Goal: Task Accomplishment & Management: Manage account settings

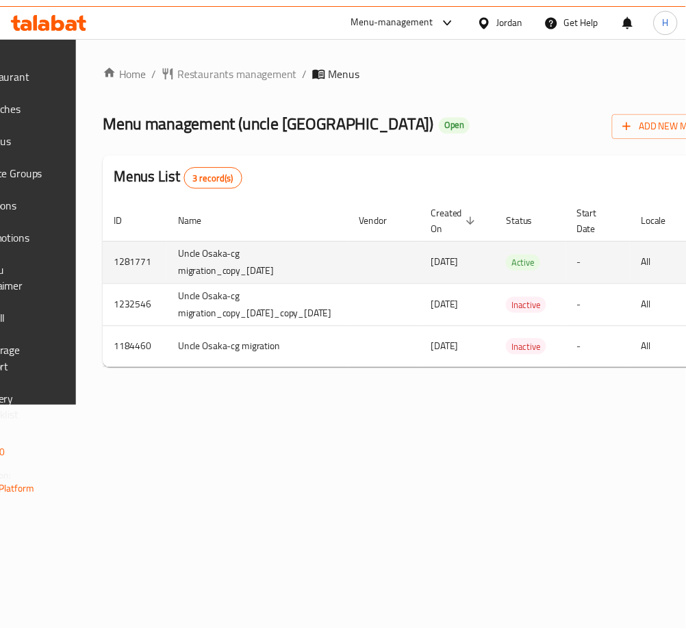
scroll to position [0, 278]
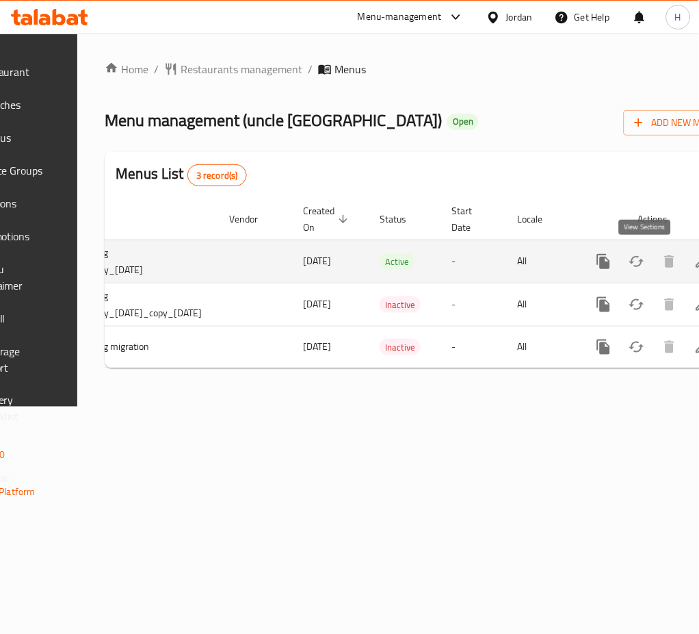
click at [686, 249] on link "enhanced table" at bounding box center [702, 261] width 33 height 33
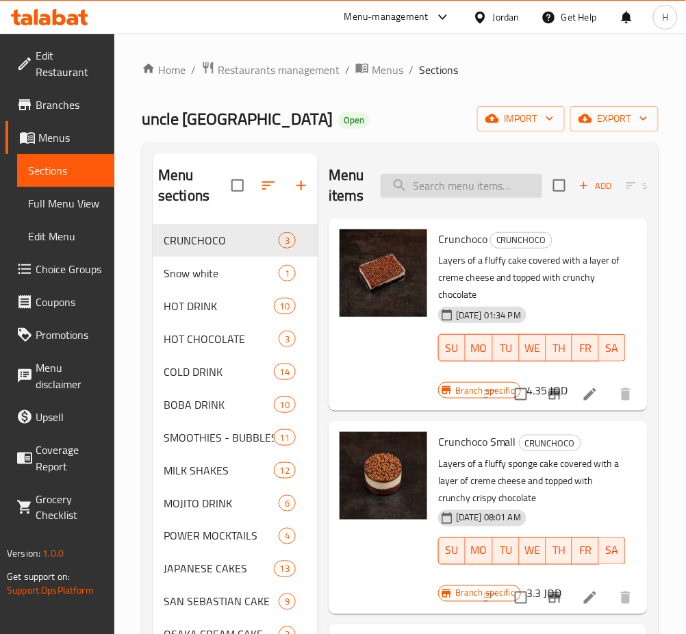
click at [504, 185] on input "search" at bounding box center [462, 186] width 162 height 24
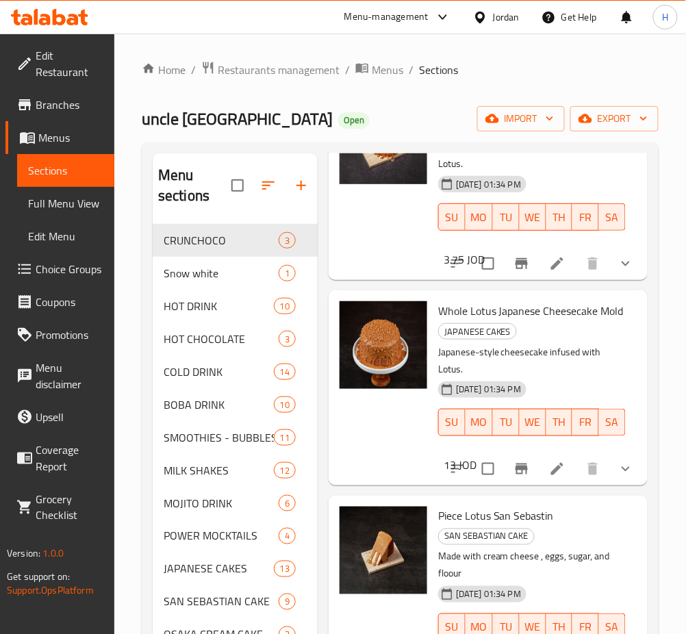
scroll to position [639, 0]
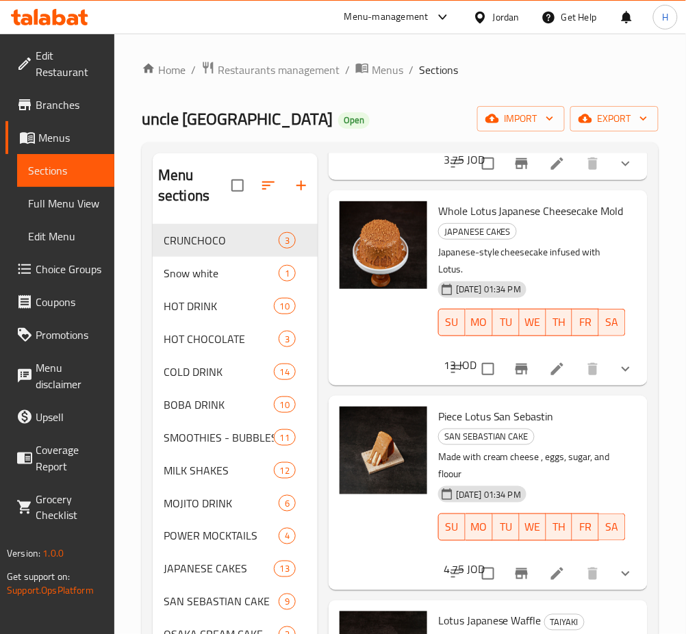
drag, startPoint x: 545, startPoint y: 370, endPoint x: 550, endPoint y: 365, distance: 7.3
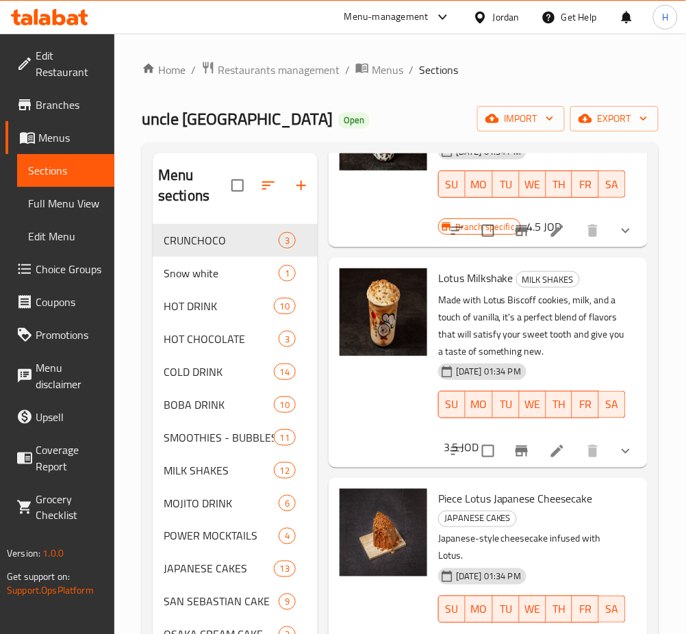
scroll to position [0, 0]
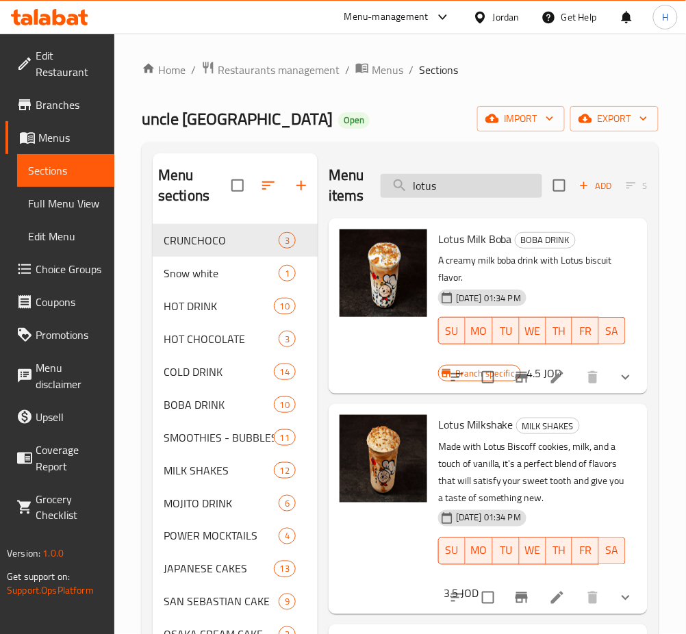
click at [497, 190] on input "lotus" at bounding box center [462, 186] width 162 height 24
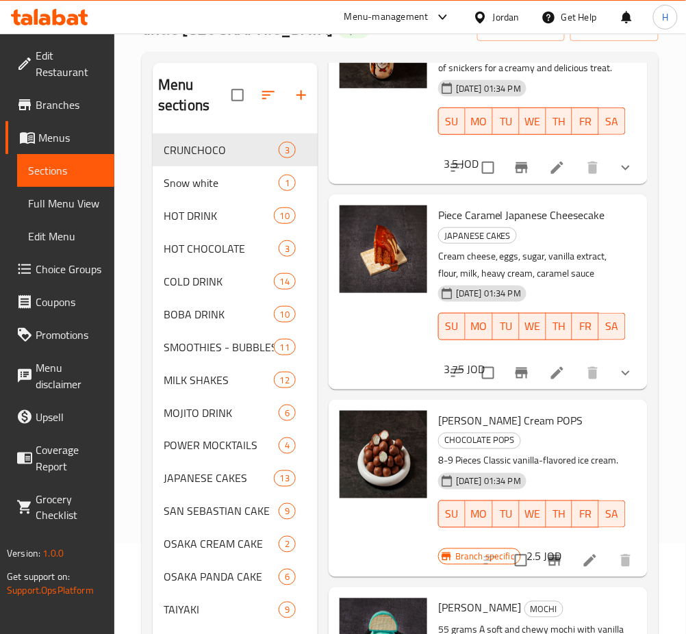
scroll to position [91, 0]
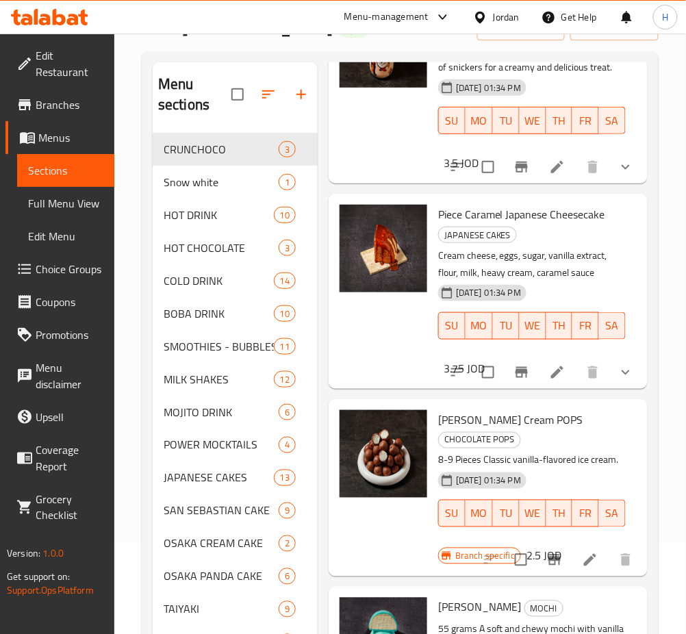
type input "vanilla"
click at [548, 554] on icon "Branch-specific-item" at bounding box center [554, 559] width 12 height 11
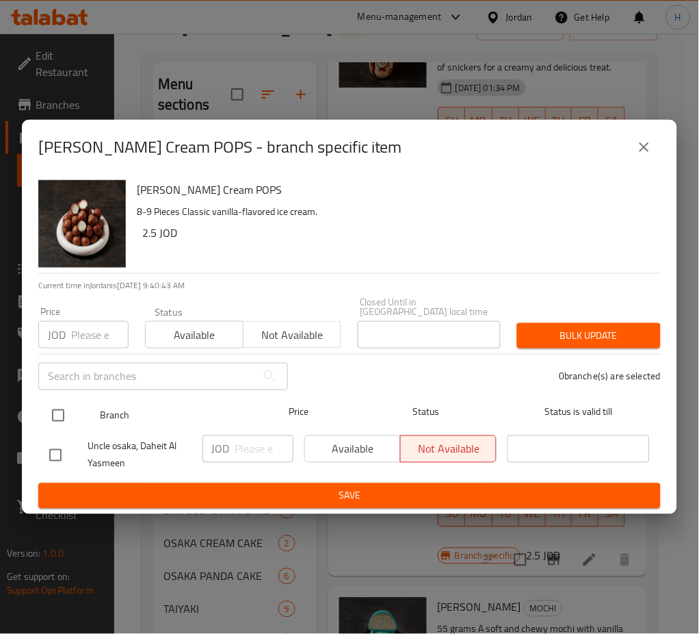
click at [62, 411] on input "checkbox" at bounding box center [58, 415] width 29 height 29
checkbox input "true"
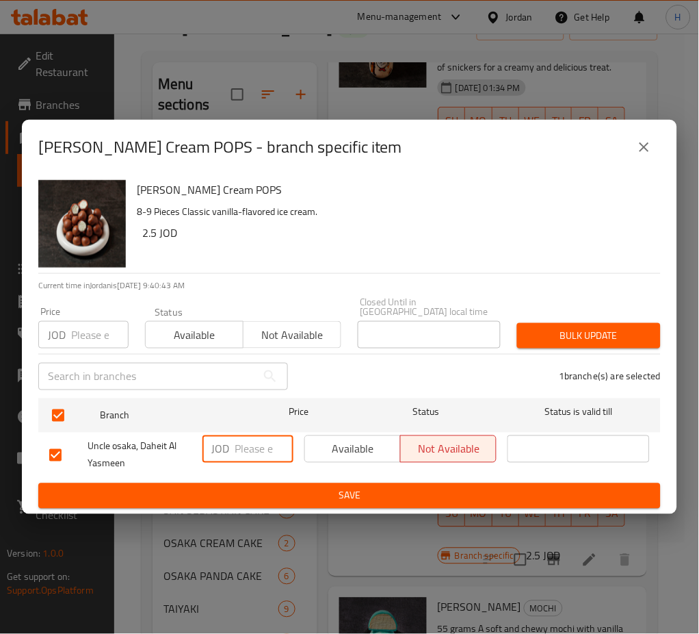
click at [246, 453] on input "number" at bounding box center [264, 448] width 58 height 27
type input "2.85"
click at [282, 492] on span "Save" at bounding box center [349, 495] width 601 height 17
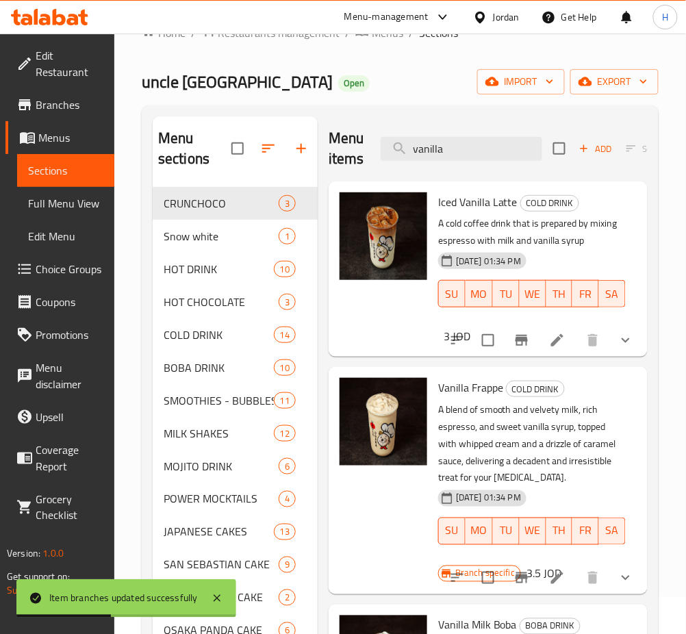
scroll to position [0, 0]
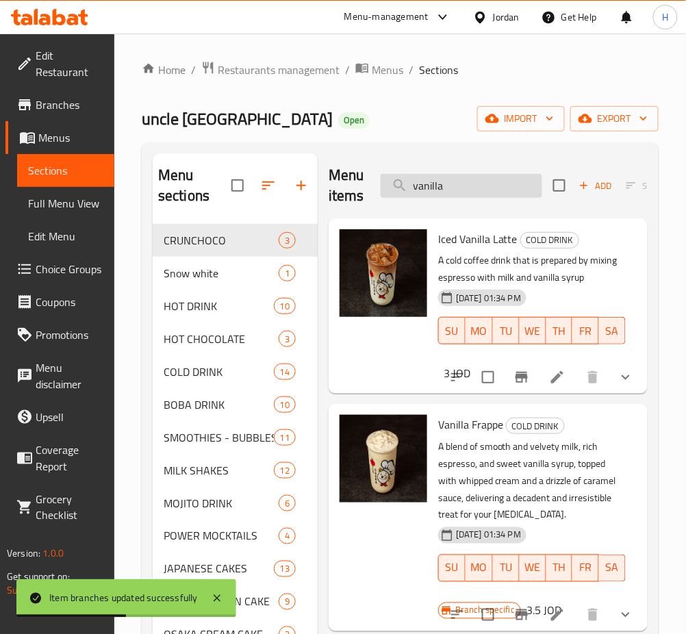
click at [511, 182] on input "vanilla" at bounding box center [462, 186] width 162 height 24
click at [511, 184] on input "vanilla" at bounding box center [462, 186] width 162 height 24
type input "موتشي"
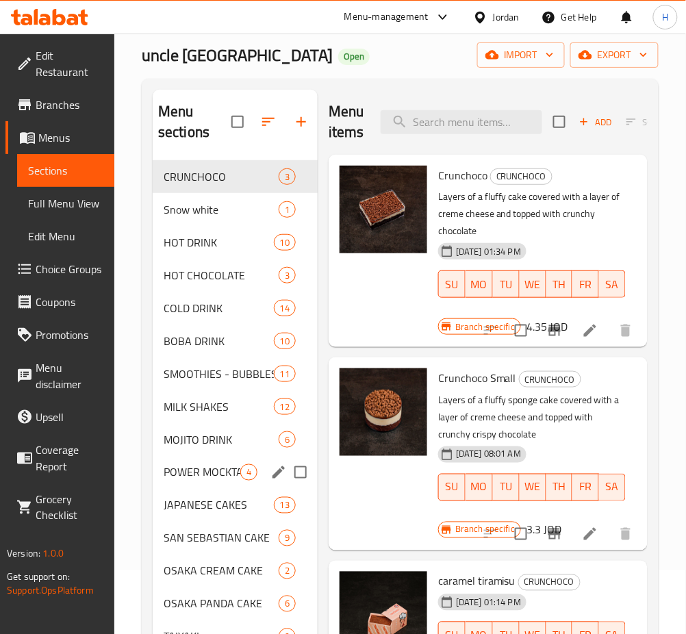
scroll to position [257, 0]
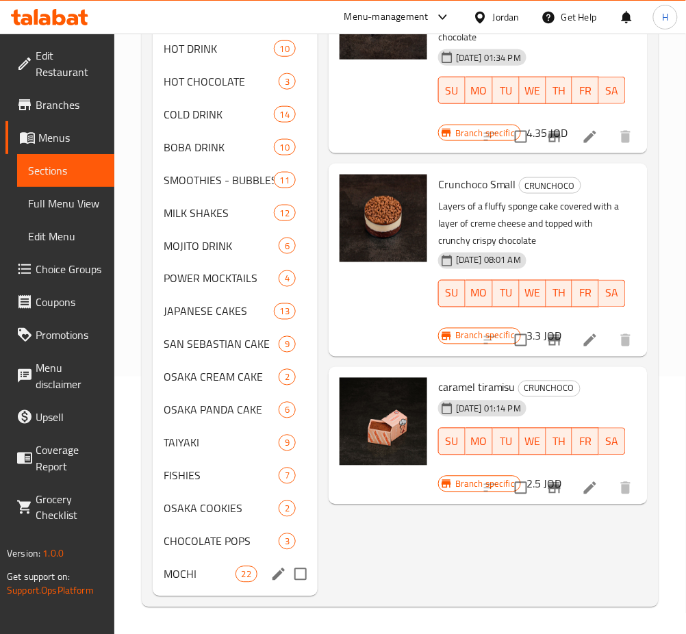
click at [210, 583] on div "MOCHI 22" at bounding box center [235, 574] width 165 height 33
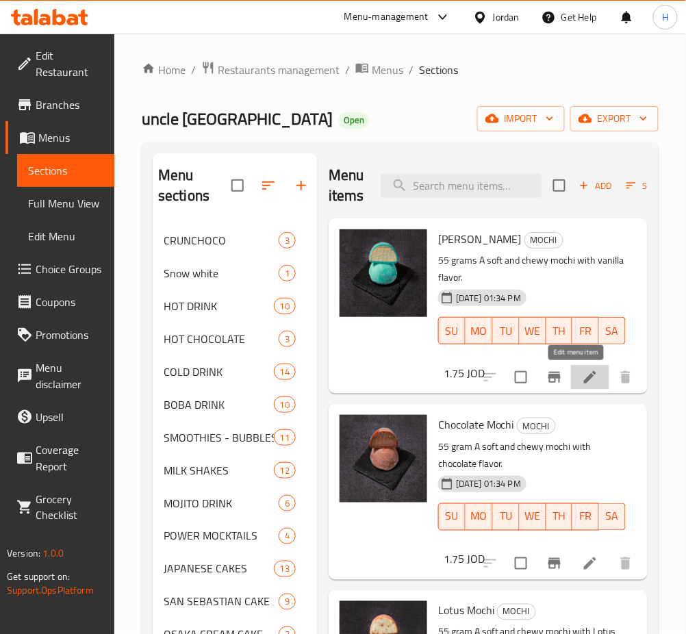
drag, startPoint x: 573, startPoint y: 375, endPoint x: 586, endPoint y: 388, distance: 18.4
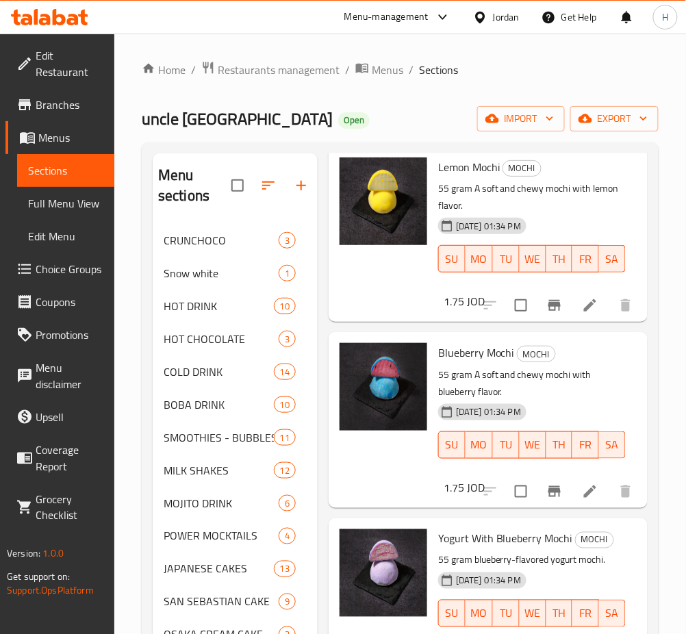
scroll to position [912, 0]
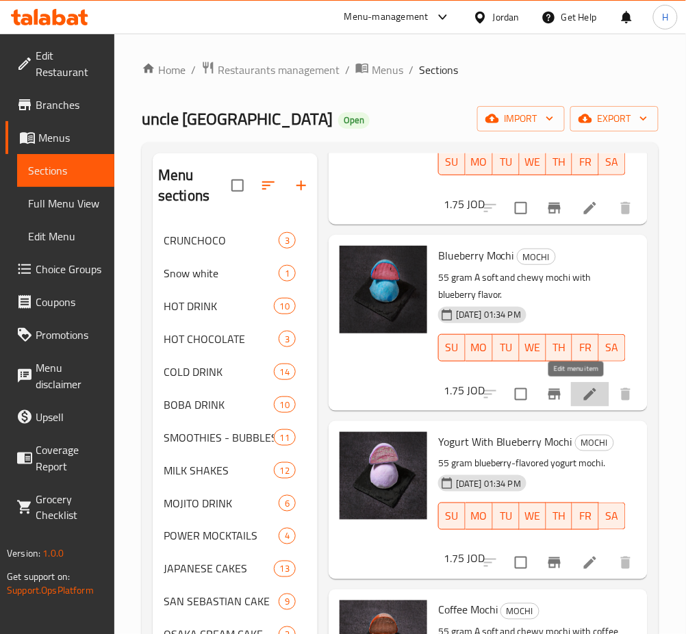
drag, startPoint x: 576, startPoint y: 390, endPoint x: 580, endPoint y: 441, distance: 50.9
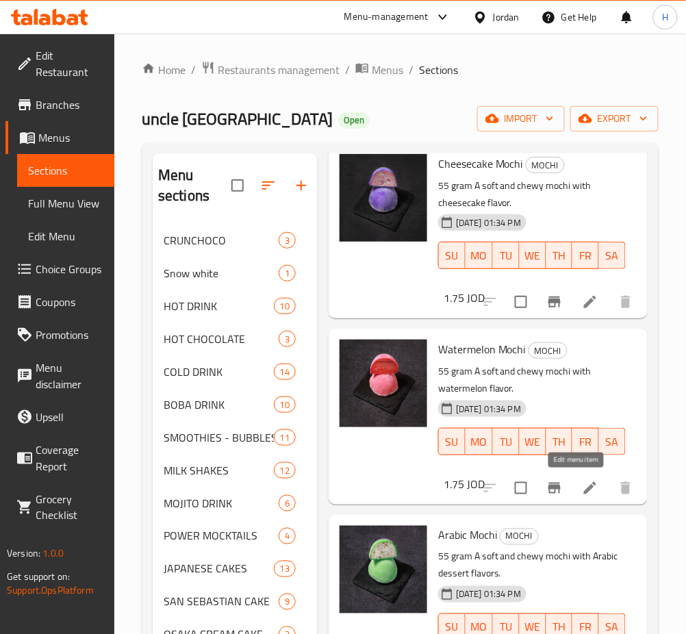
scroll to position [1734, 0]
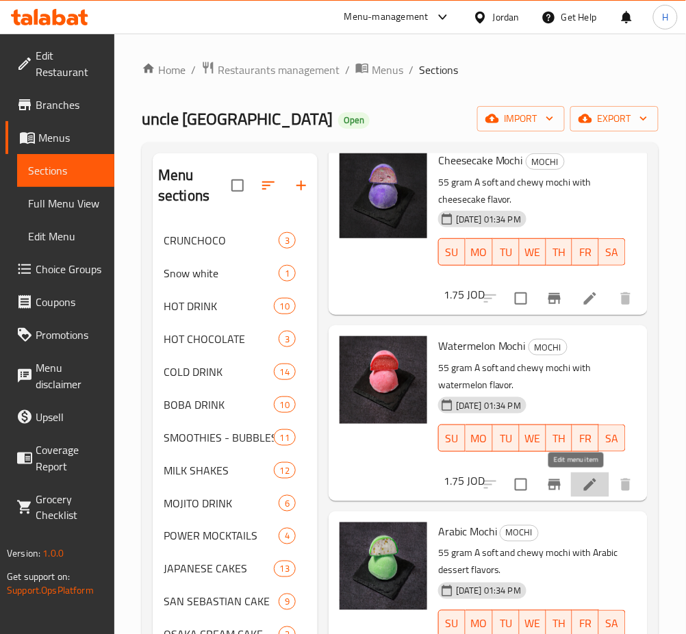
drag, startPoint x: 576, startPoint y: 483, endPoint x: 583, endPoint y: 505, distance: 23.2
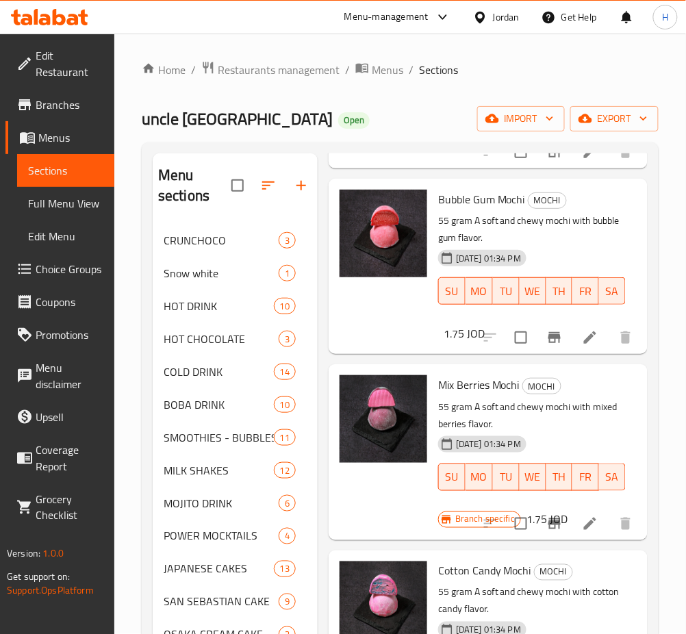
scroll to position [2555, 0]
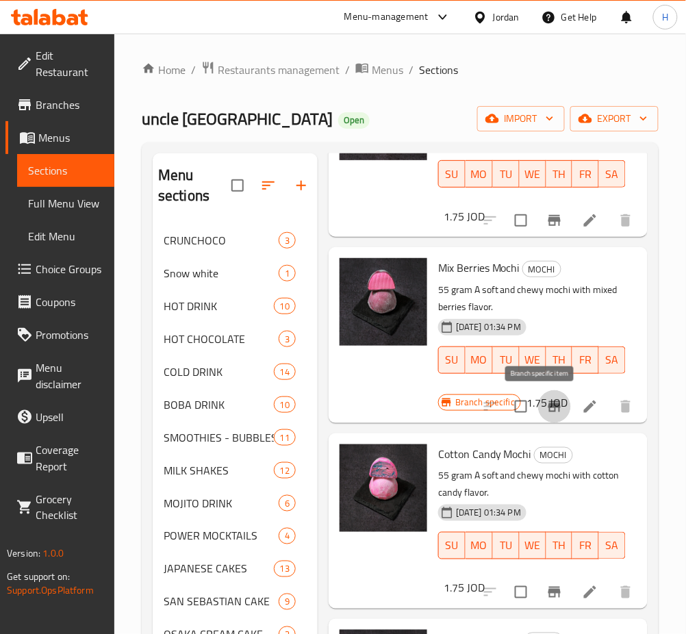
click at [548, 406] on icon "Branch-specific-item" at bounding box center [554, 406] width 12 height 11
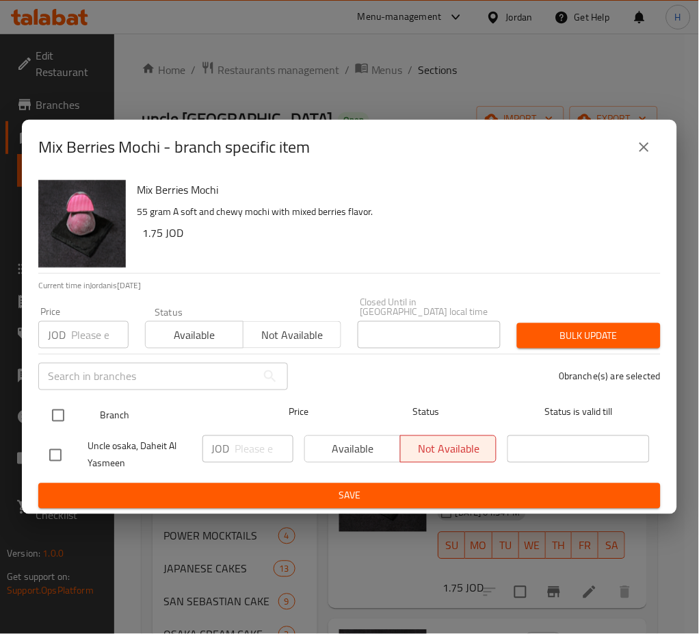
click at [60, 407] on input "checkbox" at bounding box center [58, 415] width 29 height 29
checkbox input "true"
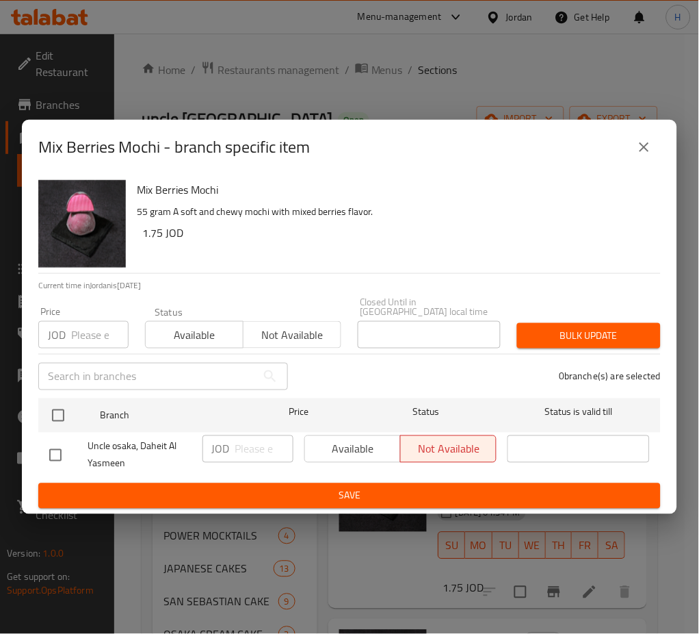
checkbox input "true"
click at [257, 445] on input "number" at bounding box center [264, 448] width 58 height 27
type input "1.50"
click at [362, 494] on span "Save" at bounding box center [349, 495] width 601 height 17
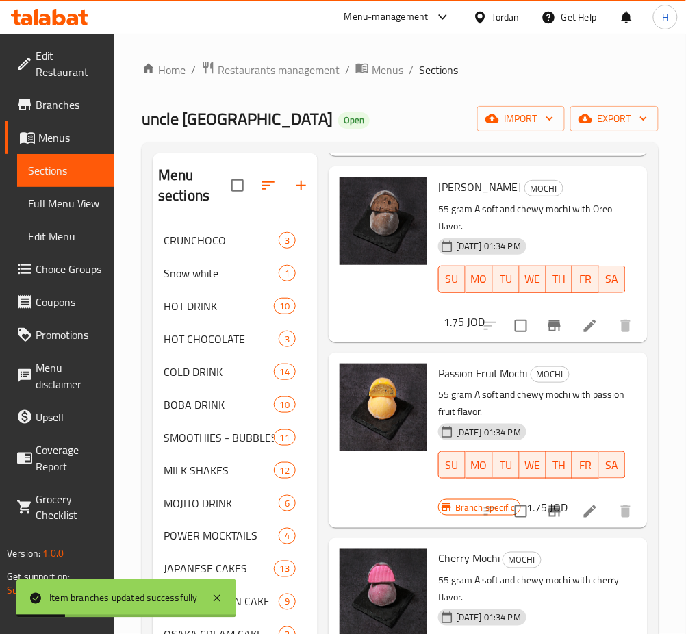
scroll to position [3011, 0]
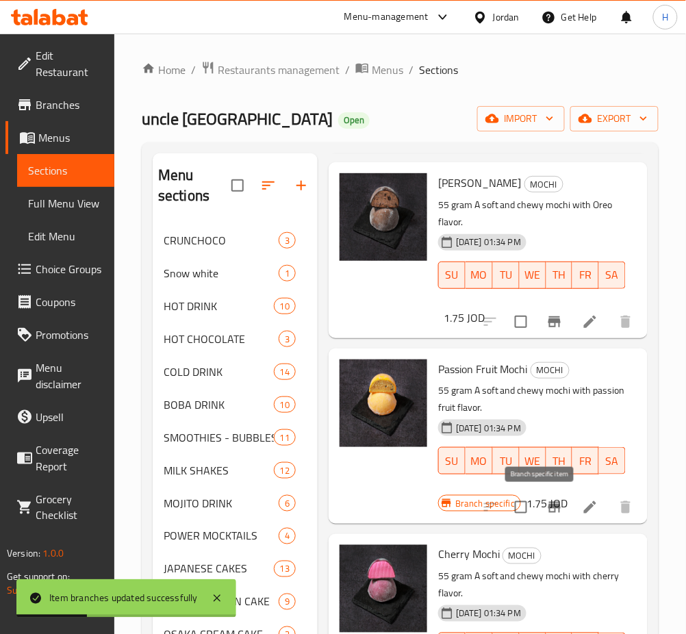
click at [546, 514] on icon "Branch-specific-item" at bounding box center [554, 507] width 16 height 16
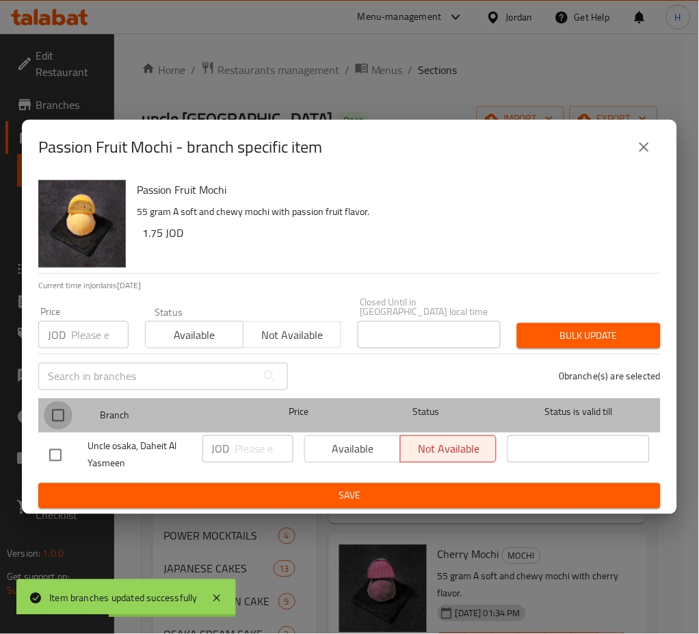
click at [60, 405] on input "checkbox" at bounding box center [58, 415] width 29 height 29
checkbox input "true"
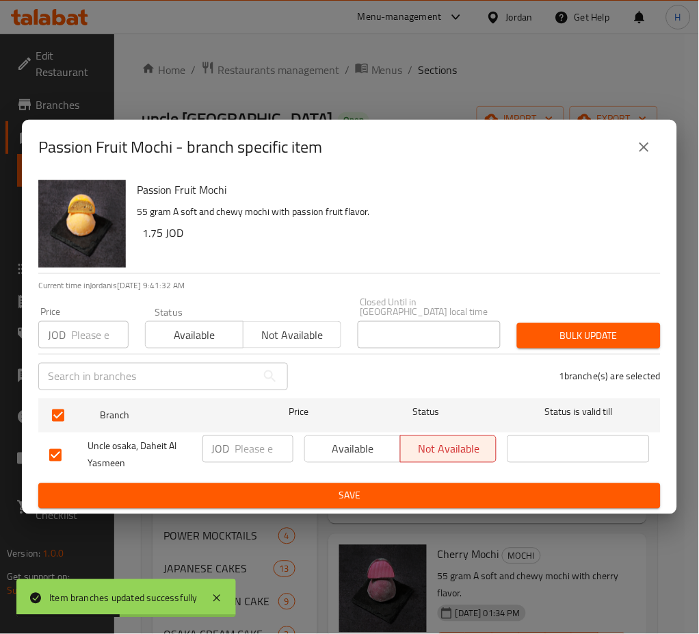
click at [246, 446] on input "number" at bounding box center [264, 448] width 58 height 27
type input "1.50"
click at [276, 500] on span "Save" at bounding box center [349, 495] width 601 height 17
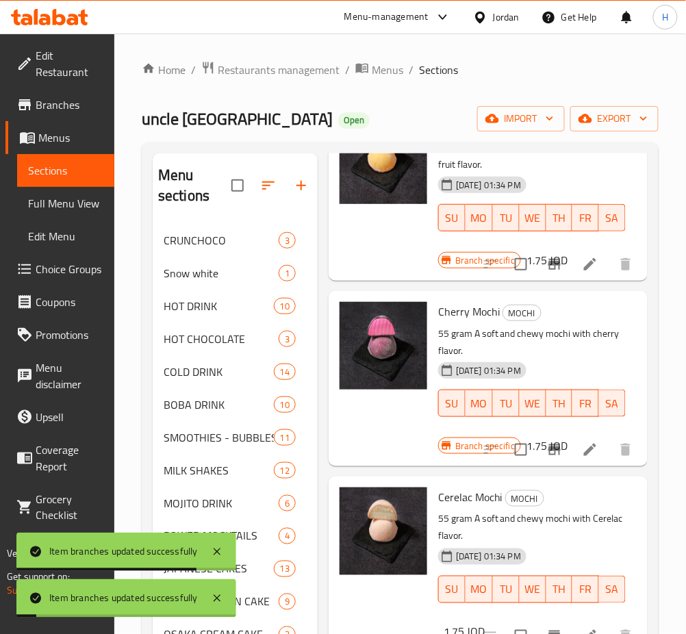
scroll to position [3285, 0]
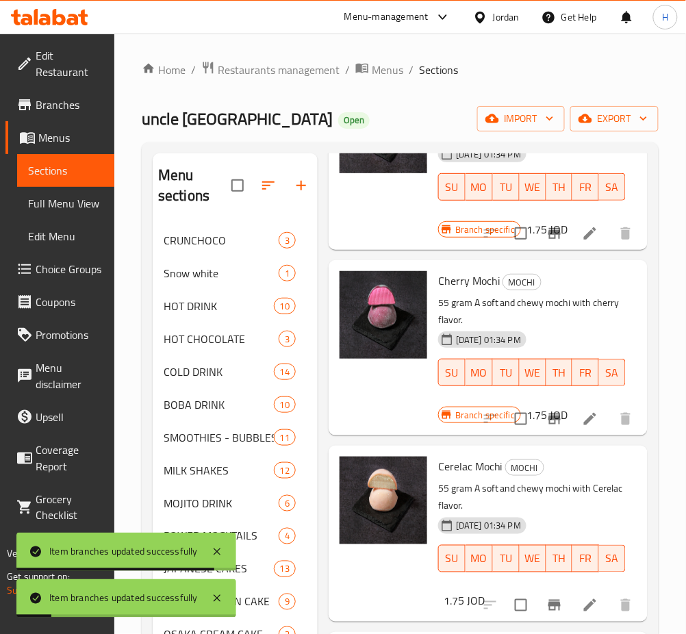
click at [548, 420] on icon "Branch-specific-item" at bounding box center [554, 418] width 12 height 11
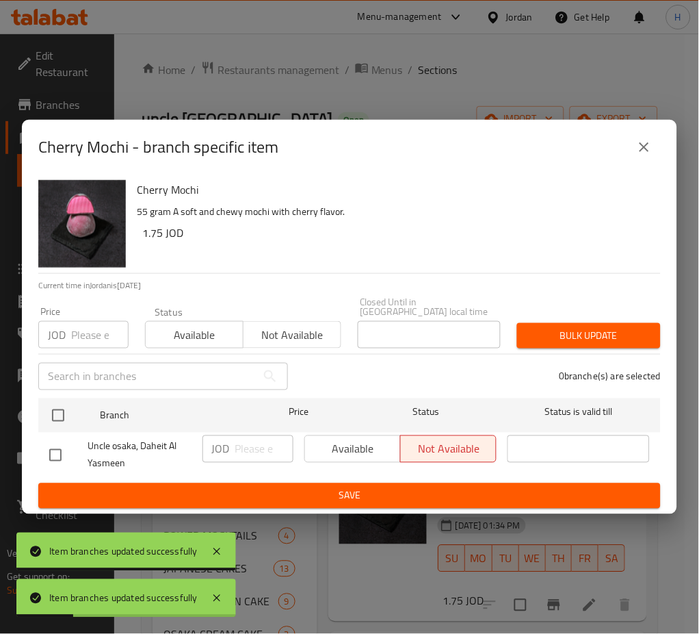
click at [62, 409] on input "checkbox" at bounding box center [58, 415] width 29 height 29
checkbox input "true"
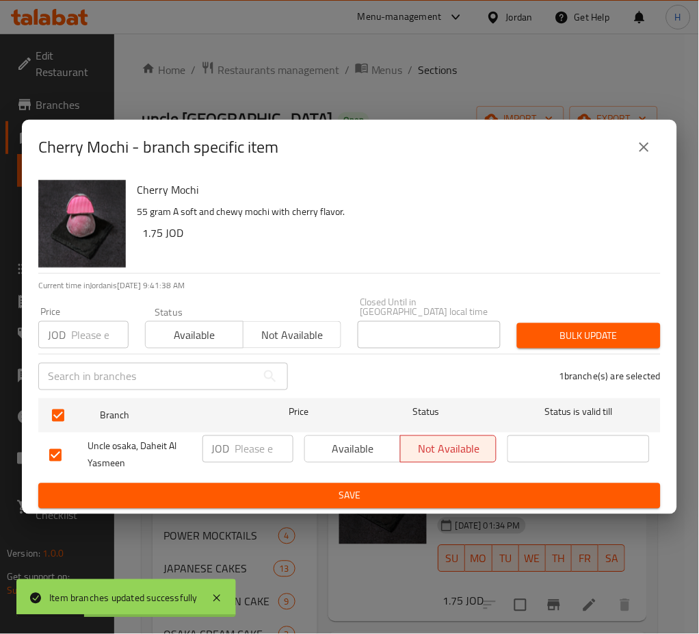
click at [242, 453] on input "number" at bounding box center [264, 448] width 58 height 27
type input "1.50"
click at [320, 500] on span "Save" at bounding box center [349, 495] width 601 height 17
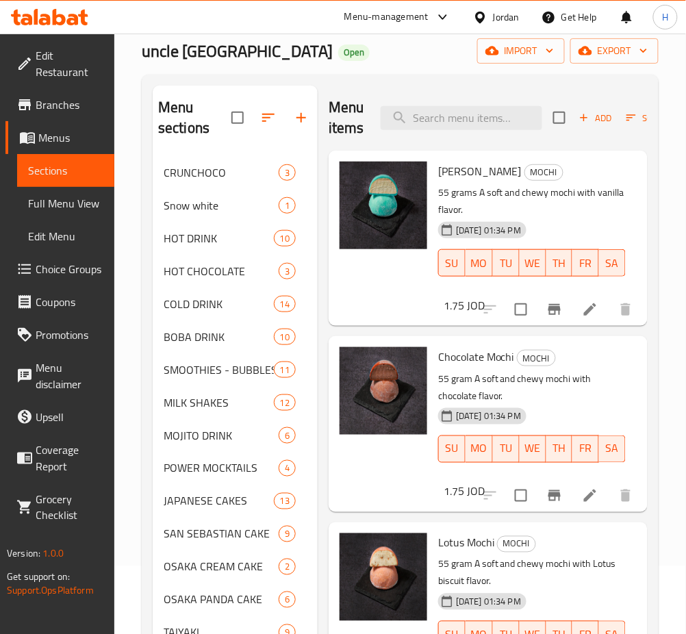
scroll to position [0, 0]
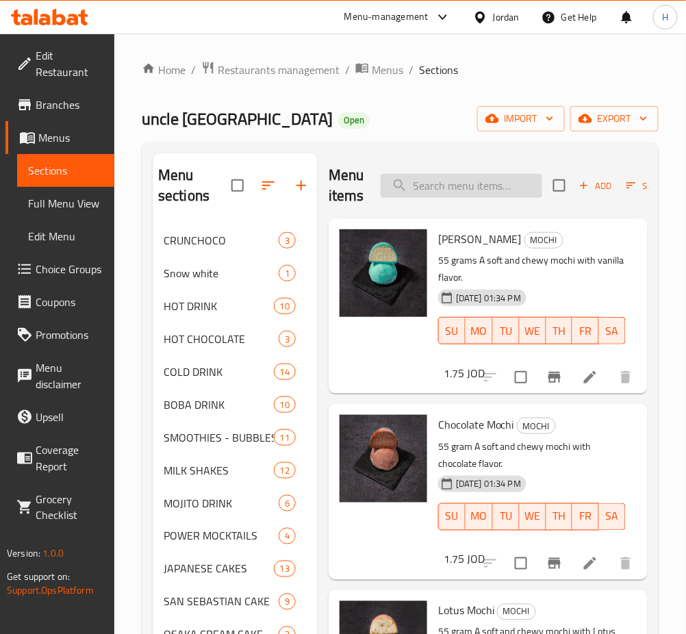
click at [480, 194] on input "search" at bounding box center [462, 186] width 162 height 24
type input "sauce"
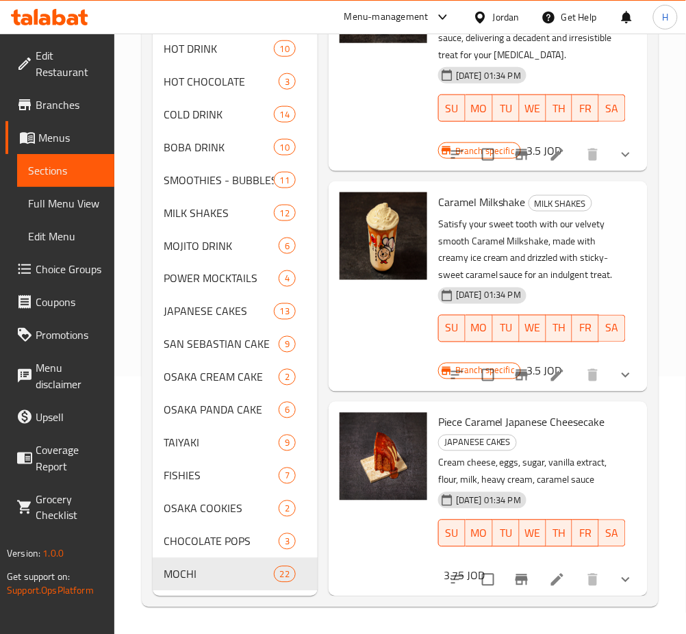
scroll to position [154, 0]
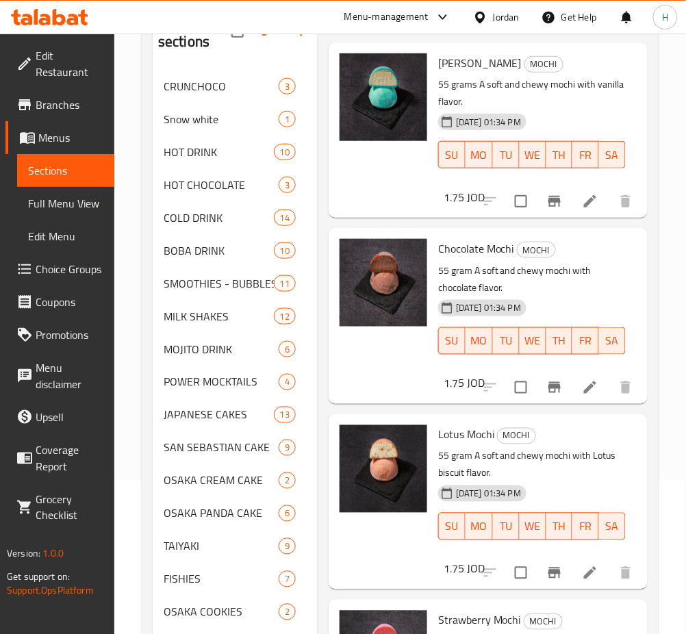
click at [75, 263] on span "Choice Groups" at bounding box center [70, 269] width 68 height 16
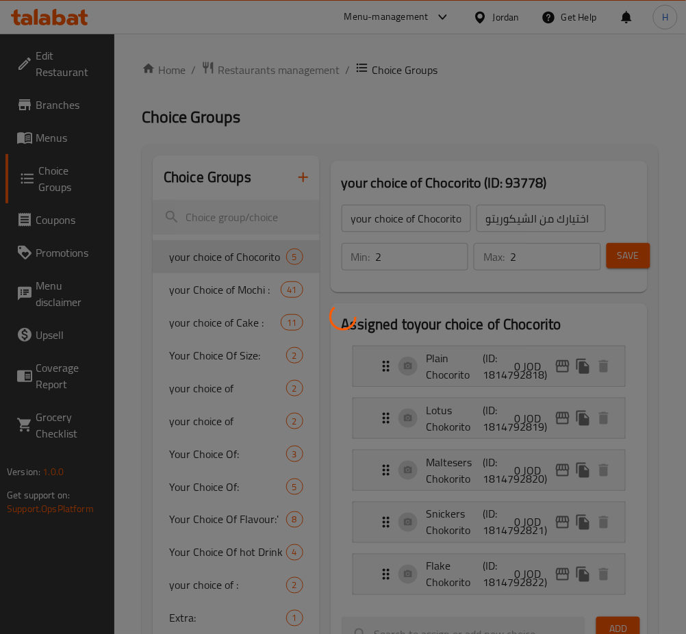
click at [233, 218] on div at bounding box center [343, 317] width 686 height 634
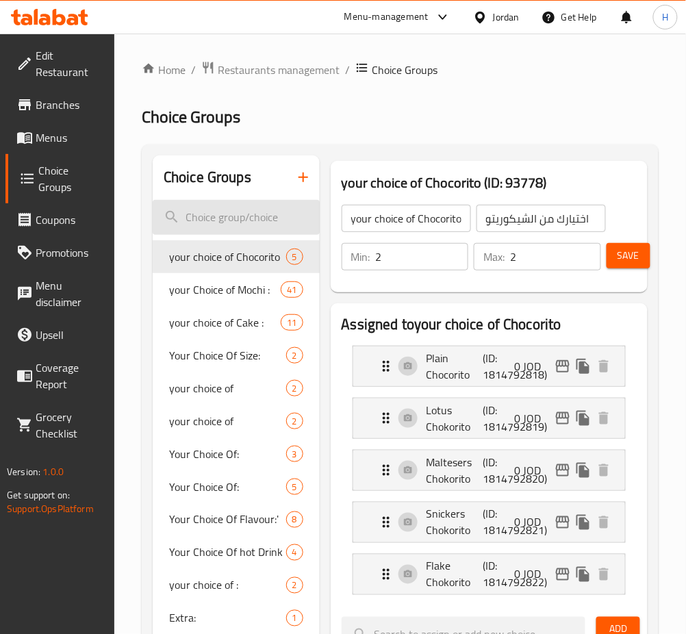
click at [253, 223] on input "search" at bounding box center [236, 217] width 167 height 35
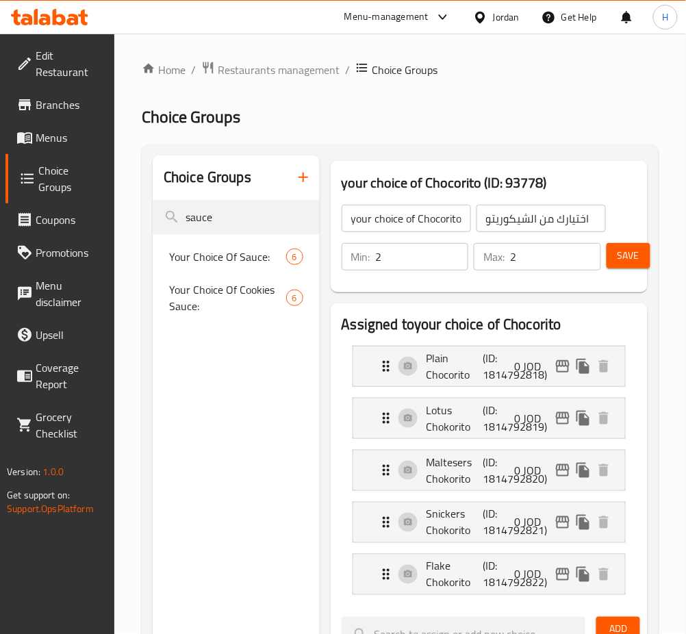
type input "sauce"
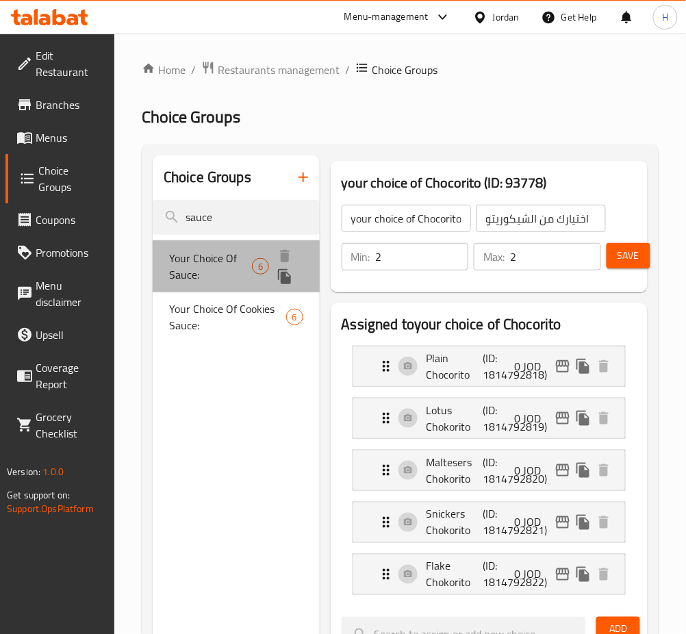
click at [244, 253] on span "Your Choice Of Sauce:" at bounding box center [210, 266] width 83 height 33
type input "Your Choice Of Sauce:"
type input "اختيارك من الصلصة:"
type input "0"
type input "6"
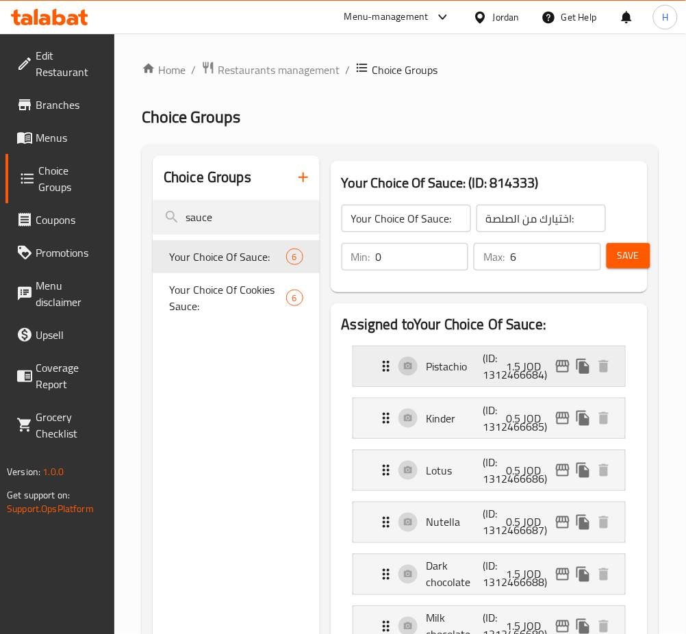
click at [560, 369] on icon "edit" at bounding box center [562, 366] width 16 height 16
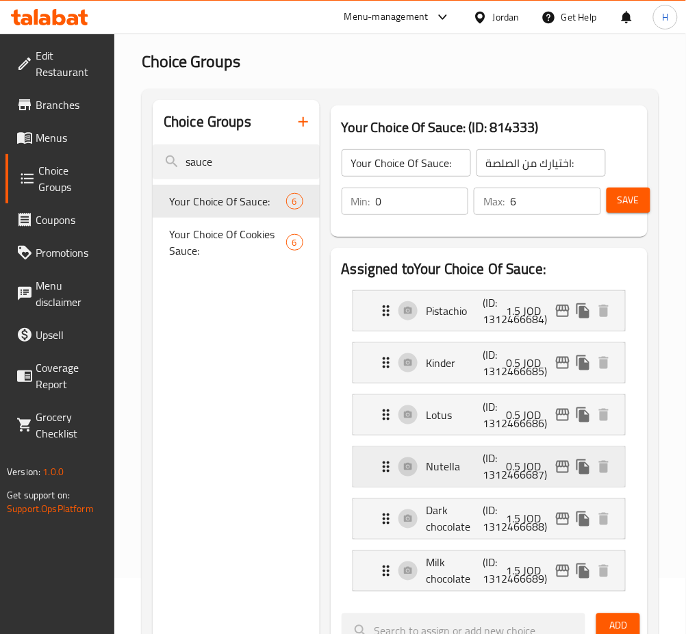
scroll to position [91, 0]
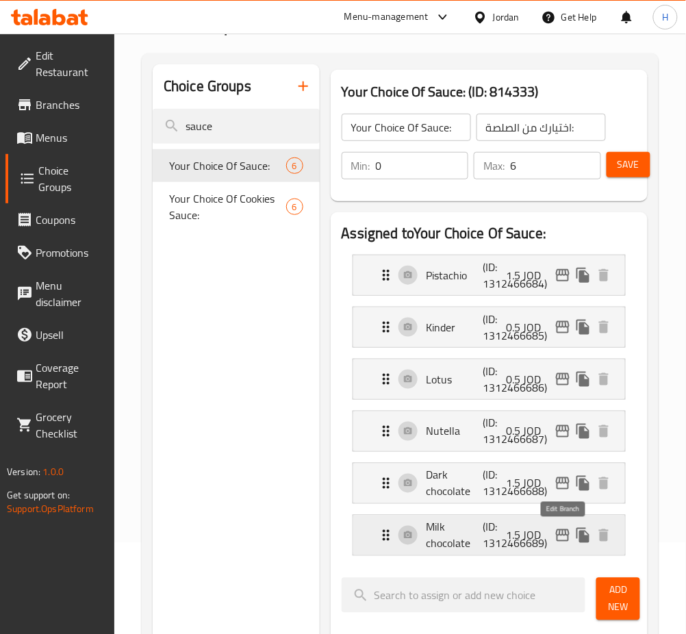
click at [562, 534] on icon "edit" at bounding box center [562, 535] width 16 height 16
click at [563, 482] on icon "edit" at bounding box center [562, 483] width 16 height 16
drag, startPoint x: 233, startPoint y: 214, endPoint x: 318, endPoint y: 339, distance: 151.7
click at [232, 214] on span "Your Choice Of Cookies Sauce:" at bounding box center [214, 208] width 90 height 33
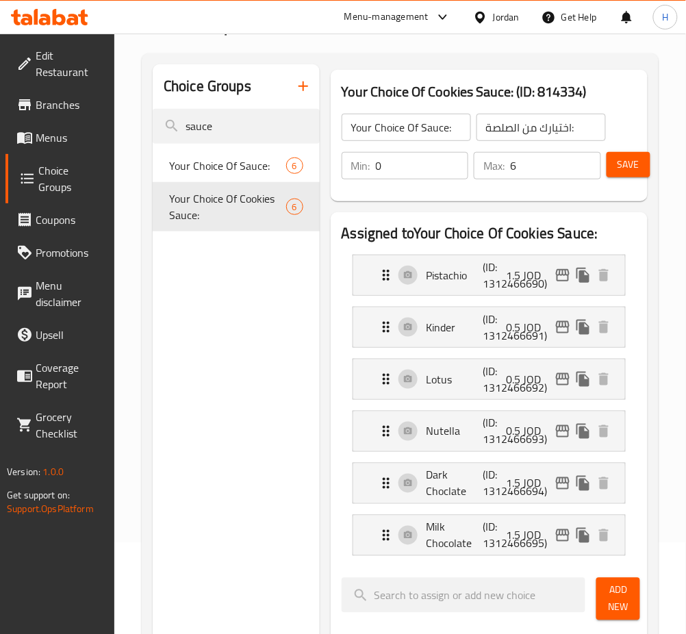
type input "Your Choice Of Cookies Sauce:"
type input "إختيارك من صوص الكوكيز:"
type input "0"
click at [563, 276] on icon "edit" at bounding box center [562, 275] width 16 height 16
click at [562, 524] on div "Milk Chocolate (ID: 1312466695) 1.5 JOD" at bounding box center [493, 535] width 231 height 40
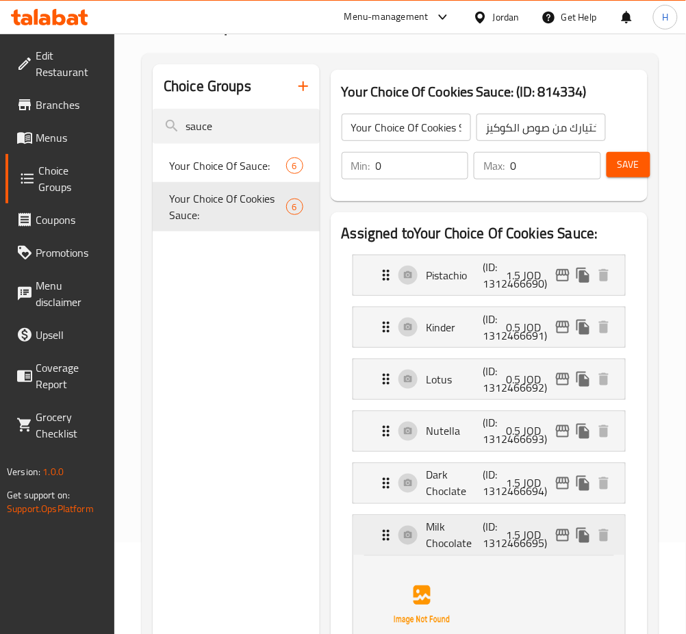
click at [485, 532] on p "(ID: 1312466695)" at bounding box center [502, 535] width 38 height 33
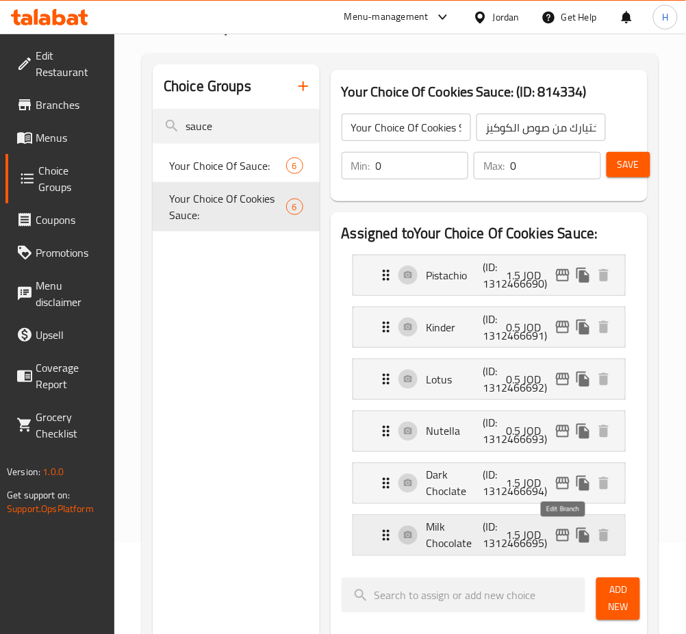
click at [561, 530] on icon "edit" at bounding box center [562, 535] width 16 height 16
click at [563, 482] on icon "edit" at bounding box center [563, 483] width 14 height 12
click at [480, 491] on p "Dark Choclate" at bounding box center [454, 483] width 57 height 33
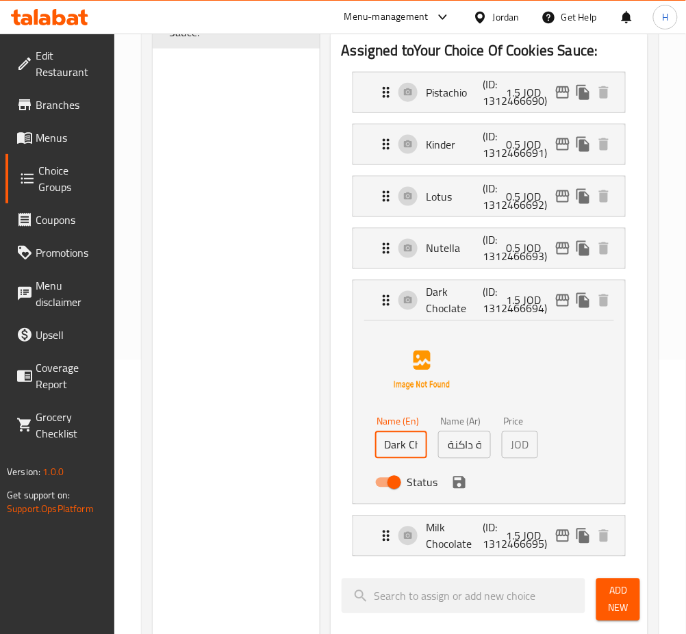
scroll to position [0, 29]
drag, startPoint x: 409, startPoint y: 444, endPoint x: 597, endPoint y: 443, distance: 188.9
click at [597, 443] on div "Name (En) Dark Choclate Name (En) Name (Ar) شوكولاتة داكنة Name (Ar) Price JOD …" at bounding box center [489, 410] width 228 height 172
click at [589, 480] on div "Name (En) Dark Chocolate Name (En) Name (Ar) شوكولاتة داكنة Name (Ar) Price JOD…" at bounding box center [489, 410] width 228 height 172
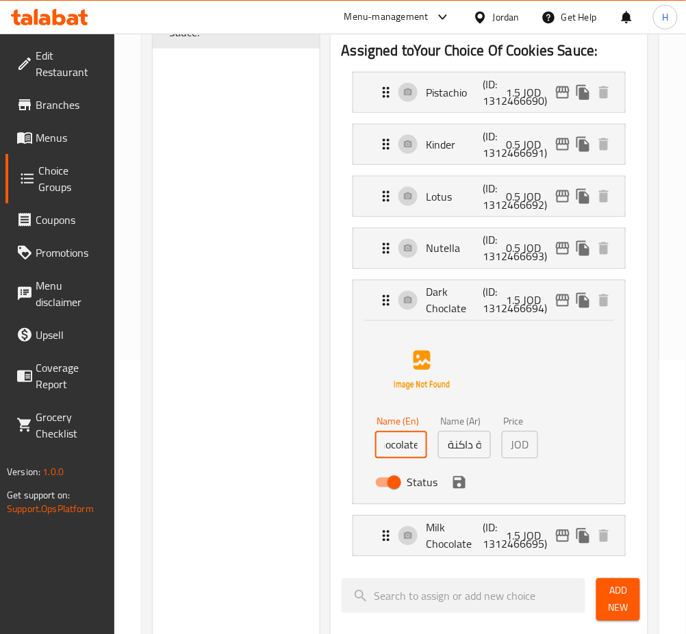
click at [577, 478] on div "Name (En) Dark Chocolate Name (En) Name (Ar) شوكولاتة داكنة Name (Ar) Price JOD…" at bounding box center [489, 410] width 228 height 172
type input "Dark Chocolate"
click at [325, 367] on div "Assigned to Your Choice Of Cookies Sauce: Pistachio (ID: 1312466690) 1.5 JOD Na…" at bounding box center [489, 550] width 328 height 1052
click at [465, 487] on icon "save" at bounding box center [459, 482] width 16 height 16
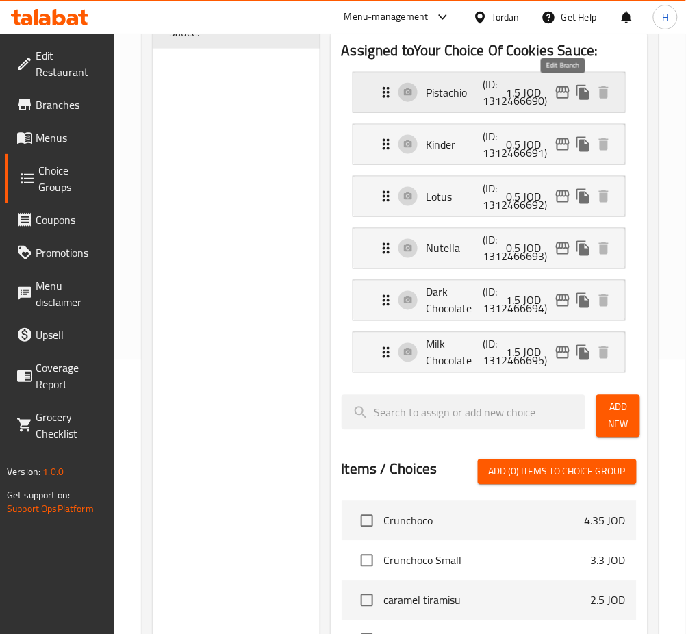
click at [565, 97] on icon "edit" at bounding box center [562, 92] width 16 height 16
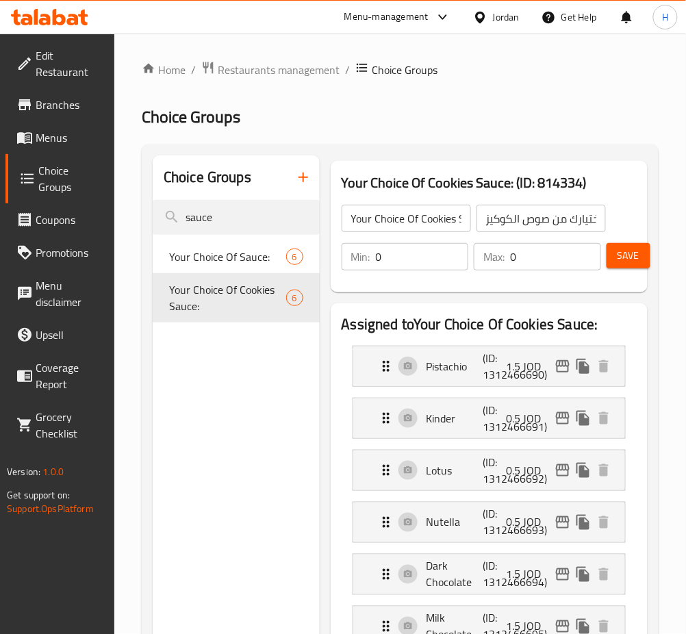
click at [632, 251] on span "Save" at bounding box center [628, 255] width 22 height 17
click at [253, 219] on input "sauce" at bounding box center [236, 217] width 167 height 35
click at [255, 218] on input "sauce" at bounding box center [236, 217] width 167 height 35
click at [77, 146] on link "Menus" at bounding box center [59, 137] width 109 height 33
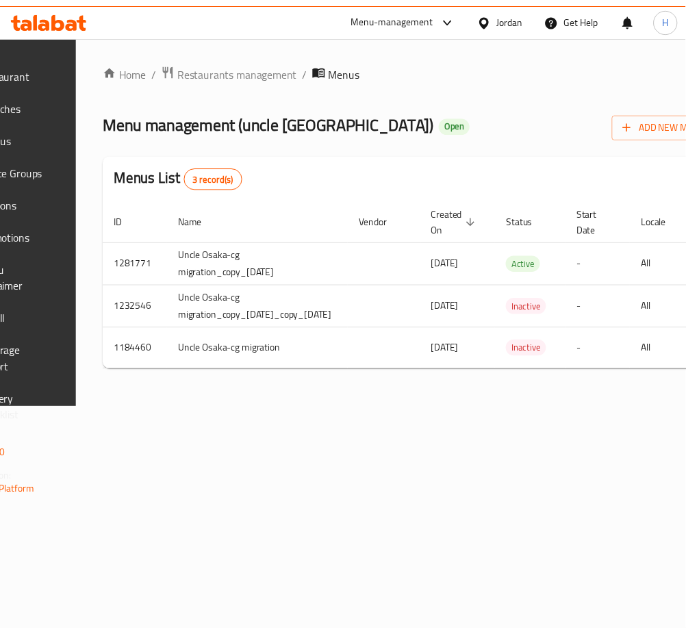
scroll to position [0, 278]
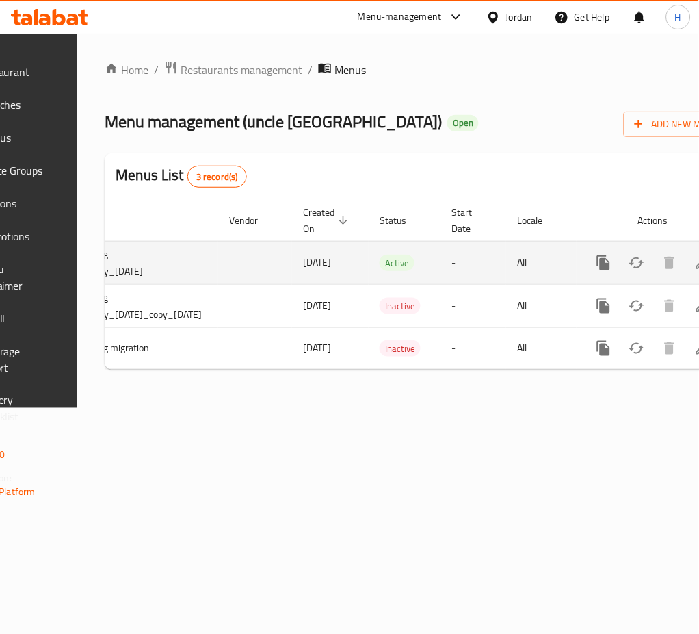
click at [695, 263] on icon "enhanced table" at bounding box center [703, 263] width 16 height 16
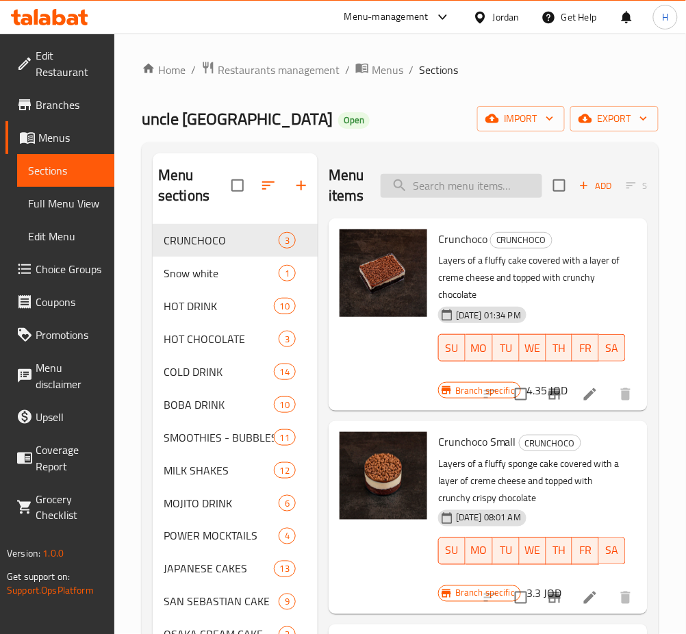
click at [498, 183] on input "search" at bounding box center [462, 186] width 162 height 24
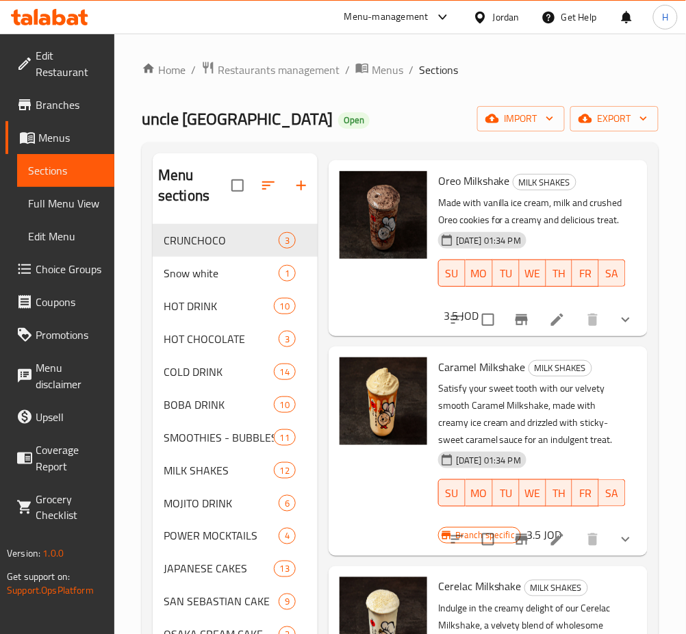
scroll to position [1369, 0]
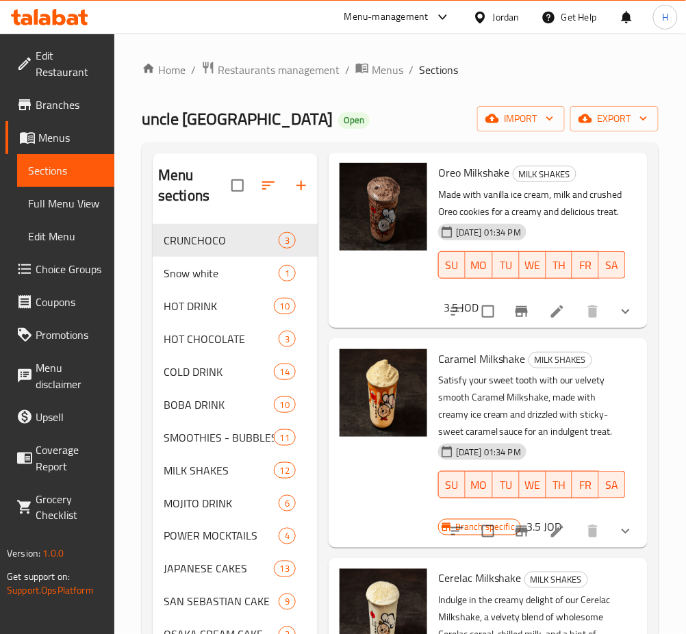
type input "milksh"
click at [515, 537] on icon "Branch-specific-item" at bounding box center [521, 531] width 12 height 11
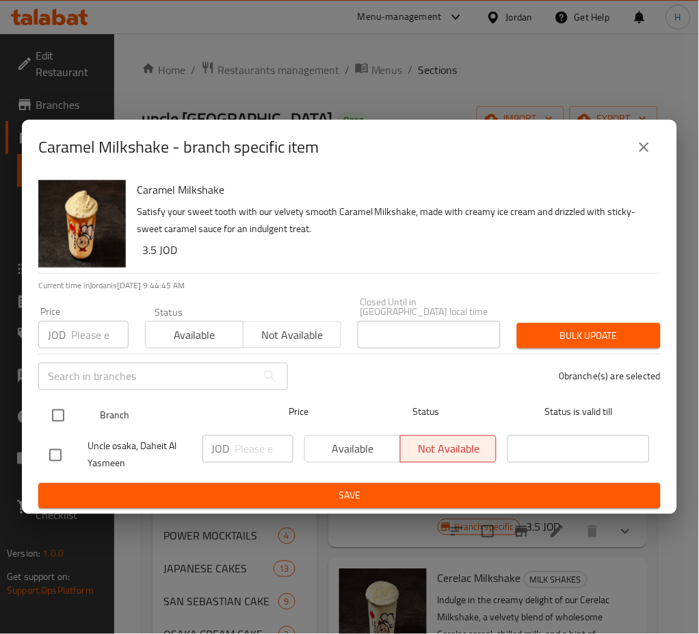
click at [57, 408] on input "checkbox" at bounding box center [58, 415] width 29 height 29
checkbox input "true"
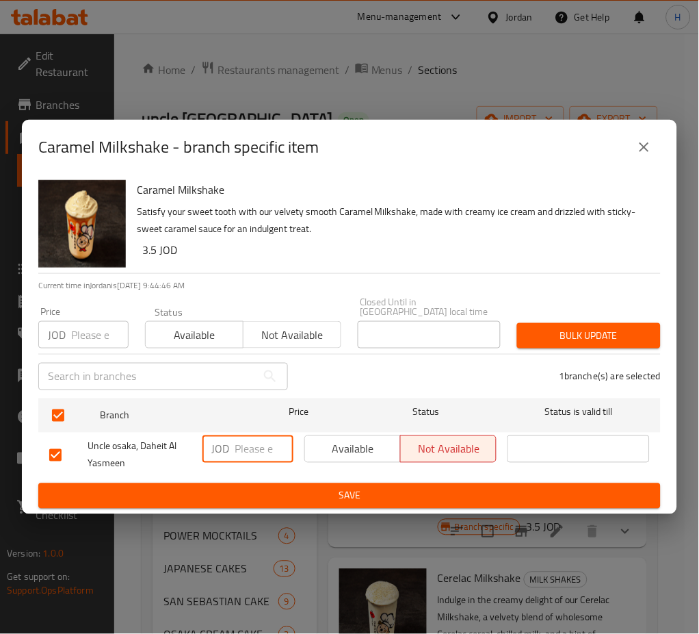
click at [246, 439] on input "number" at bounding box center [264, 448] width 58 height 27
type input "4"
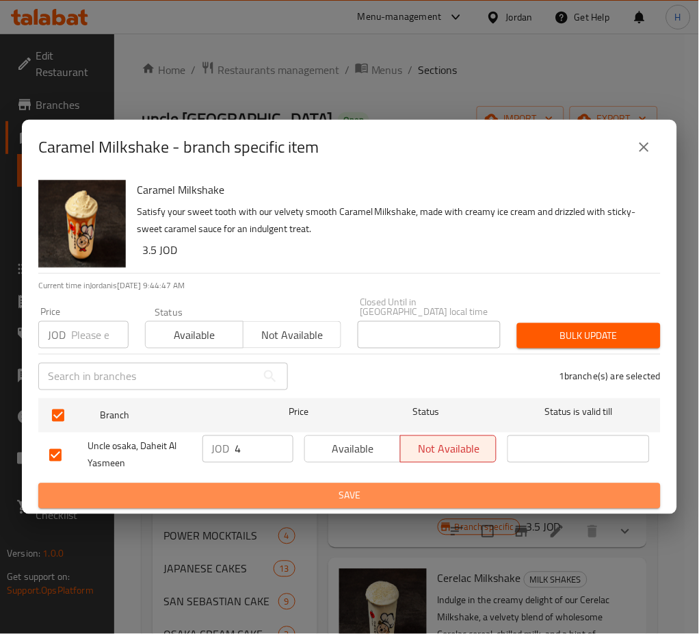
click at [374, 494] on span "Save" at bounding box center [349, 495] width 601 height 17
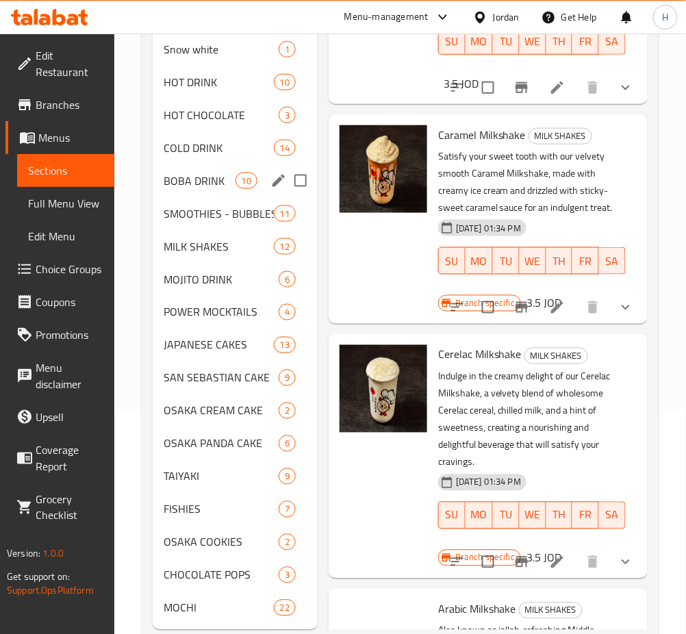
scroll to position [257, 0]
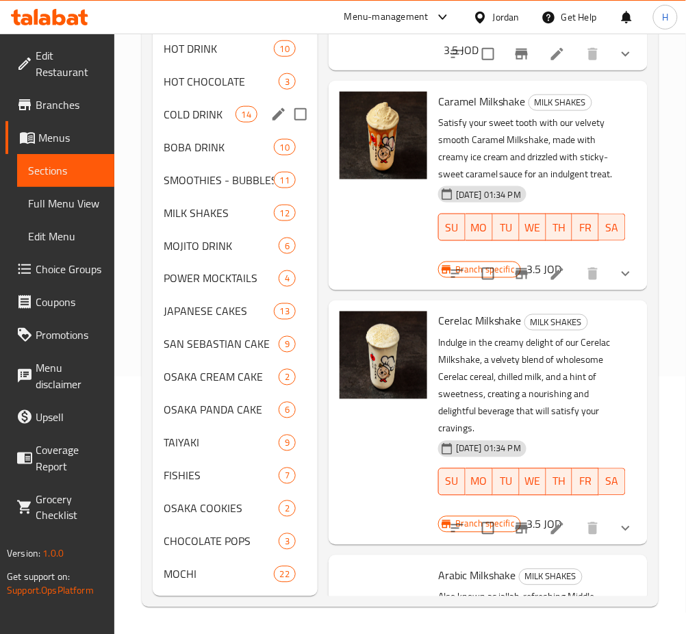
click at [210, 102] on div "COLD DRINK 14" at bounding box center [235, 114] width 165 height 33
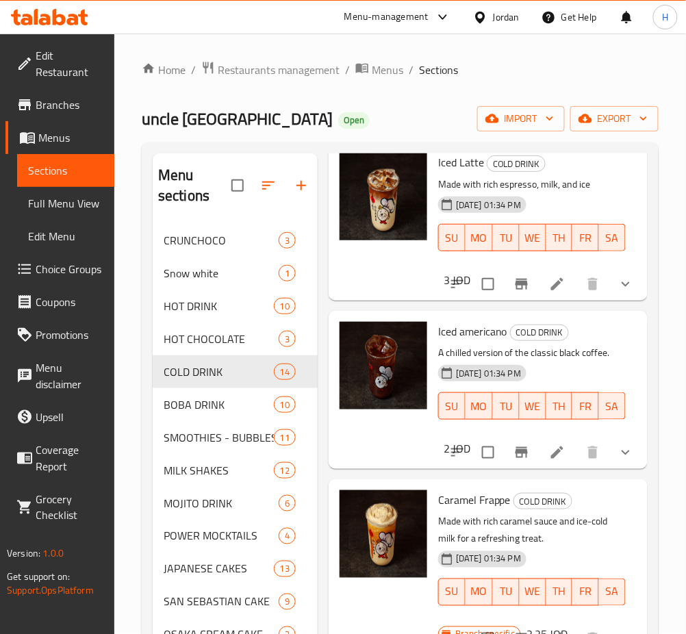
scroll to position [365, 0]
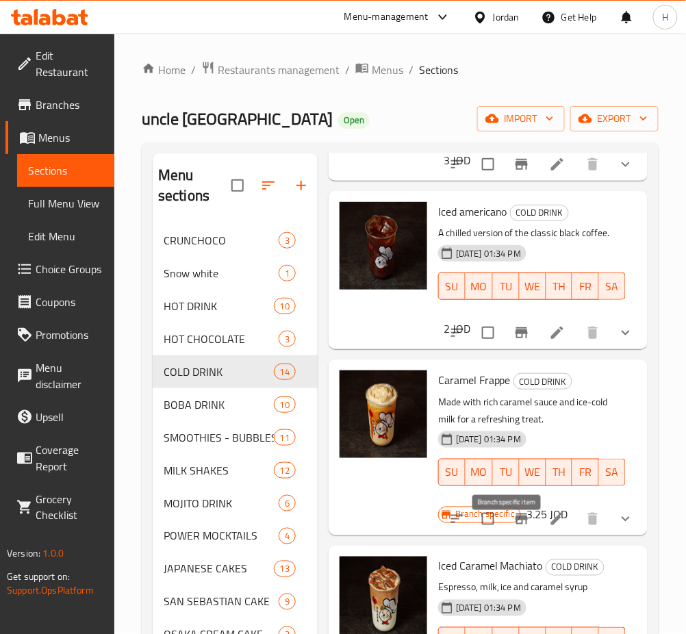
click at [515, 524] on icon "Branch-specific-item" at bounding box center [521, 518] width 12 height 11
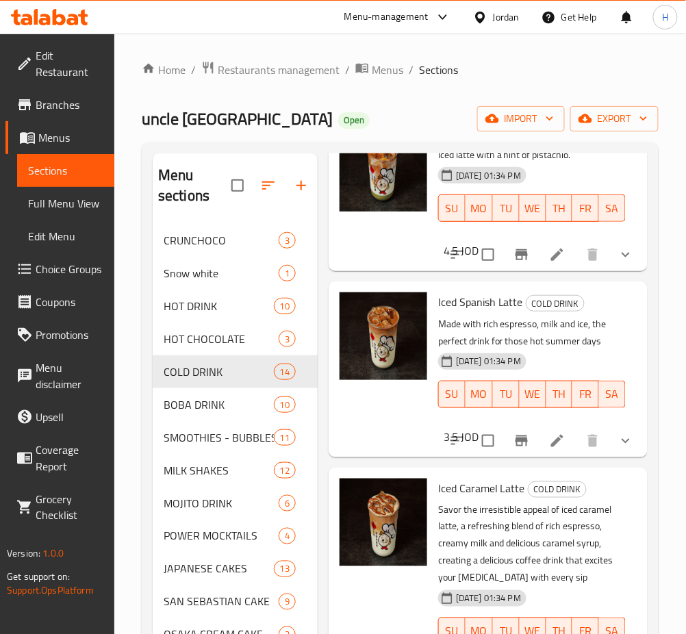
scroll to position [1369, 0]
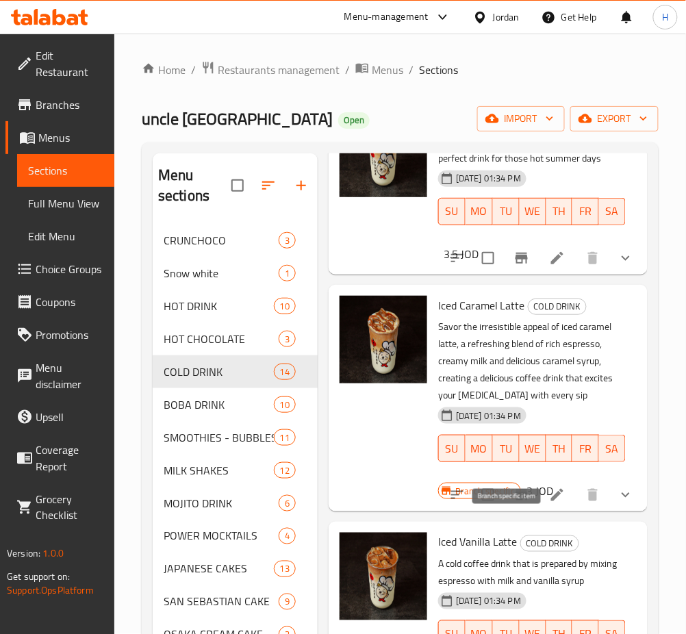
click at [513, 503] on icon "Branch-specific-item" at bounding box center [521, 495] width 16 height 16
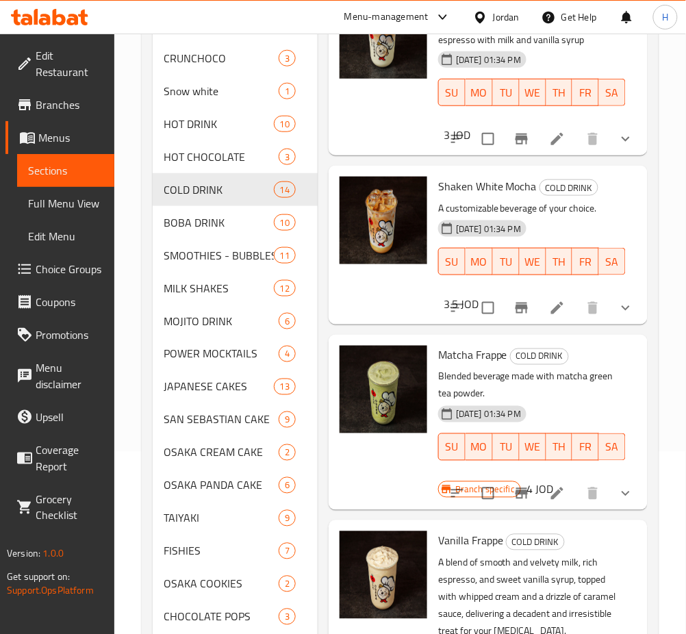
scroll to position [1825, 0]
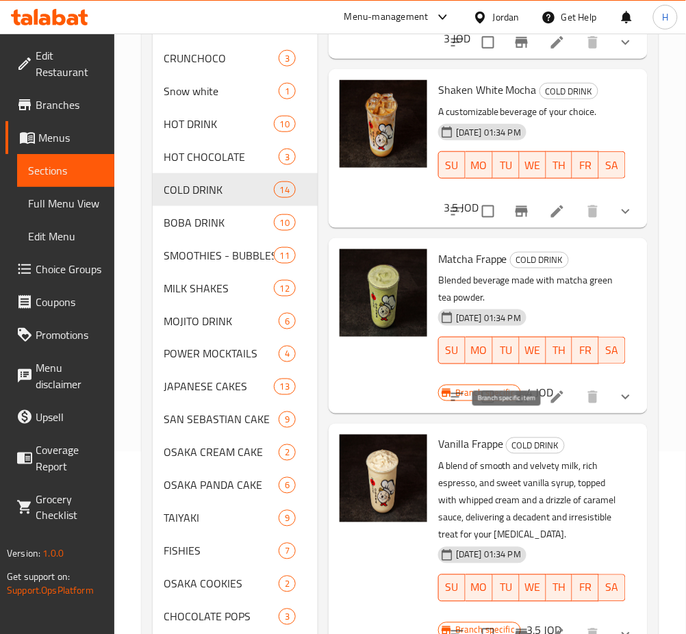
click at [513, 405] on icon "Branch-specific-item" at bounding box center [521, 397] width 16 height 16
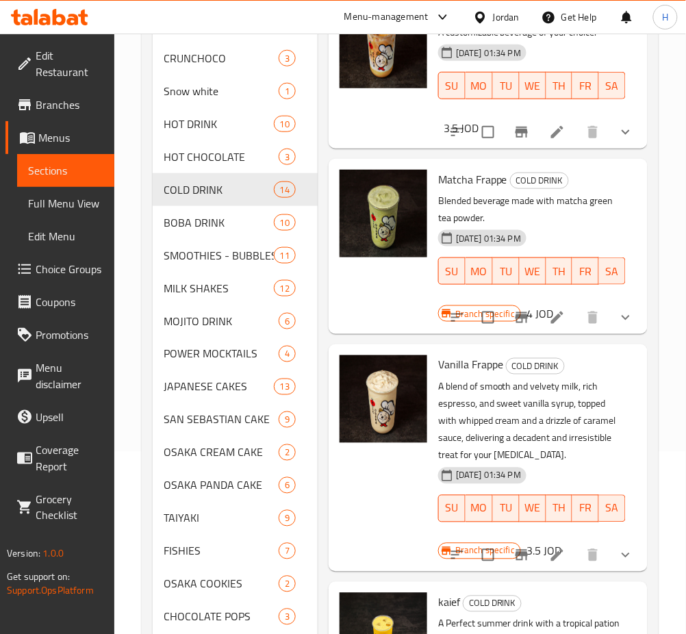
scroll to position [2055, 0]
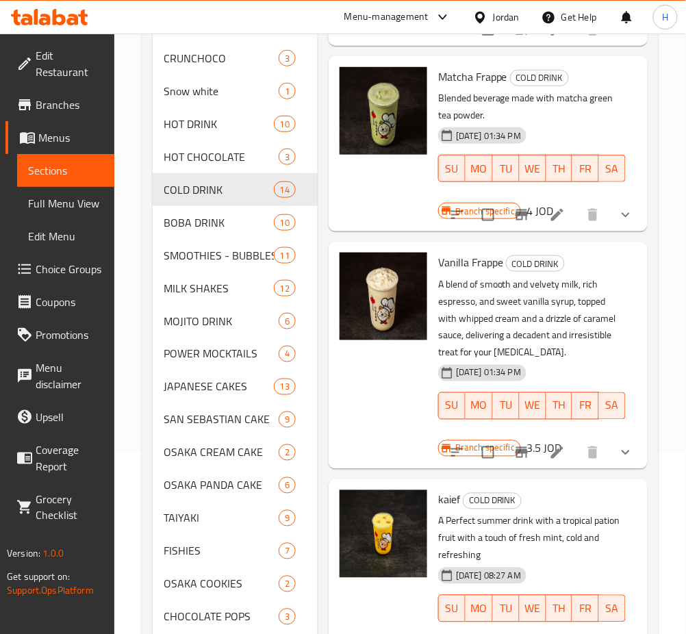
click at [515, 447] on icon "Branch-specific-item" at bounding box center [521, 452] width 12 height 11
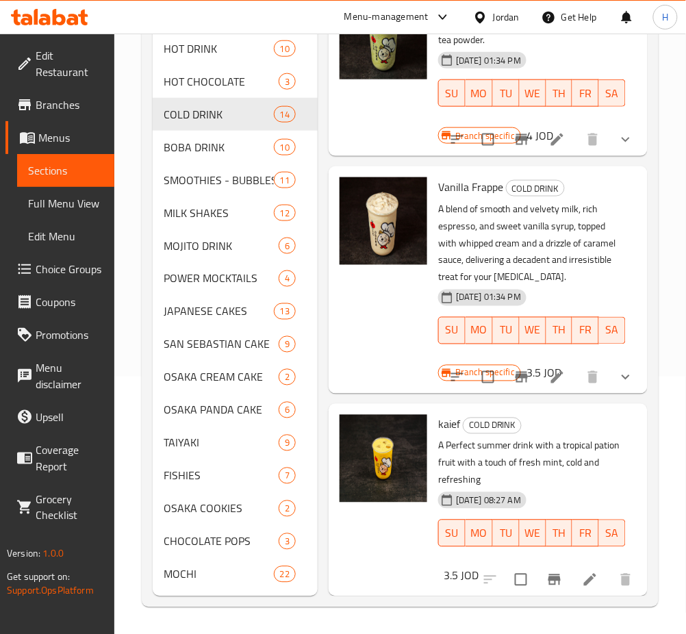
scroll to position [257, 0]
click at [77, 274] on span "Choice Groups" at bounding box center [70, 269] width 68 height 16
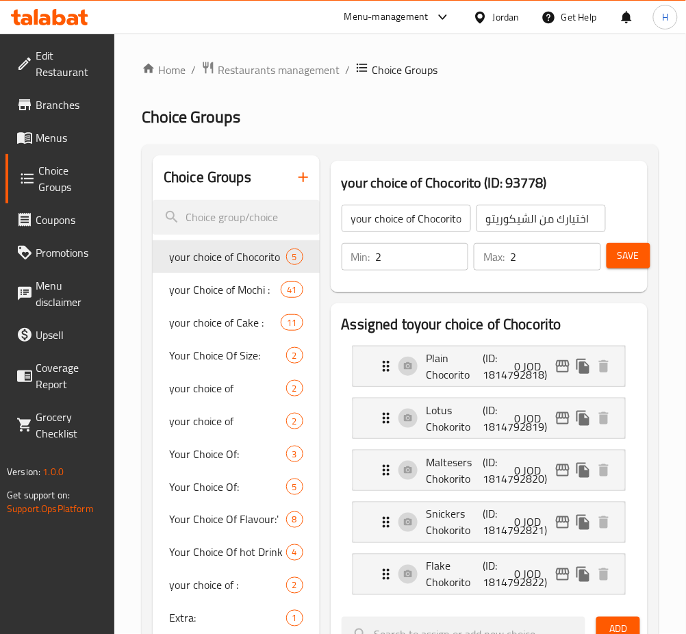
click at [326, 125] on h2 "Choice Groups" at bounding box center [400, 117] width 517 height 22
click at [297, 182] on icon "button" at bounding box center [303, 177] width 16 height 16
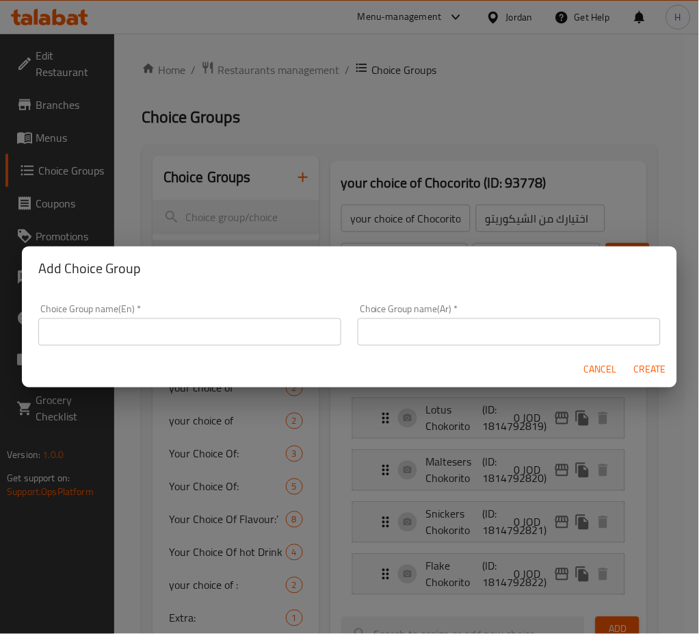
click at [243, 315] on div "Choice Group name(En)   * Choice Group name(En) *" at bounding box center [189, 325] width 303 height 42
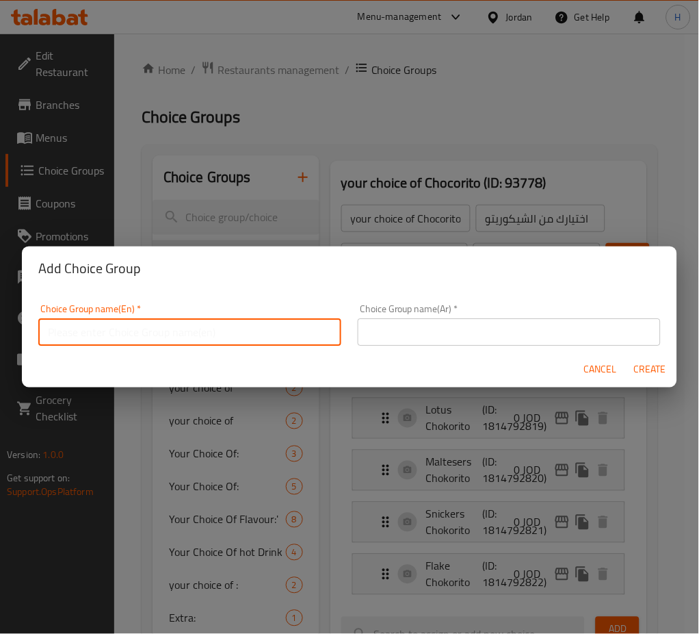
click at [235, 326] on input "text" at bounding box center [189, 331] width 303 height 27
type input "Your Choice Of Size Ice Matcha Latte"
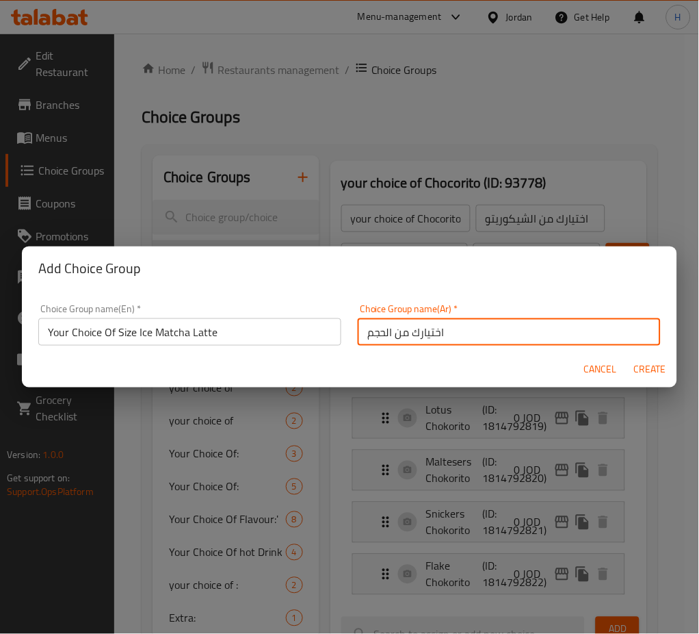
type input "اختيارك من الحجم"
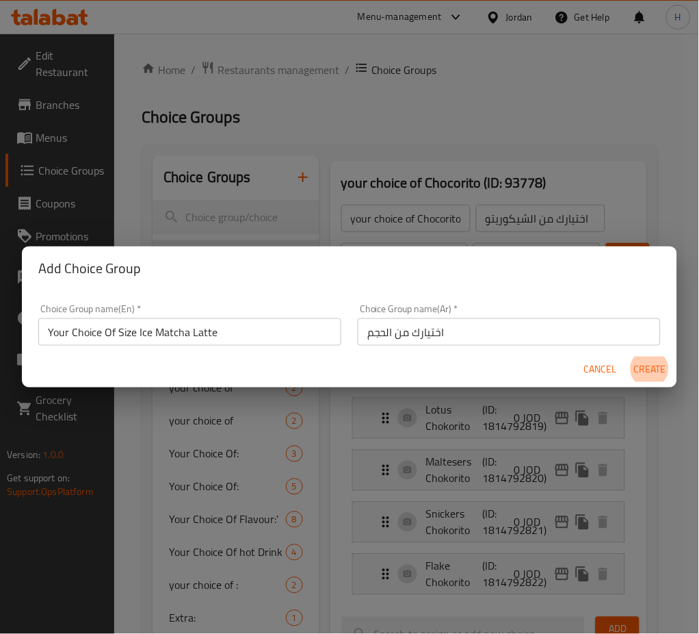
click at [628, 357] on button "Create" at bounding box center [650, 369] width 44 height 25
type input "Your Choice Of Size Ice Matcha Latte"
type input "اختيارك من الحجم"
type input "0"
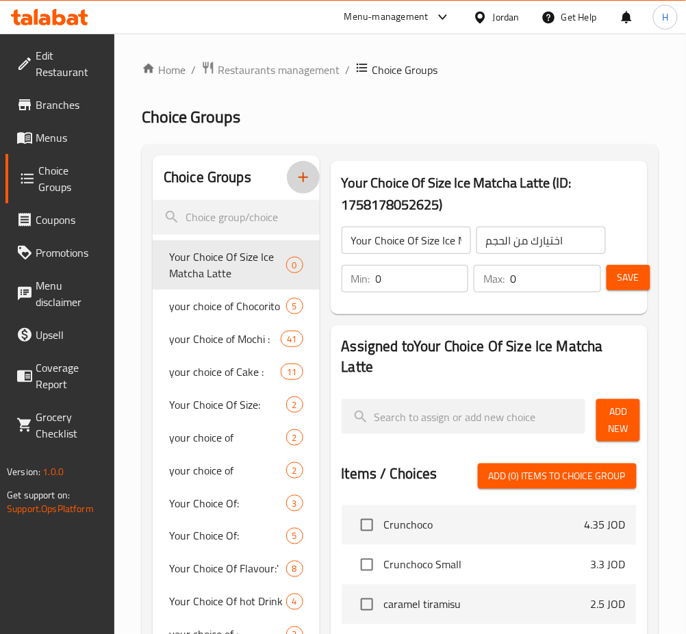
click at [439, 274] on input "0" at bounding box center [422, 278] width 93 height 27
type input "1"
click at [615, 415] on span "Add New" at bounding box center [618, 420] width 22 height 34
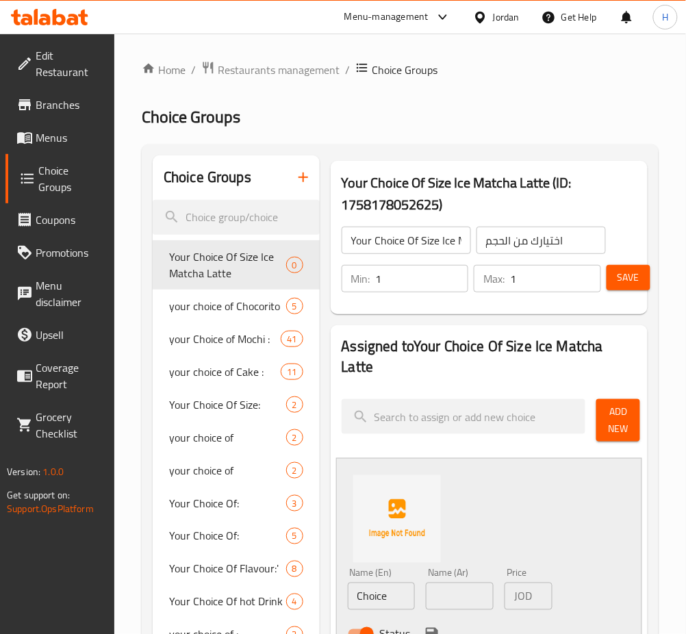
click at [408, 600] on input "Choice" at bounding box center [382, 595] width 68 height 27
click at [408, 598] on input "Choice" at bounding box center [382, 595] width 68 height 27
click at [407, 598] on input "Choice" at bounding box center [382, 595] width 68 height 27
type input "Regular"
type input "عادي"
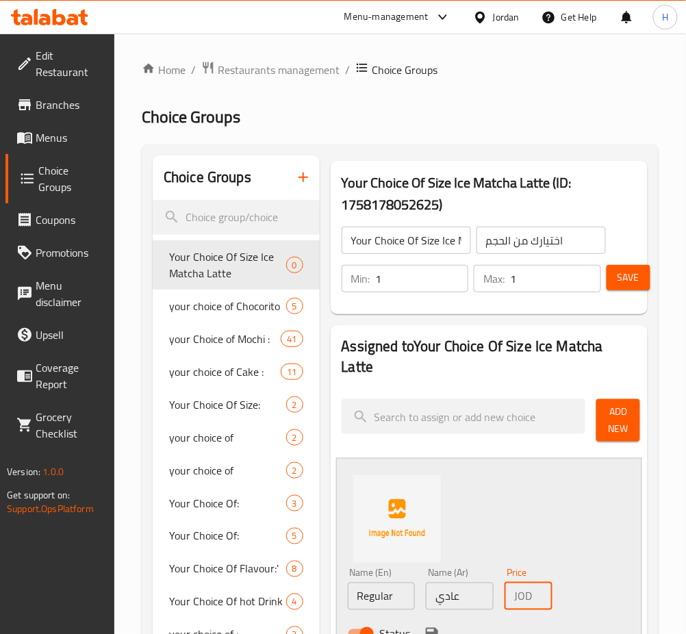
type input "4"
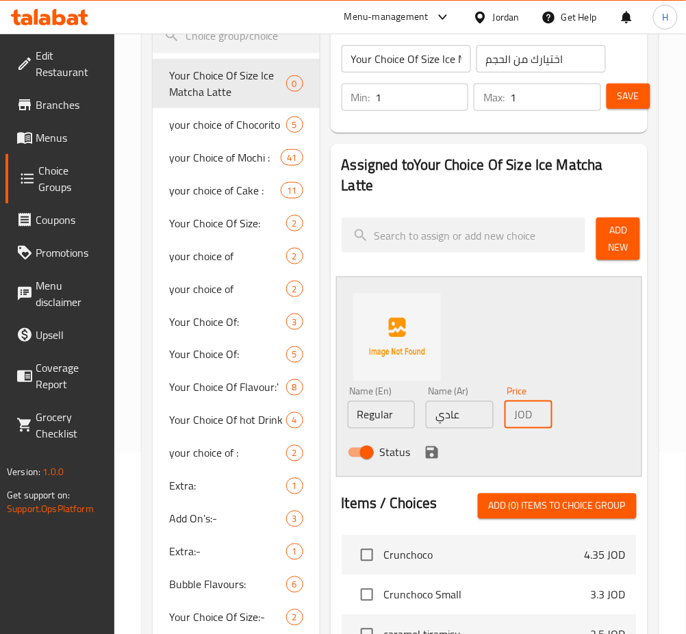
scroll to position [182, 0]
click at [428, 452] on icon "save" at bounding box center [432, 452] width 12 height 12
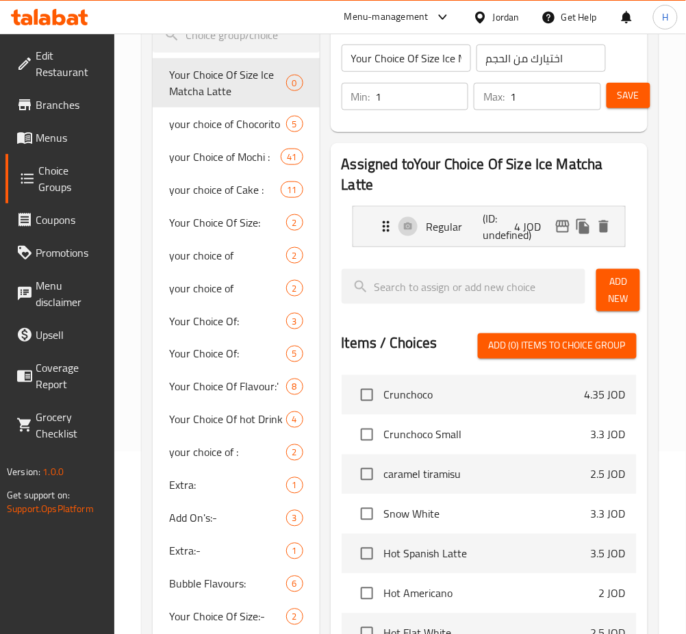
click at [626, 298] on span "Add New" at bounding box center [618, 290] width 22 height 34
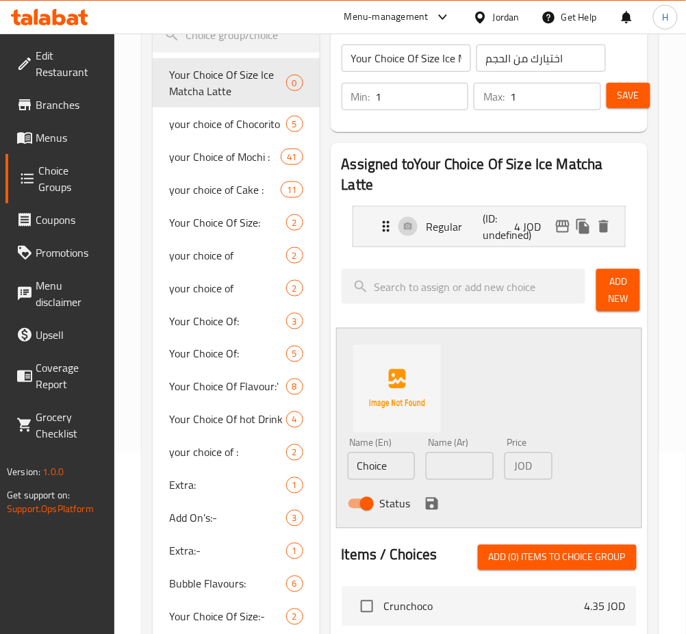
click at [409, 460] on input "Choice" at bounding box center [382, 465] width 68 height 27
click at [403, 467] on input "Choice" at bounding box center [382, 465] width 68 height 27
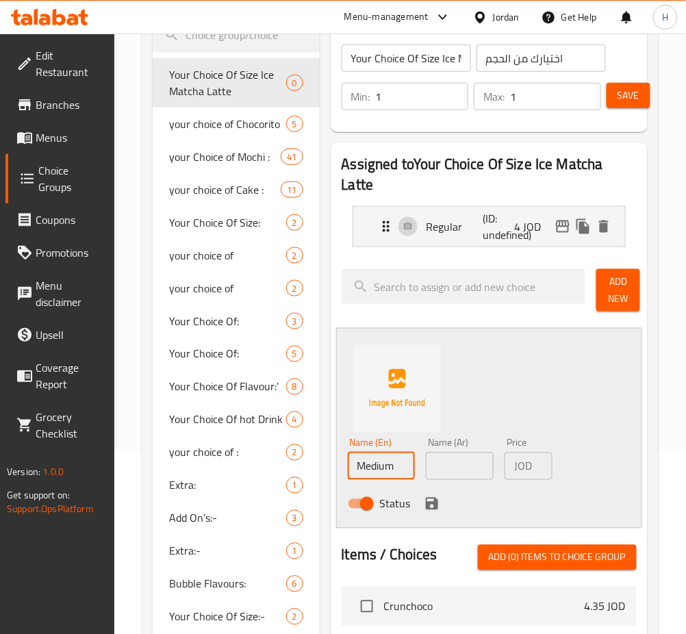
type input "Medium"
type input "وسط"
type input "5"
click at [424, 501] on icon "save" at bounding box center [432, 503] width 16 height 16
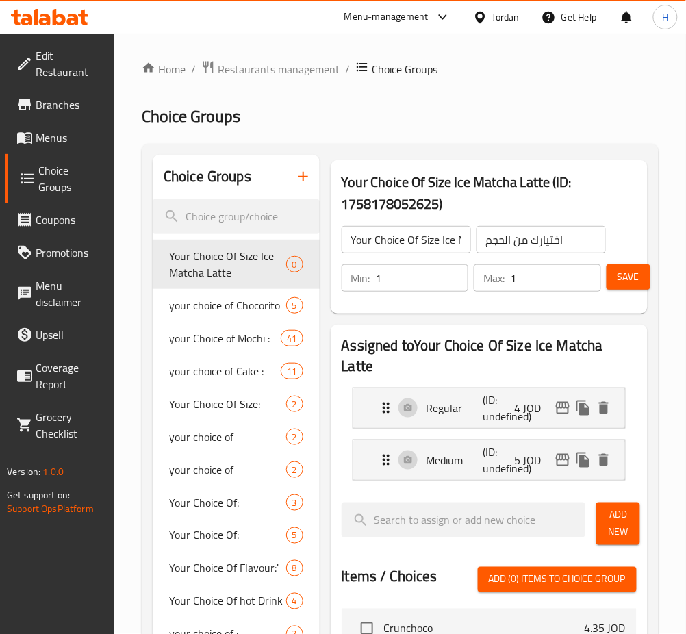
scroll to position [0, 0]
drag, startPoint x: 626, startPoint y: 281, endPoint x: 682, endPoint y: 285, distance: 55.6
click at [625, 280] on span "Save" at bounding box center [628, 277] width 22 height 17
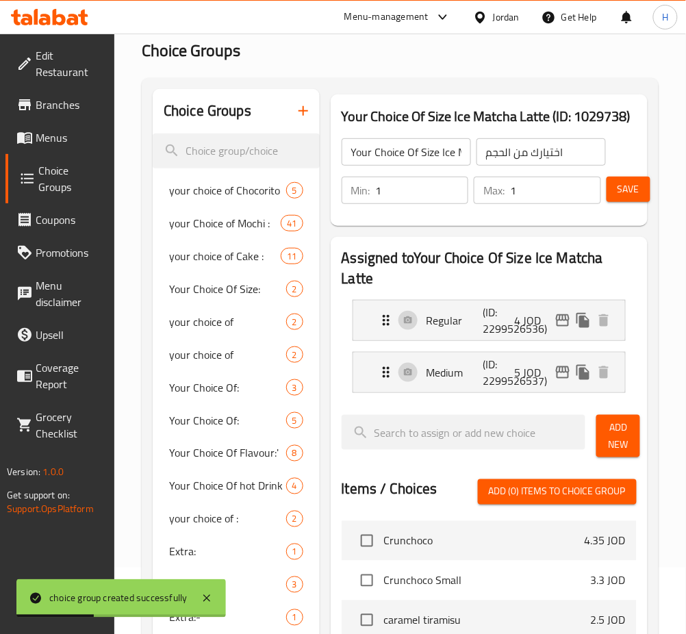
scroll to position [91, 0]
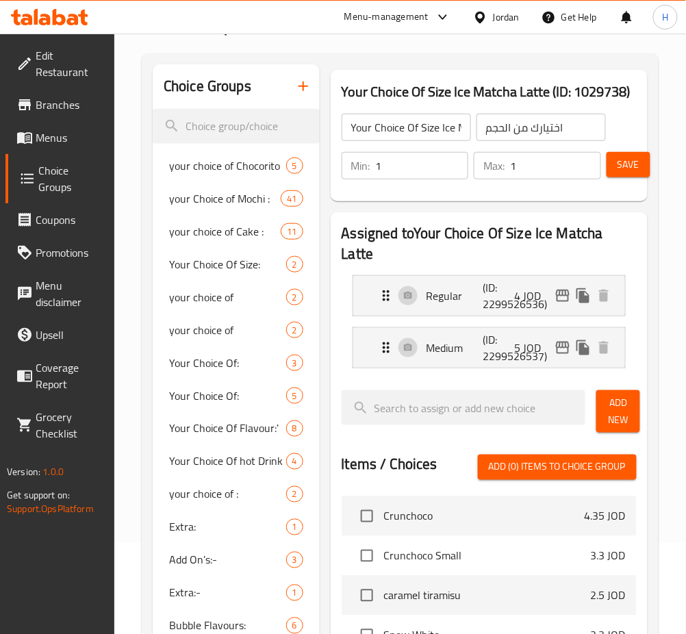
click at [301, 90] on icon "button" at bounding box center [303, 86] width 16 height 16
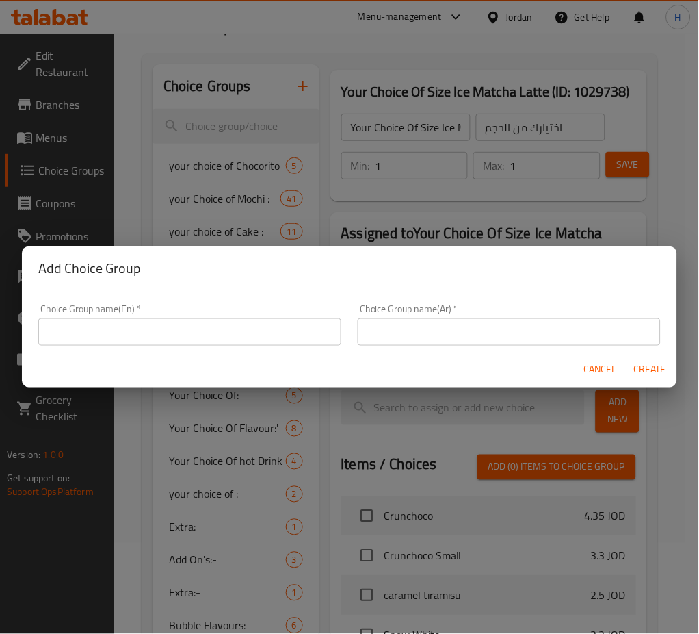
click at [244, 323] on input "text" at bounding box center [189, 331] width 303 height 27
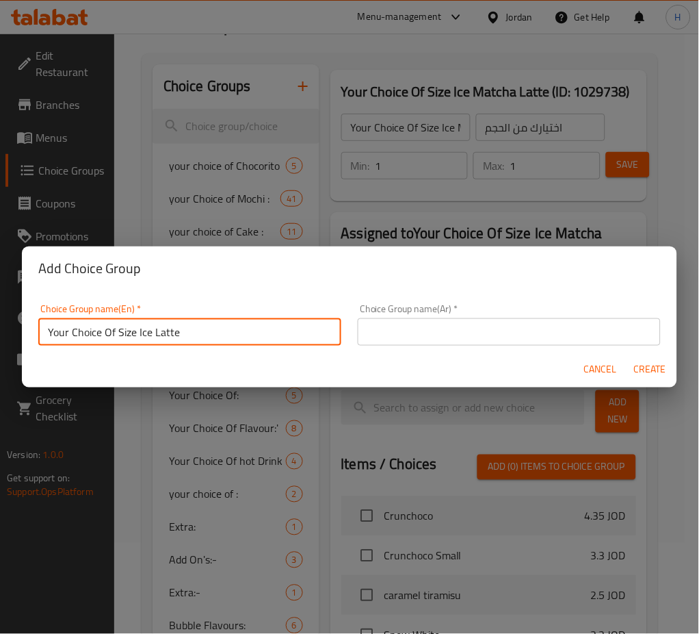
type input "Your Choice Of Size Ice Latte"
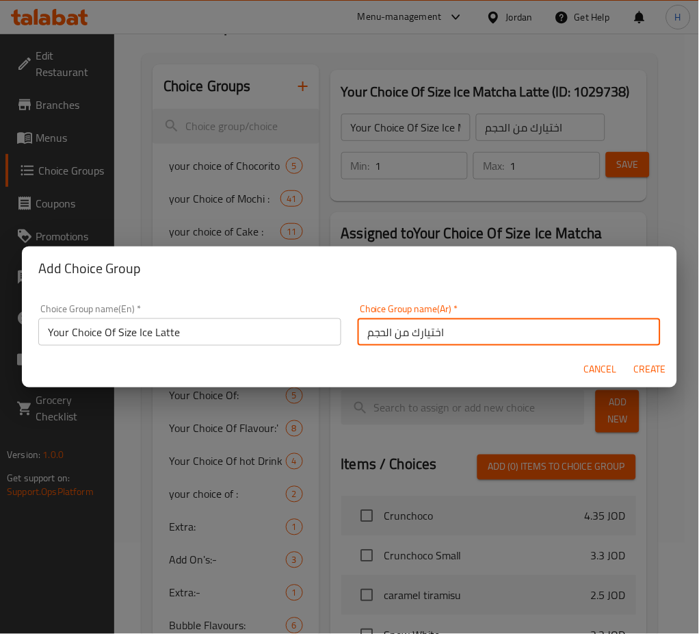
type input "اختيارك من الحجم"
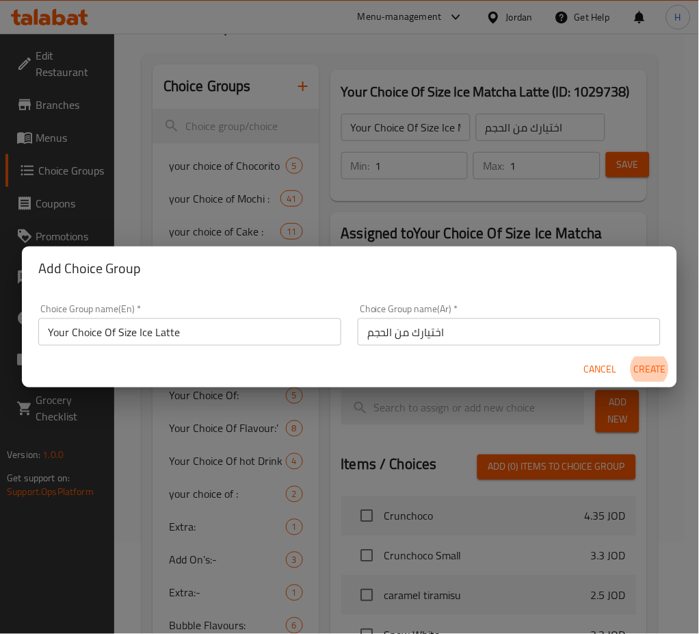
click at [628, 357] on button "Create" at bounding box center [650, 369] width 44 height 25
type input "Your Choice Of Size Ice Latte"
type input "0"
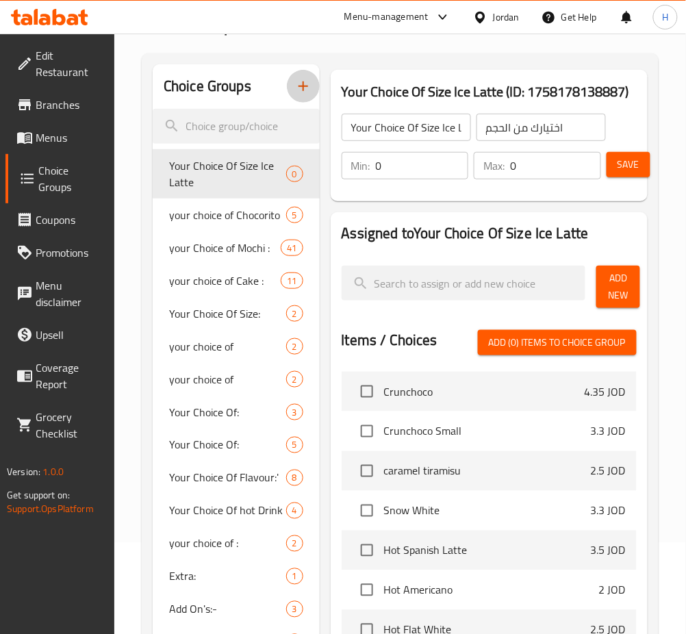
click at [404, 173] on input "0" at bounding box center [422, 165] width 93 height 27
type input "1"
click at [627, 281] on span "Add New" at bounding box center [618, 287] width 22 height 34
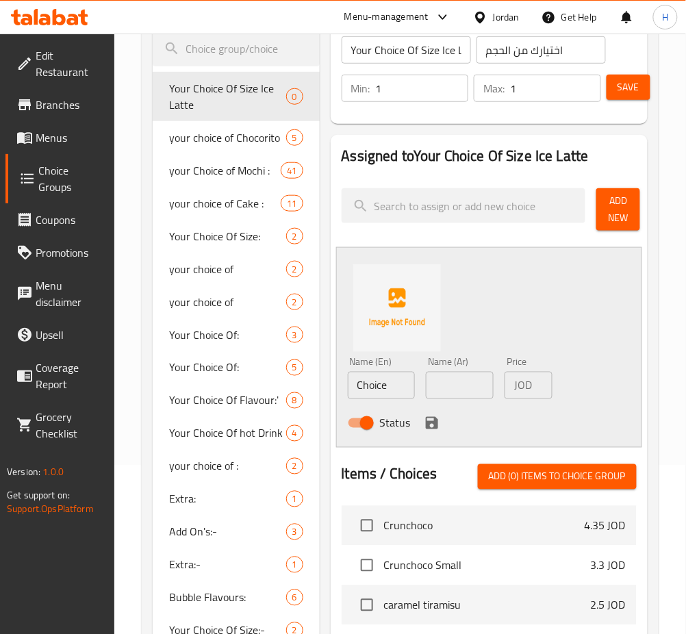
scroll to position [274, 0]
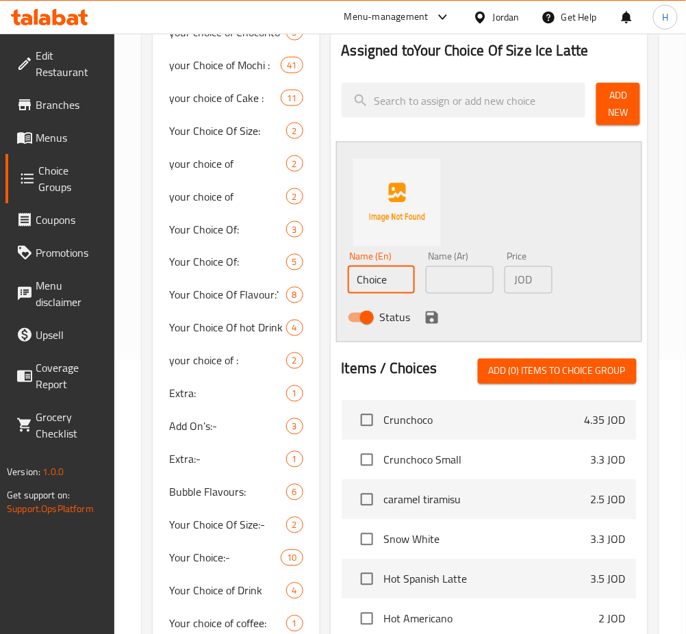
click at [400, 279] on input "Choice" at bounding box center [382, 279] width 68 height 27
click at [388, 279] on input "ChoiceRegular" at bounding box center [382, 279] width 68 height 27
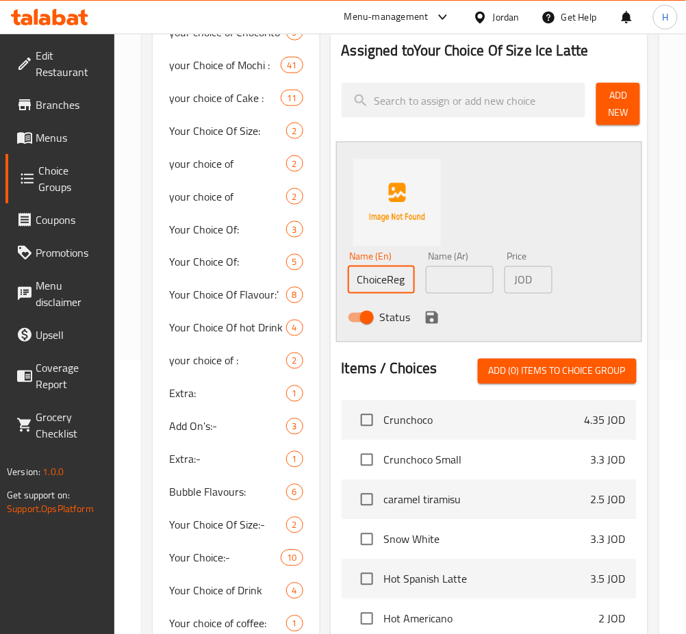
click at [388, 279] on input "ChoiceRegular" at bounding box center [382, 279] width 68 height 27
type input "Regular"
type input "عادي"
type input "3"
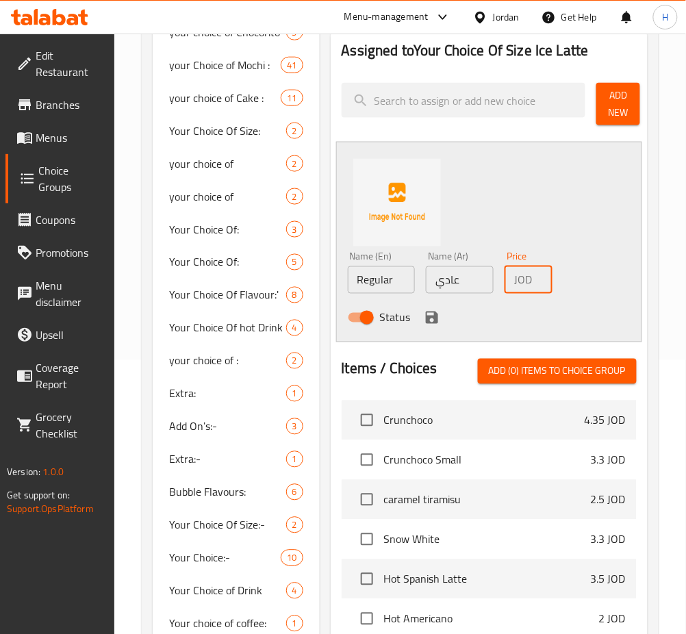
click at [439, 320] on icon "save" at bounding box center [432, 317] width 16 height 16
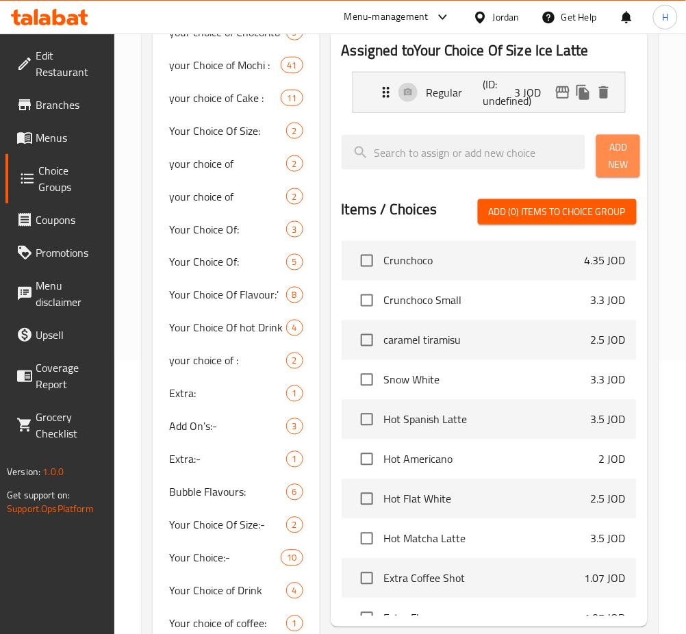
click at [623, 165] on span "Add New" at bounding box center [618, 156] width 22 height 34
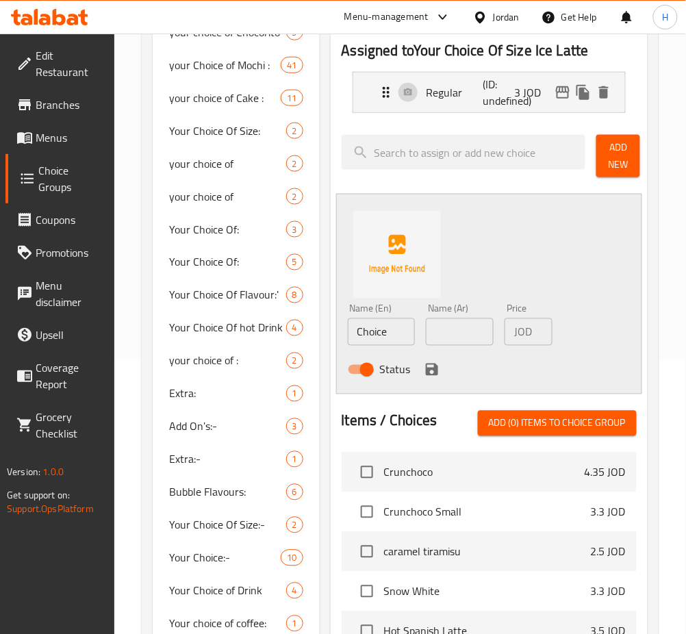
click at [387, 353] on div "Status" at bounding box center [459, 369] width 235 height 37
click at [392, 328] on input "Choice" at bounding box center [382, 331] width 68 height 27
click at [395, 326] on input "Choice" at bounding box center [382, 331] width 68 height 27
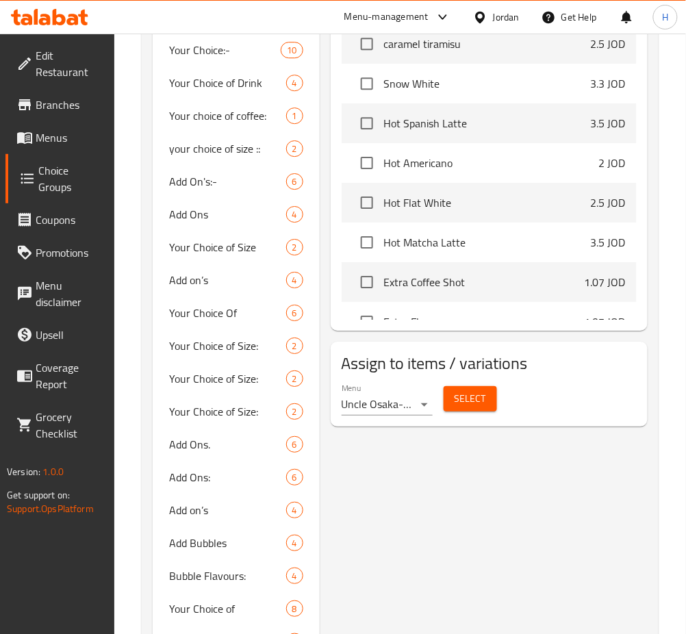
scroll to position [595, 0]
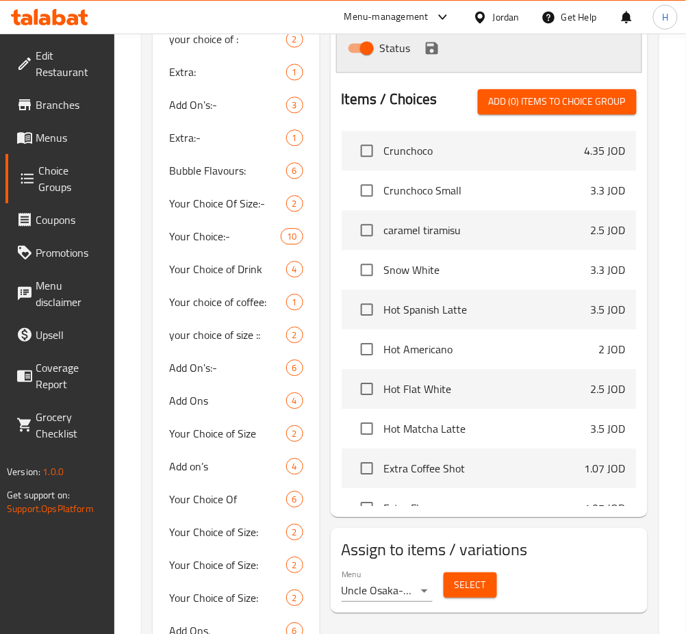
click at [636, 89] on div "Add (0) items to choice group" at bounding box center [557, 101] width 159 height 25
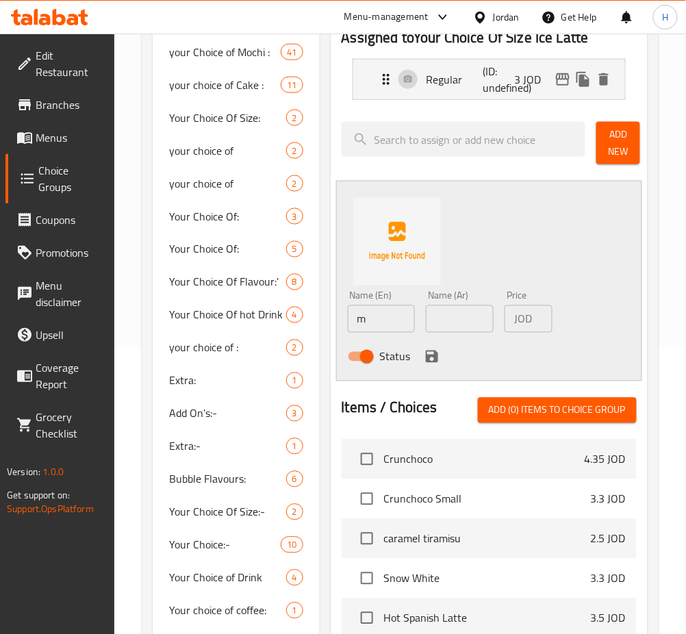
scroll to position [231, 0]
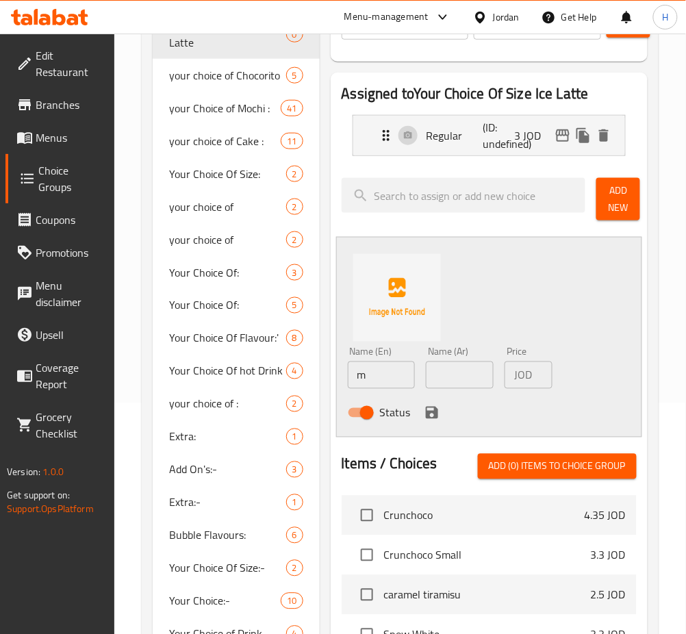
click at [396, 378] on input "m" at bounding box center [382, 374] width 68 height 27
click at [396, 377] on input "m" at bounding box center [382, 374] width 68 height 27
type input "Medium"
type input "وسط"
type input "4"
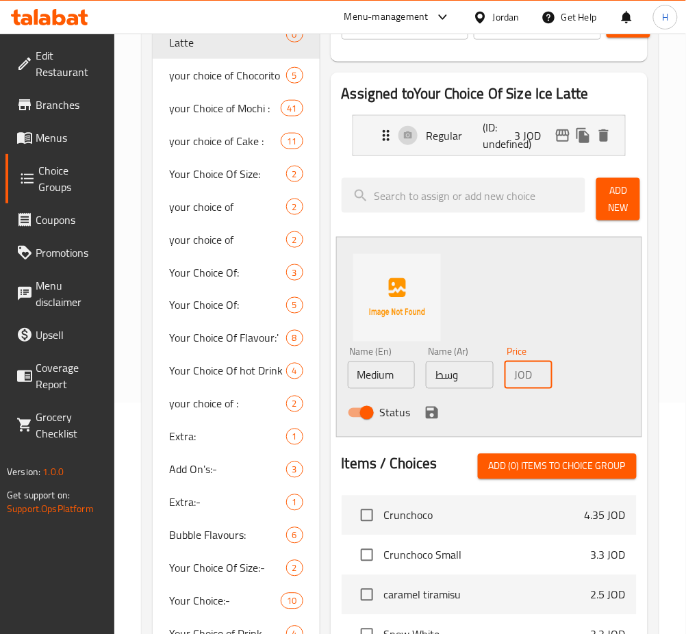
scroll to position [0, 5]
click at [430, 413] on icon "save" at bounding box center [432, 413] width 12 height 12
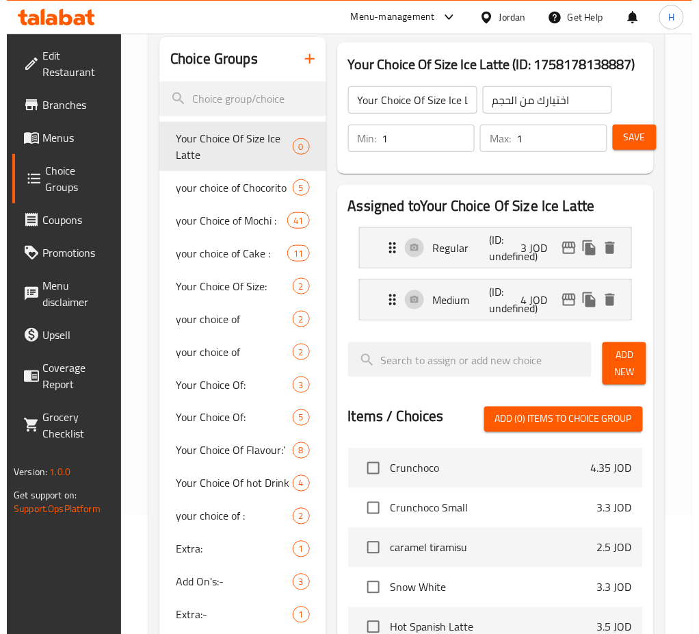
scroll to position [0, 0]
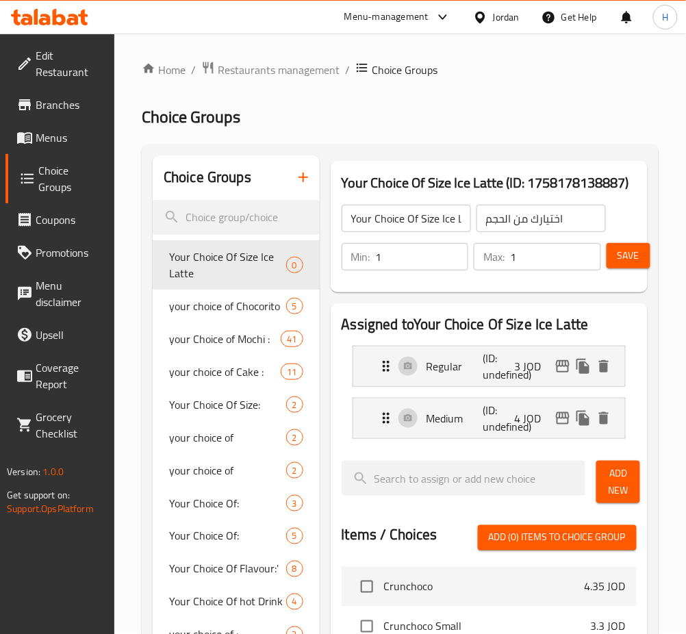
click at [628, 260] on span "Save" at bounding box center [628, 255] width 22 height 17
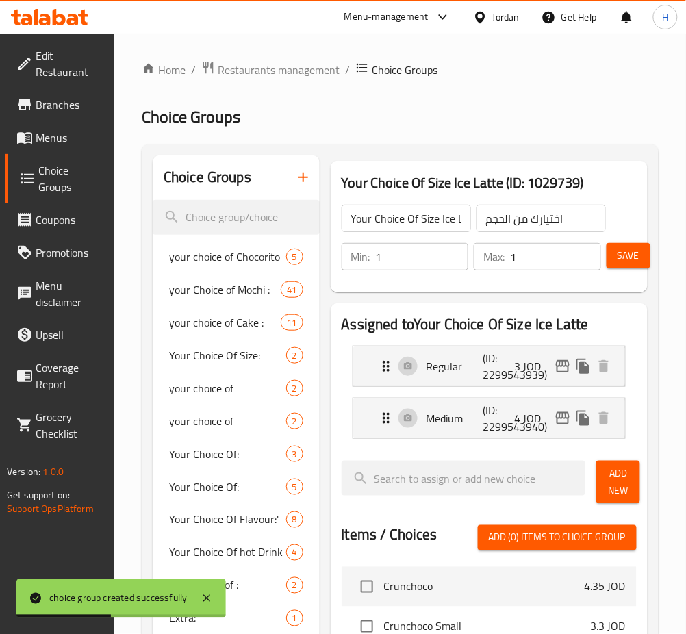
click at [302, 170] on icon "button" at bounding box center [303, 177] width 16 height 16
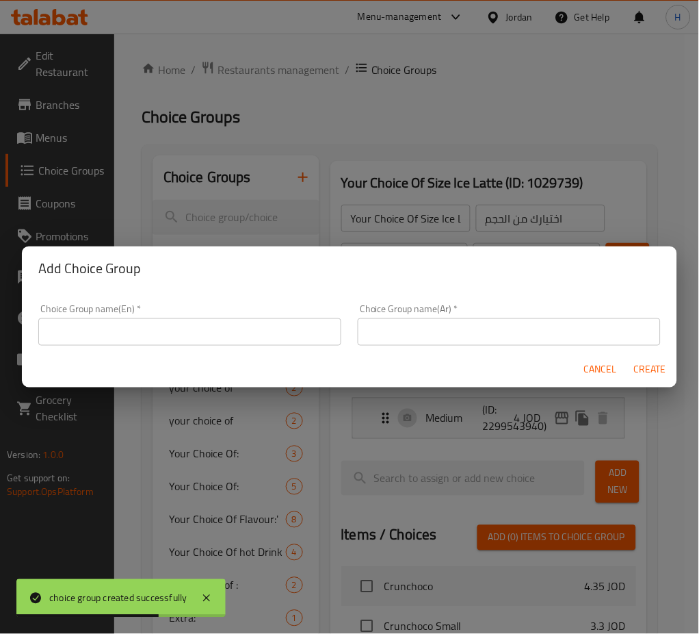
click at [267, 328] on input "text" at bounding box center [189, 331] width 303 height 27
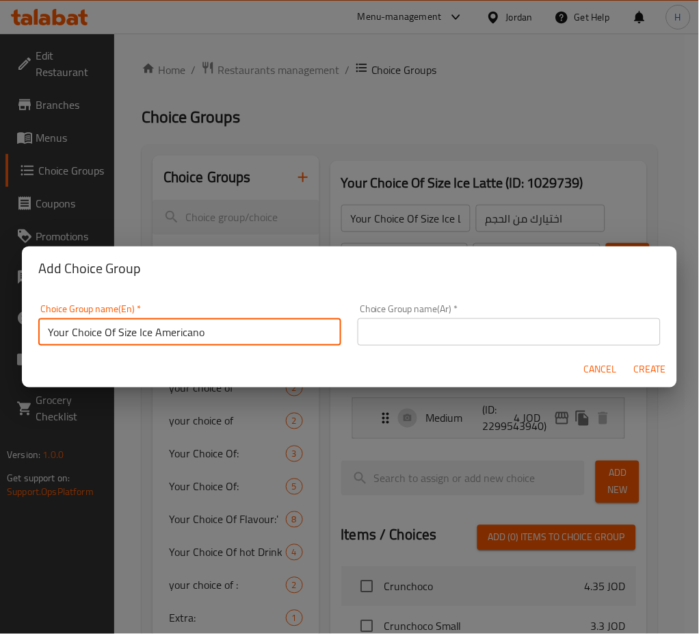
type input "Your Choice Of Size Ice Americano"
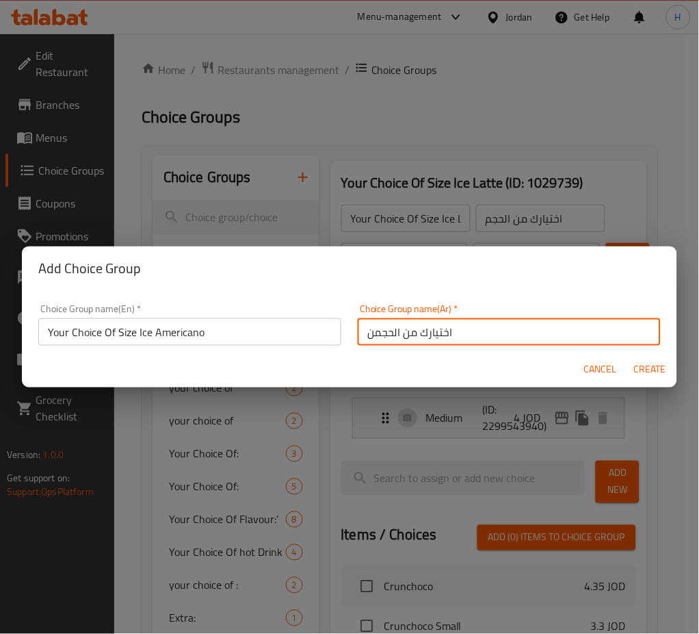
type input "اختيارك من الحجمن"
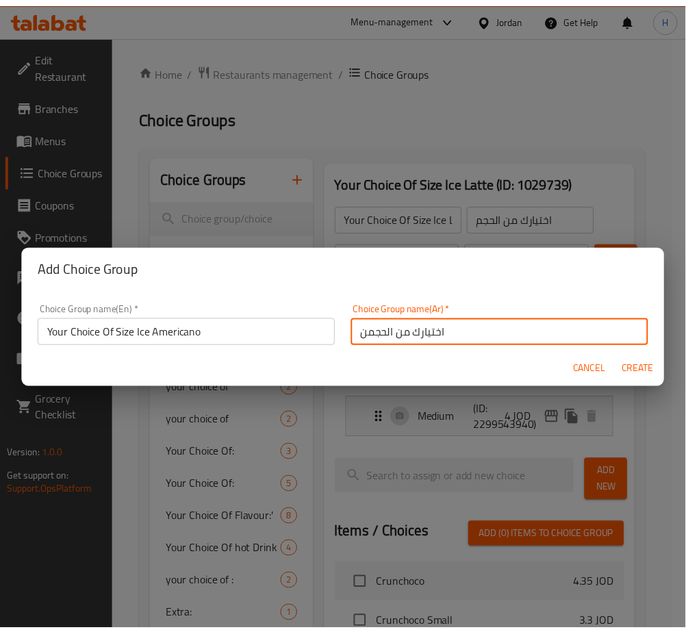
scroll to position [1, 0]
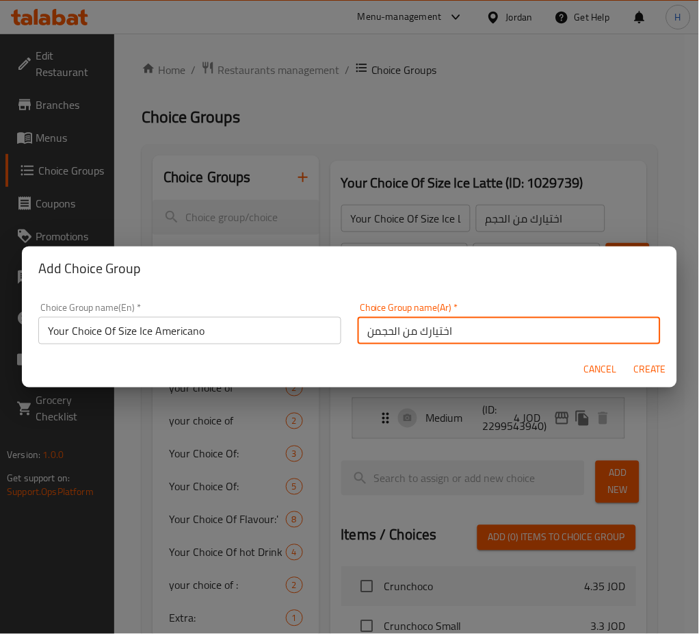
click at [367, 337] on input "اختيارك من الحجمن" at bounding box center [509, 330] width 303 height 27
type input "اختيارك من الحجم"
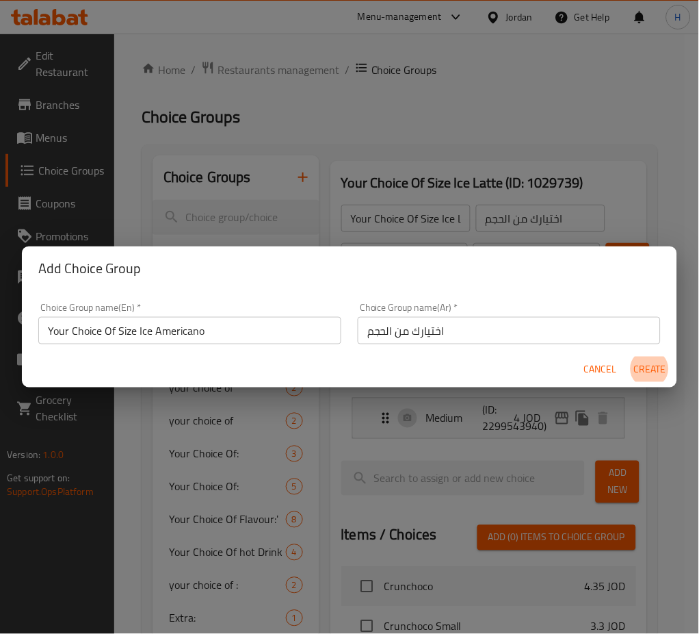
click at [628, 357] on button "Create" at bounding box center [650, 369] width 44 height 25
type input "Your Choice Of Size Ice Americano"
type input "0"
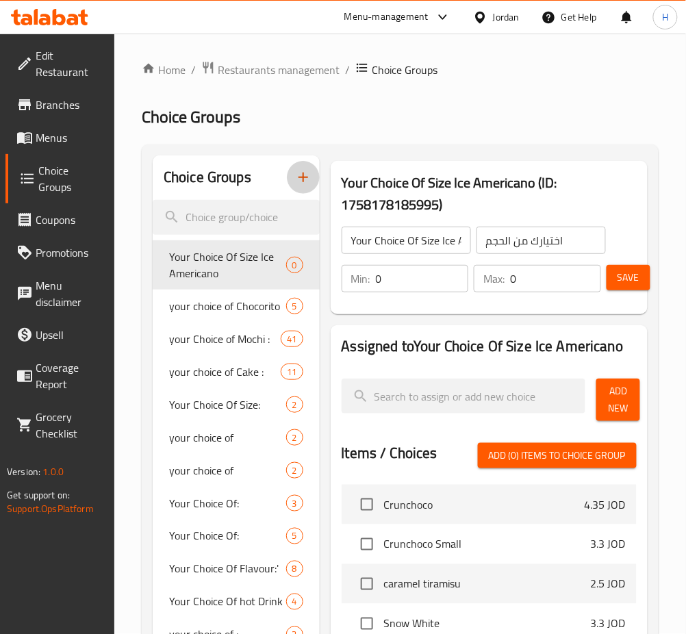
click at [417, 278] on input "0" at bounding box center [422, 278] width 93 height 27
type input "1"
click at [615, 394] on span "Add New" at bounding box center [618, 400] width 22 height 34
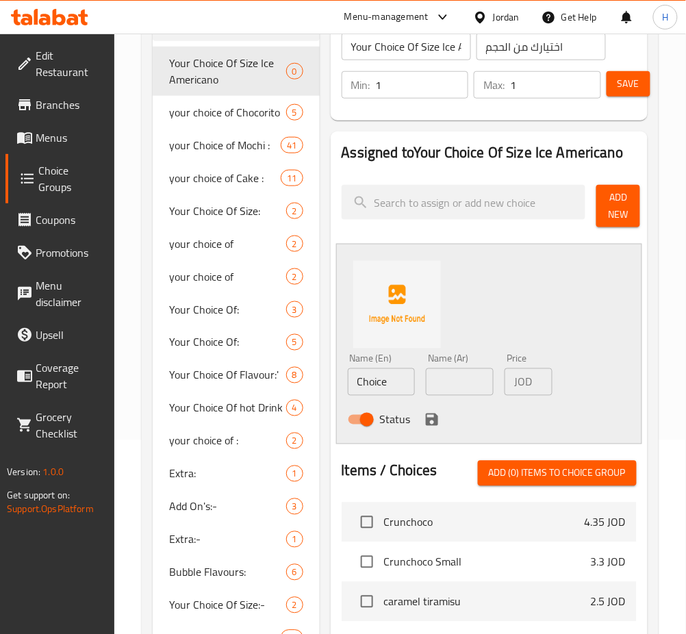
scroll to position [365, 0]
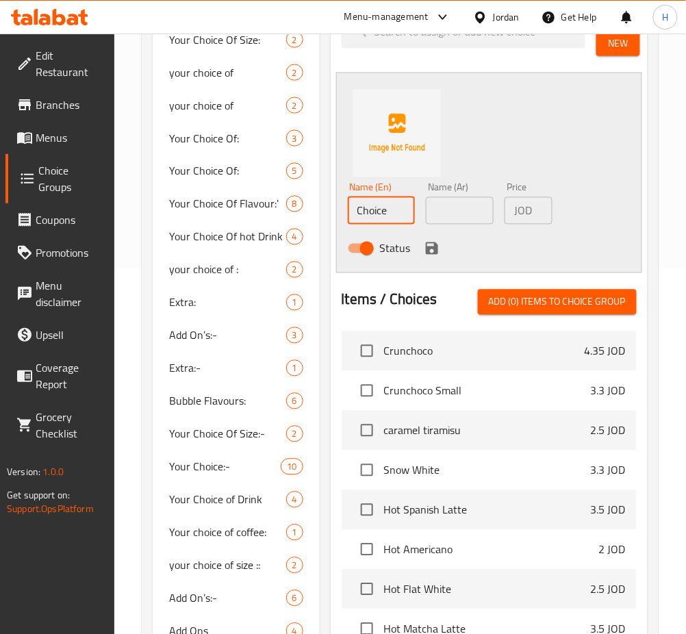
click at [403, 224] on input "Choice" at bounding box center [382, 210] width 68 height 27
click at [403, 222] on input "Choice" at bounding box center [382, 210] width 68 height 27
type input "Regular"
type input "عادي"
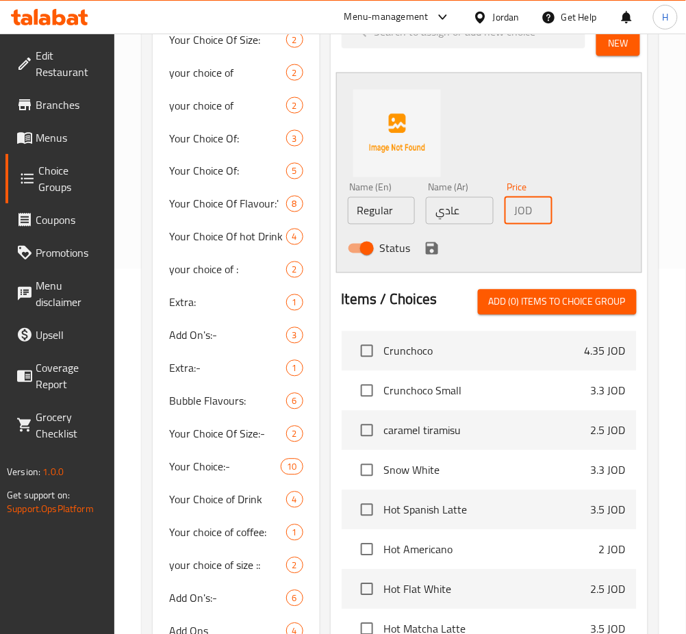
type input "2"
click at [425, 244] on icon "save" at bounding box center [432, 248] width 16 height 16
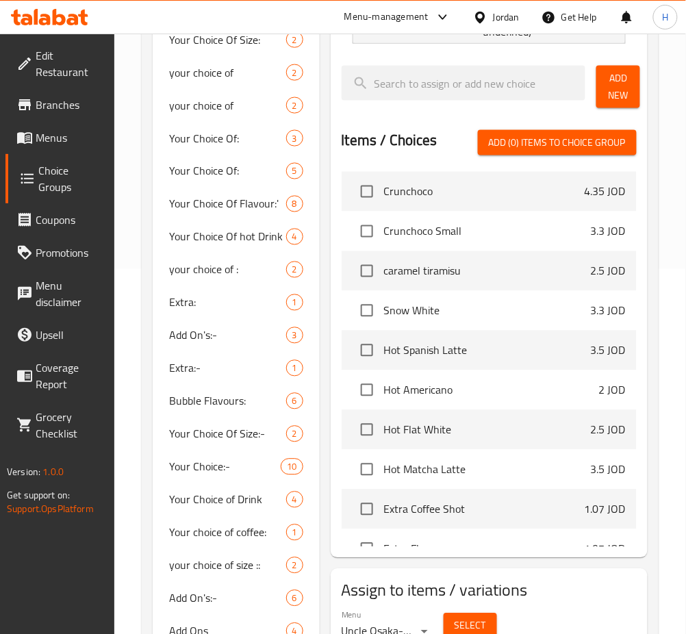
click at [615, 101] on span "Add New" at bounding box center [618, 87] width 22 height 34
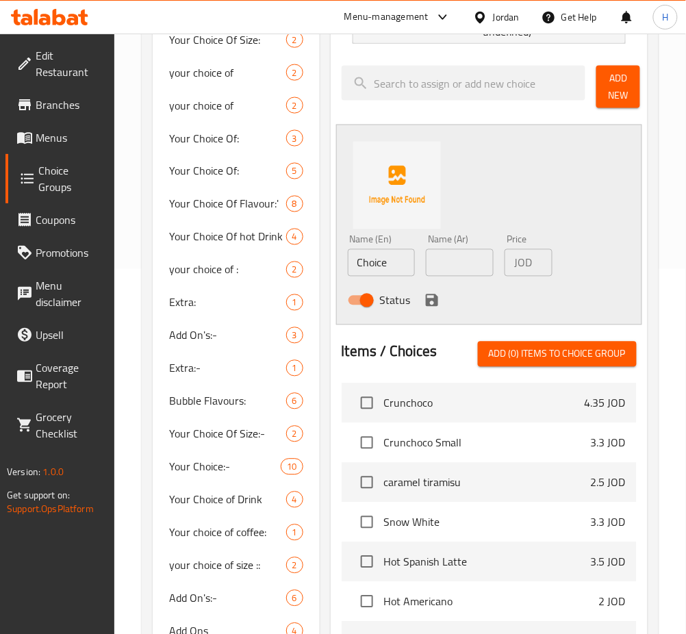
click at [394, 270] on input "Choice" at bounding box center [382, 262] width 68 height 27
type input "Medium"
type input "وسط"
type input "3"
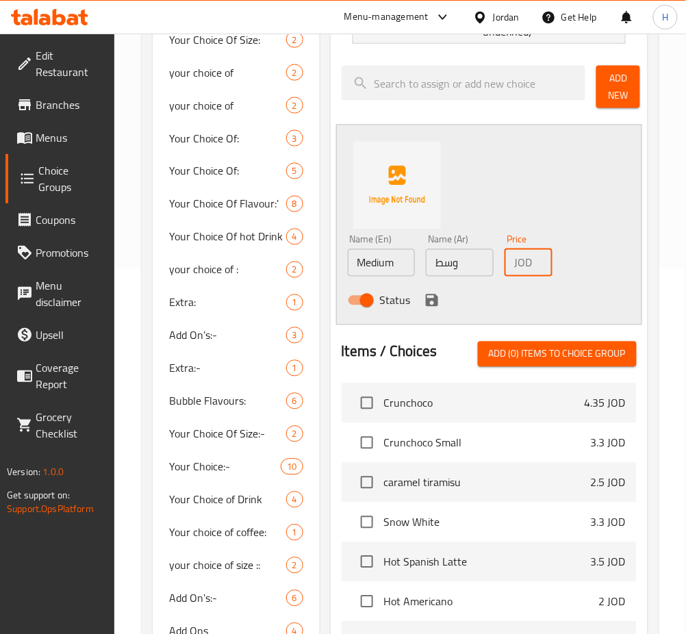
click at [429, 302] on icon "save" at bounding box center [432, 300] width 16 height 16
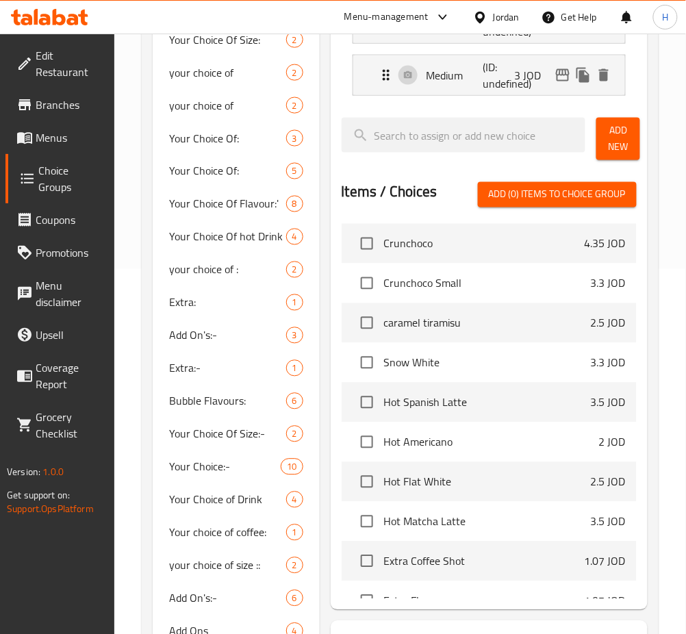
scroll to position [182, 0]
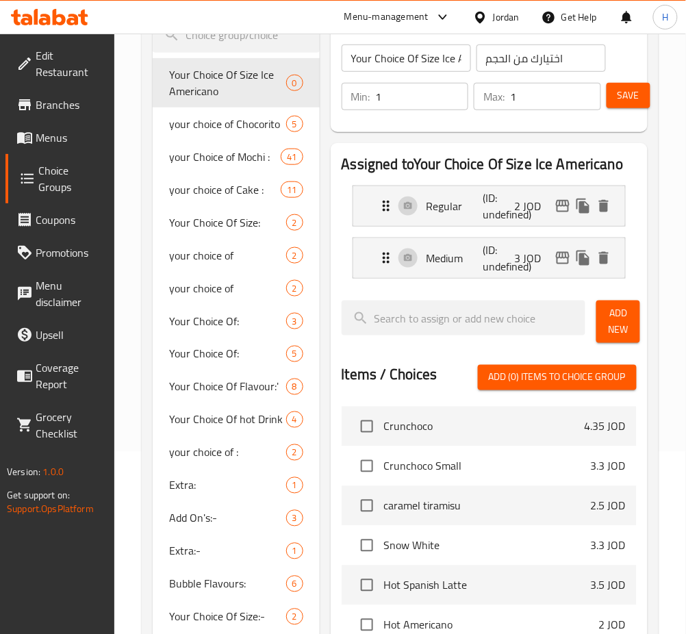
click at [625, 99] on span "Save" at bounding box center [628, 95] width 22 height 17
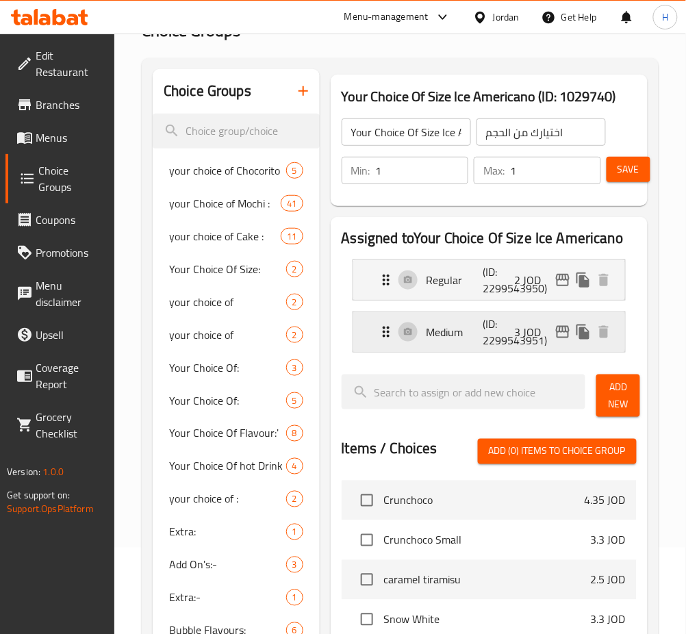
scroll to position [0, 0]
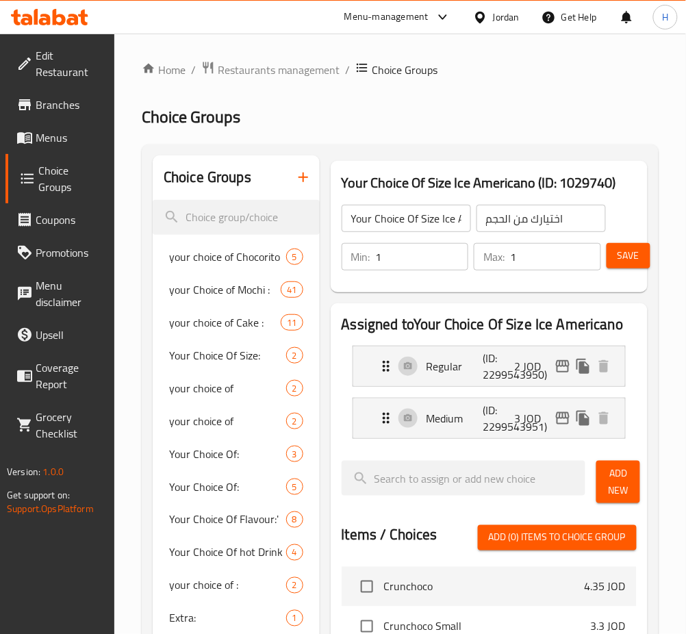
click at [307, 181] on icon "button" at bounding box center [303, 177] width 16 height 16
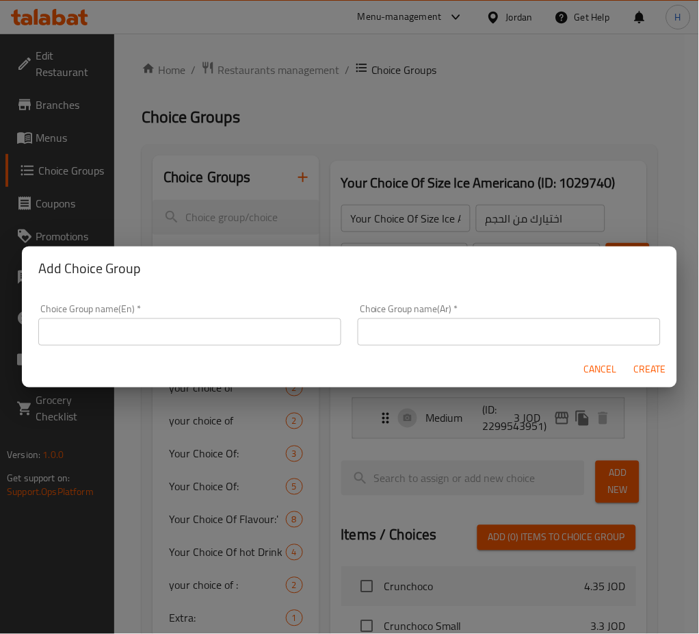
click at [318, 340] on input "text" at bounding box center [189, 331] width 303 height 27
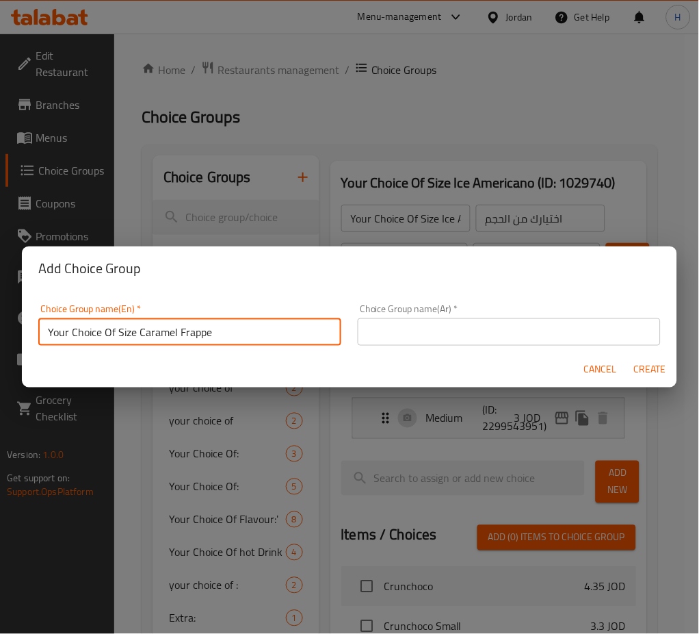
type input "Your Choice Of Size Caramel Frappe"
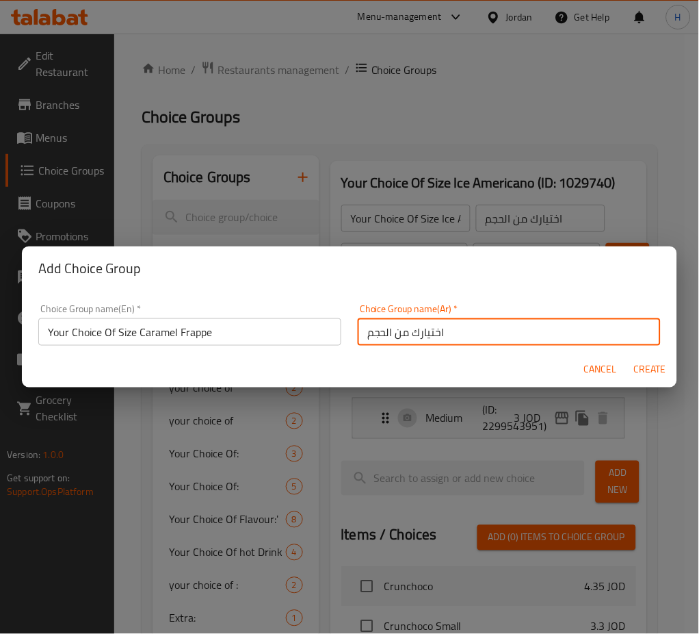
type input "اختيارك من الحجم"
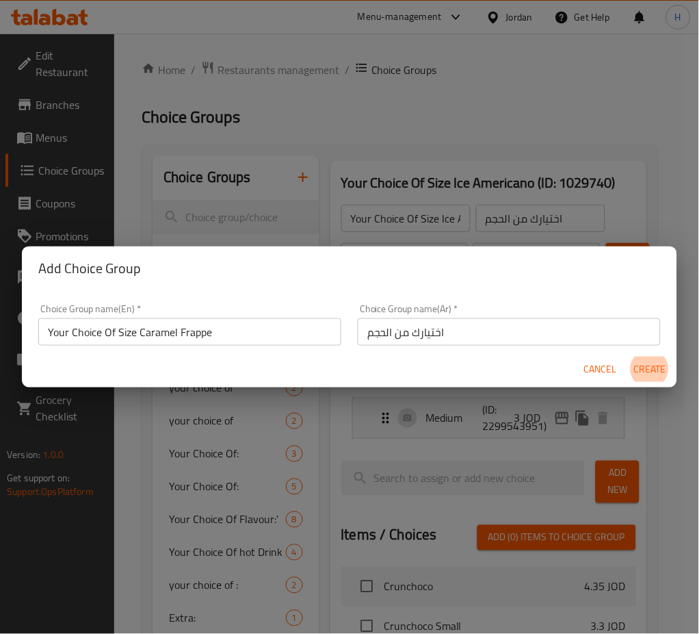
click at [628, 357] on button "Create" at bounding box center [650, 369] width 44 height 25
type input "Your Choice Of Size Caramel Frappe"
type input "0"
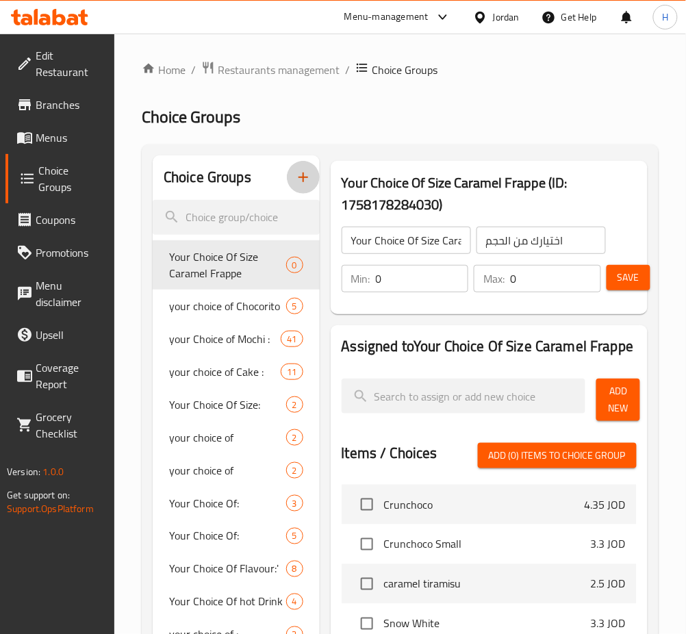
click at [420, 274] on input "0" at bounding box center [422, 278] width 93 height 27
type input "1"
drag, startPoint x: 611, startPoint y: 385, endPoint x: 695, endPoint y: 426, distance: 94.0
click at [611, 384] on span "Add New" at bounding box center [618, 400] width 22 height 34
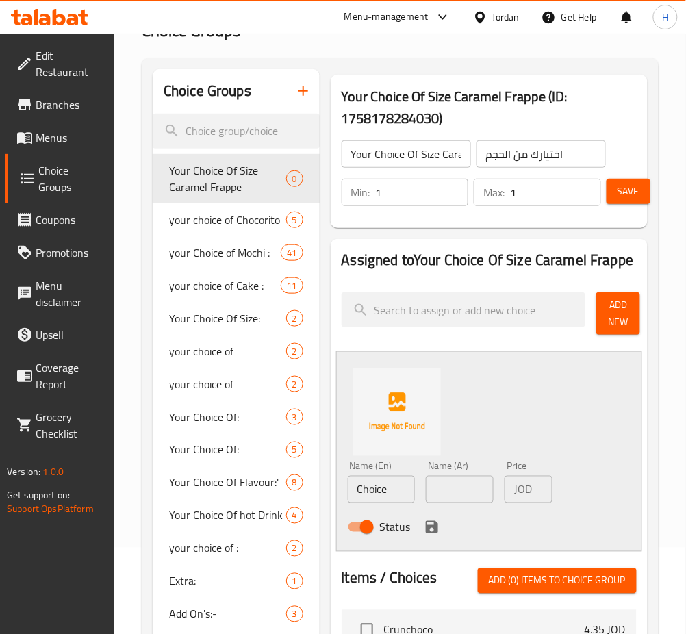
scroll to position [182, 0]
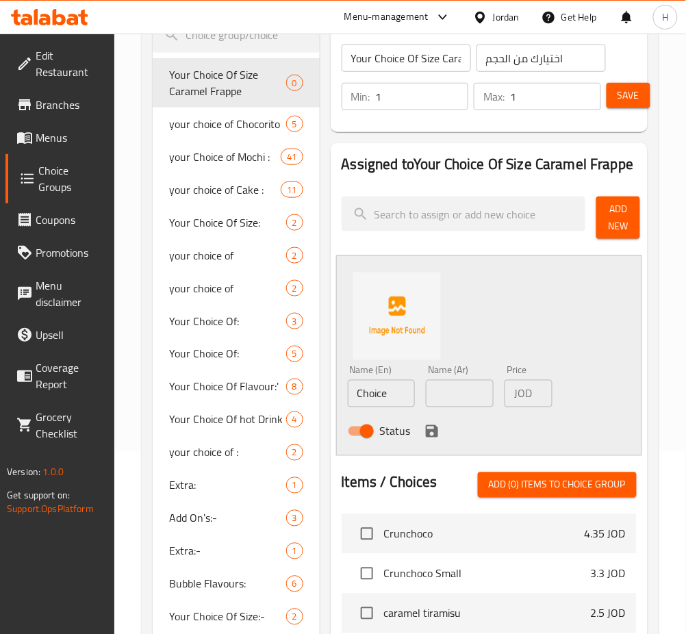
click at [386, 390] on input "Choice" at bounding box center [382, 393] width 68 height 27
click at [387, 388] on input "Choice" at bounding box center [382, 393] width 68 height 27
type input "Regular"
type input "عادي"
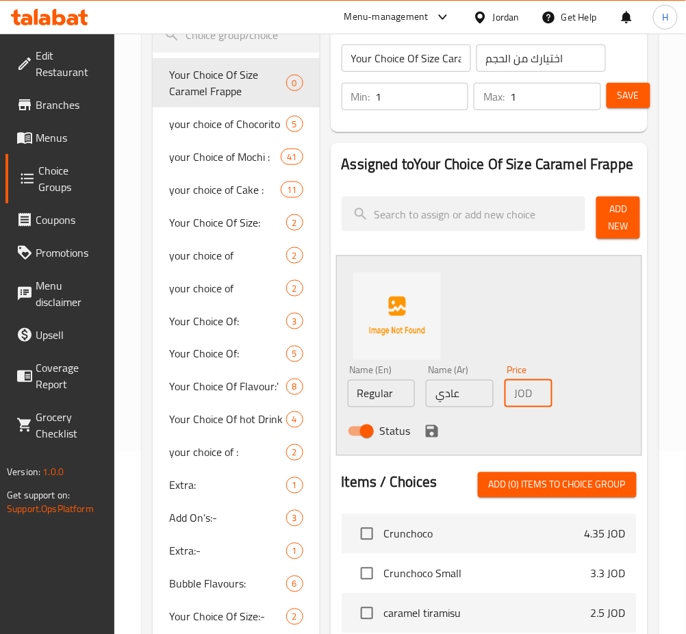
type input "3.25"
click at [430, 432] on icon "save" at bounding box center [432, 431] width 12 height 12
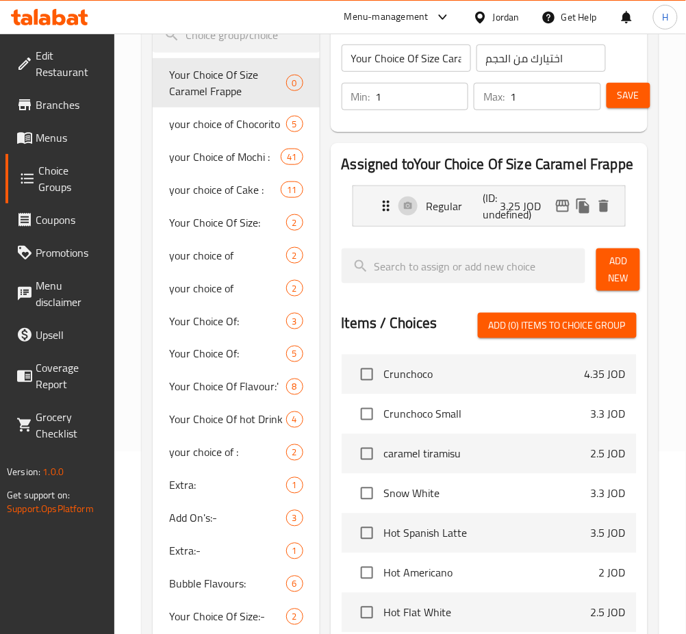
click at [615, 272] on span "Add New" at bounding box center [618, 270] width 22 height 34
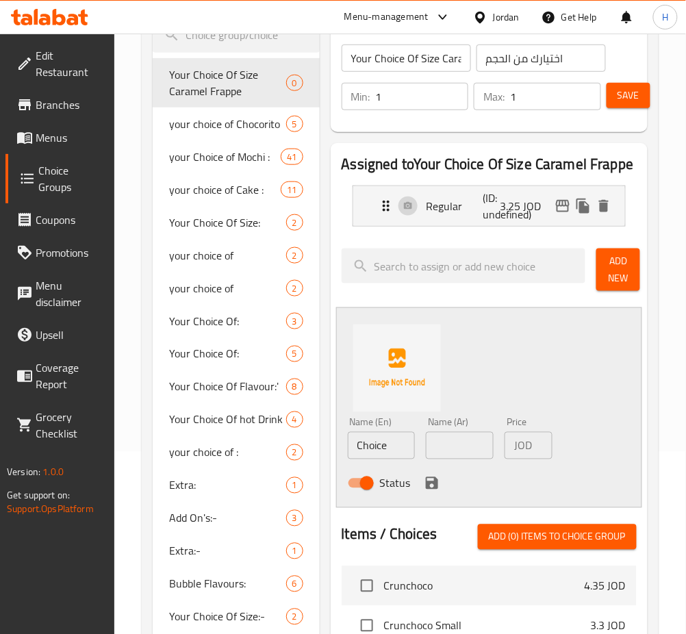
click at [396, 456] on input "Choice" at bounding box center [382, 445] width 68 height 27
type input "Medium"
type input "وسط"
type input "4.25"
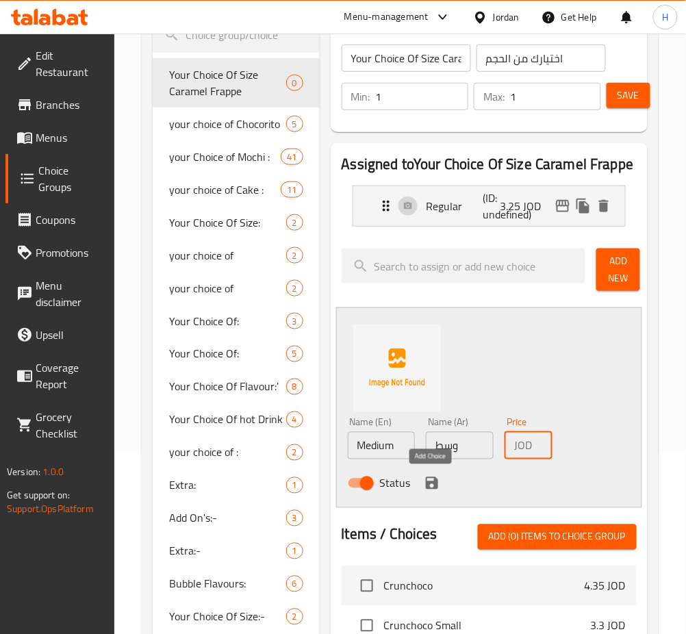
drag, startPoint x: 430, startPoint y: 482, endPoint x: 504, endPoint y: 371, distance: 133.8
click at [430, 482] on icon "save" at bounding box center [432, 483] width 12 height 12
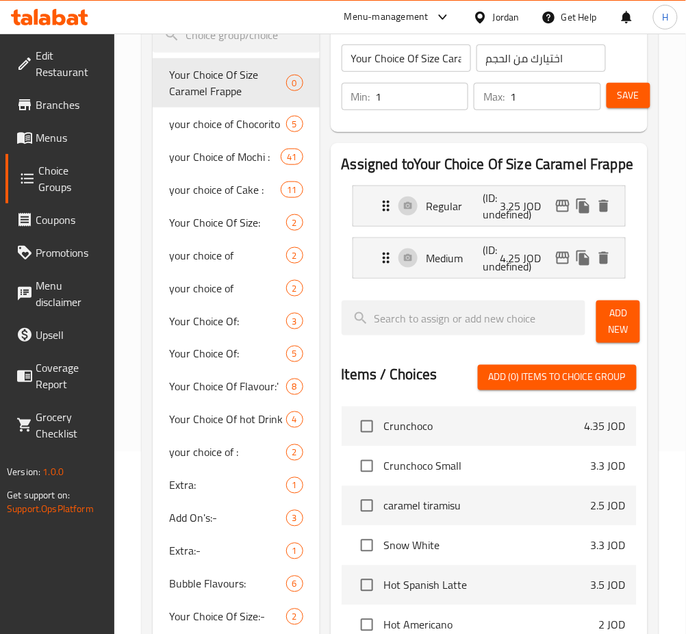
click at [612, 112] on div "Save" at bounding box center [616, 96] width 25 height 33
click at [621, 105] on button "Save" at bounding box center [628, 95] width 44 height 25
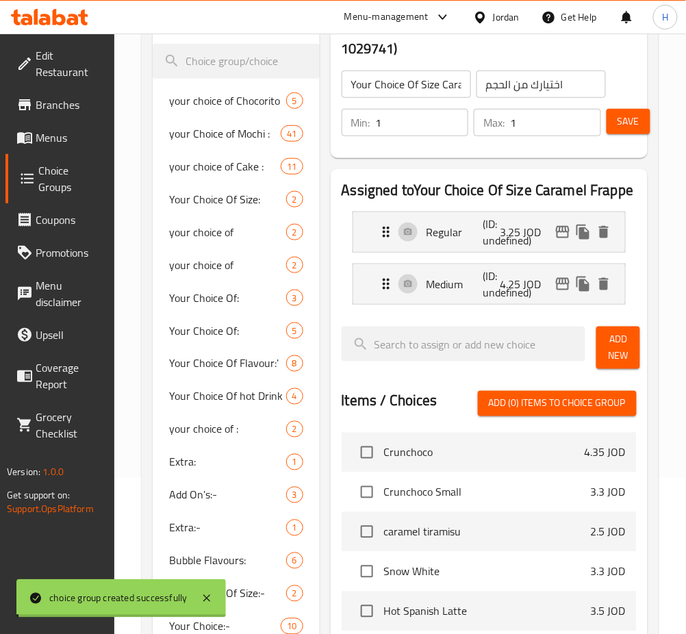
scroll to position [0, 0]
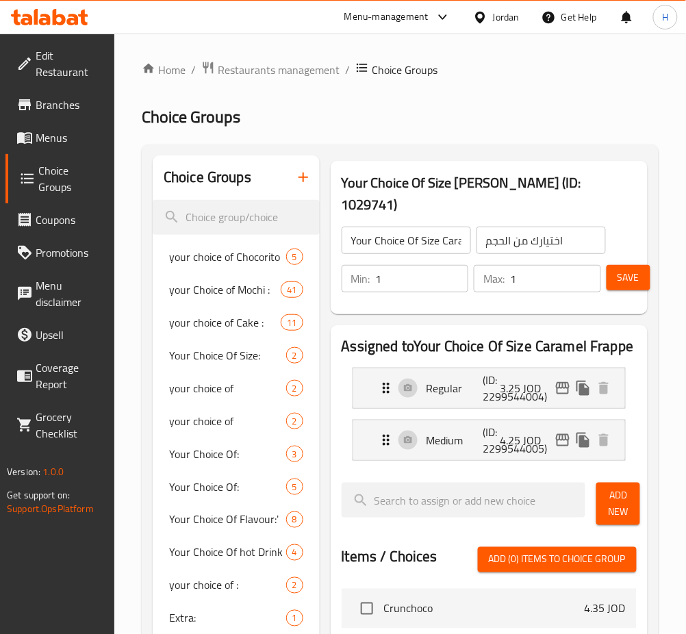
click at [312, 171] on button "button" at bounding box center [303, 177] width 33 height 33
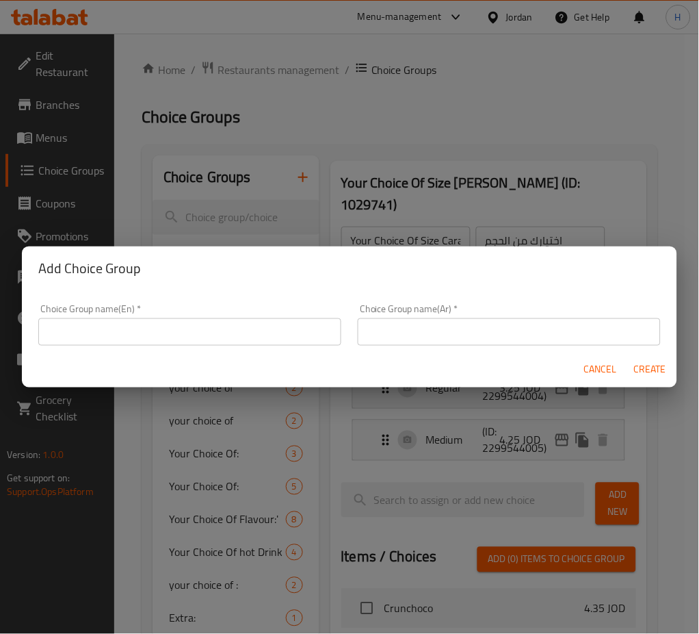
click at [278, 323] on input "text" at bounding box center [189, 331] width 303 height 27
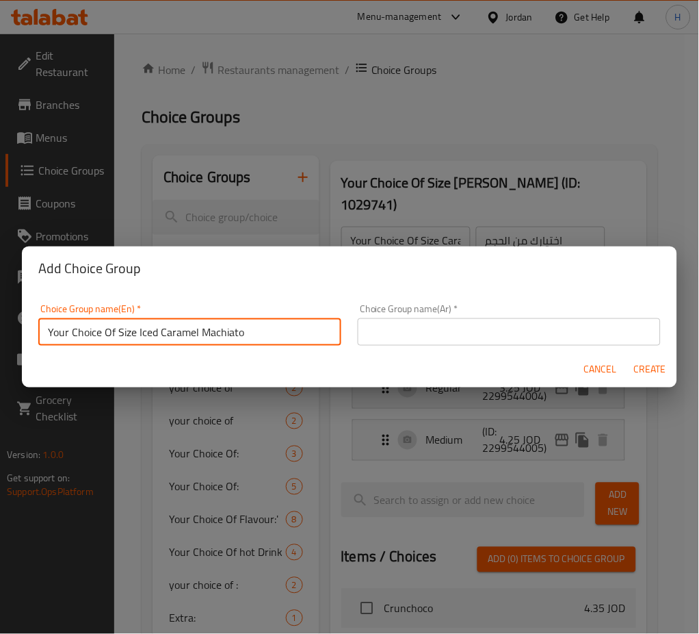
type input "Your Choice Of Size Iced Caramel Machiato"
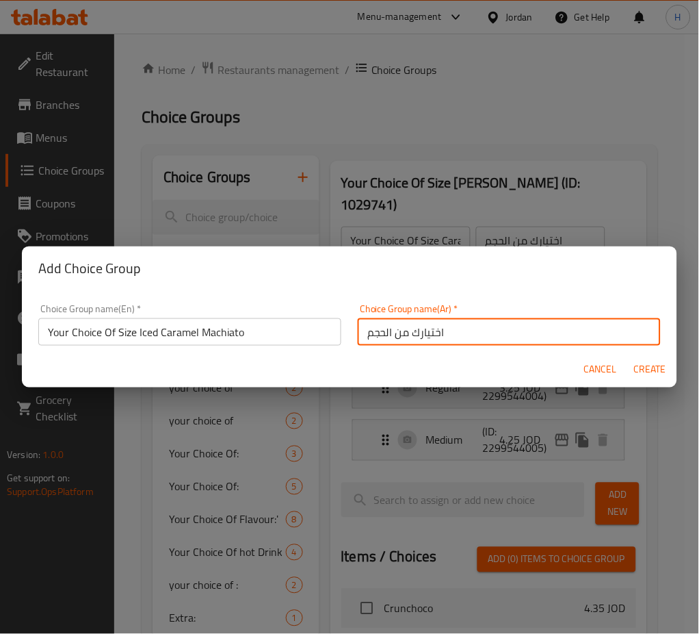
type input "اختيارك من الحجم"
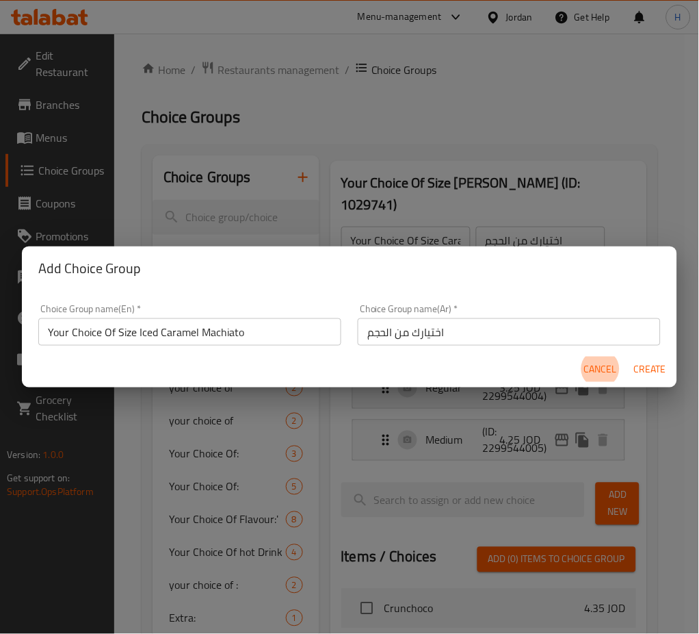
click at [628, 357] on button "Create" at bounding box center [650, 369] width 44 height 25
type input "Your Choice Of Size Iced Caramel Machiato"
type input "0"
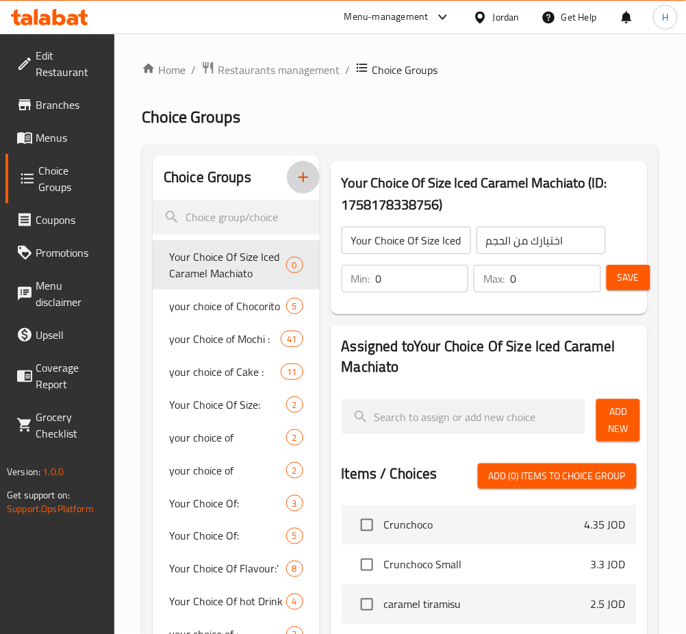
click at [396, 274] on input "0" at bounding box center [422, 278] width 93 height 27
type input "1"
click at [612, 422] on span "Add New" at bounding box center [618, 420] width 22 height 34
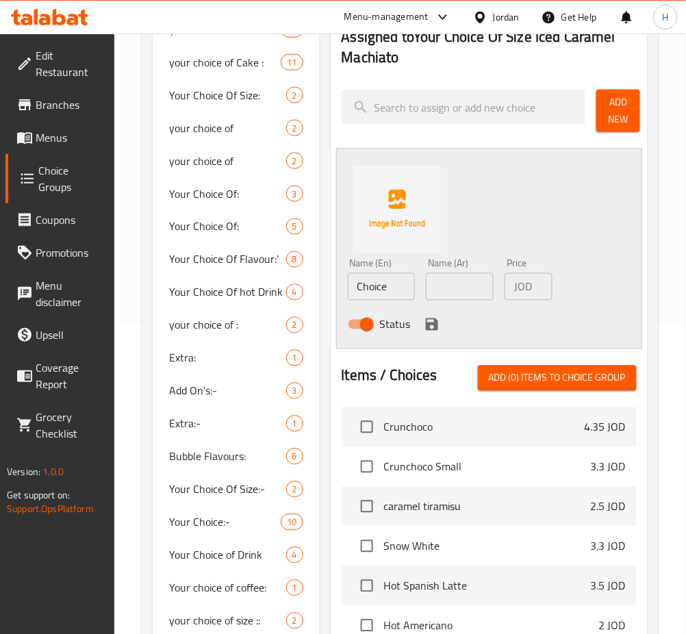
scroll to position [274, 0]
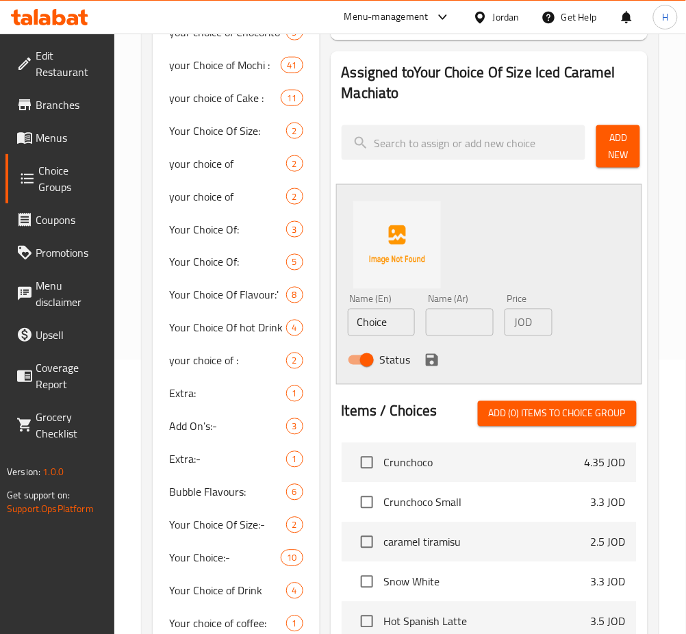
click at [399, 319] on input "Choice" at bounding box center [382, 322] width 68 height 27
type input "Regular"
type input "عادي"
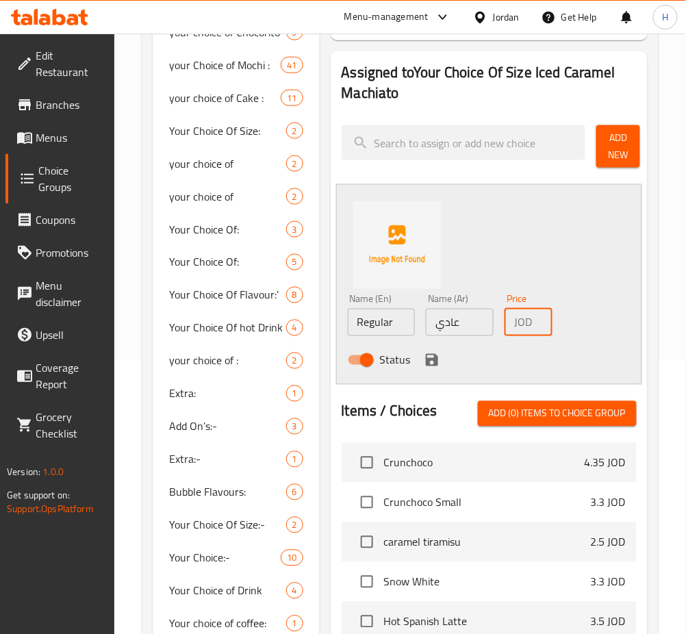
scroll to position [0, 5]
type input "3"
click at [427, 362] on icon "save" at bounding box center [432, 360] width 12 height 12
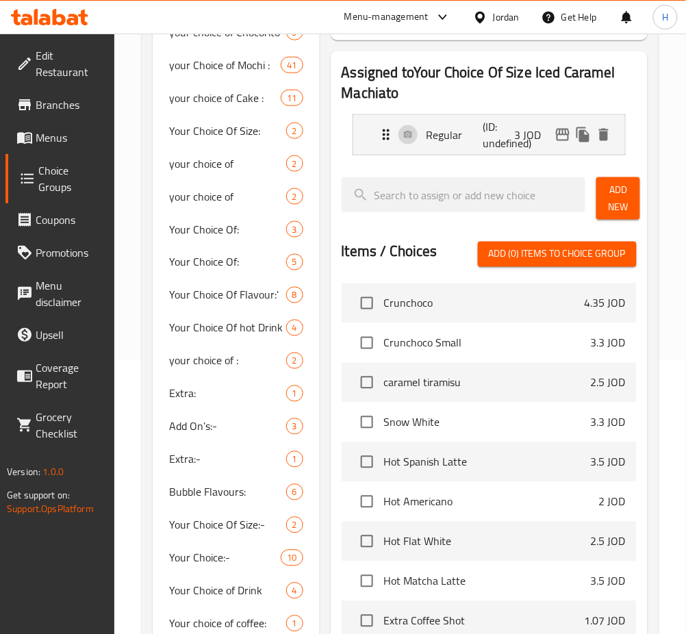
click at [616, 214] on span "Add New" at bounding box center [618, 198] width 22 height 34
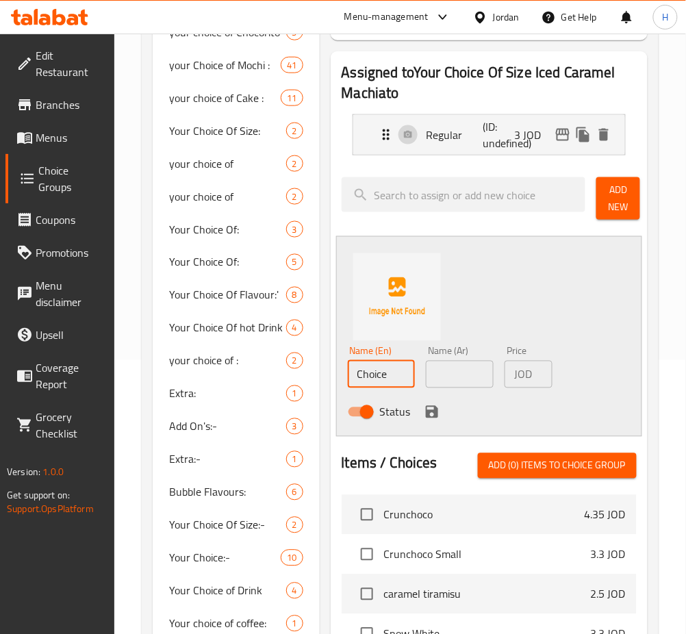
click at [398, 370] on input "Choice" at bounding box center [382, 374] width 68 height 27
type input "Medium"
type input "وسط"
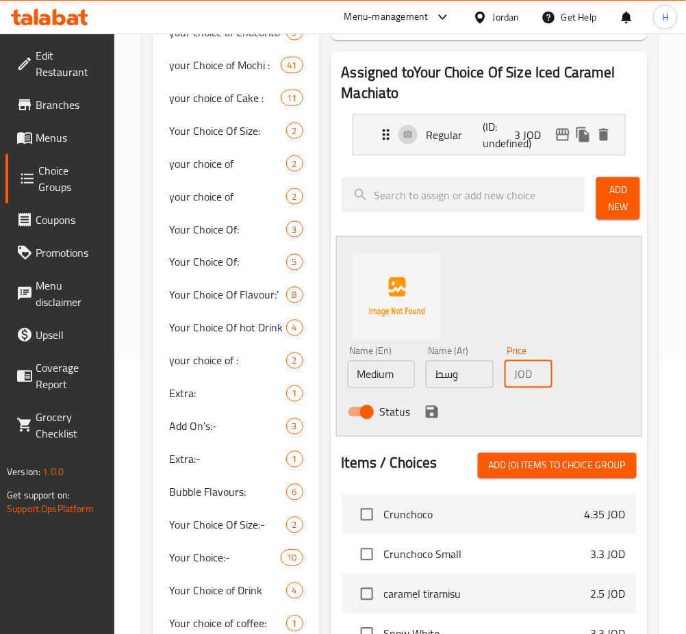
type input "4"
drag, startPoint x: 435, startPoint y: 409, endPoint x: 647, endPoint y: 386, distance: 213.4
click at [435, 409] on icon "save" at bounding box center [432, 412] width 16 height 16
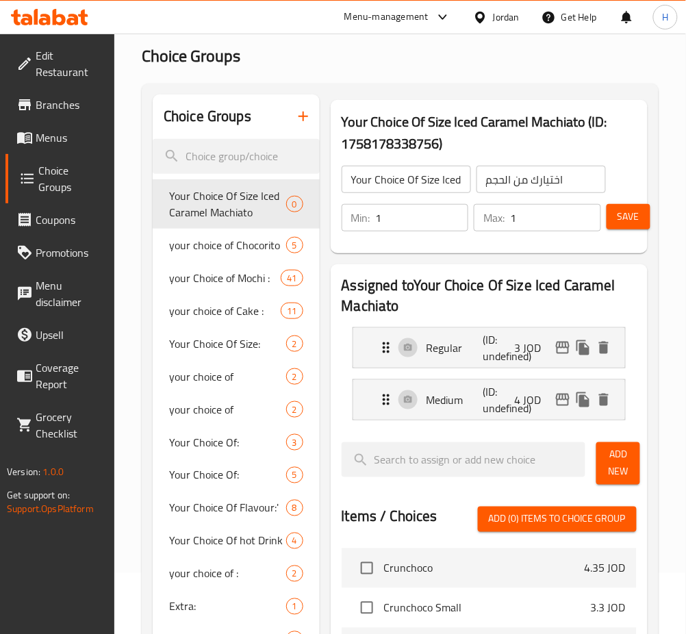
scroll to position [0, 0]
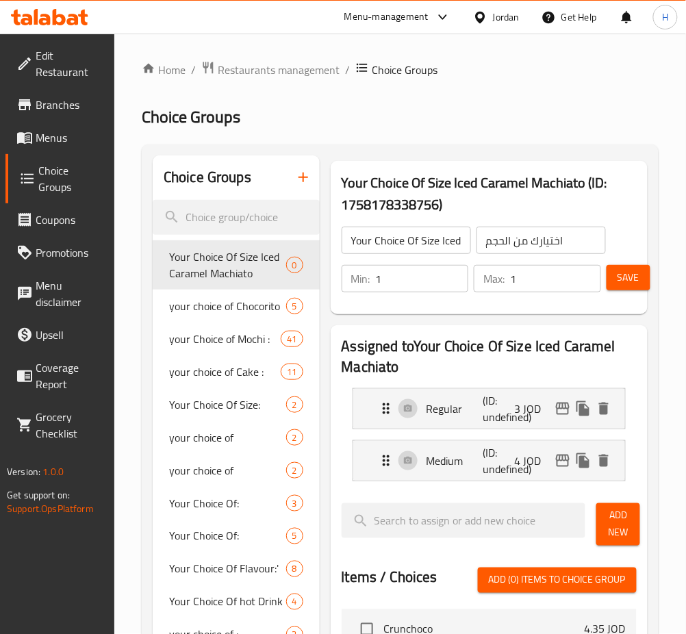
click at [627, 286] on button "Save" at bounding box center [628, 277] width 44 height 25
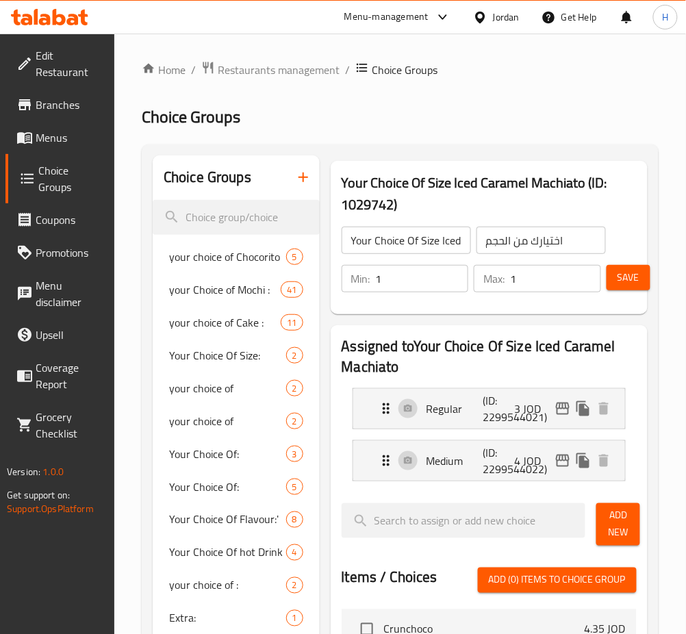
click at [304, 186] on button "button" at bounding box center [303, 177] width 33 height 33
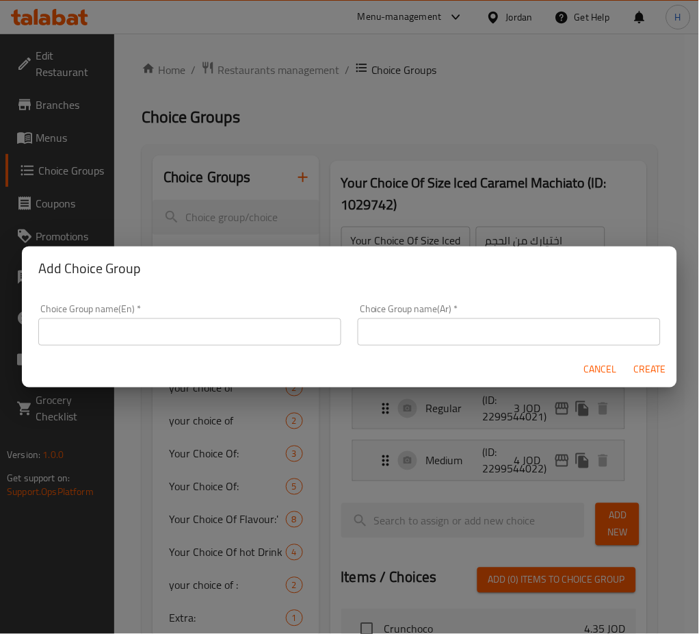
click at [269, 334] on input "text" at bounding box center [189, 331] width 303 height 27
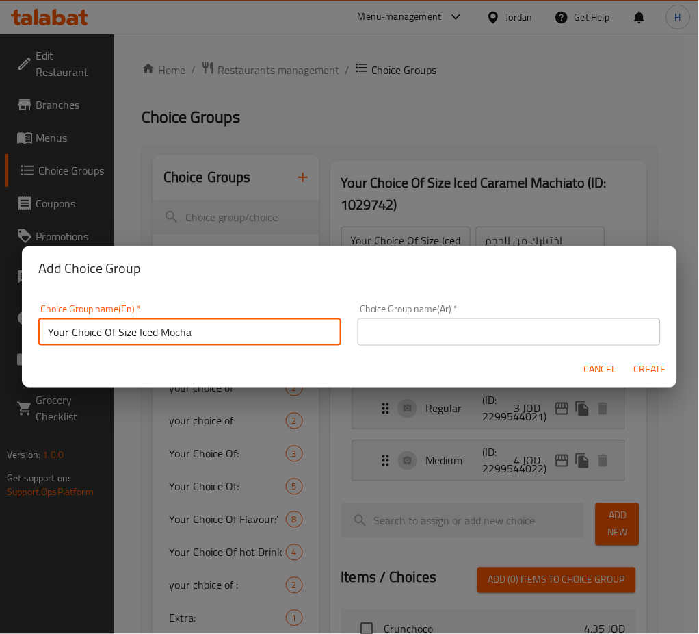
type input "Your Choice Of Size Iced Mocha"
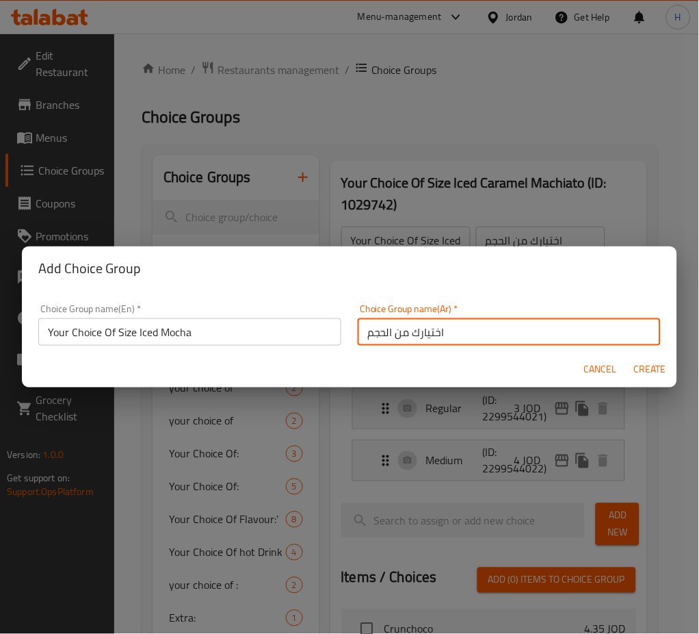
type input "اختيارك من الحجم"
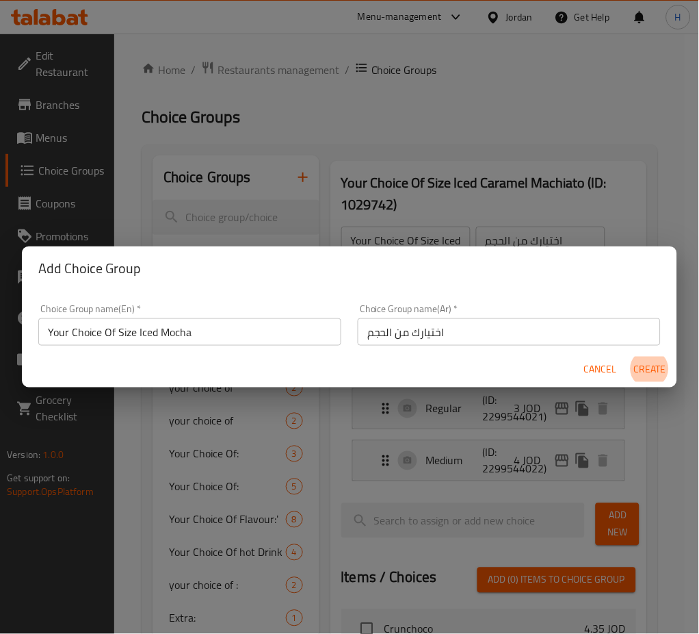
click at [628, 357] on button "Create" at bounding box center [650, 369] width 44 height 25
type input "Your Choice Of Size Iced Mocha"
type input "0"
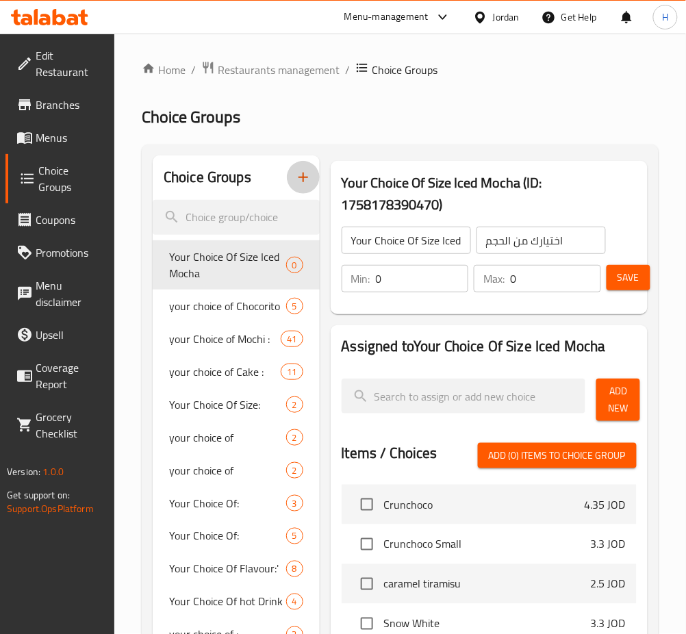
click at [413, 279] on input "0" at bounding box center [422, 278] width 93 height 27
type input "1"
click at [626, 398] on span "Add New" at bounding box center [618, 400] width 22 height 34
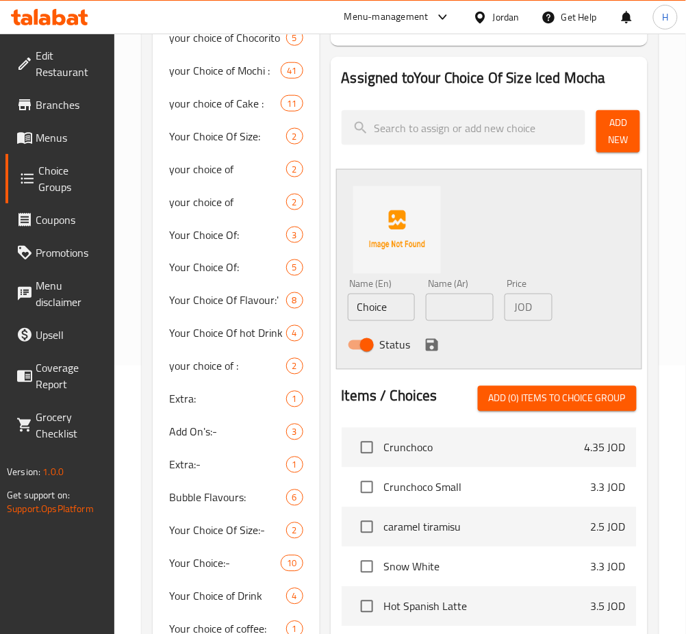
scroll to position [365, 0]
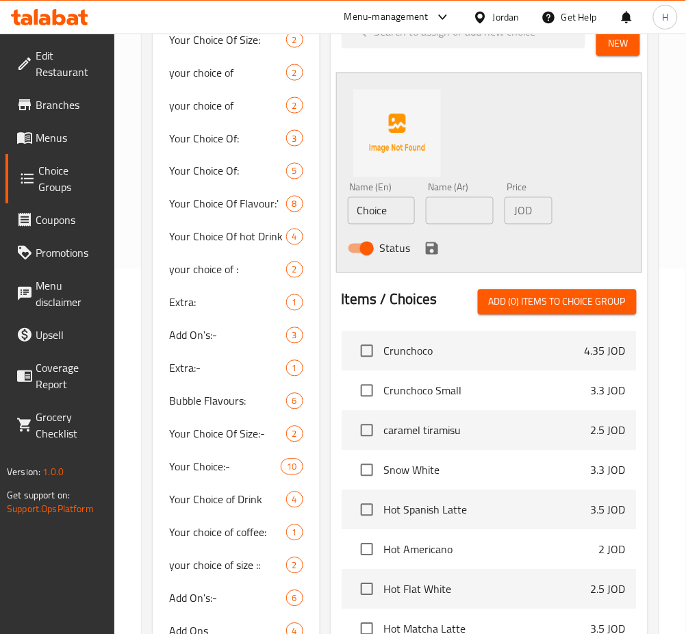
click at [400, 206] on input "Choice" at bounding box center [382, 210] width 68 height 27
type input "Regular"
type input "عادي"
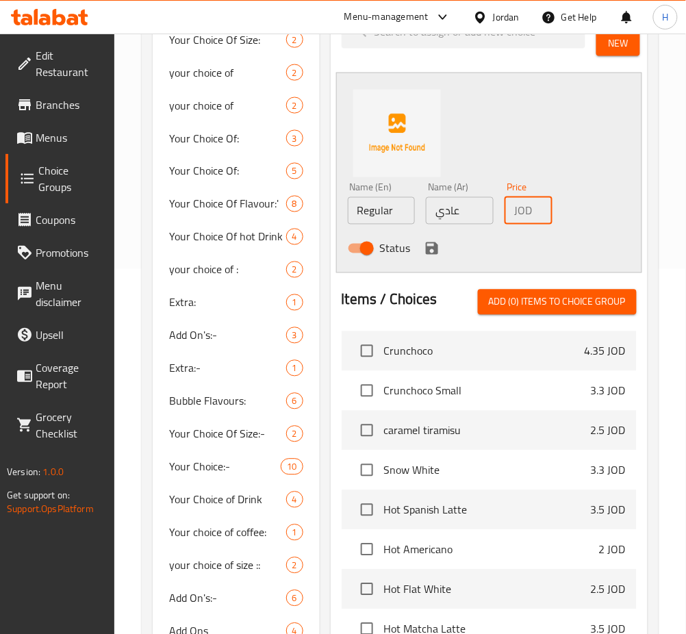
type input "3.25"
click at [424, 242] on icon "save" at bounding box center [432, 248] width 16 height 16
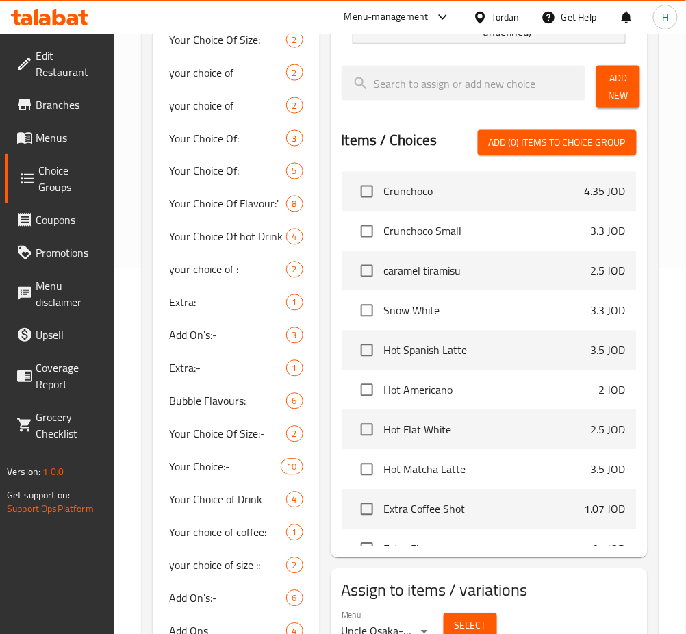
click at [624, 100] on span "Add New" at bounding box center [618, 87] width 22 height 34
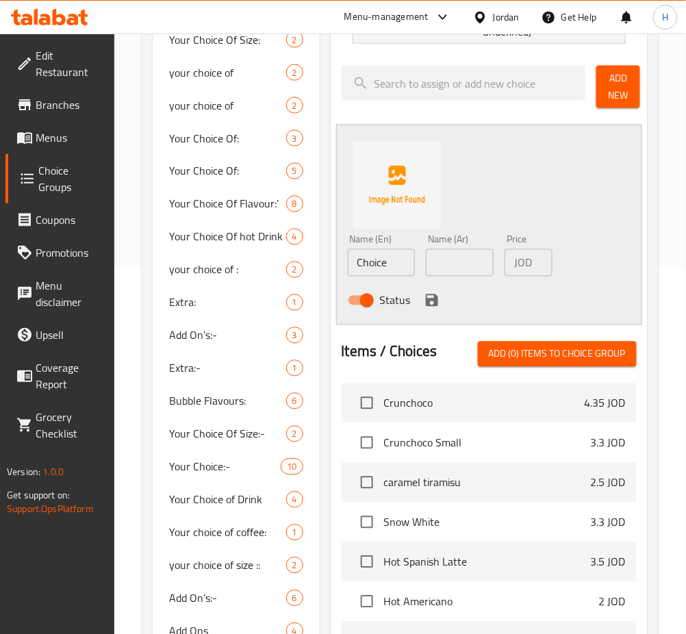
click at [402, 253] on input "Choice" at bounding box center [382, 262] width 68 height 27
type input "Medium"
type input "وسط"
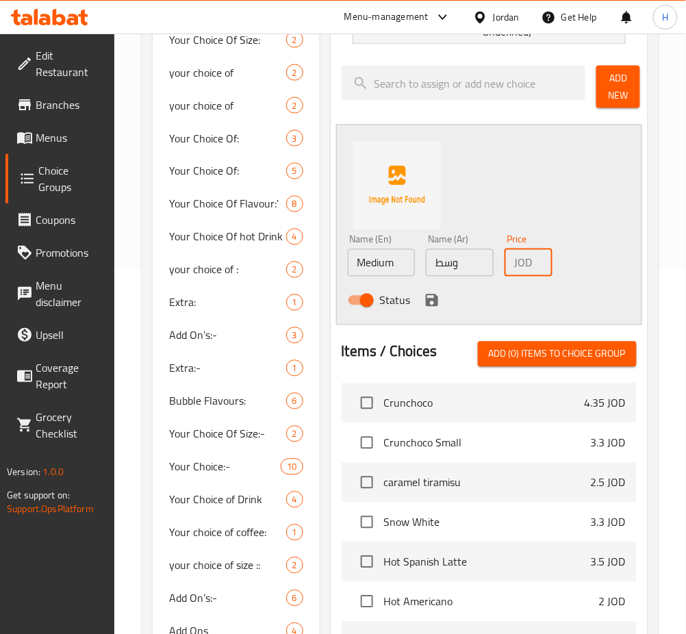
type input "4.25"
click at [426, 296] on icon "save" at bounding box center [432, 300] width 16 height 16
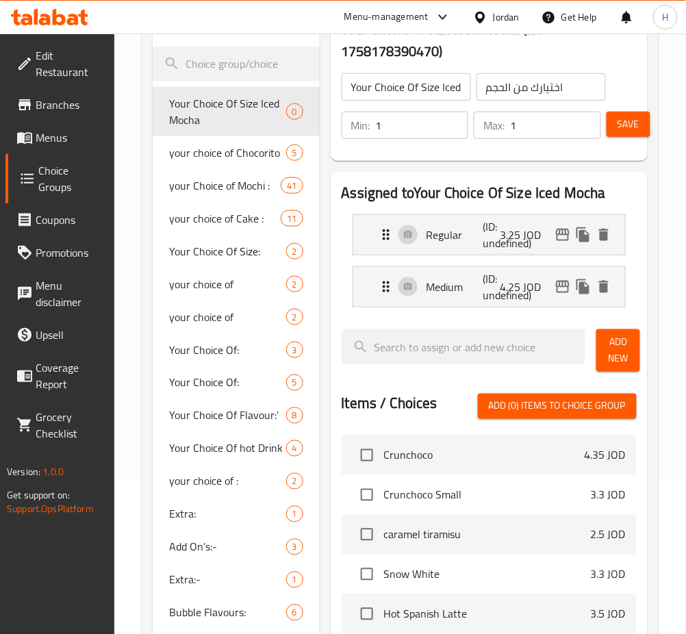
scroll to position [149, 0]
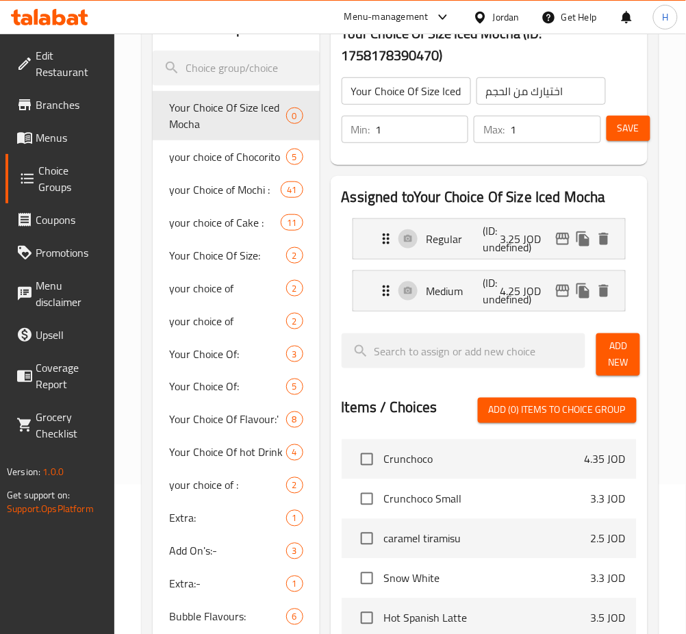
click at [621, 117] on button "Save" at bounding box center [628, 128] width 44 height 25
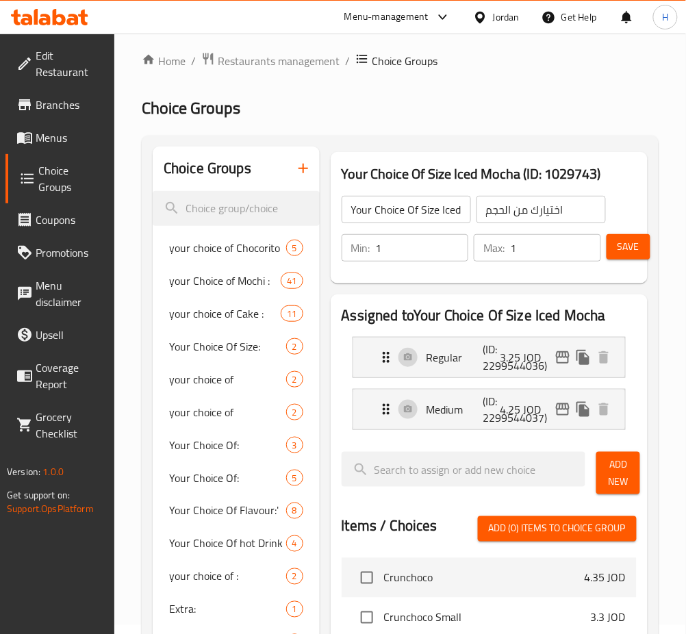
scroll to position [0, 0]
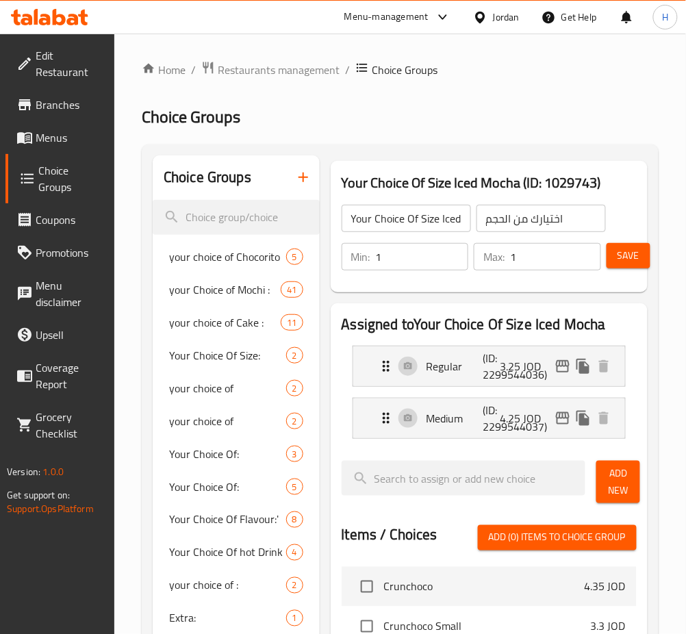
click at [296, 172] on icon "button" at bounding box center [303, 177] width 16 height 16
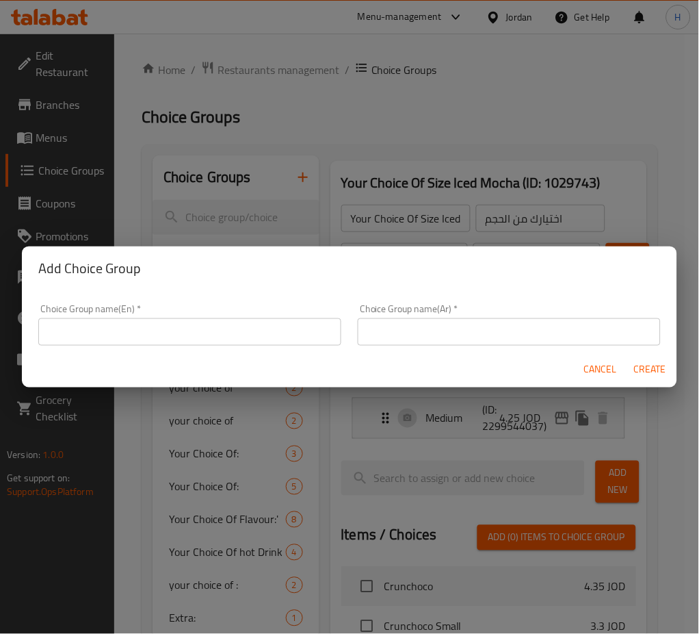
drag, startPoint x: 250, startPoint y: 333, endPoint x: 250, endPoint y: 315, distance: 17.1
click at [250, 333] on input "text" at bounding box center [189, 331] width 303 height 27
click at [298, 334] on input "Your Choice Of Size" at bounding box center [189, 331] width 303 height 27
paste input "Pistachio Iced Latte"
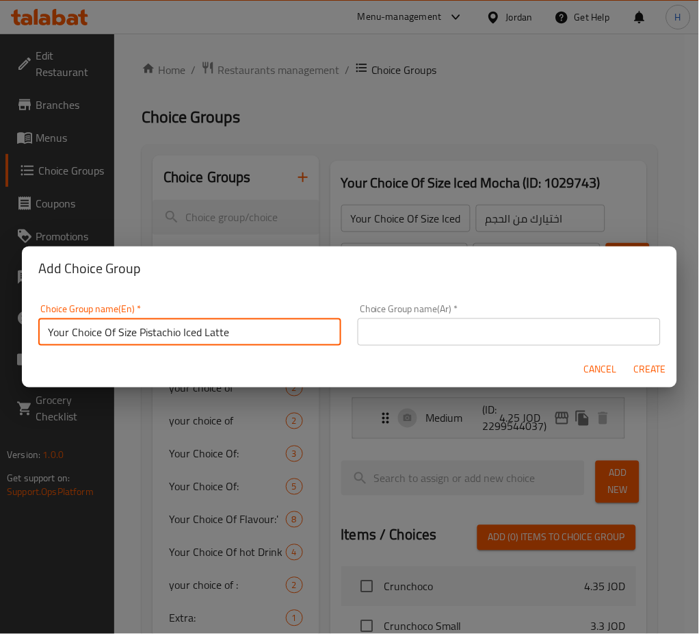
type input "Your Choice Of Size Pistachio Iced Latte"
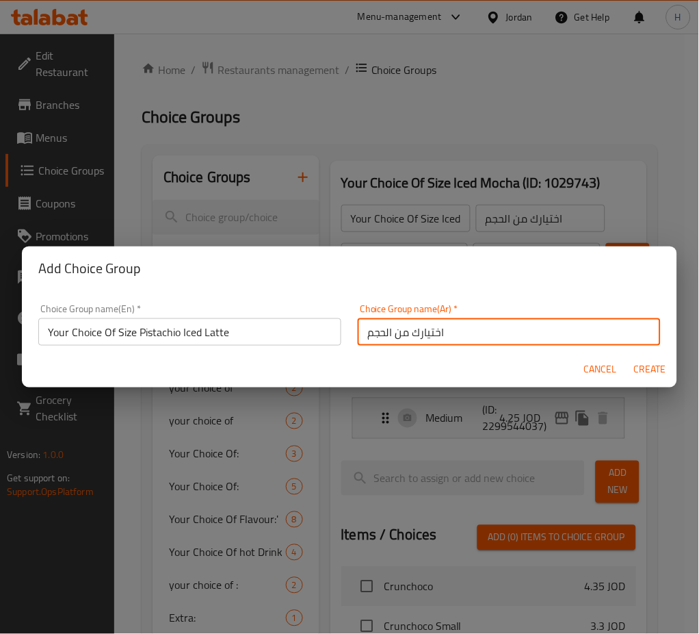
type input "اختيارك من الحجم"
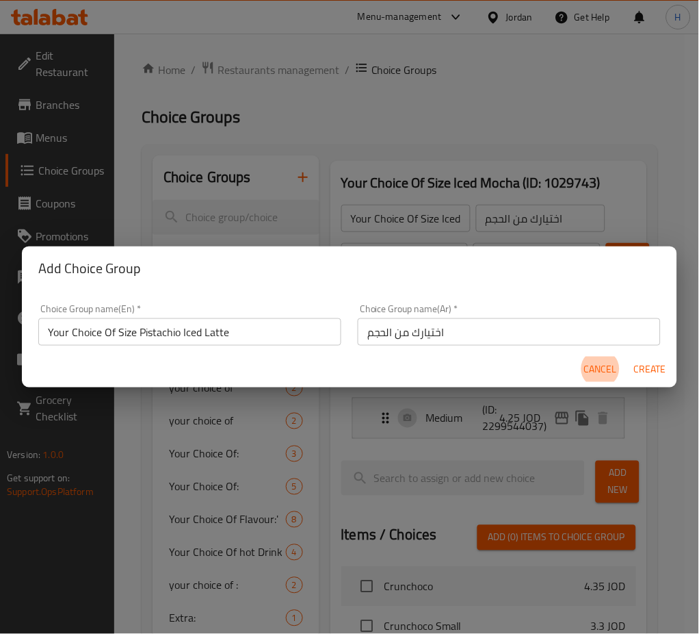
click at [628, 357] on button "Create" at bounding box center [650, 369] width 44 height 25
type input "Your Choice Of Size Pistachio Iced Latte"
type input "0"
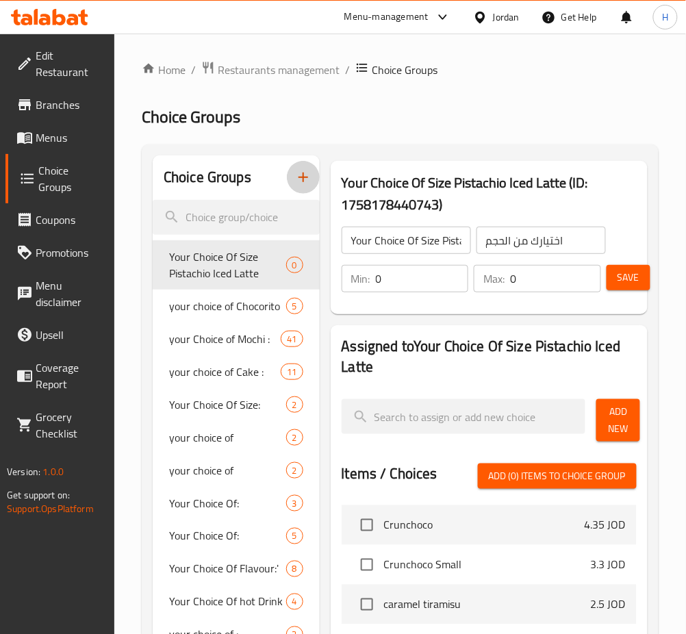
click at [438, 285] on input "0" at bounding box center [422, 278] width 93 height 27
type input "1"
click at [615, 424] on span "Add New" at bounding box center [618, 420] width 22 height 34
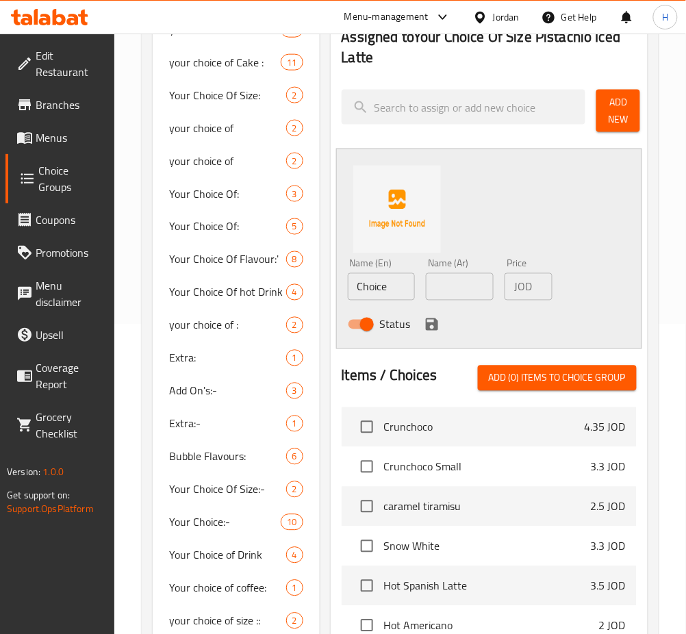
scroll to position [456, 0]
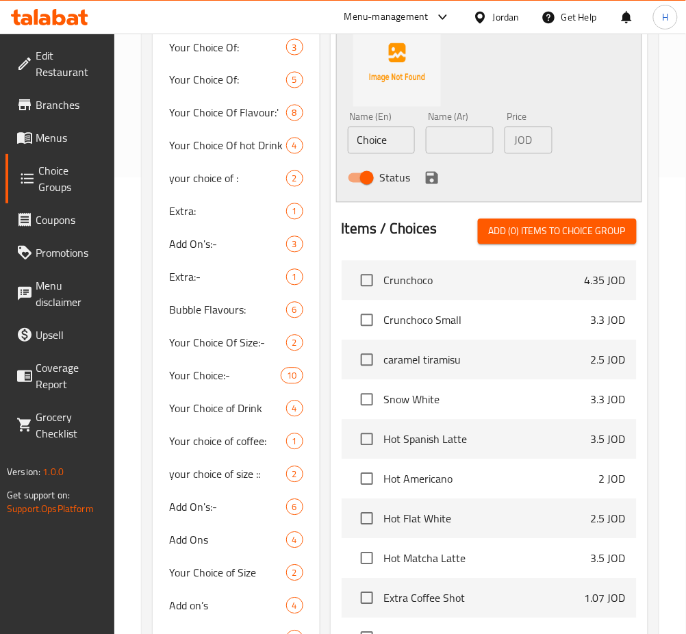
click at [402, 138] on input "Choice" at bounding box center [382, 140] width 68 height 27
type input "T"
click at [405, 151] on input "Regulat" at bounding box center [382, 140] width 68 height 27
type input "Regular"
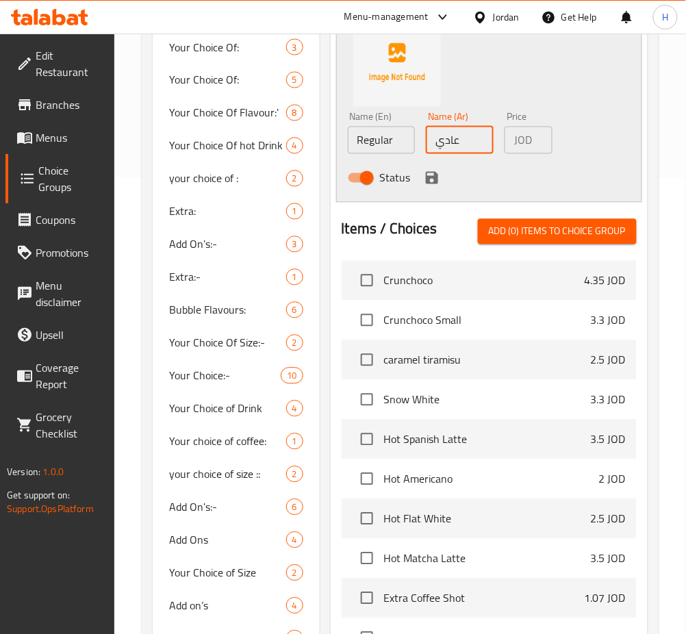
type input "عادي"
type input "4.50"
click at [436, 181] on icon "save" at bounding box center [432, 178] width 12 height 12
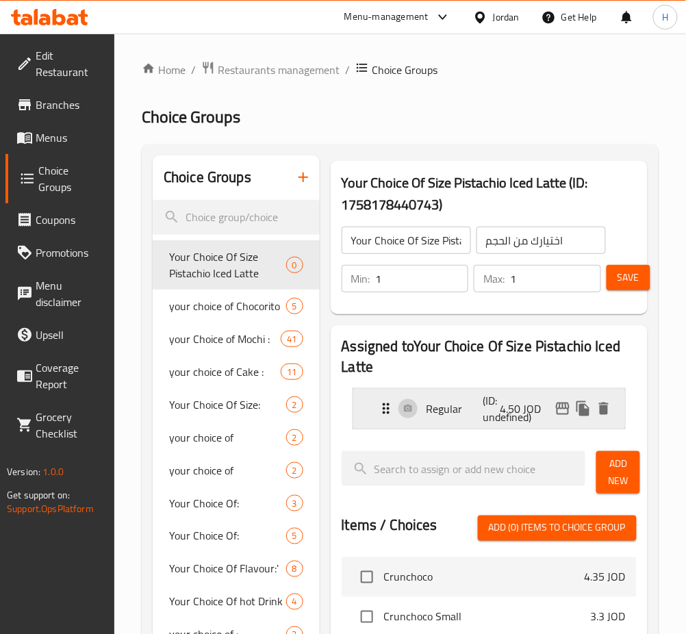
scroll to position [182, 0]
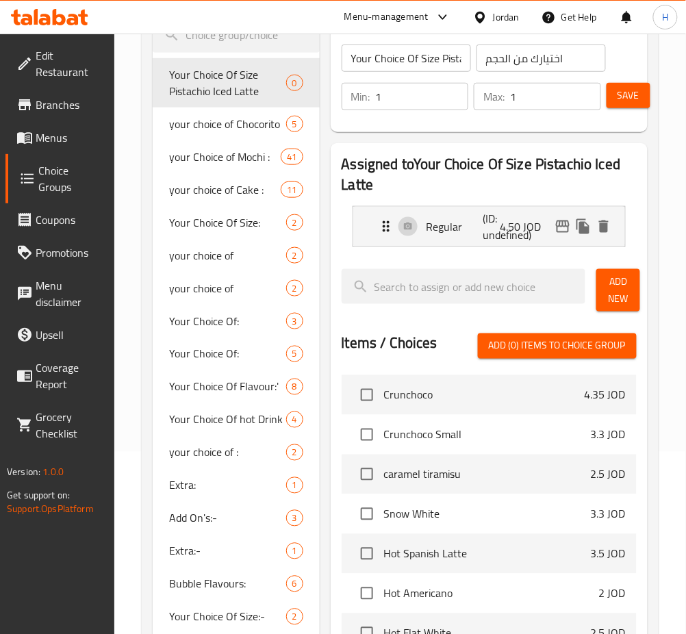
click at [602, 268] on div "Add New" at bounding box center [616, 289] width 51 height 53
click at [610, 300] on span "Add New" at bounding box center [618, 290] width 22 height 34
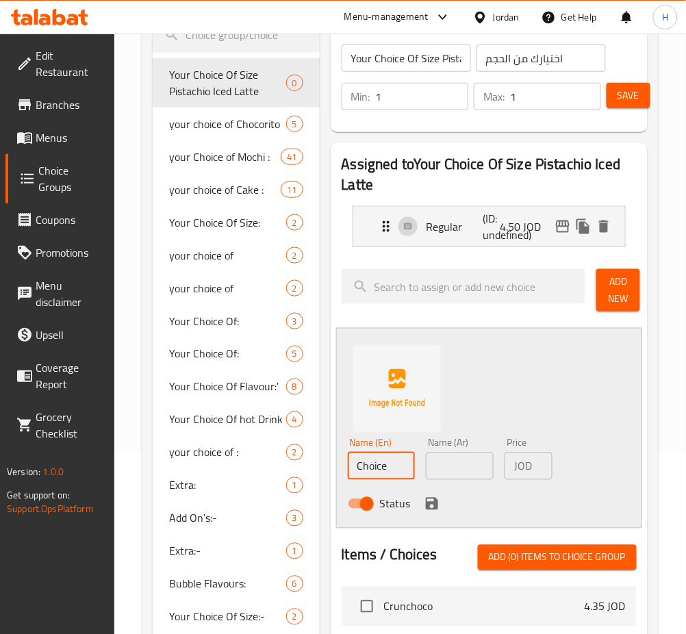
click at [378, 477] on input "Choice" at bounding box center [382, 465] width 68 height 27
click at [378, 467] on input "Mediyum" at bounding box center [382, 465] width 68 height 27
type input "Medium"
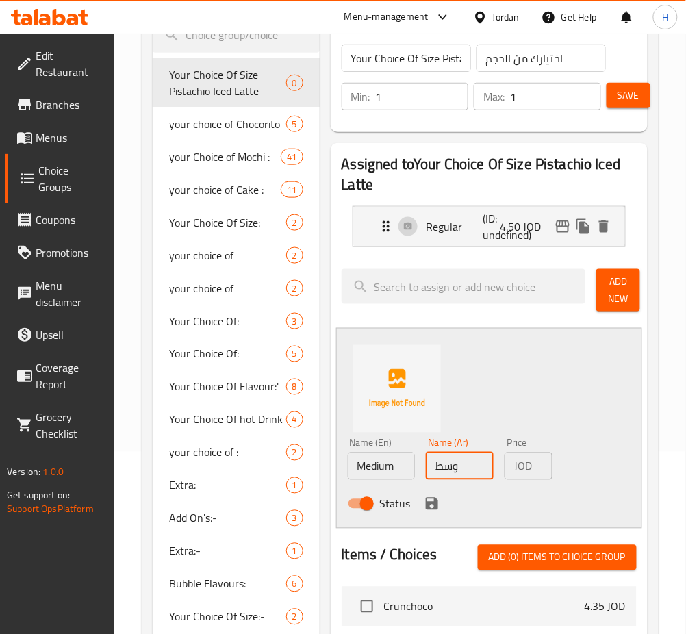
type input "وسط"
type input "5.50"
click at [433, 504] on icon "save" at bounding box center [432, 504] width 12 height 12
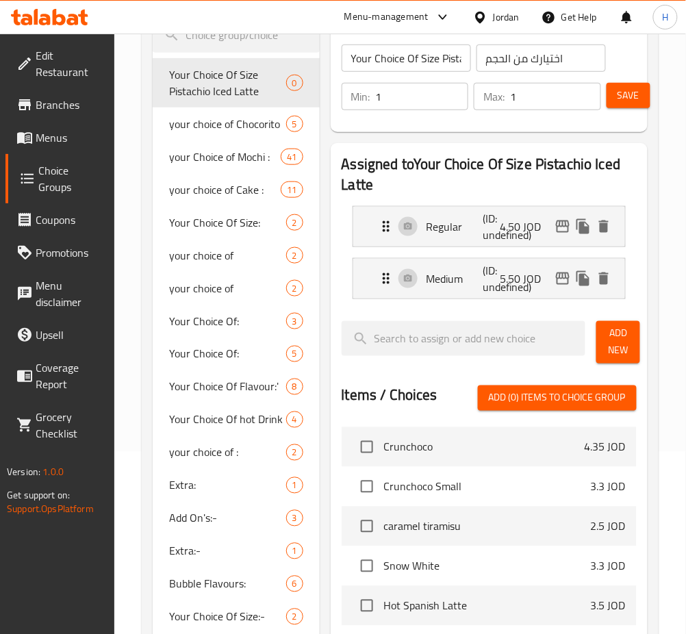
click at [636, 98] on span "Save" at bounding box center [628, 95] width 22 height 17
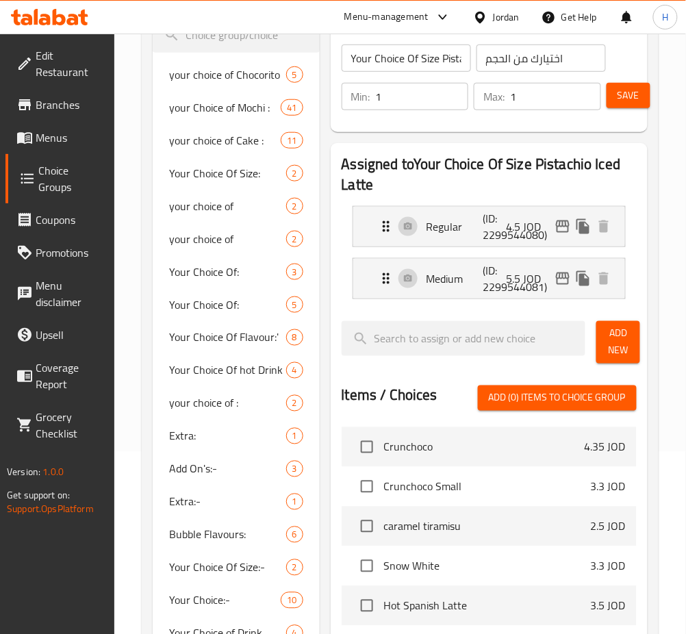
drag, startPoint x: 609, startPoint y: 103, endPoint x: 695, endPoint y: 77, distance: 89.4
click at [609, 103] on button "Save" at bounding box center [628, 95] width 44 height 25
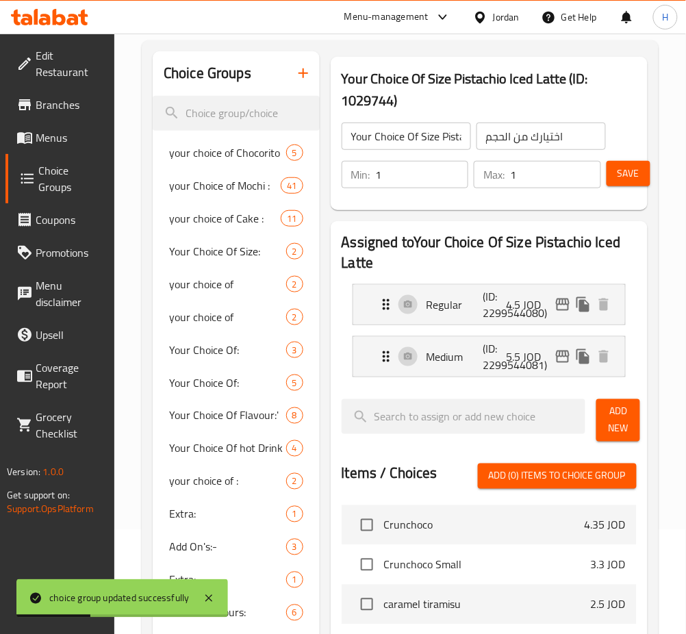
scroll to position [0, 0]
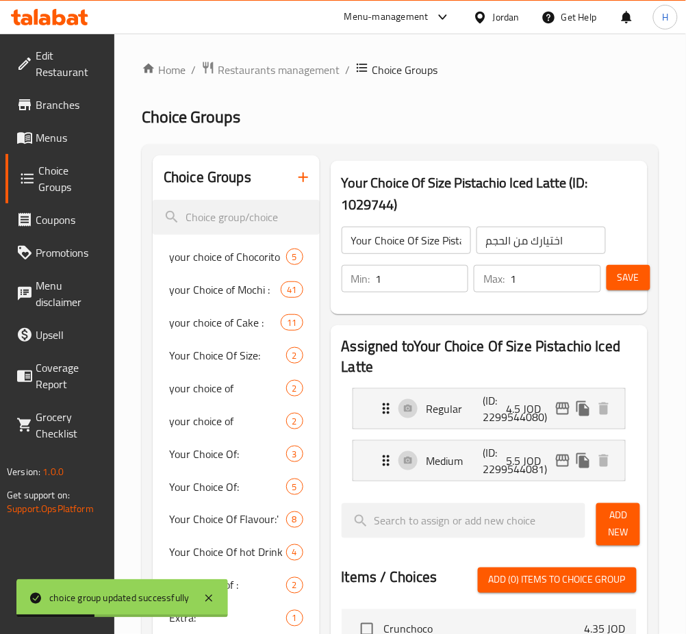
click at [302, 181] on icon "button" at bounding box center [303, 177] width 16 height 16
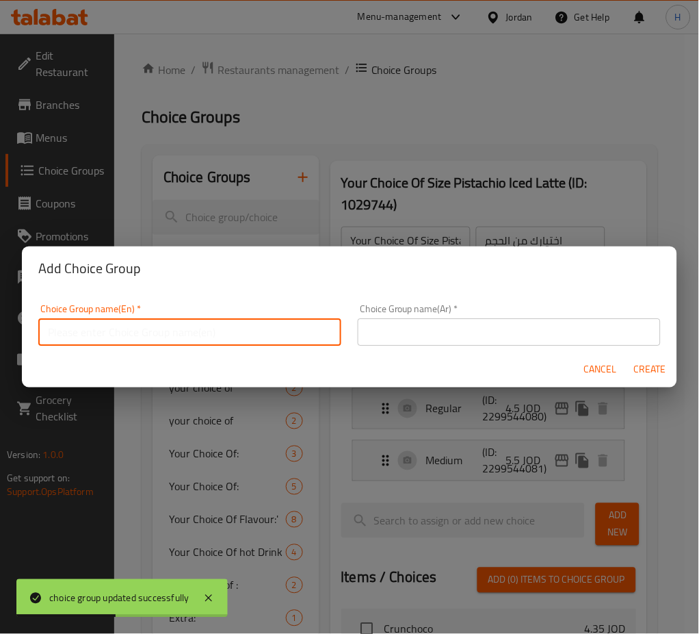
click at [275, 321] on input "text" at bounding box center [189, 331] width 303 height 27
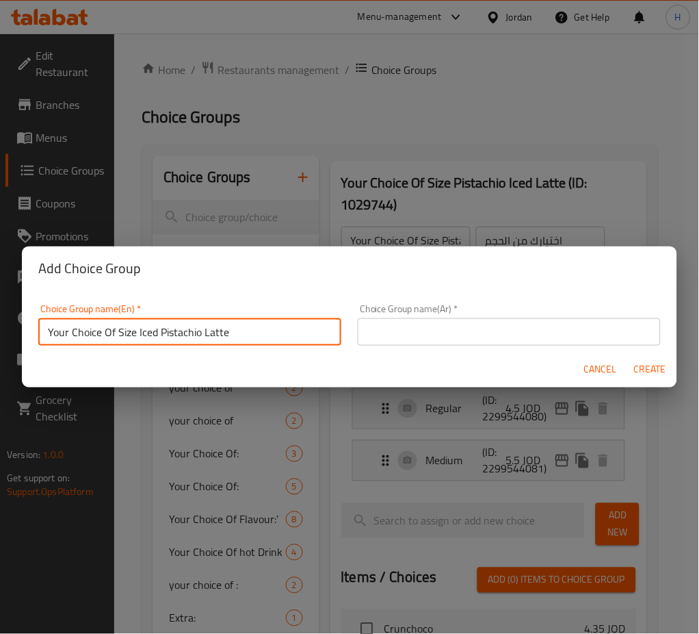
type input "Your Choice Of Size Iced Pistachio Latte"
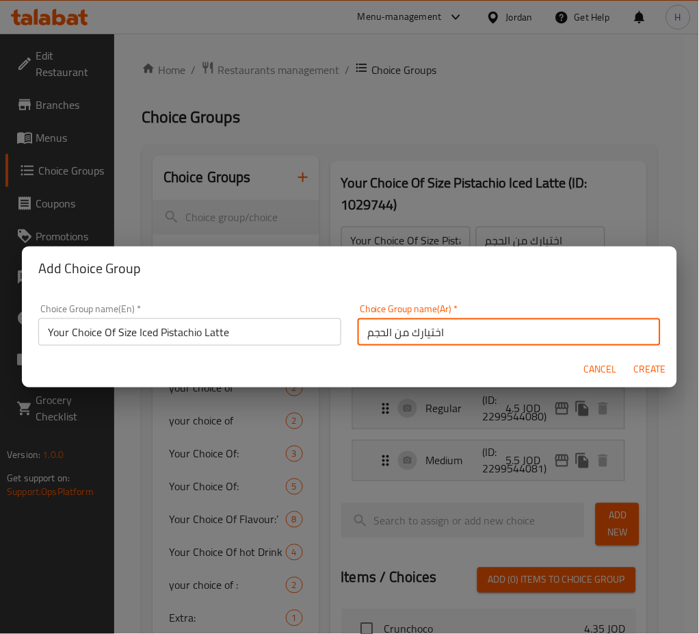
type input "اختيارك من الحجم"
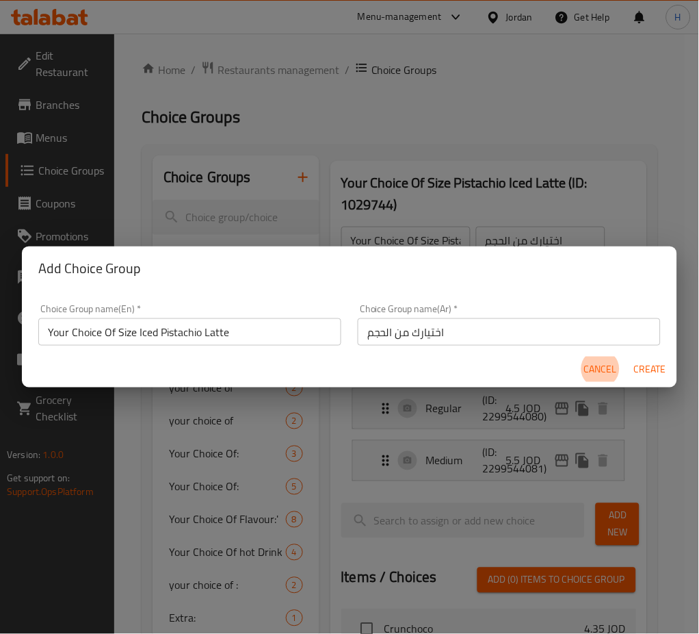
click at [628, 357] on button "Create" at bounding box center [650, 369] width 44 height 25
type input "Your Choice Of Size Iced Pistachio Latte"
type input "0"
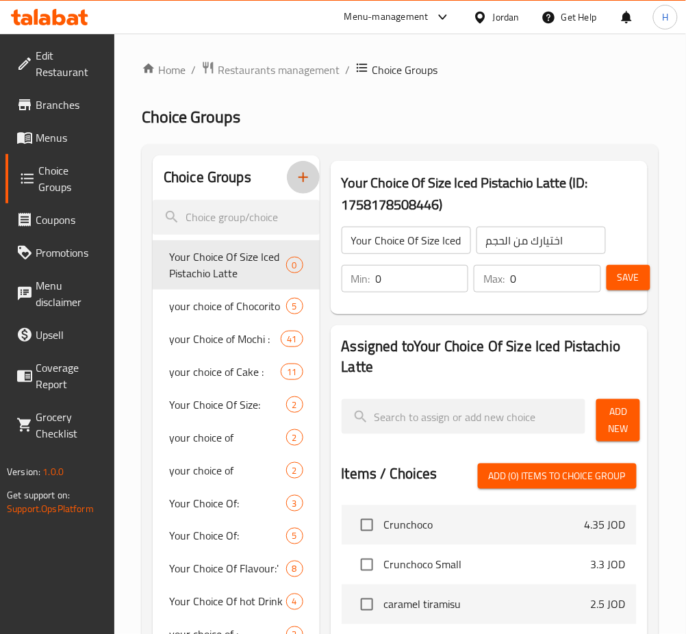
click at [428, 285] on input "0" at bounding box center [422, 278] width 93 height 27
type input "1"
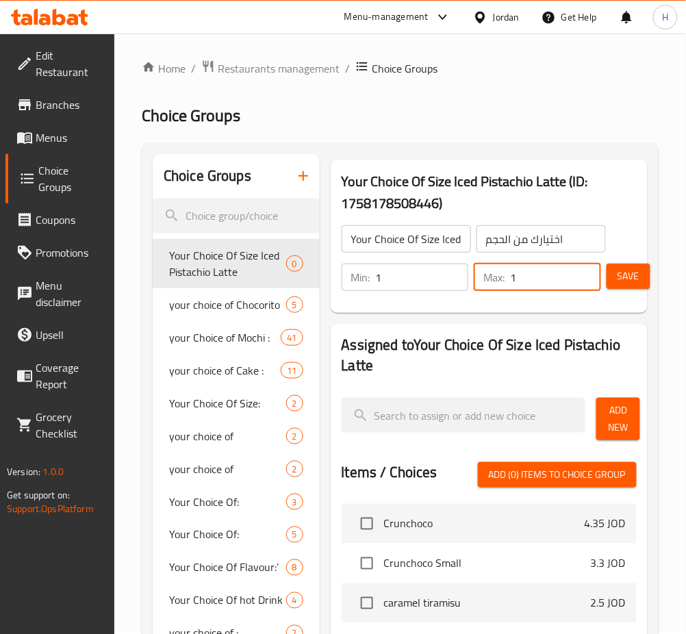
scroll to position [182, 0]
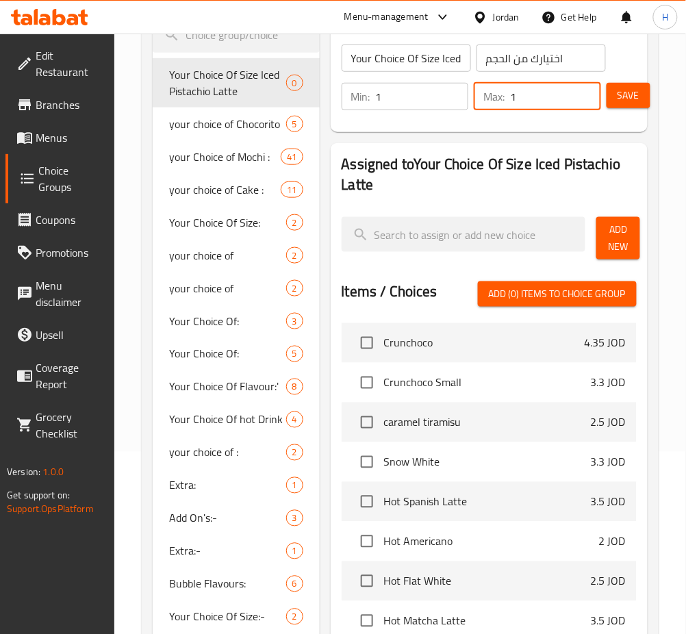
type input "1"
click at [643, 220] on div "Assigned to Your Choice Of Size Iced Pistachio Latte Add New Items / Choices Ad…" at bounding box center [489, 426] width 317 height 566
drag, startPoint x: 628, startPoint y: 239, endPoint x: 626, endPoint y: 250, distance: 12.0
click at [627, 240] on span "Add New" at bounding box center [618, 238] width 22 height 34
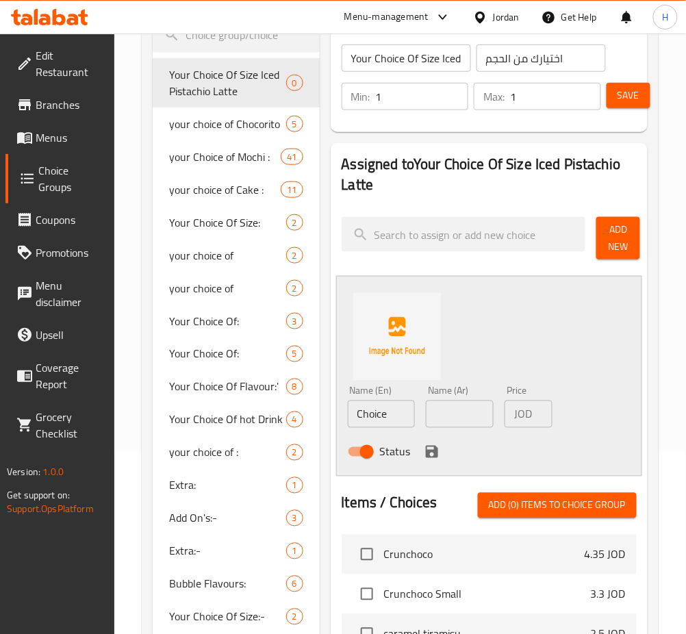
click at [402, 411] on input "Choice" at bounding box center [382, 413] width 68 height 27
type input "Medium"
type input "وسط"
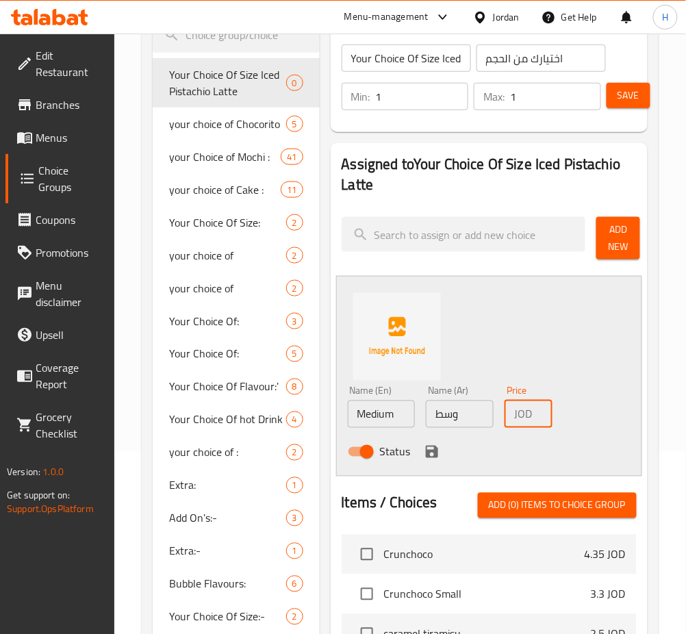
type input "3.50"
click at [429, 453] on icon "save" at bounding box center [432, 452] width 12 height 12
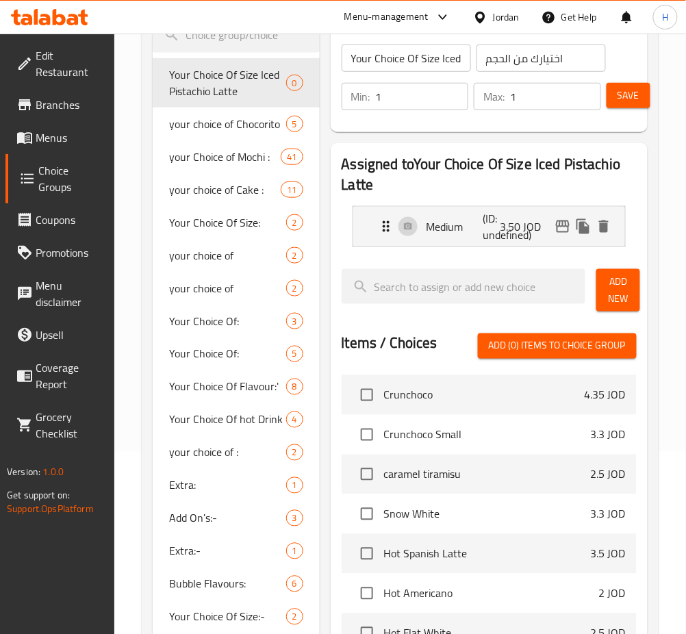
drag, startPoint x: 615, startPoint y: 306, endPoint x: 615, endPoint y: 314, distance: 8.2
click at [615, 305] on span "Add New" at bounding box center [618, 290] width 22 height 34
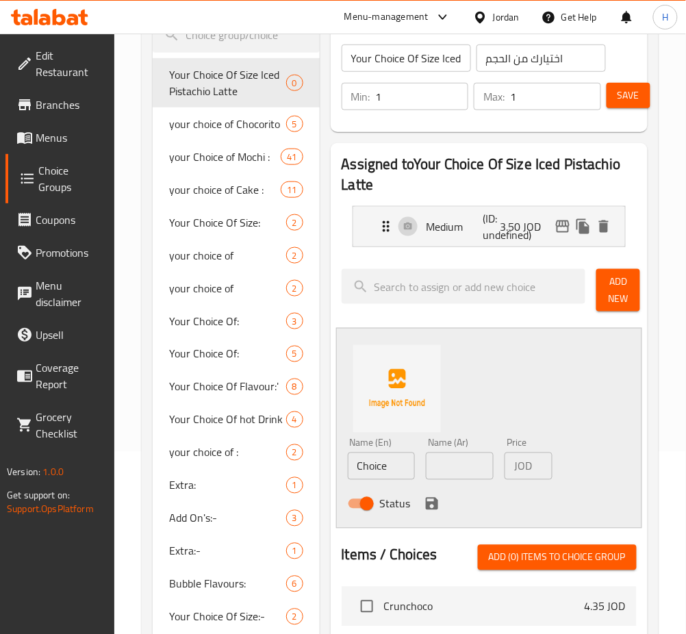
click at [402, 469] on input "Choice" at bounding box center [382, 465] width 68 height 27
type input "La"
click at [435, 218] on p "Medium" at bounding box center [454, 226] width 57 height 16
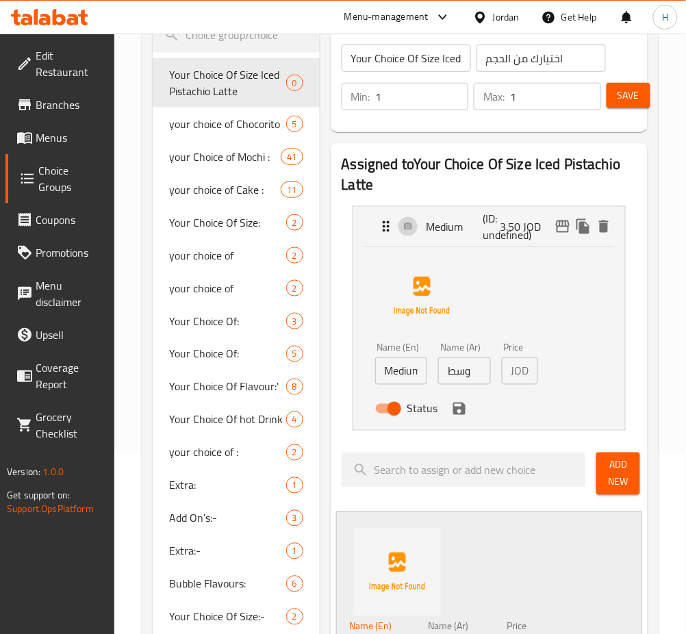
click at [419, 372] on input "Medium" at bounding box center [401, 370] width 53 height 27
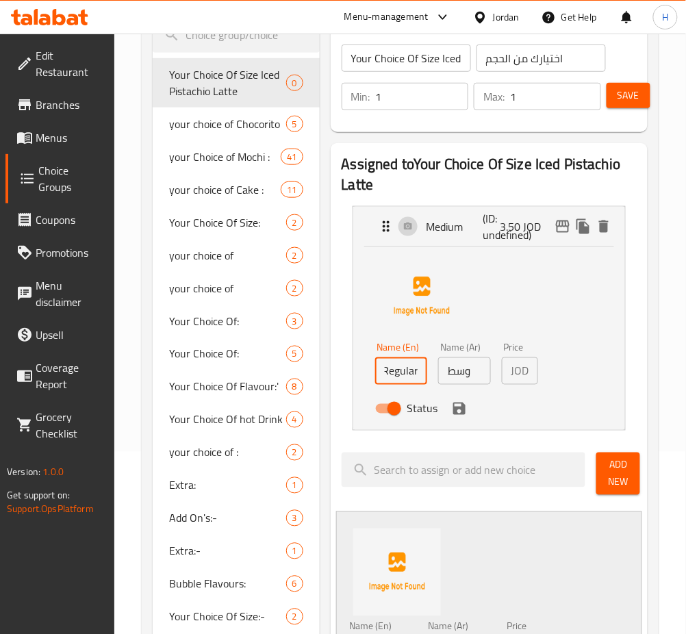
type input "Regular"
click at [451, 413] on icon "save" at bounding box center [459, 408] width 16 height 16
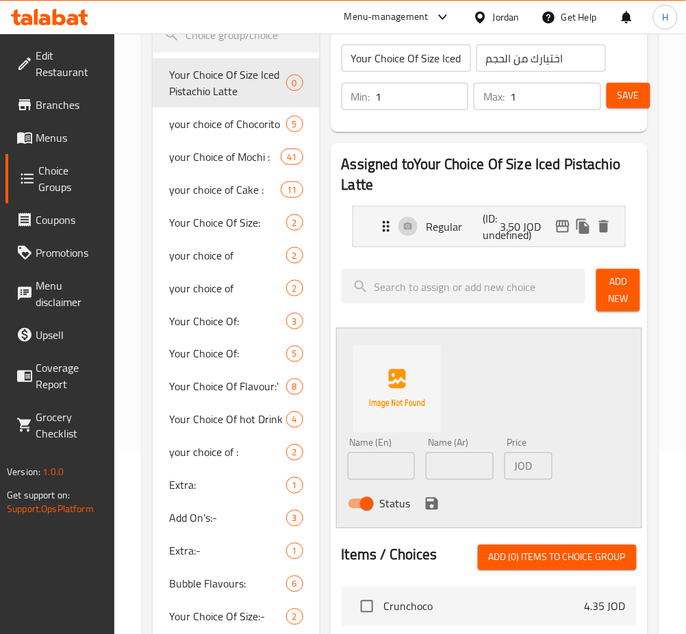
type input "عادي"
click at [389, 472] on input "text" at bounding box center [382, 465] width 68 height 27
type input "Medium"
type input "وسط"
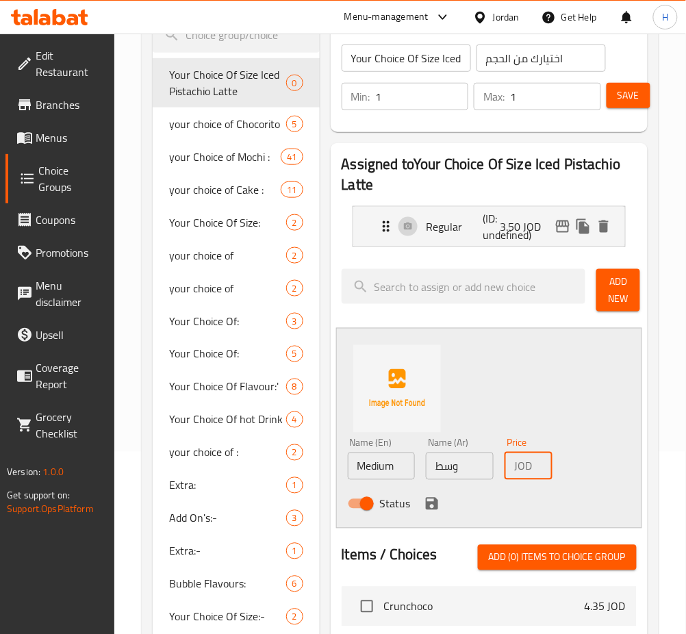
type input "4.50"
click at [420, 504] on div "Status" at bounding box center [459, 503] width 235 height 37
click at [424, 503] on icon "save" at bounding box center [432, 503] width 16 height 16
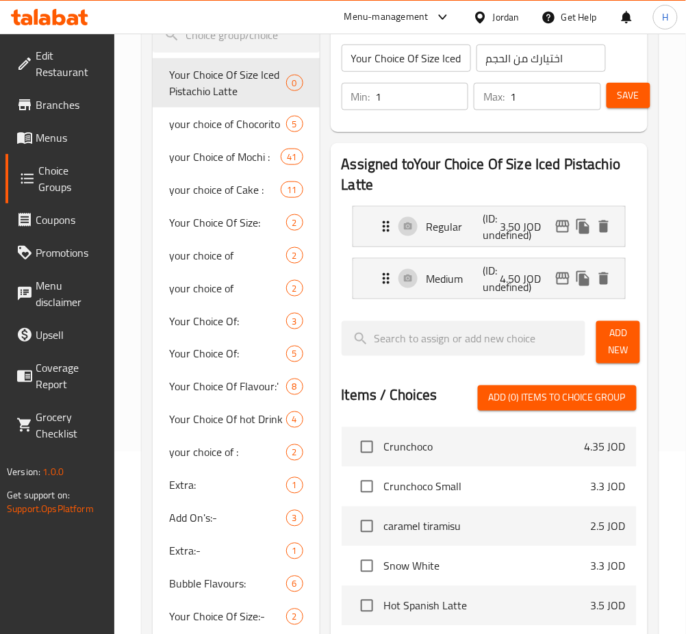
drag, startPoint x: 628, startPoint y: 84, endPoint x: 692, endPoint y: 151, distance: 92.4
click at [629, 84] on button "Save" at bounding box center [628, 95] width 44 height 25
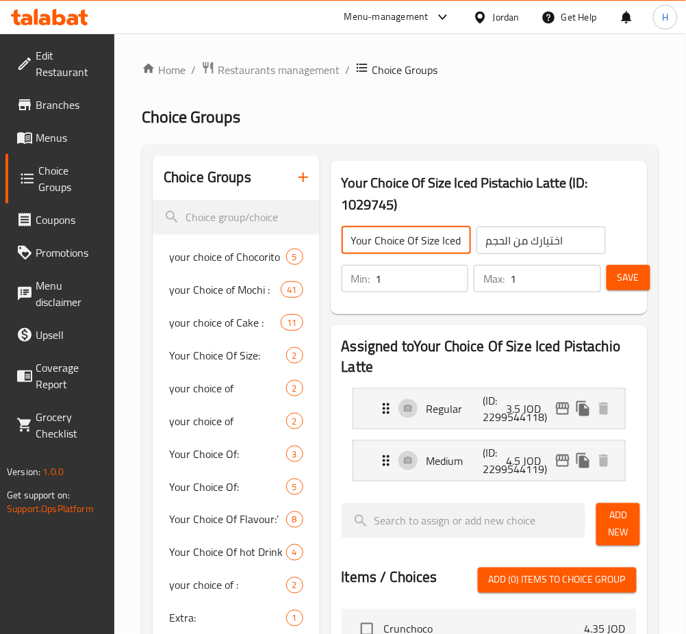
scroll to position [0, 69]
drag, startPoint x: 441, startPoint y: 238, endPoint x: 485, endPoint y: 242, distance: 43.9
click at [485, 242] on div "Your Choice Of Size Iced Pistachio Latte ​ اختيارك من الحجم ​" at bounding box center [473, 240] width 281 height 44
drag, startPoint x: 417, startPoint y: 239, endPoint x: 408, endPoint y: 251, distance: 15.2
click at [416, 238] on input "Your Choice Of Size Iced Pistachio Latte" at bounding box center [406, 240] width 129 height 27
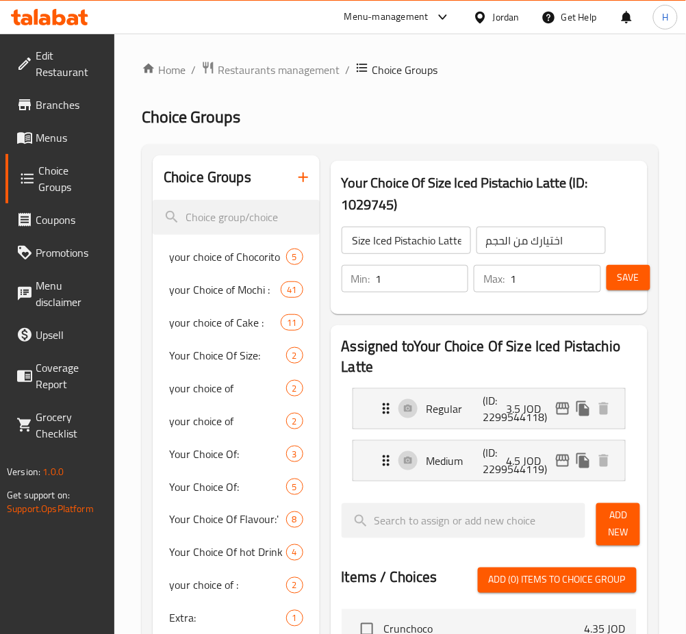
scroll to position [0, 0]
click at [428, 247] on input "Your Choice Of Size Iced Pistachio Latte" at bounding box center [406, 240] width 129 height 27
drag, startPoint x: 424, startPoint y: 240, endPoint x: 500, endPoint y: 245, distance: 76.2
click at [515, 239] on div "Your Choice Of Size Iced Pistachio Latte ​ اختيارك من الحجم ​" at bounding box center [473, 240] width 281 height 44
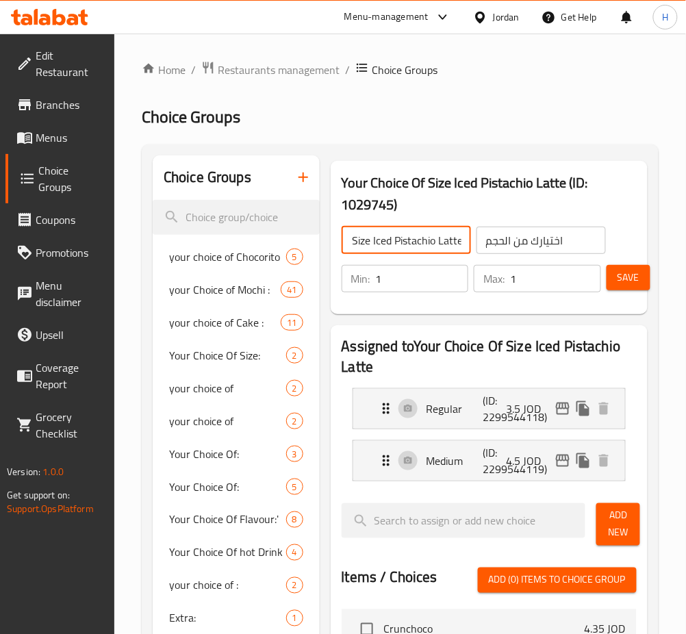
click at [416, 246] on input "Your Choice Of Size Iced Pistachio Latte" at bounding box center [406, 240] width 129 height 27
click at [397, 240] on input "Your Choice Of Size Iced Pistachio Latte" at bounding box center [406, 240] width 129 height 27
drag, startPoint x: 391, startPoint y: 240, endPoint x: 436, endPoint y: 244, distance: 44.7
click at [436, 244] on input "Your Choice Of Size Iced Pistachio Latte" at bounding box center [406, 240] width 129 height 27
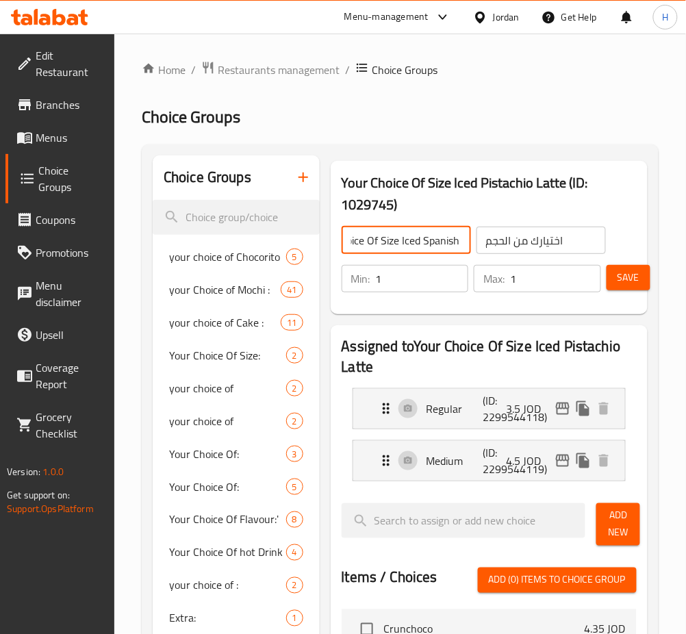
type input "Your Choice Of Size Iced Spanish Latte"
drag, startPoint x: 624, startPoint y: 272, endPoint x: 628, endPoint y: 285, distance: 13.4
click at [625, 274] on span "Save" at bounding box center [628, 277] width 22 height 17
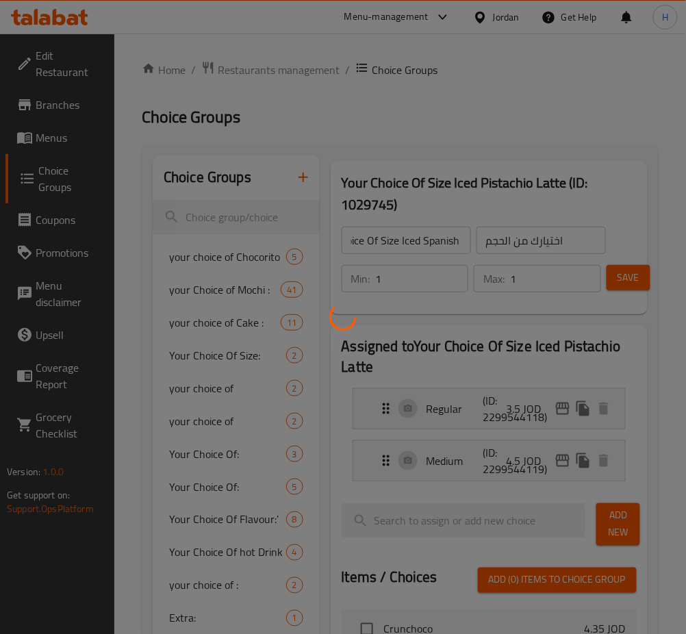
scroll to position [0, 0]
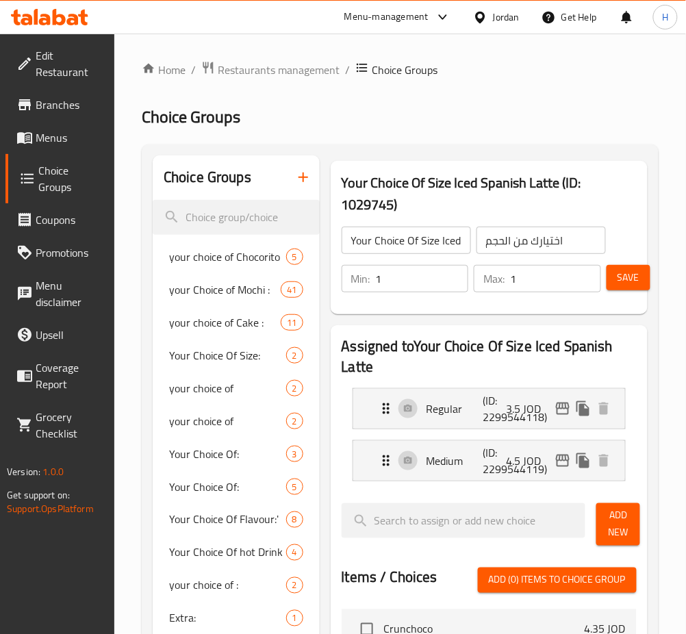
click at [305, 179] on icon "button" at bounding box center [303, 177] width 10 height 10
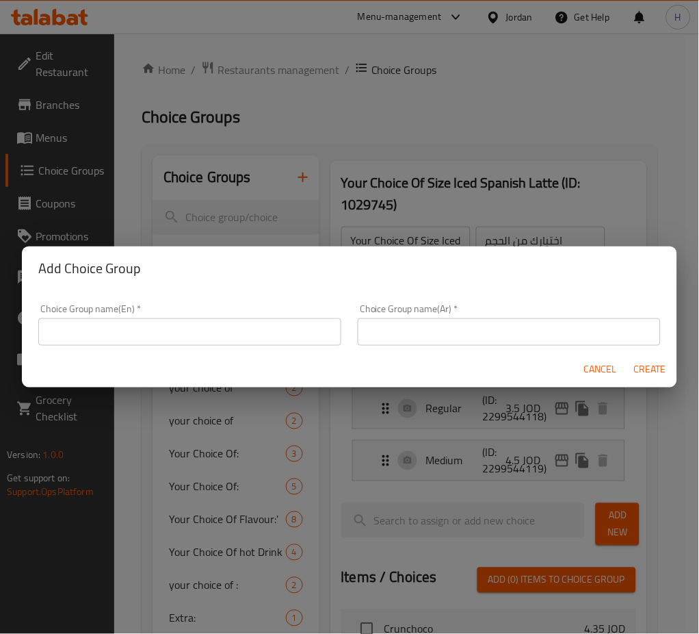
click at [312, 348] on div "Choice Group name(En)   * Choice Group name(En) *" at bounding box center [190, 325] width 320 height 58
click at [303, 333] on input "text" at bounding box center [189, 331] width 303 height 27
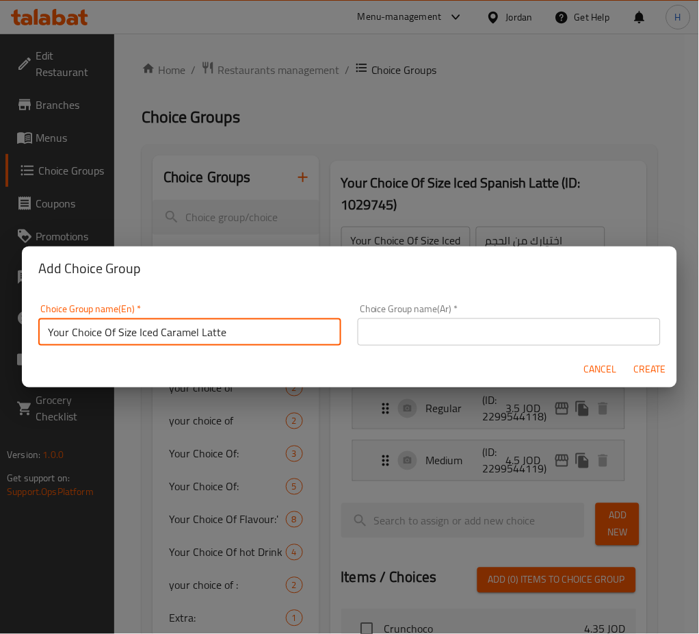
type input "Your Choice Of Size Iced Caramel Latte"
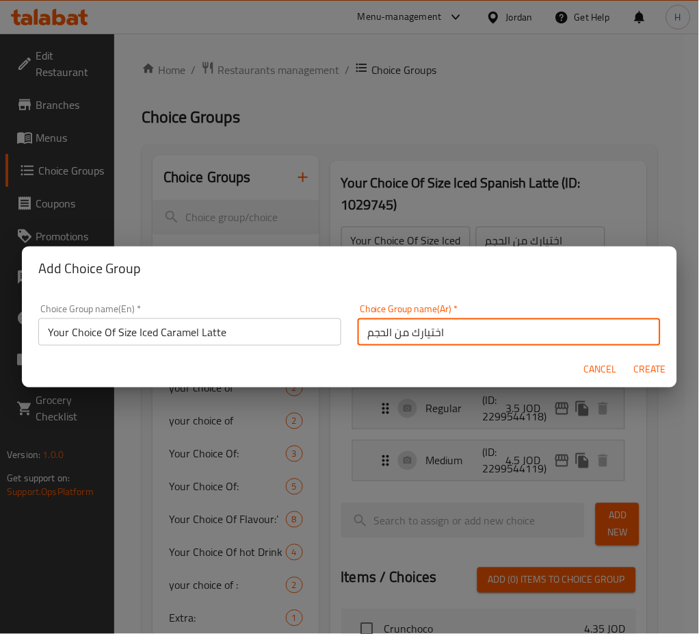
type input "اختيارك من الحجم"
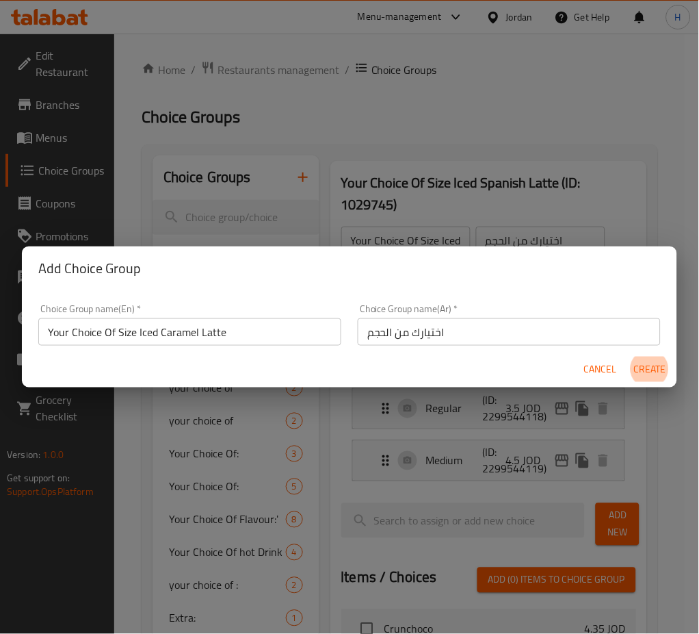
click at [628, 357] on button "Create" at bounding box center [650, 369] width 44 height 25
type input "Your Choice Of Size Iced Caramel Latte"
type input "0"
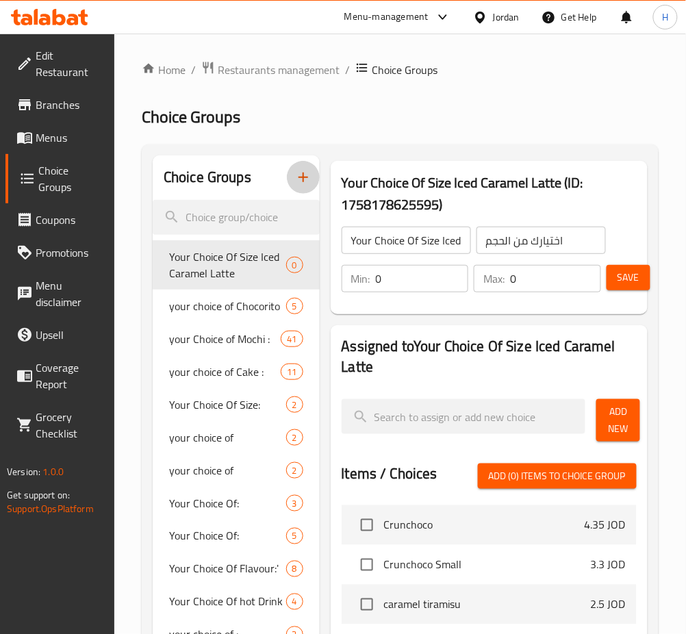
click at [409, 280] on input "0" at bounding box center [422, 278] width 93 height 27
type input "1"
drag, startPoint x: 622, startPoint y: 416, endPoint x: 694, endPoint y: 474, distance: 92.5
click at [625, 416] on span "Add New" at bounding box center [618, 420] width 22 height 34
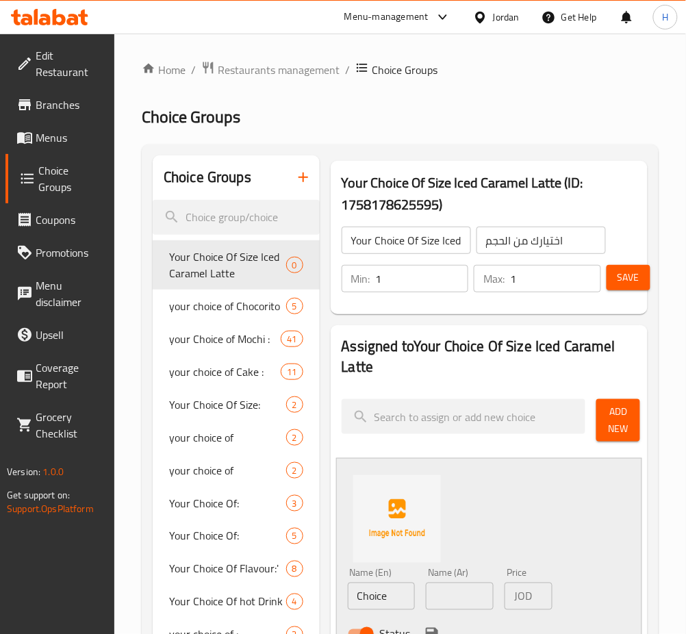
click at [405, 607] on input "Choice" at bounding box center [382, 595] width 68 height 27
type input "T"
type input "Regular"
type input "عادي"
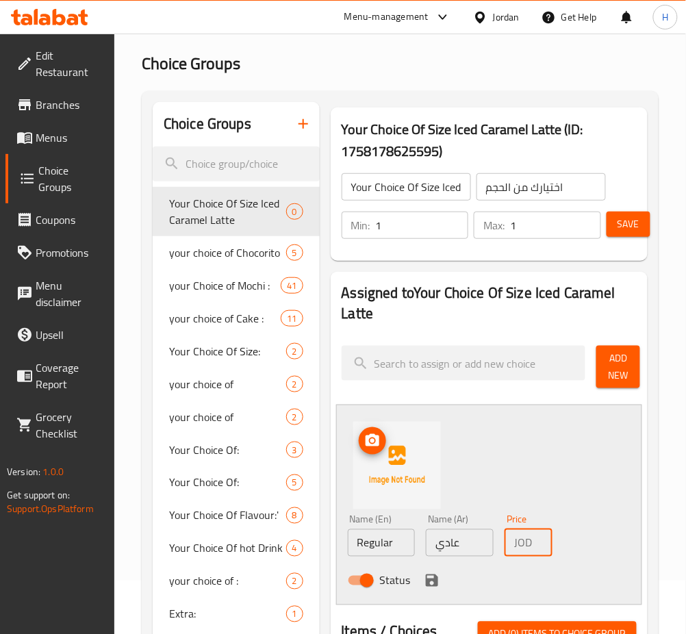
scroll to position [91, 0]
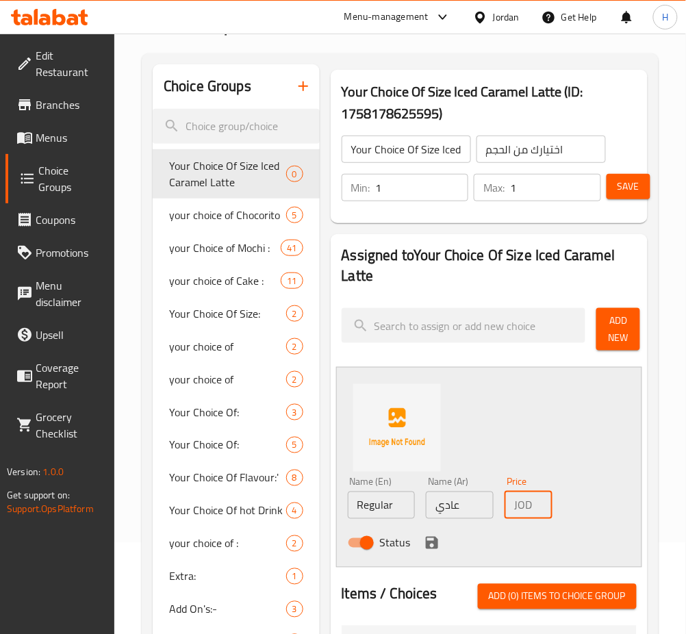
type input "3"
click at [426, 546] on icon "save" at bounding box center [432, 543] width 12 height 12
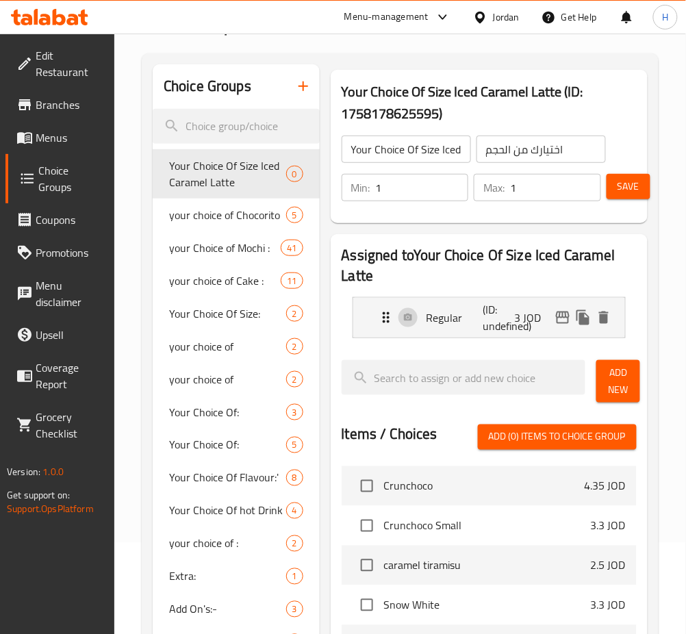
click at [627, 386] on span "Add New" at bounding box center [618, 381] width 22 height 34
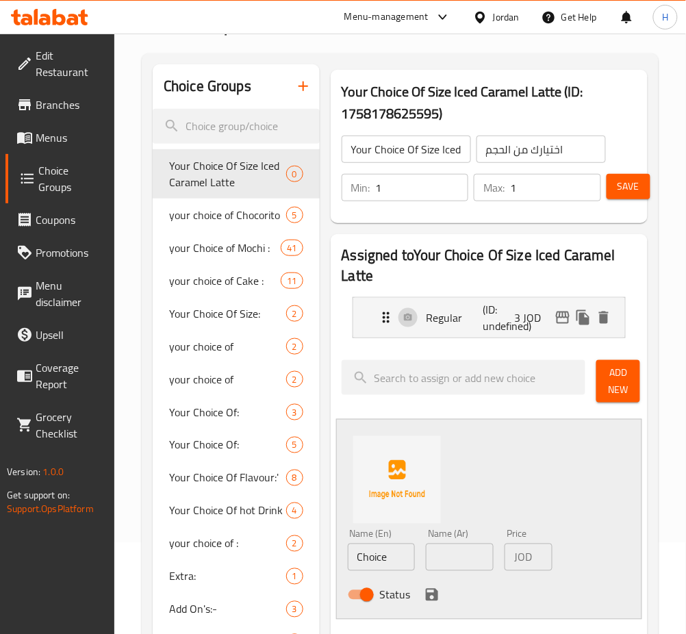
click at [399, 575] on div "Name (En) Choice Name (En)" at bounding box center [381, 550] width 79 height 53
click at [396, 564] on input "Choice" at bounding box center [382, 556] width 68 height 27
click at [396, 565] on input "Choice" at bounding box center [382, 556] width 68 height 27
type input "Medium"
type input "وسط"
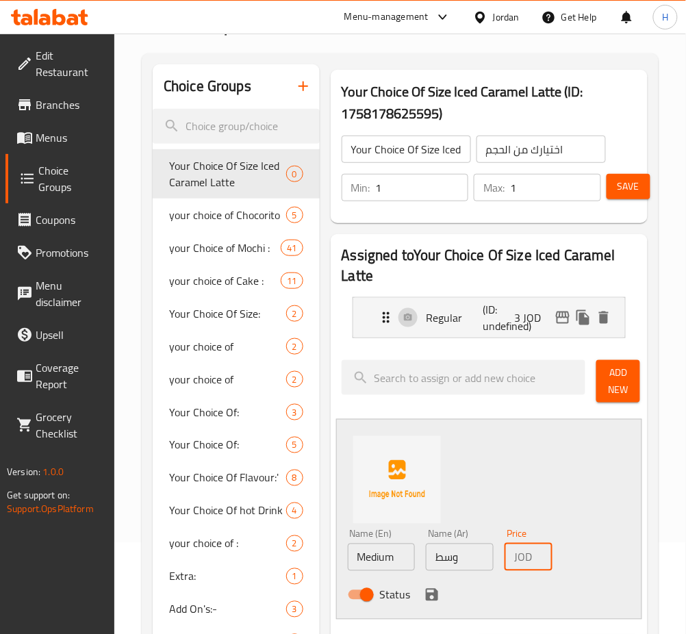
scroll to position [0, 5]
type input "4"
click at [428, 602] on icon "save" at bounding box center [432, 595] width 16 height 16
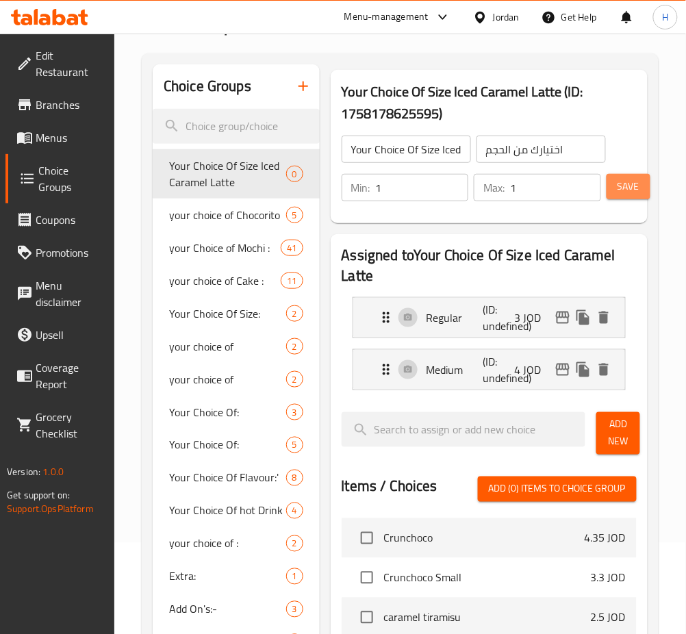
click at [626, 181] on span "Save" at bounding box center [628, 186] width 22 height 17
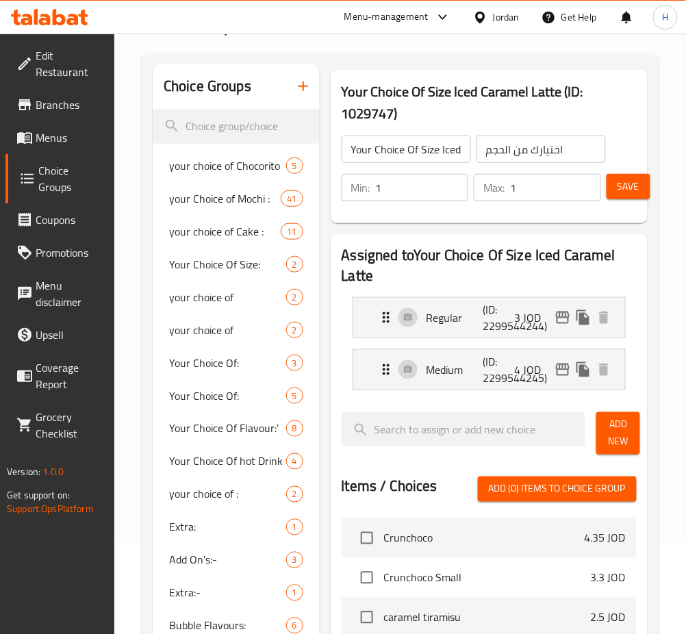
click at [302, 92] on icon "button" at bounding box center [303, 86] width 16 height 16
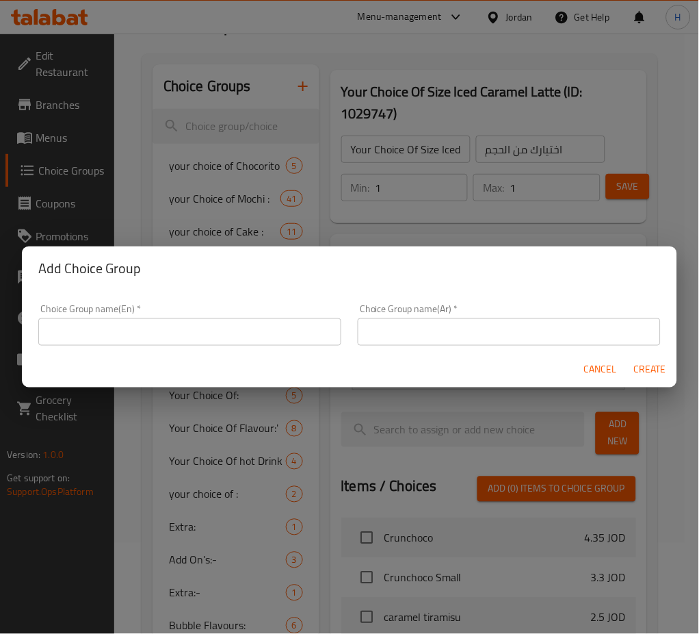
drag, startPoint x: 287, startPoint y: 330, endPoint x: 281, endPoint y: 317, distance: 14.4
click at [285, 330] on input "text" at bounding box center [189, 331] width 303 height 27
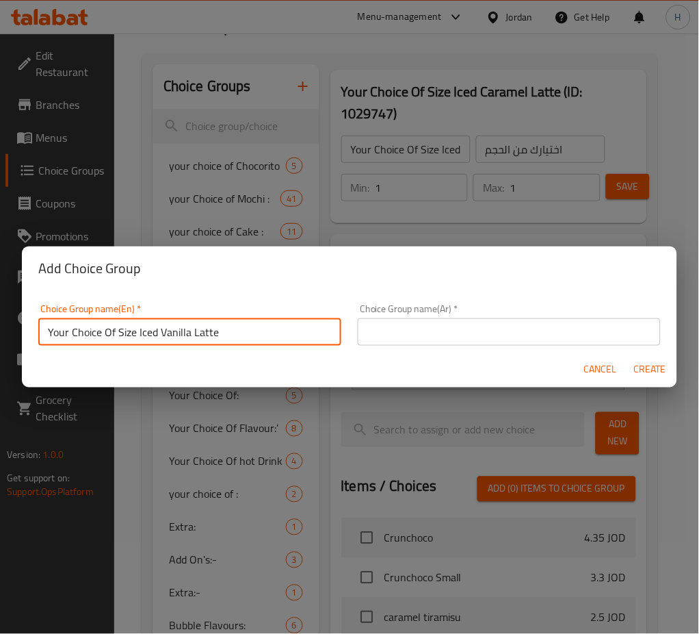
type input "Your Choice Of Size Iced Vanilla Latte"
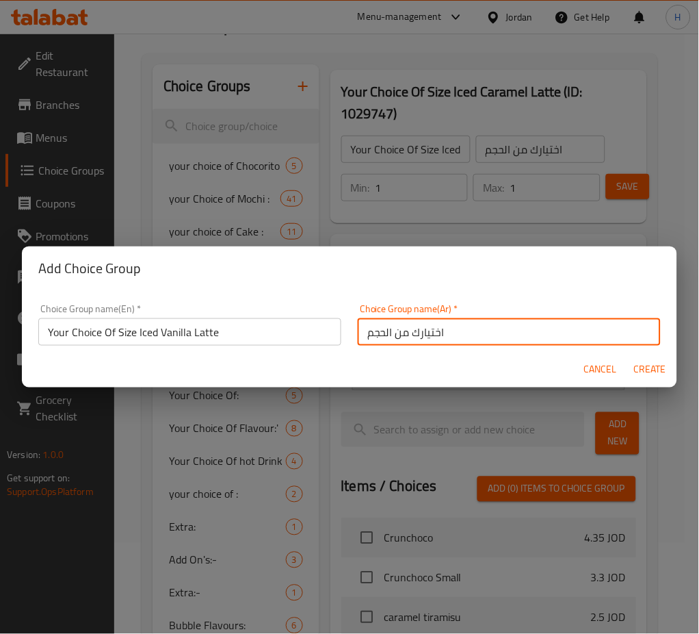
type input "اختيارك من الحجم"
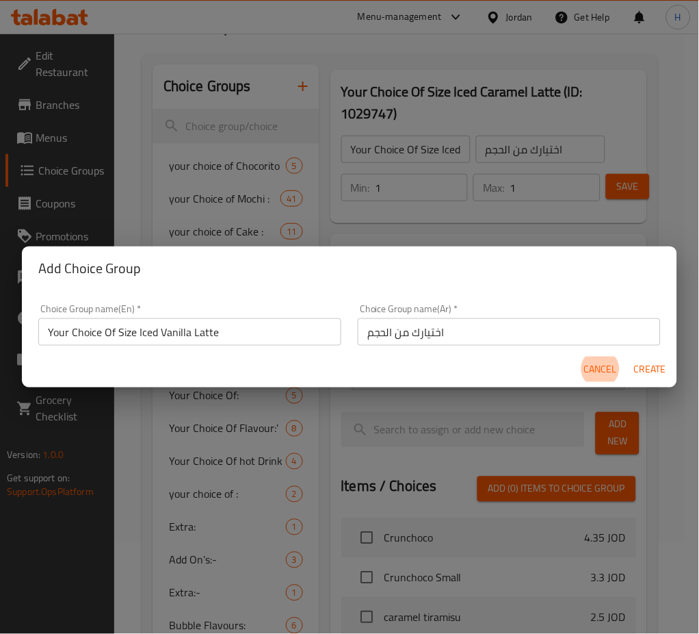
click at [628, 357] on button "Create" at bounding box center [650, 369] width 44 height 25
type input "Your Choice Of Size Iced Vanilla Latte"
type input "0"
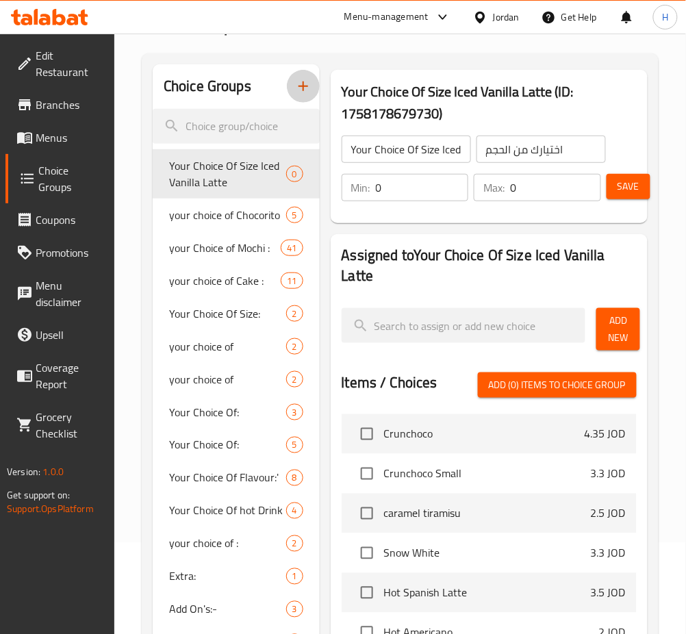
click at [393, 181] on input "0" at bounding box center [422, 187] width 93 height 27
type input "1"
click at [604, 324] on button "Add New" at bounding box center [618, 329] width 44 height 42
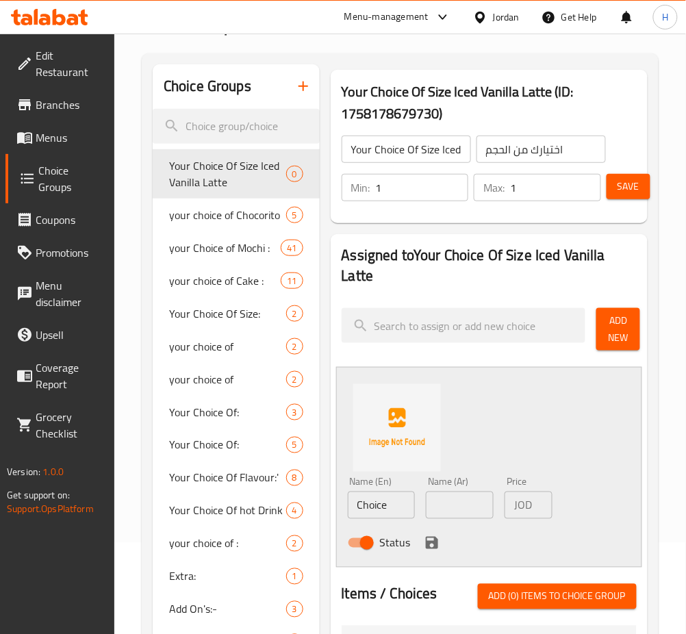
click at [399, 503] on input "Choice" at bounding box center [382, 504] width 68 height 27
type input "Regular"
type input "عادي"
type input "3"
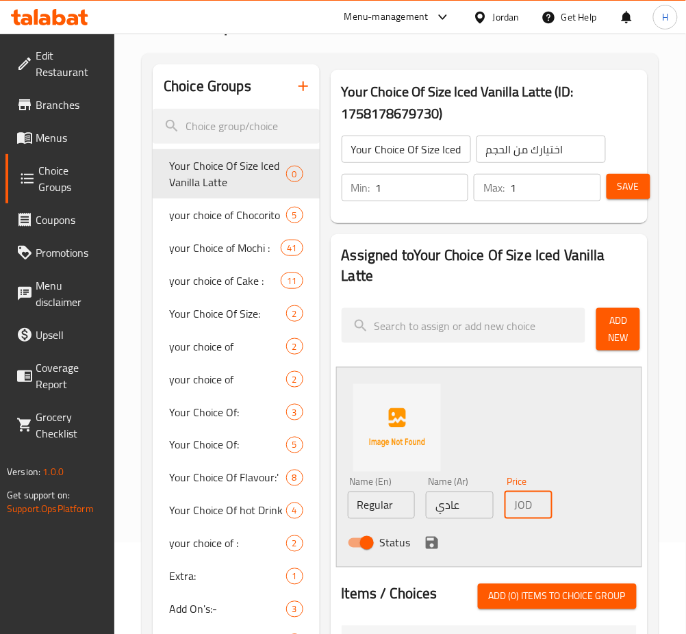
click at [430, 541] on icon "save" at bounding box center [432, 543] width 12 height 12
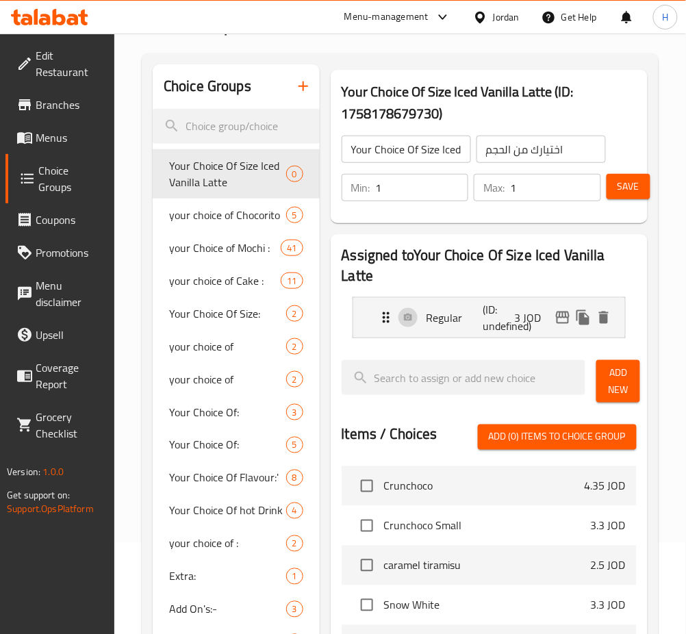
drag, startPoint x: 621, startPoint y: 369, endPoint x: 603, endPoint y: 408, distance: 43.2
click at [620, 369] on span "Add New" at bounding box center [618, 381] width 22 height 34
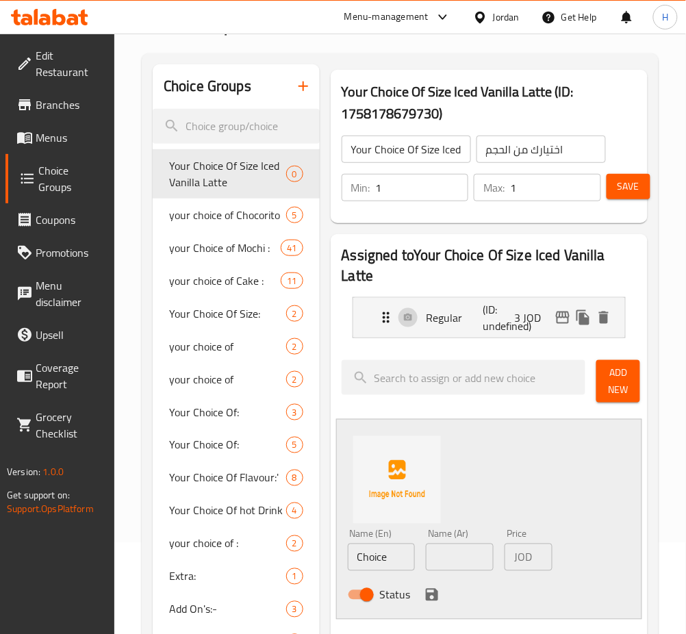
click at [397, 556] on input "Choice" at bounding box center [382, 556] width 68 height 27
type input "Medium"
type input "وسط"
type input "4"
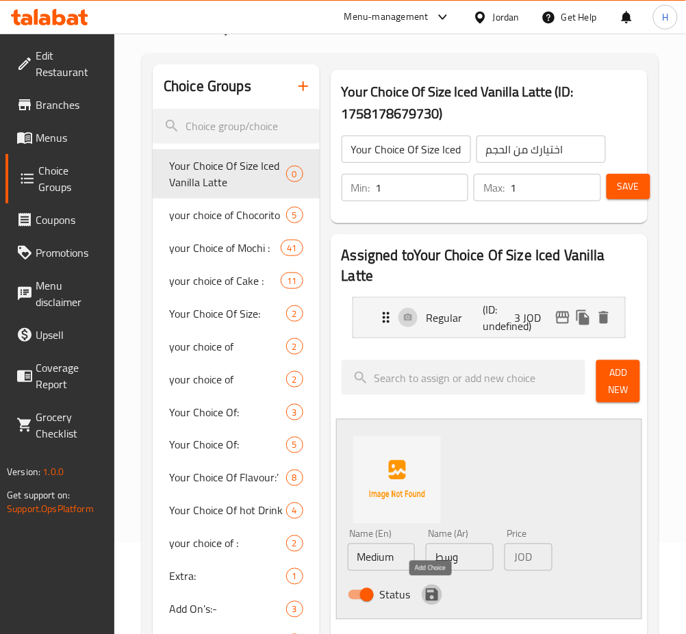
click at [433, 594] on icon "save" at bounding box center [432, 595] width 12 height 12
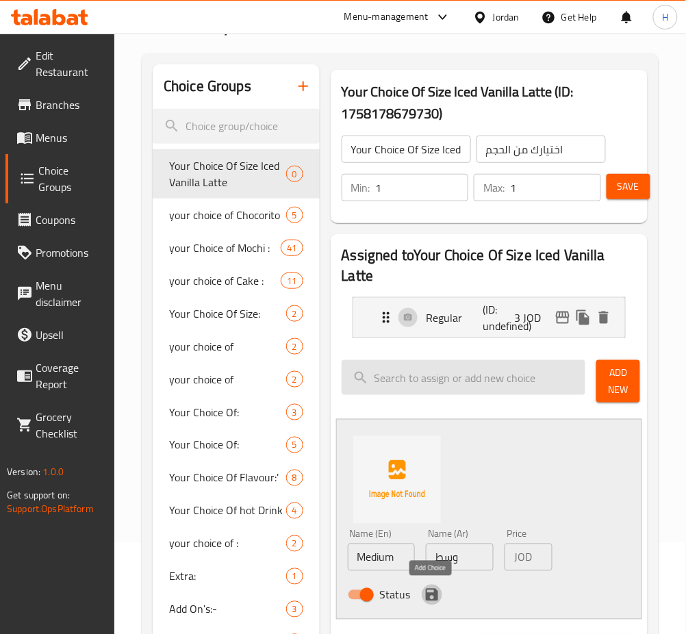
scroll to position [0, 0]
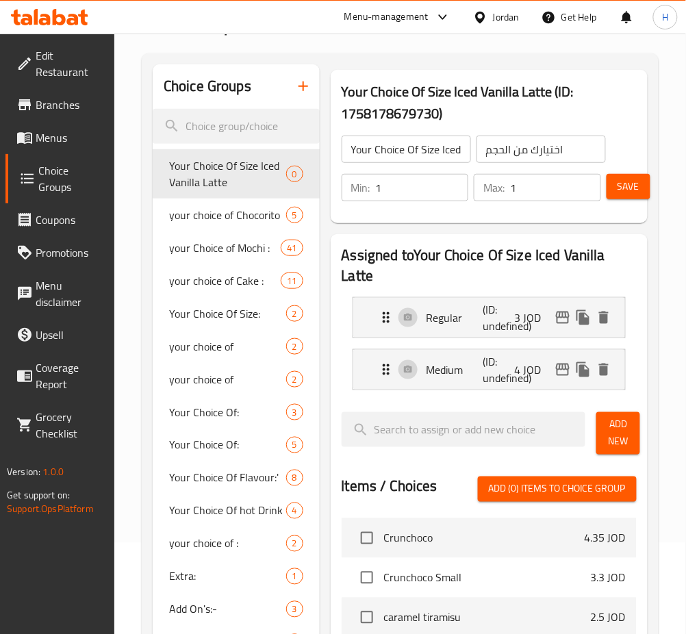
click at [629, 200] on div "Min: 1 ​ Max: 1 ​ Save" at bounding box center [486, 188] width 306 height 44
drag, startPoint x: 629, startPoint y: 178, endPoint x: 637, endPoint y: 192, distance: 16.6
click at [626, 181] on span "Save" at bounding box center [628, 186] width 22 height 17
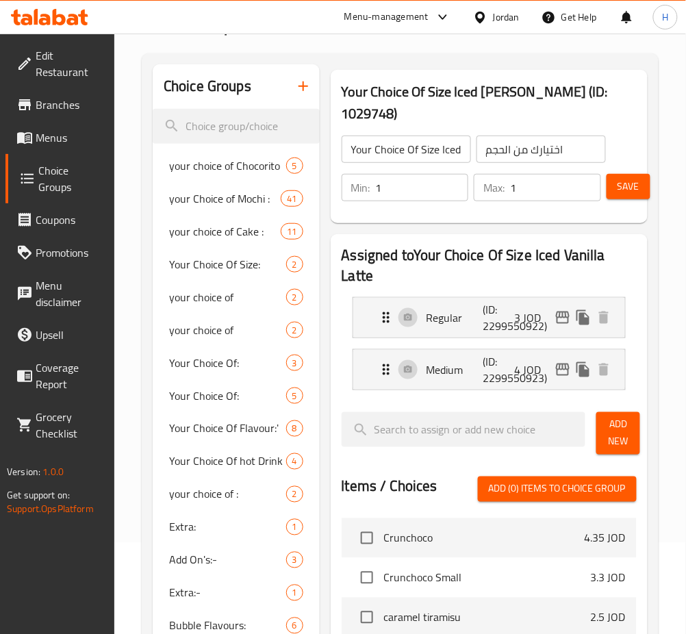
click at [302, 92] on icon "button" at bounding box center [303, 86] width 16 height 16
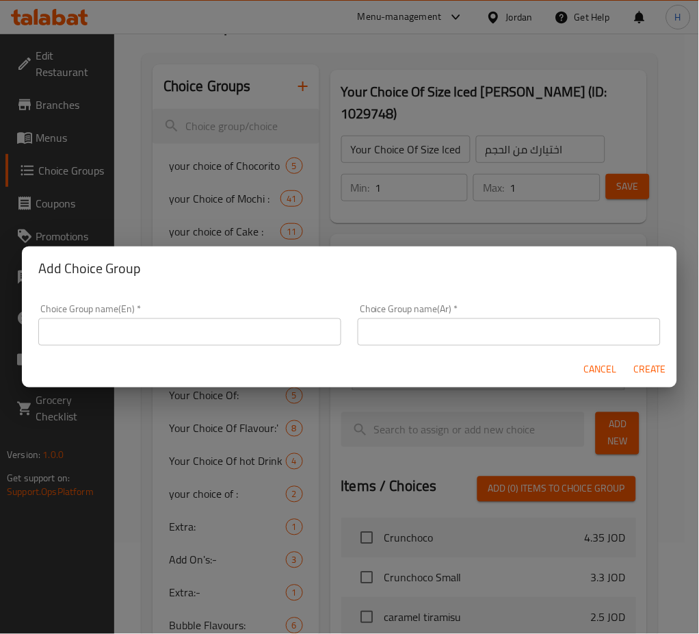
click at [233, 345] on input "text" at bounding box center [189, 331] width 303 height 27
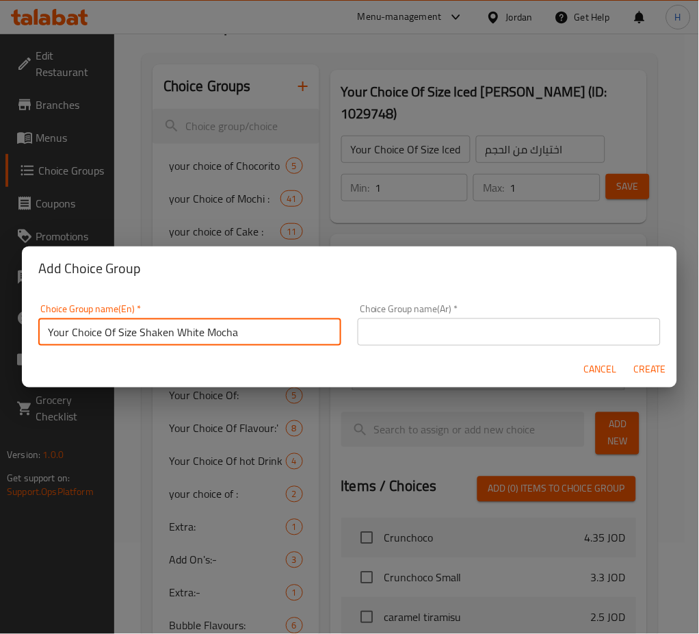
type input "Your Choice Of Size Shaken White Mocha"
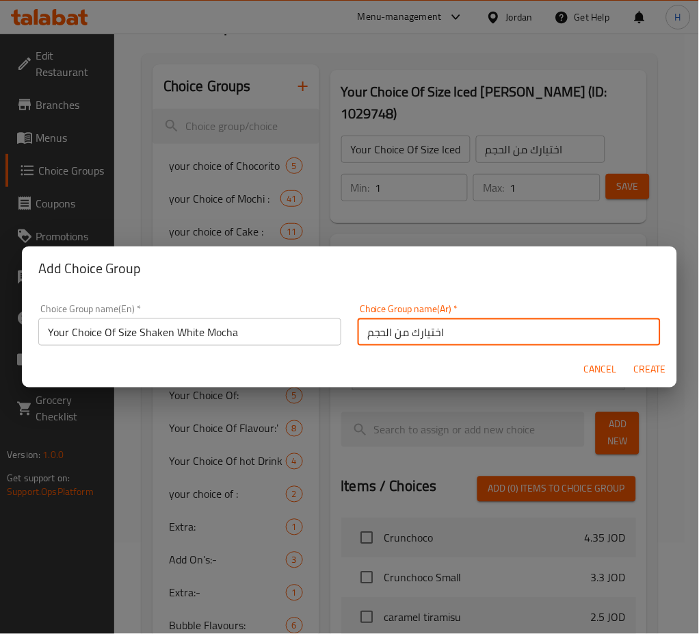
type input "اختيارك من الحجم"
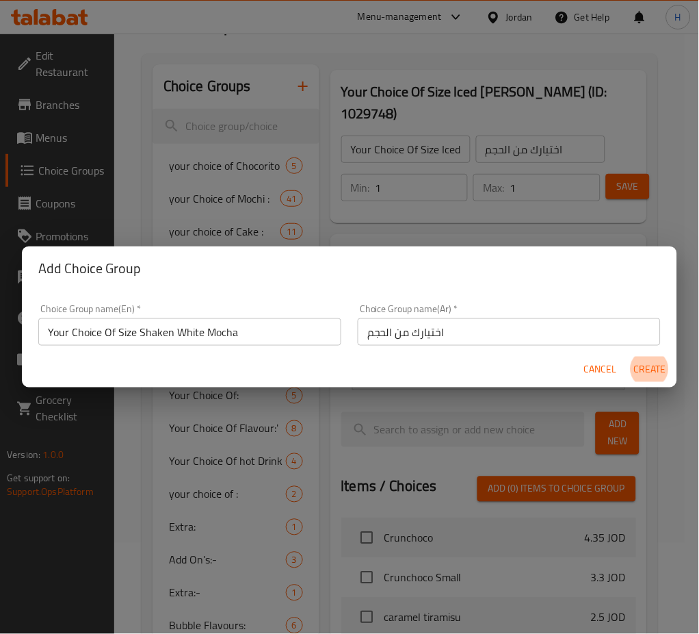
click at [628, 357] on button "Create" at bounding box center [650, 369] width 44 height 25
type input "Your Choice Of Size Shaken White Mocha"
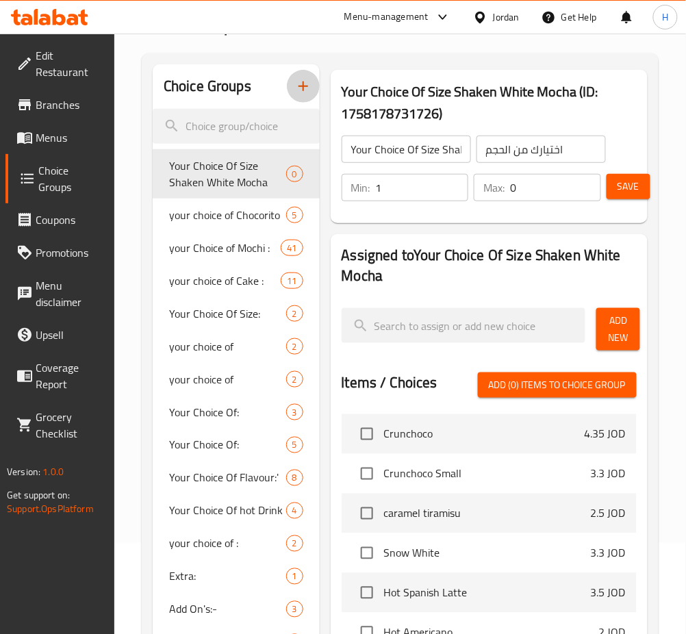
click at [456, 183] on input "1" at bounding box center [422, 187] width 93 height 27
click at [603, 326] on button "Add New" at bounding box center [618, 329] width 44 height 42
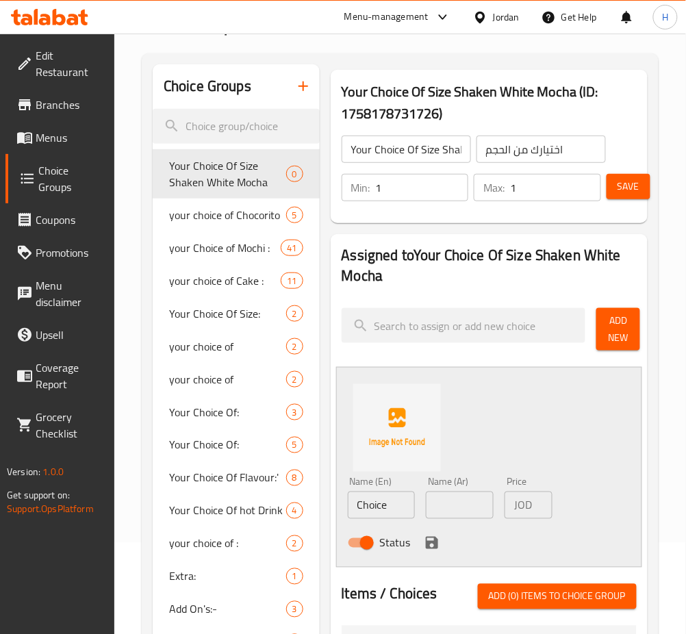
click at [400, 511] on input "Choice" at bounding box center [382, 504] width 68 height 27
click at [430, 545] on icon "save" at bounding box center [432, 543] width 16 height 16
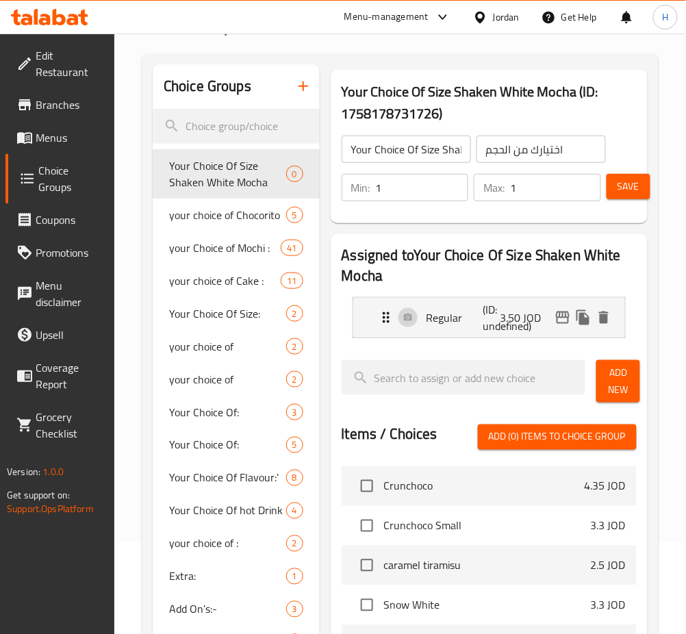
click at [618, 399] on button "Add New" at bounding box center [618, 381] width 44 height 42
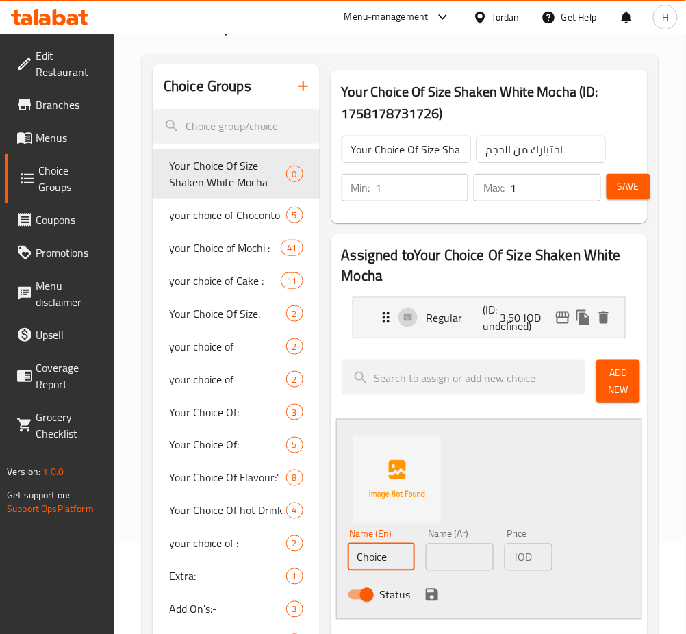
click at [400, 556] on input "Choice" at bounding box center [382, 556] width 68 height 27
click at [399, 556] on input "Choice" at bounding box center [382, 556] width 68 height 27
click at [436, 589] on icon "save" at bounding box center [432, 595] width 16 height 16
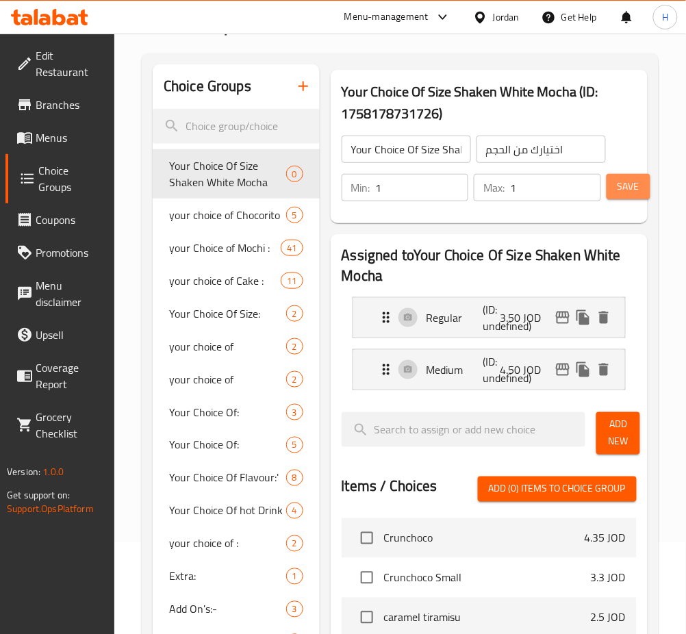
click at [630, 190] on span "Save" at bounding box center [628, 186] width 22 height 17
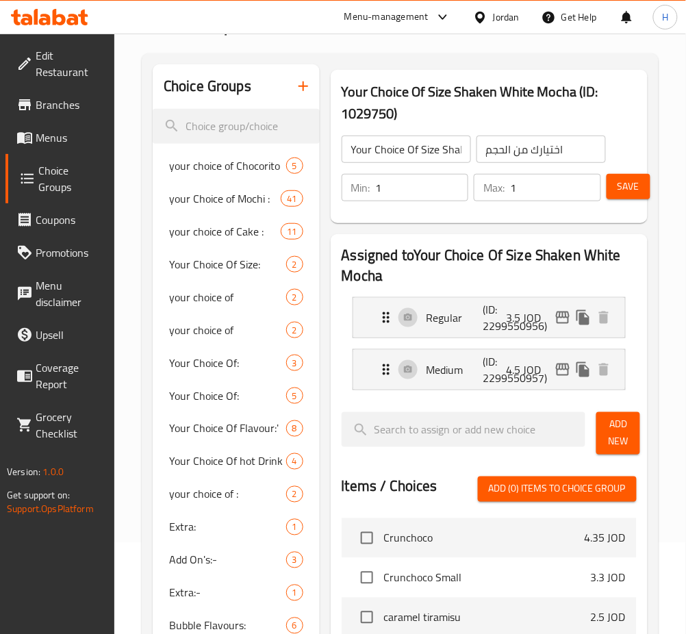
click at [300, 89] on icon "button" at bounding box center [303, 86] width 16 height 16
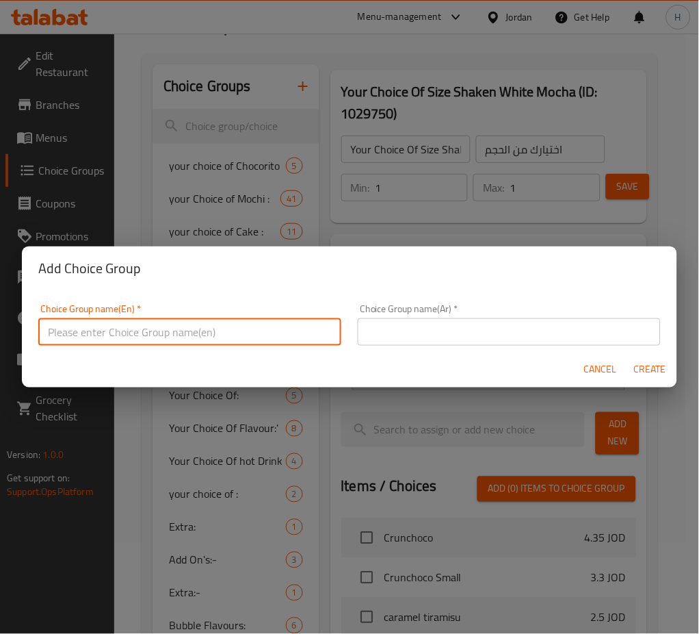
click at [298, 329] on input "text" at bounding box center [189, 331] width 303 height 27
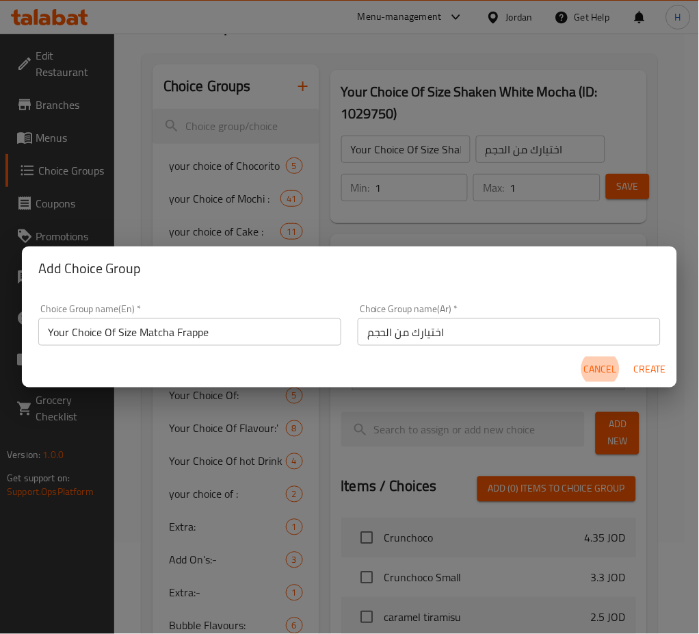
click at [628, 357] on button "Create" at bounding box center [650, 369] width 44 height 25
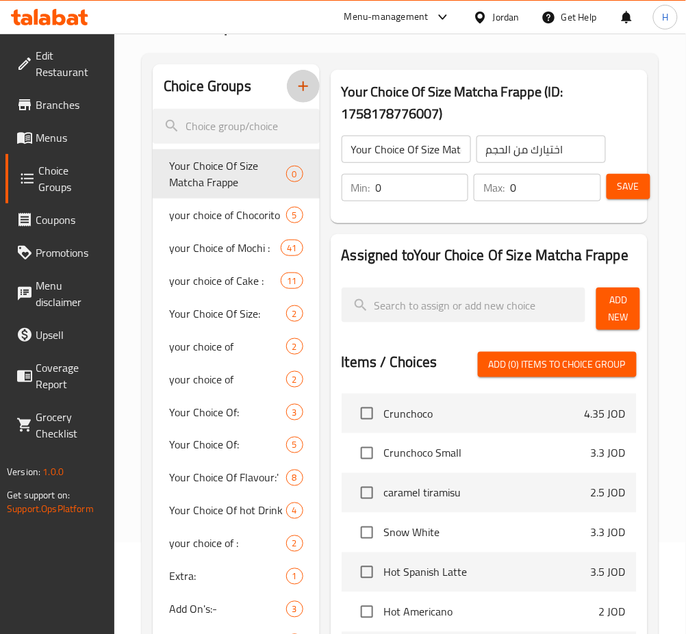
click at [417, 201] on input "0" at bounding box center [422, 187] width 93 height 27
click at [619, 304] on span "Add New" at bounding box center [618, 309] width 22 height 34
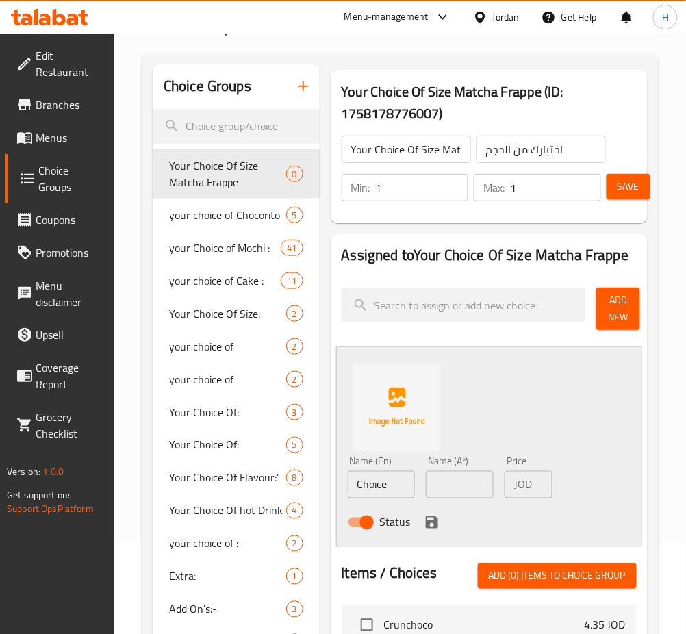
click at [409, 492] on input "Choice" at bounding box center [382, 484] width 68 height 27
click at [409, 491] on input "Choice" at bounding box center [382, 484] width 68 height 27
click at [427, 522] on icon "save" at bounding box center [432, 522] width 12 height 12
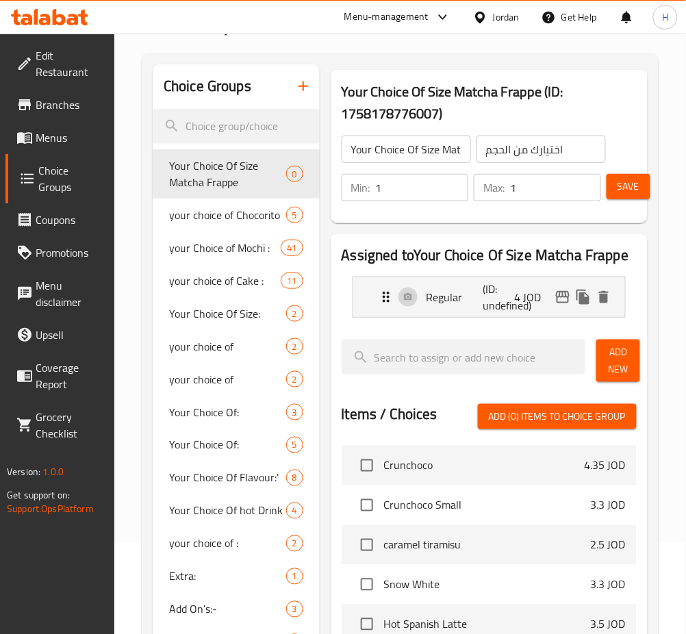
click at [616, 368] on span "Add New" at bounding box center [618, 361] width 22 height 34
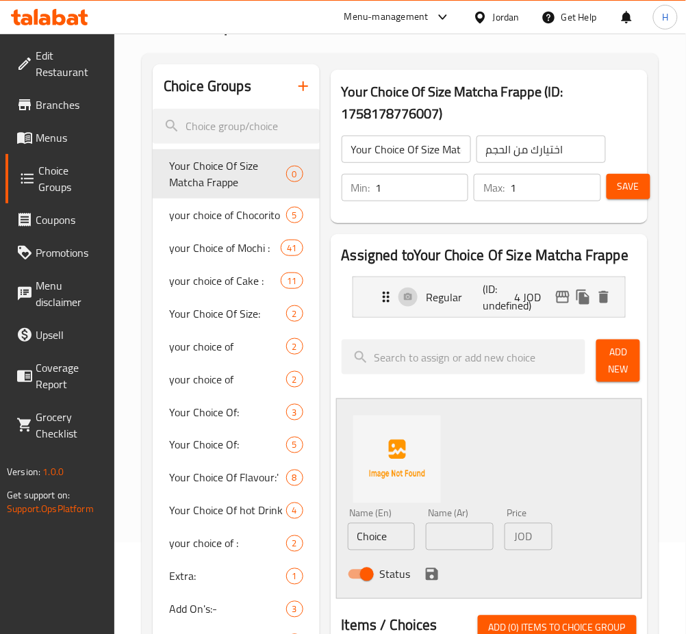
click at [389, 539] on input "Choice" at bounding box center [382, 536] width 68 height 27
click at [389, 538] on input "Choice" at bounding box center [382, 536] width 68 height 27
click at [392, 532] on input "Choice" at bounding box center [382, 536] width 68 height 27
click at [422, 585] on div "Status" at bounding box center [459, 574] width 235 height 37
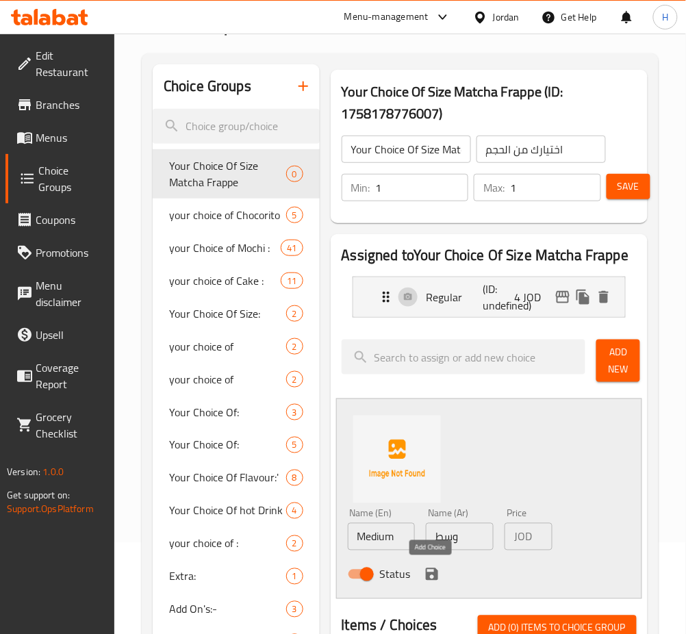
drag, startPoint x: 428, startPoint y: 575, endPoint x: 436, endPoint y: 568, distance: 10.7
click at [428, 575] on icon "save" at bounding box center [432, 574] width 12 height 12
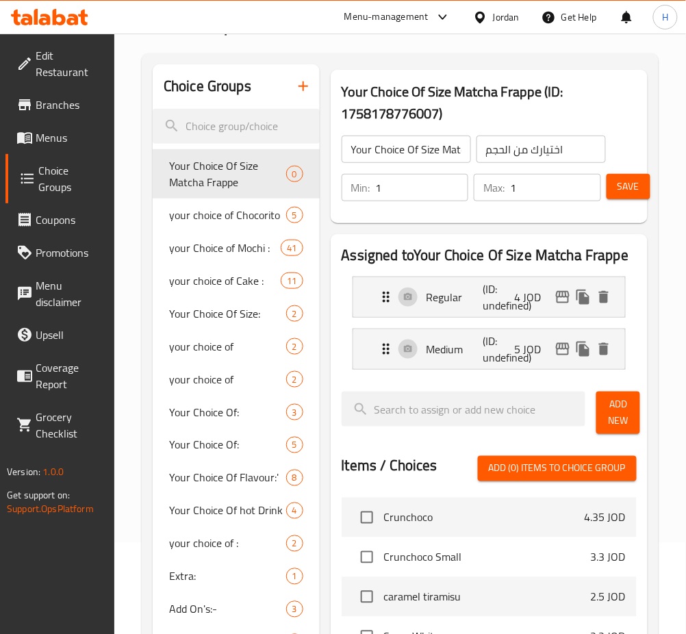
click at [627, 193] on span "Save" at bounding box center [628, 186] width 22 height 17
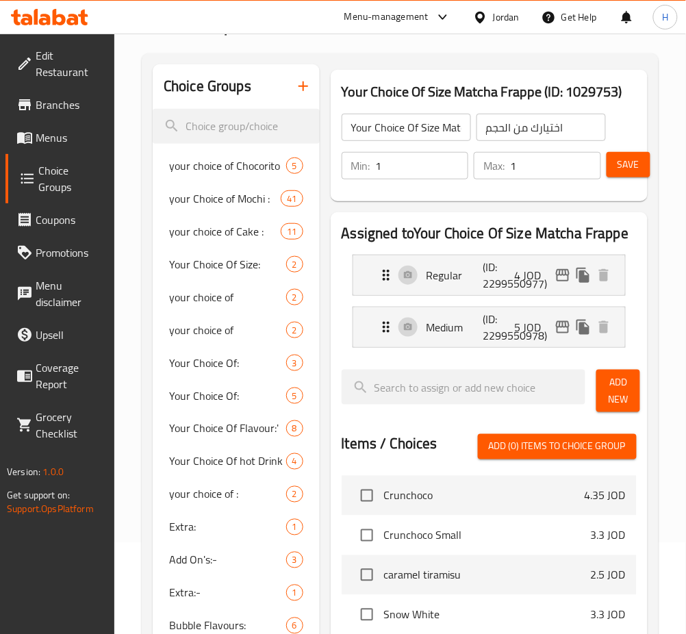
click at [628, 164] on span "Save" at bounding box center [628, 164] width 22 height 17
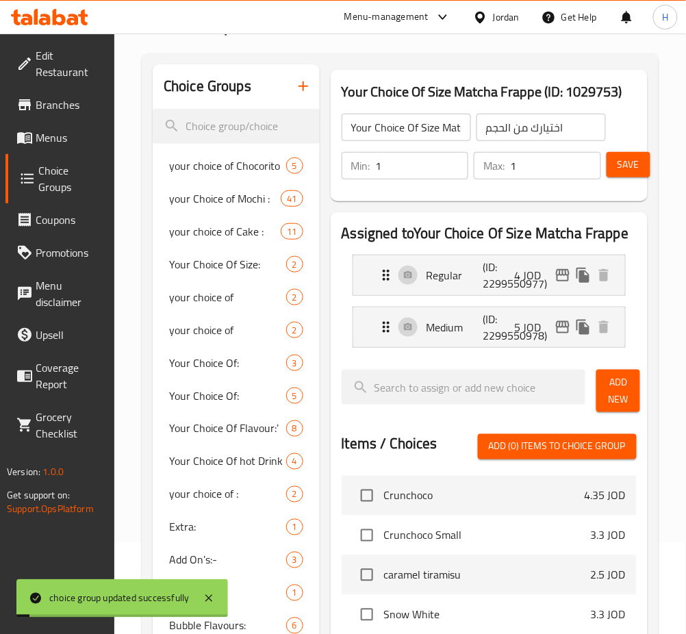
click at [305, 88] on icon "button" at bounding box center [303, 86] width 16 height 16
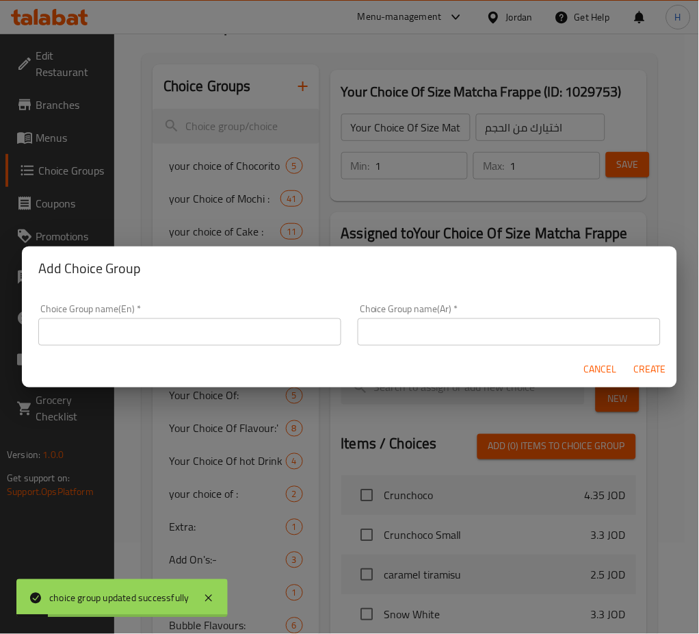
drag, startPoint x: 181, startPoint y: 336, endPoint x: 186, endPoint y: 324, distance: 12.9
click at [181, 336] on input "text" at bounding box center [189, 331] width 303 height 27
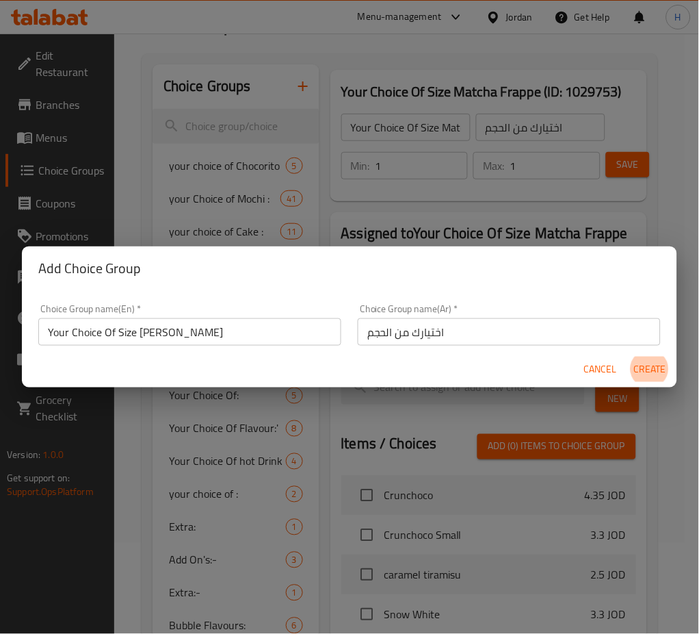
click at [628, 357] on button "Create" at bounding box center [650, 369] width 44 height 25
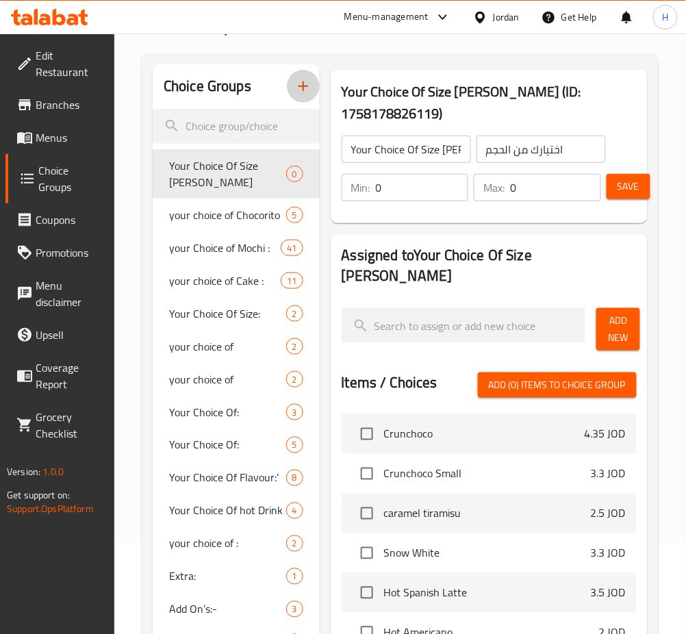
click at [397, 196] on input "0" at bounding box center [422, 187] width 93 height 27
click at [615, 312] on span "Add New" at bounding box center [618, 329] width 22 height 34
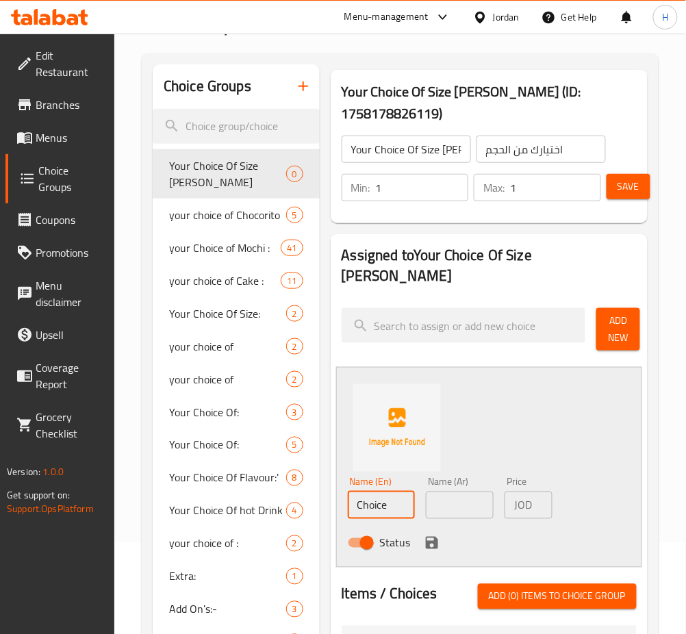
click at [378, 491] on input "Choice" at bounding box center [382, 504] width 68 height 27
click at [434, 537] on icon "save" at bounding box center [432, 543] width 12 height 12
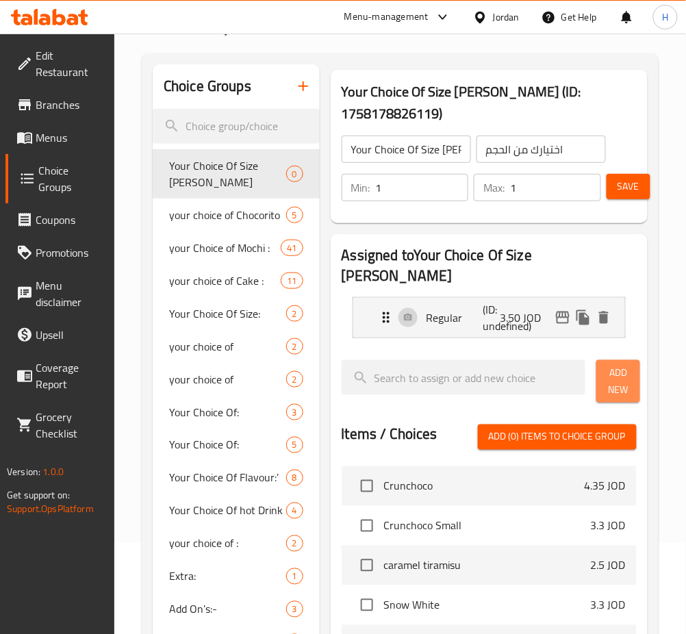
drag, startPoint x: 619, startPoint y: 361, endPoint x: 643, endPoint y: 359, distance: 24.0
click at [619, 364] on span "Add New" at bounding box center [618, 381] width 22 height 34
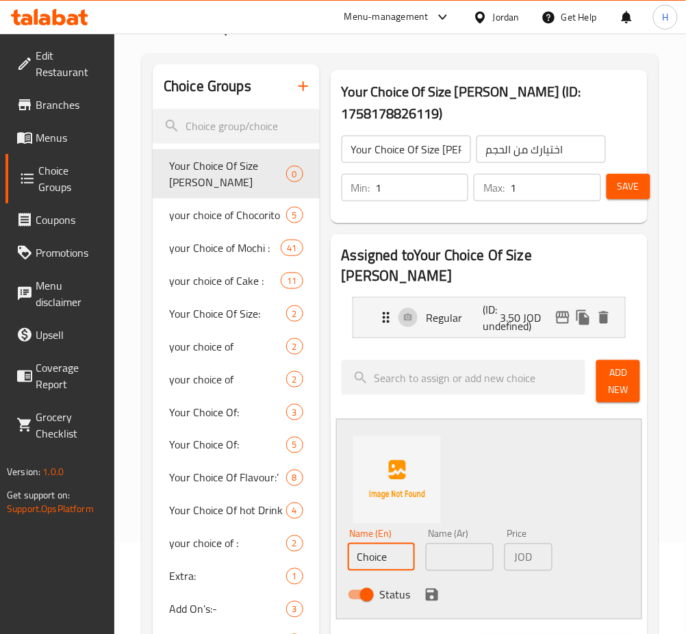
click at [396, 543] on input "Choice" at bounding box center [382, 556] width 68 height 27
click at [422, 584] on button "save" at bounding box center [432, 594] width 21 height 21
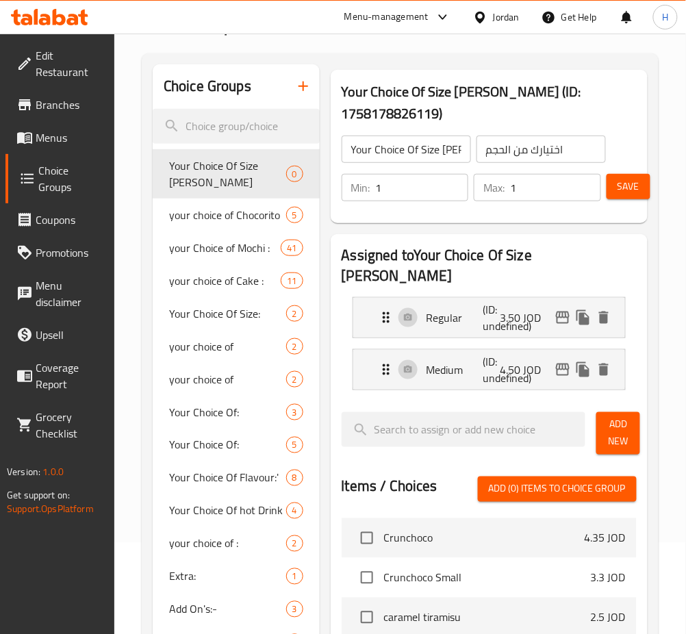
click at [643, 181] on button "Save" at bounding box center [628, 186] width 44 height 25
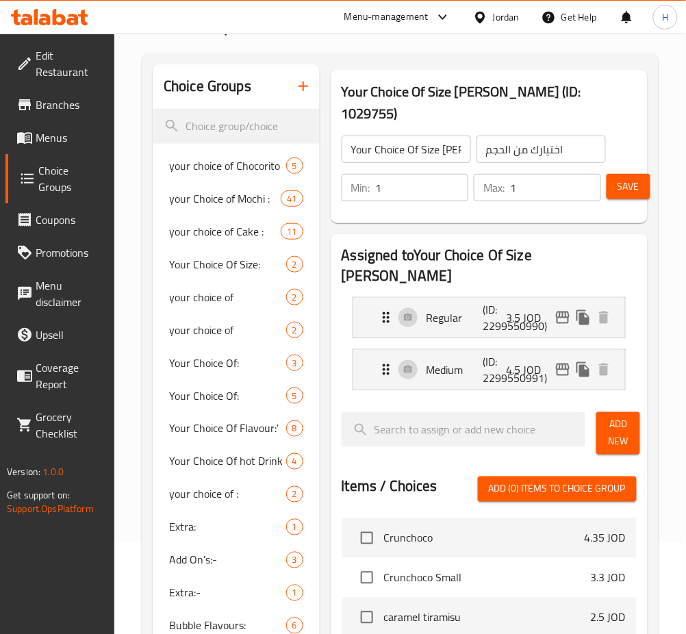
click at [302, 90] on icon "button" at bounding box center [303, 86] width 16 height 16
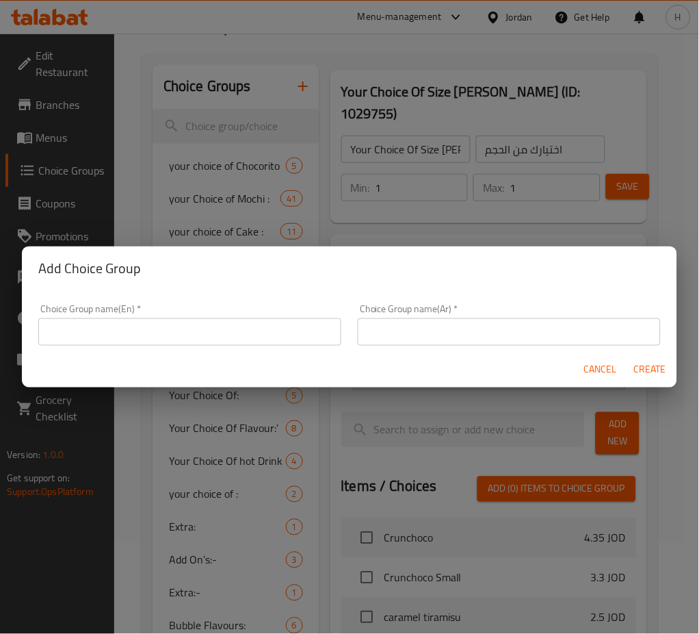
click at [223, 332] on input "text" at bounding box center [189, 331] width 303 height 27
click at [628, 357] on button "Create" at bounding box center [650, 369] width 44 height 25
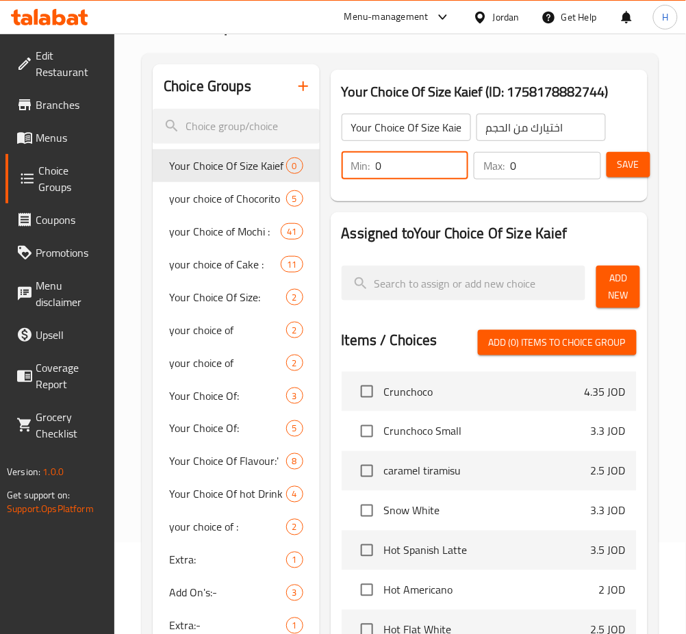
click at [432, 169] on input "0" at bounding box center [422, 165] width 93 height 27
click at [609, 298] on span "Add New" at bounding box center [618, 287] width 22 height 34
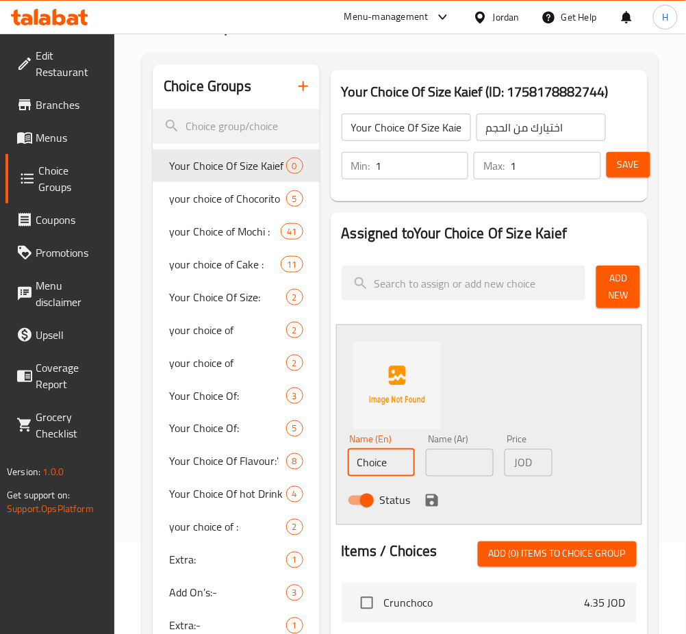
click at [391, 470] on input "Choice" at bounding box center [382, 462] width 68 height 27
click at [432, 504] on icon "save" at bounding box center [432, 500] width 16 height 16
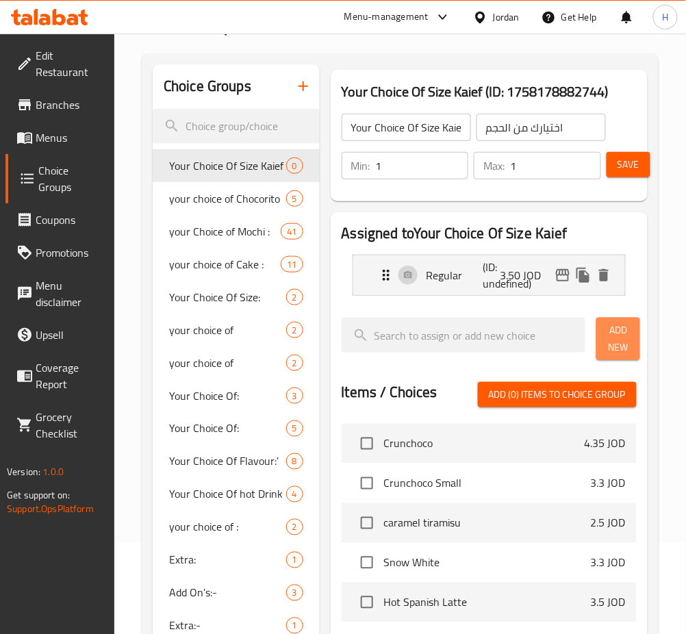
click at [619, 333] on span "Add New" at bounding box center [618, 339] width 22 height 34
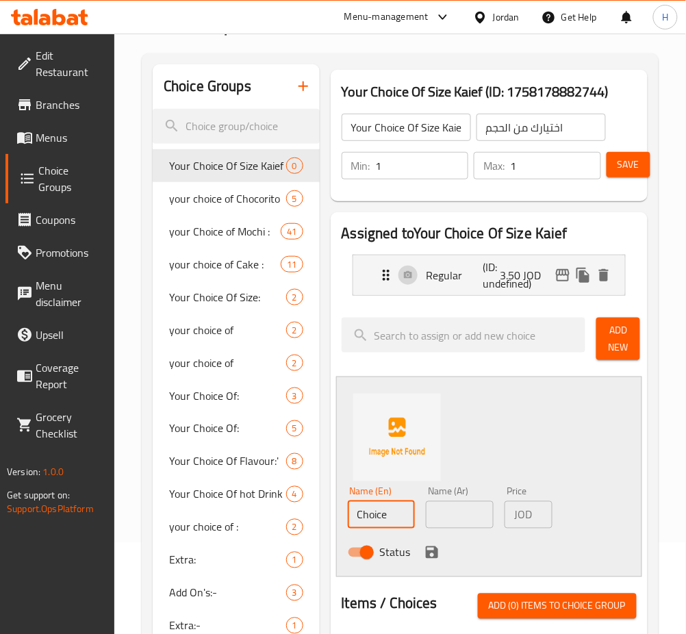
click at [413, 513] on input "Choice" at bounding box center [382, 514] width 68 height 27
click at [413, 511] on input "Choice" at bounding box center [382, 514] width 68 height 27
drag, startPoint x: 425, startPoint y: 549, endPoint x: 450, endPoint y: 533, distance: 29.8
click at [426, 549] on icon "save" at bounding box center [432, 552] width 12 height 12
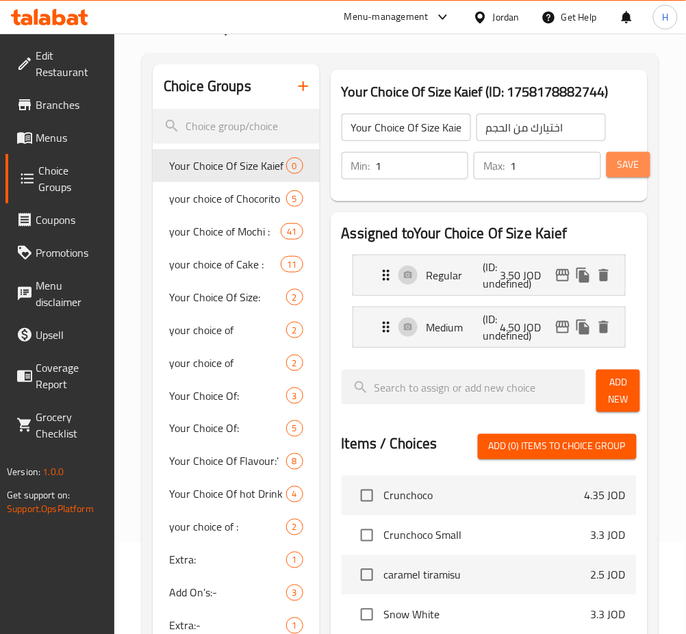
click at [639, 159] on span "Save" at bounding box center [628, 164] width 22 height 17
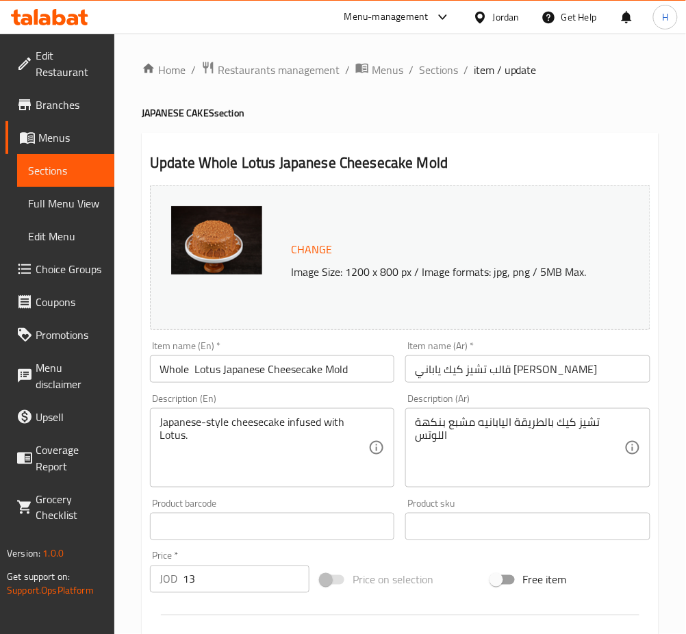
drag, startPoint x: 231, startPoint y: 604, endPoint x: 235, endPoint y: 597, distance: 7.4
click at [232, 603] on div at bounding box center [399, 615] width 511 height 34
click at [242, 588] on input "13" at bounding box center [246, 578] width 127 height 27
type input "12"
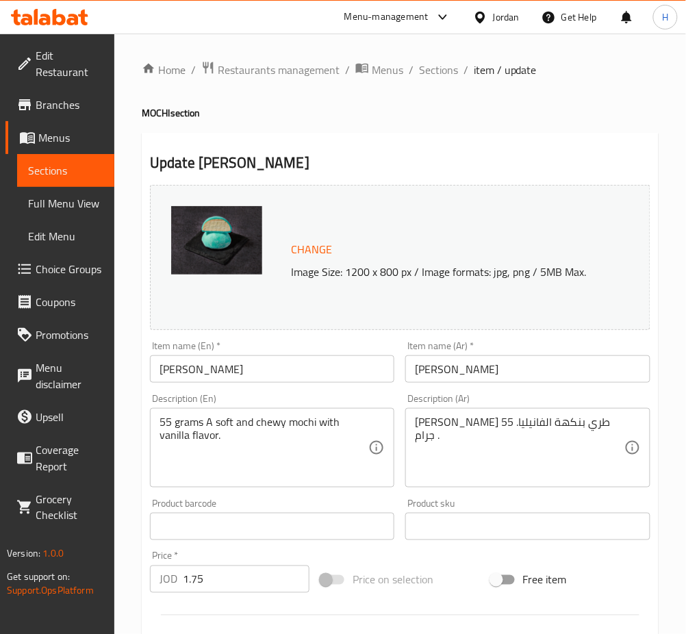
click at [248, 578] on input "1.75" at bounding box center [246, 578] width 127 height 27
type input "1.50"
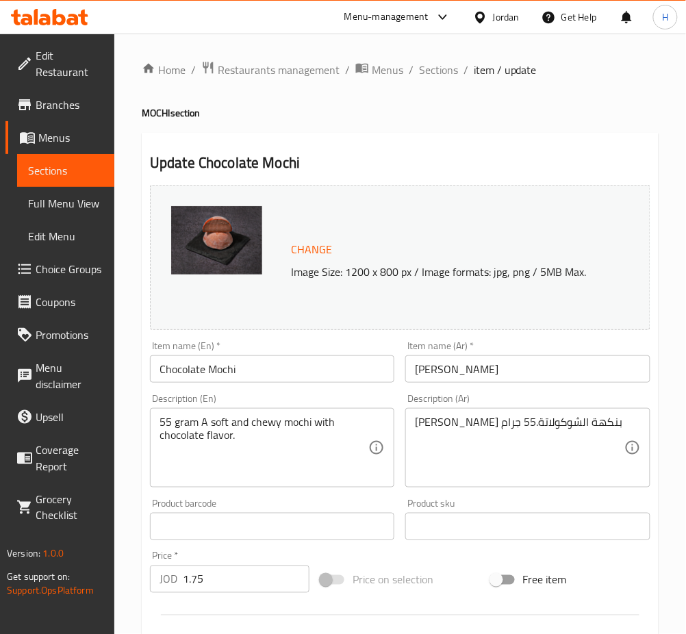
click at [202, 598] on div "Price   * JOD 1.75 Price *" at bounding box center [229, 571] width 170 height 53
click at [213, 589] on input "1.75" at bounding box center [246, 578] width 127 height 27
type input "1.50"
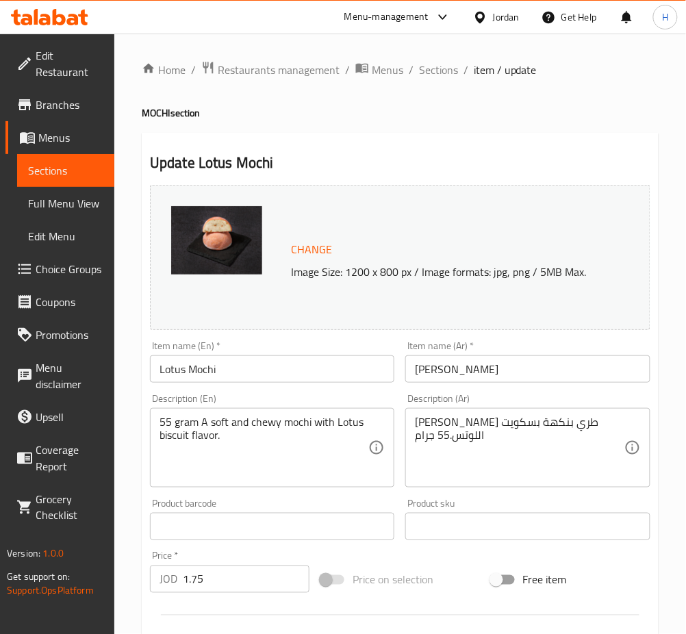
click at [239, 572] on input "1.75" at bounding box center [246, 578] width 127 height 27
type input "1.50"
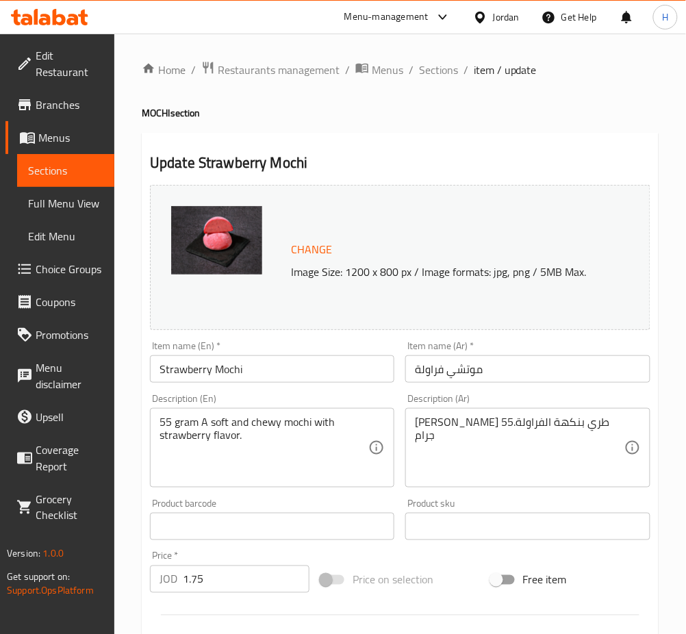
click at [252, 569] on input "1.75" at bounding box center [246, 578] width 127 height 27
type input "1.50"
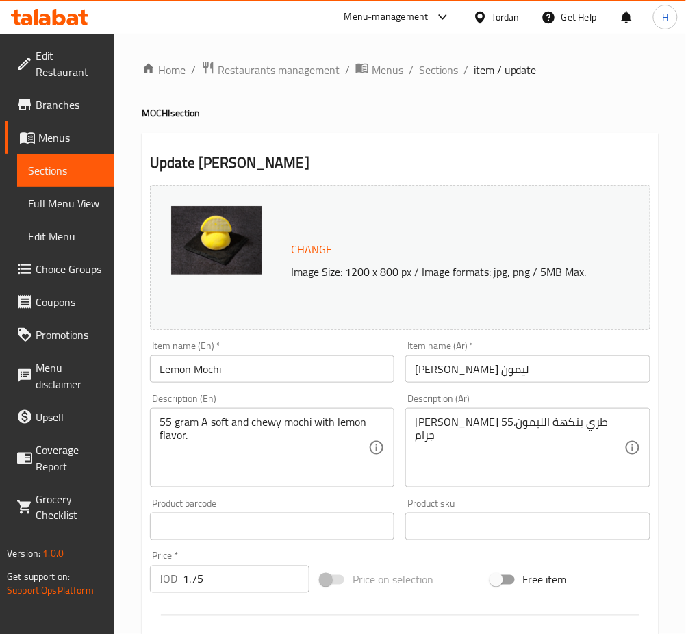
click at [240, 576] on input "1.75" at bounding box center [246, 578] width 127 height 27
type input "1.50"
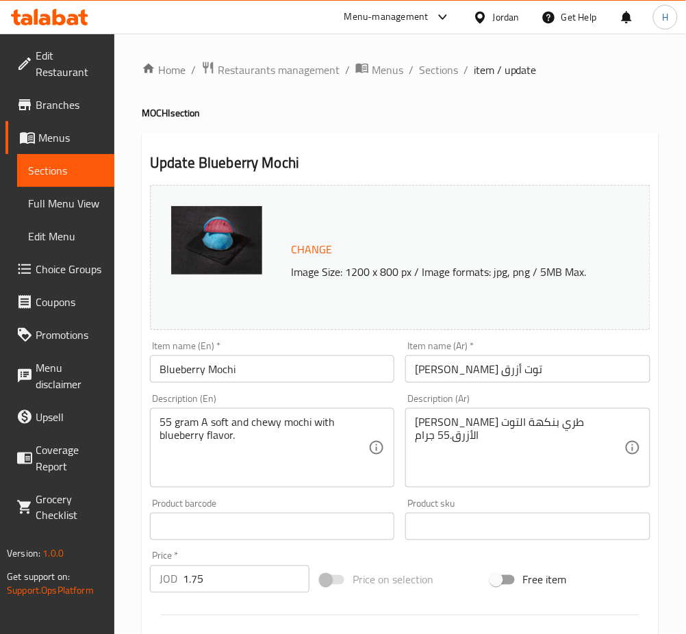
click at [234, 578] on input "1.75" at bounding box center [246, 578] width 127 height 27
type input "1.50"
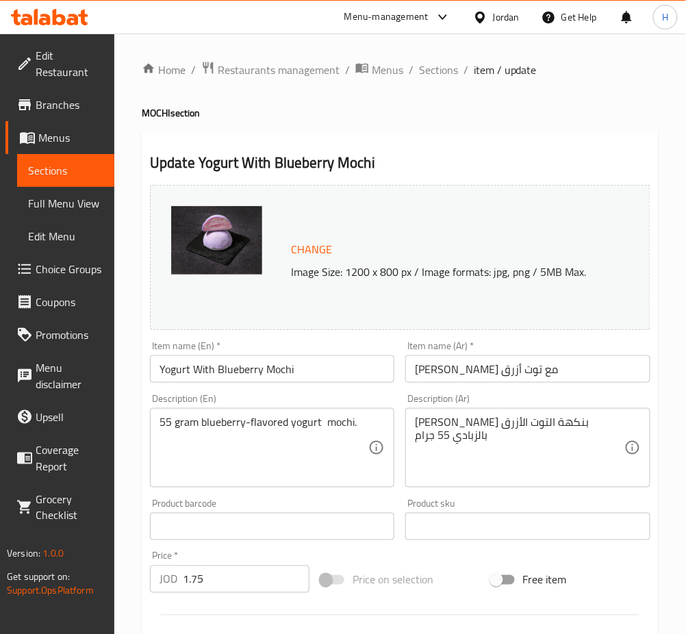
click at [244, 581] on input "1.75" at bounding box center [246, 578] width 127 height 27
type input "1.50"
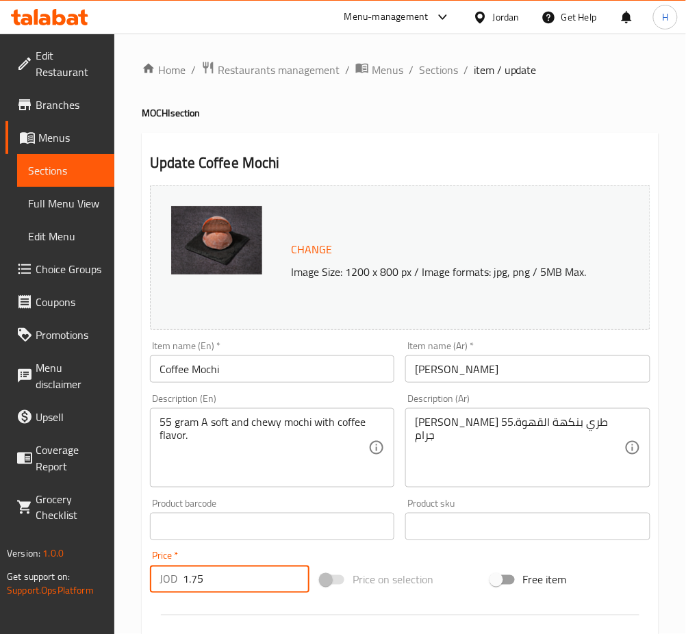
click at [261, 585] on input "1.75" at bounding box center [246, 578] width 127 height 27
type input "1.50"
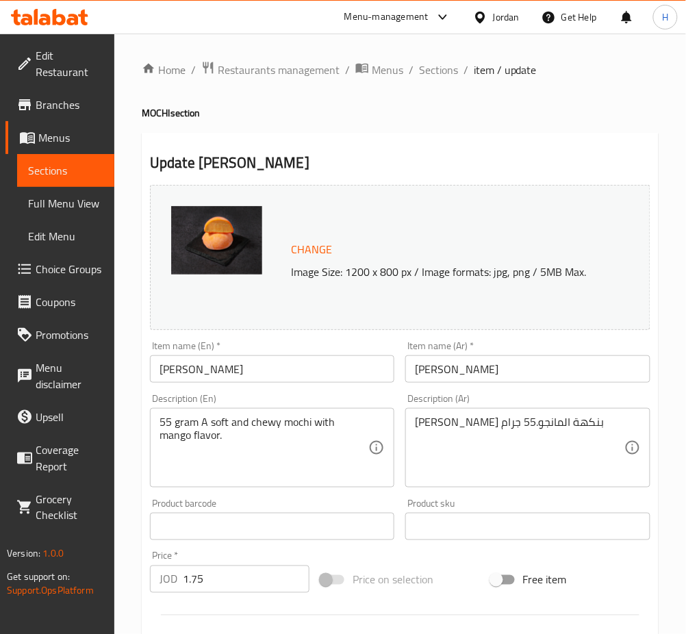
click at [246, 589] on input "1.75" at bounding box center [246, 578] width 127 height 27
type input "1.50"
click at [241, 569] on input "1.75" at bounding box center [246, 578] width 127 height 27
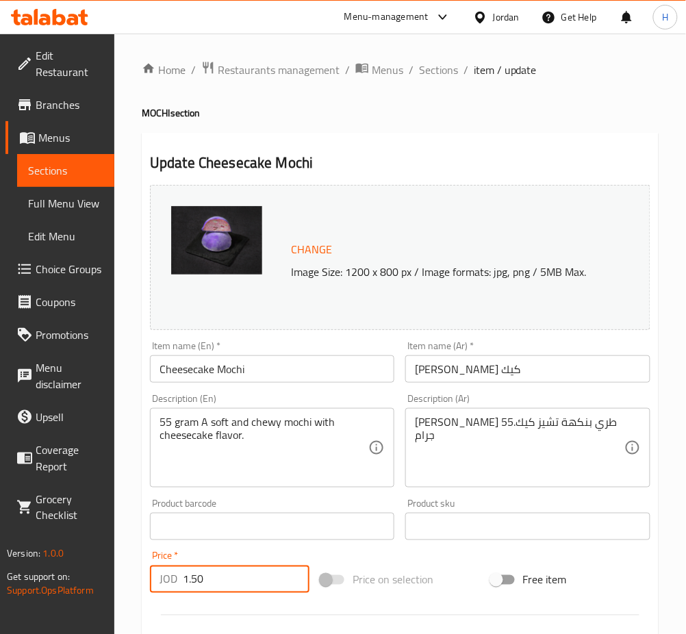
type input "1.50"
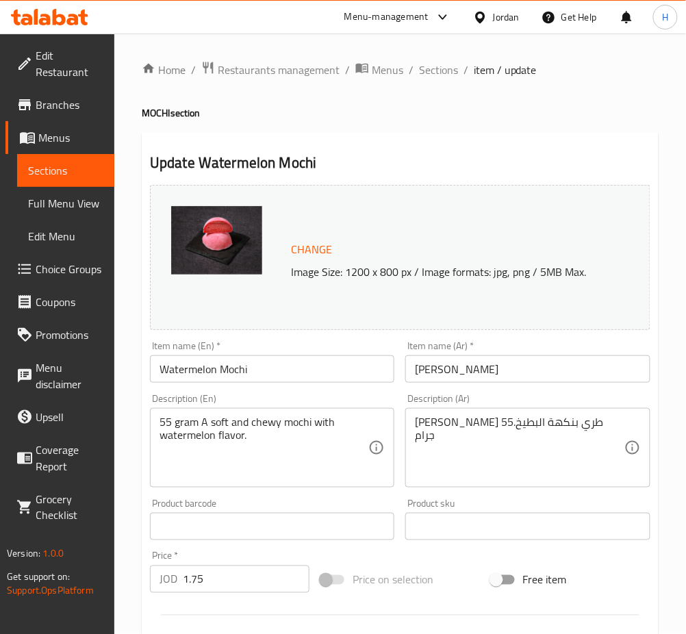
click at [246, 576] on input "1.75" at bounding box center [246, 578] width 127 height 27
type input "1.50"
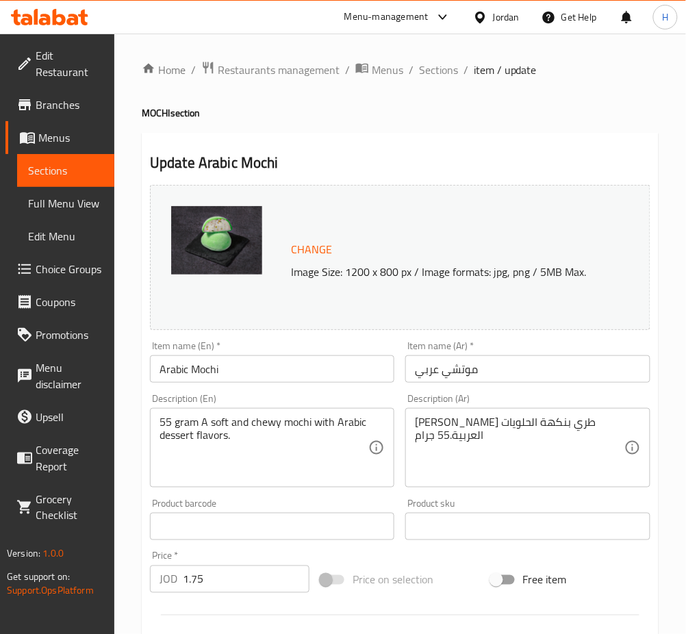
drag, startPoint x: 248, startPoint y: 565, endPoint x: 242, endPoint y: 578, distance: 15.3
click at [248, 565] on div "Price   * JOD 1.75 Price *" at bounding box center [229, 572] width 159 height 42
click at [237, 584] on input "1.75" at bounding box center [246, 578] width 127 height 27
type input "1.50"
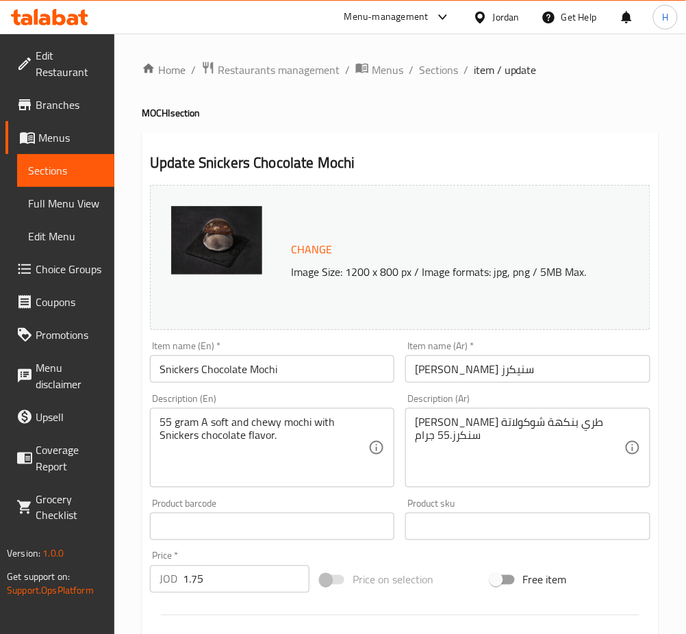
click at [237, 574] on input "1.75" at bounding box center [246, 578] width 127 height 27
type input "1.50"
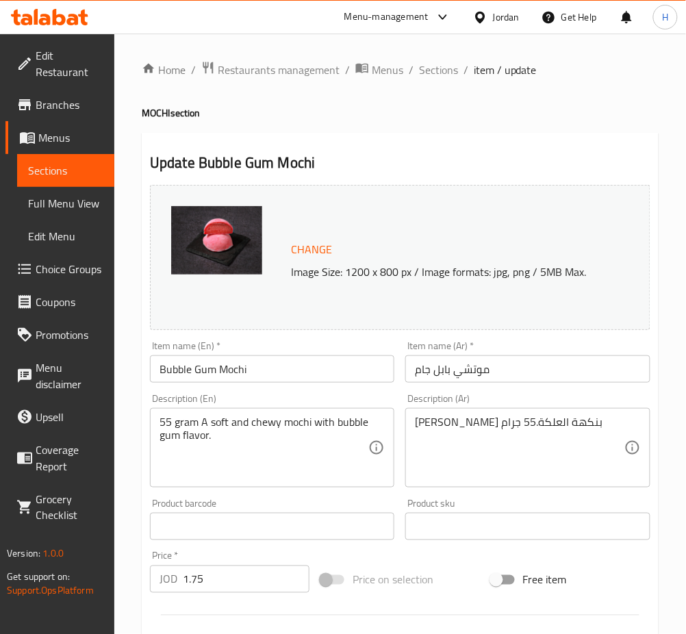
click at [219, 578] on input "1.75" at bounding box center [246, 578] width 127 height 27
type input "1.50"
click at [214, 584] on input "1.75" at bounding box center [246, 578] width 127 height 27
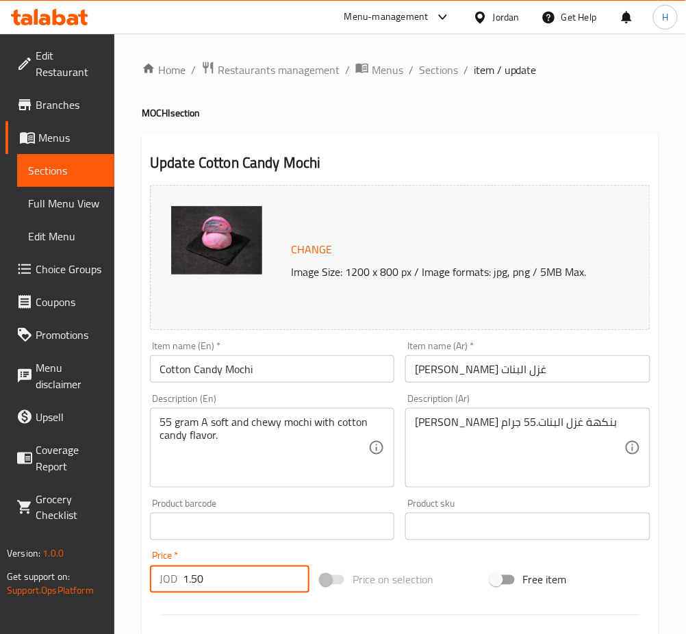
type input "1.50"
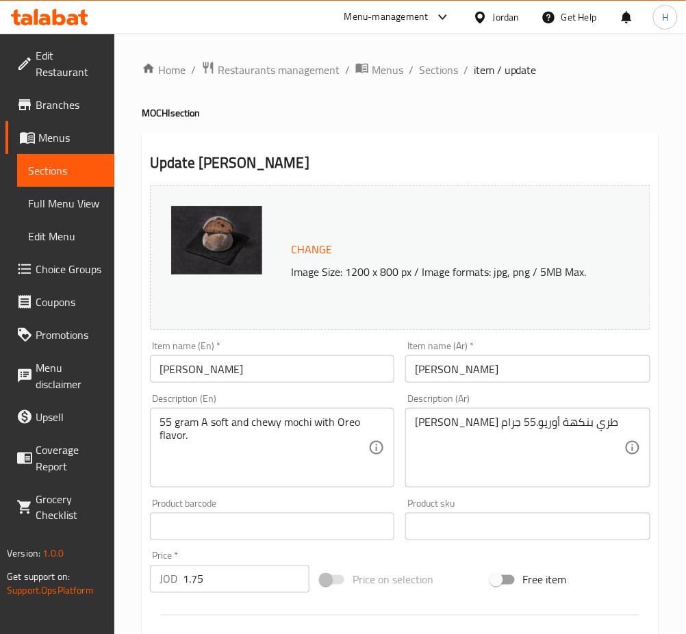
click at [239, 583] on input "1.75" at bounding box center [246, 578] width 127 height 27
type input "1.50"
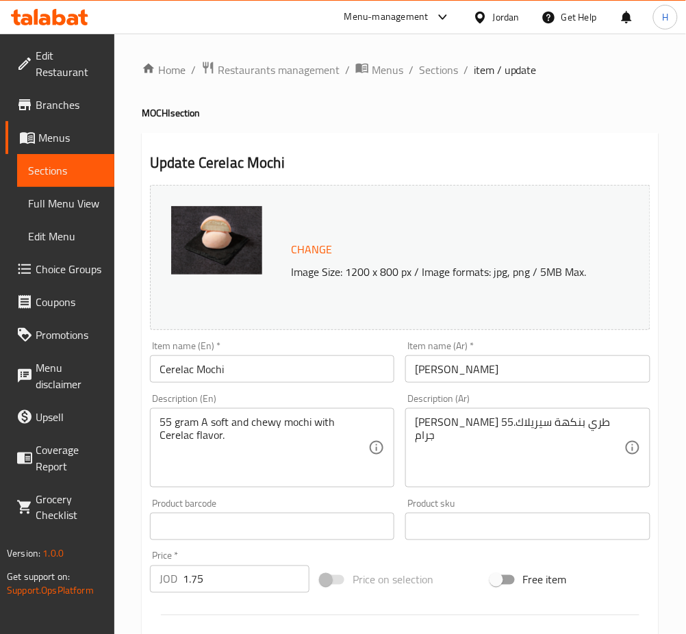
drag, startPoint x: 263, startPoint y: 588, endPoint x: 239, endPoint y: 567, distance: 31.5
click at [261, 587] on input "1.75" at bounding box center [246, 578] width 127 height 27
type input "1.50"
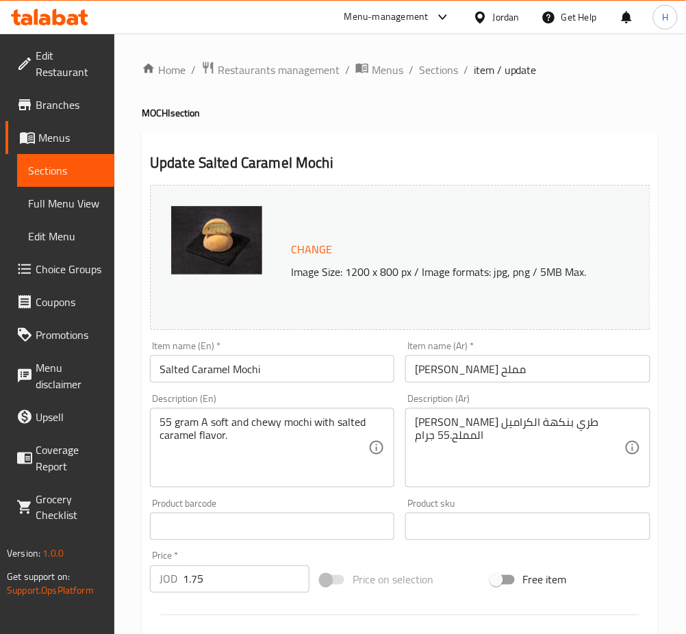
click at [227, 592] on div "Price   * JOD 1.75 Price *" at bounding box center [229, 571] width 170 height 53
type input "1.50"
click at [236, 564] on div "Price   * JOD 1.75 Price *" at bounding box center [229, 572] width 159 height 42
click at [236, 572] on input "1.75" at bounding box center [246, 578] width 127 height 27
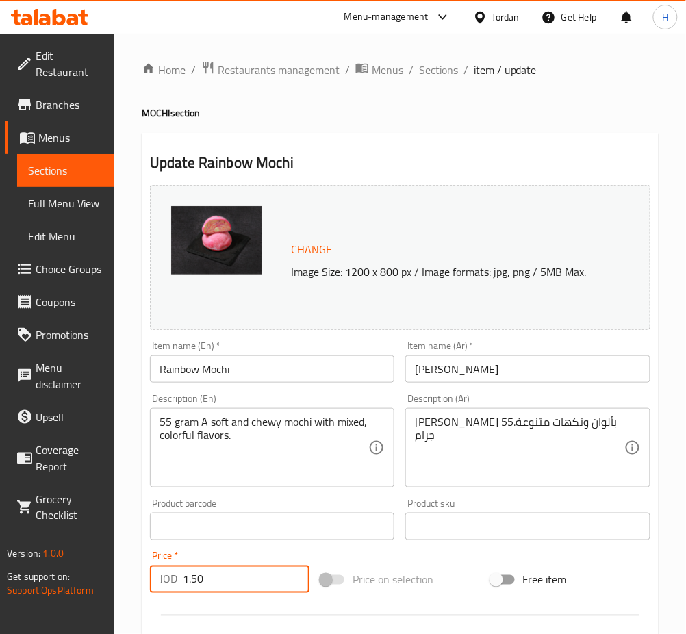
type input "1.50"
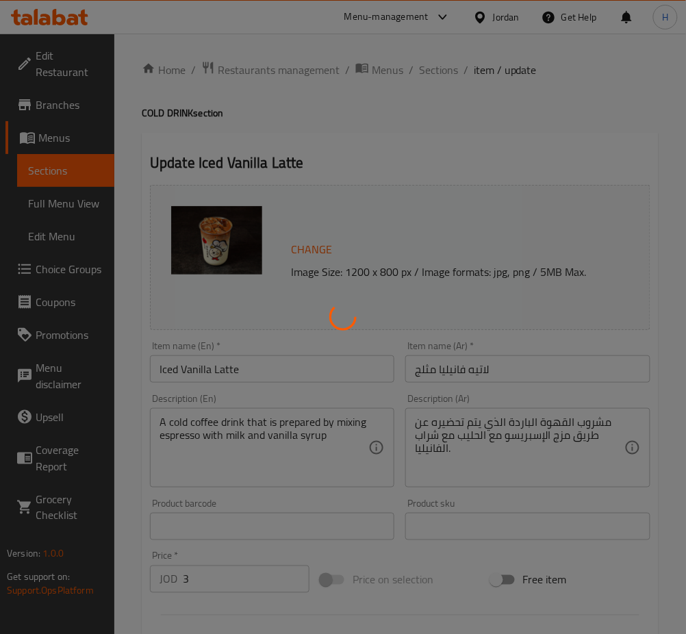
type input "الاضافات"
type input "0"
type input "6"
type input "اضافة"
type input "0"
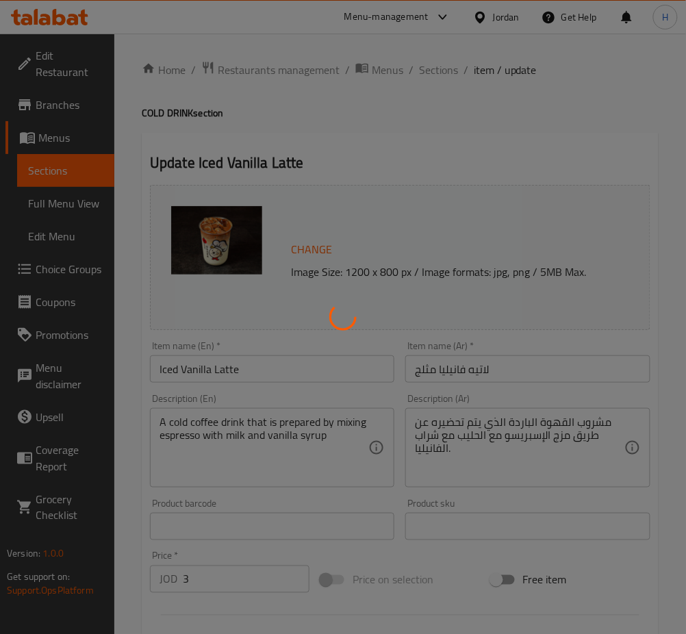
type input "1"
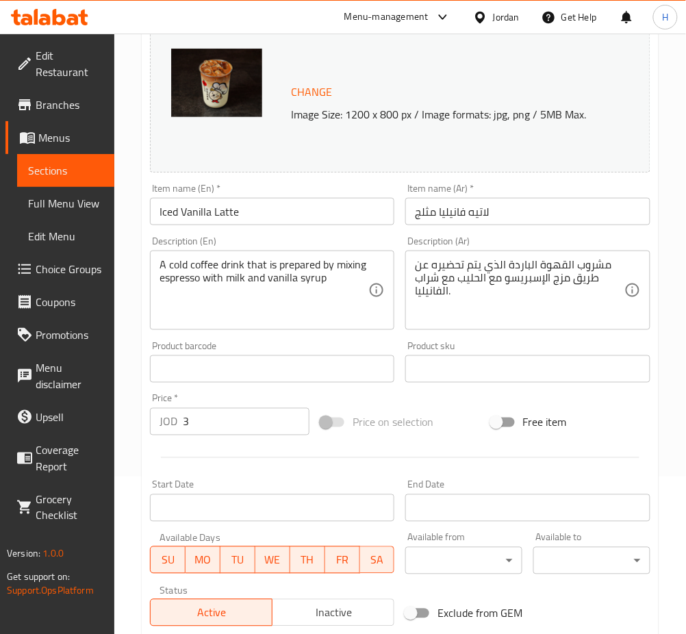
scroll to position [431, 0]
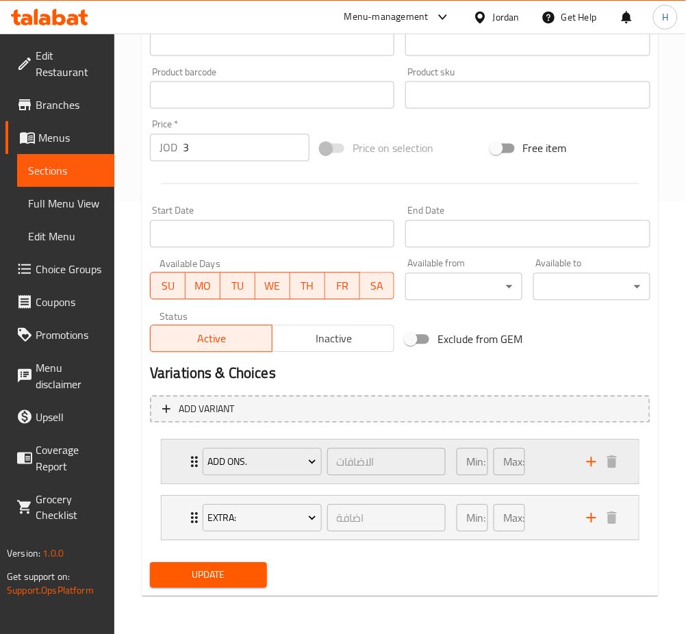
click at [180, 461] on div "Add Ons. الاضافات ​ Min: 0 ​ Max: 6 ​" at bounding box center [400, 462] width 477 height 44
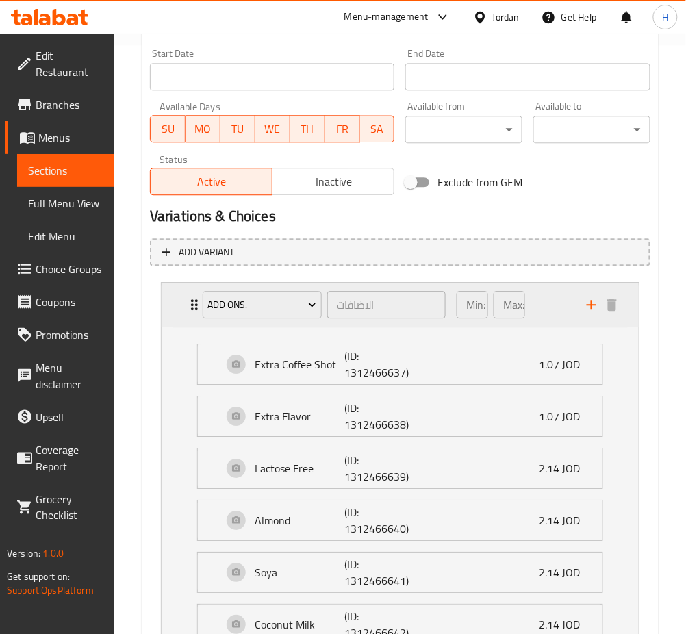
click at [189, 311] on icon "Expand" at bounding box center [194, 304] width 16 height 16
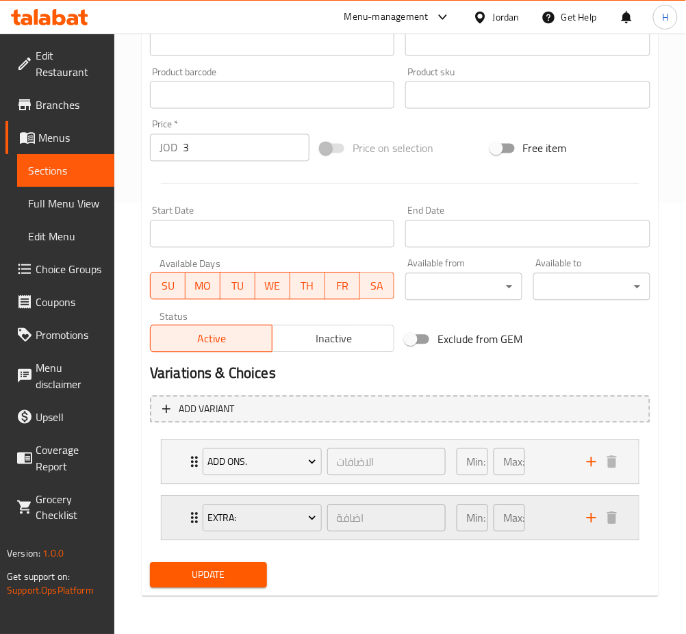
click at [181, 518] on div "Extra: اضافة ​ Min: 0 ​ Max: 1 ​" at bounding box center [400, 518] width 477 height 44
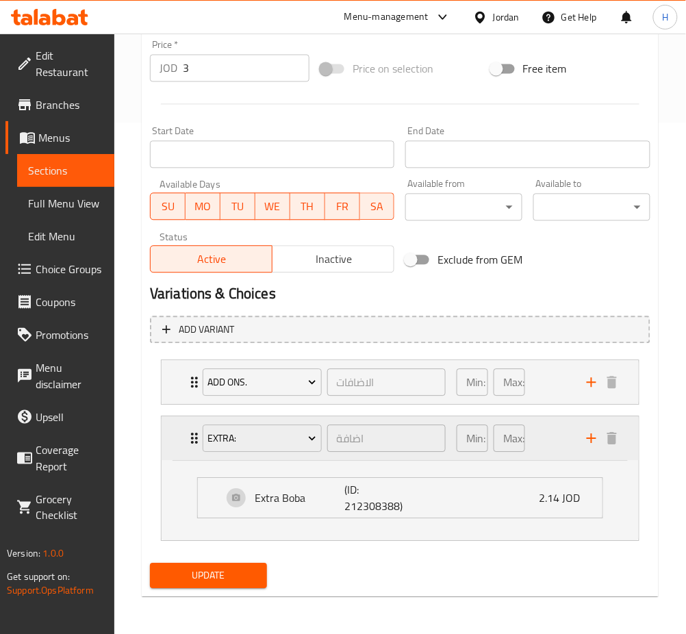
click at [190, 428] on div "Extra: اضافة ​ Min: 0 ​ Max: 1 ​" at bounding box center [404, 439] width 436 height 44
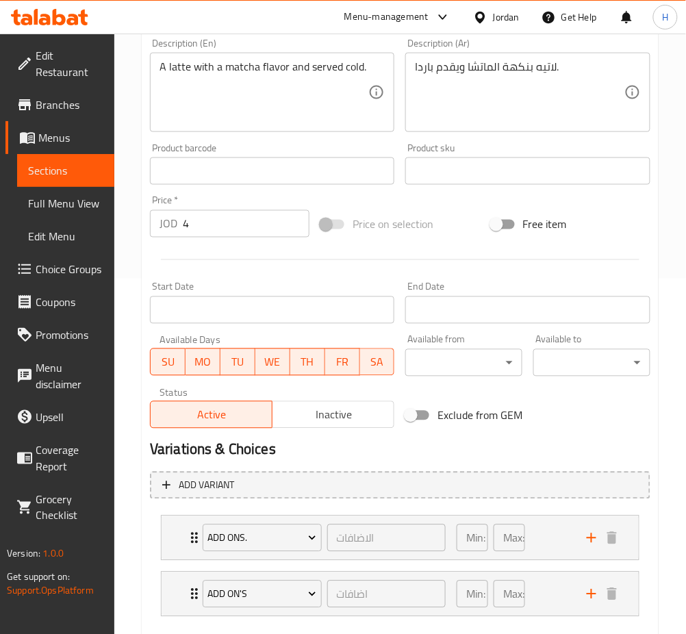
scroll to position [431, 0]
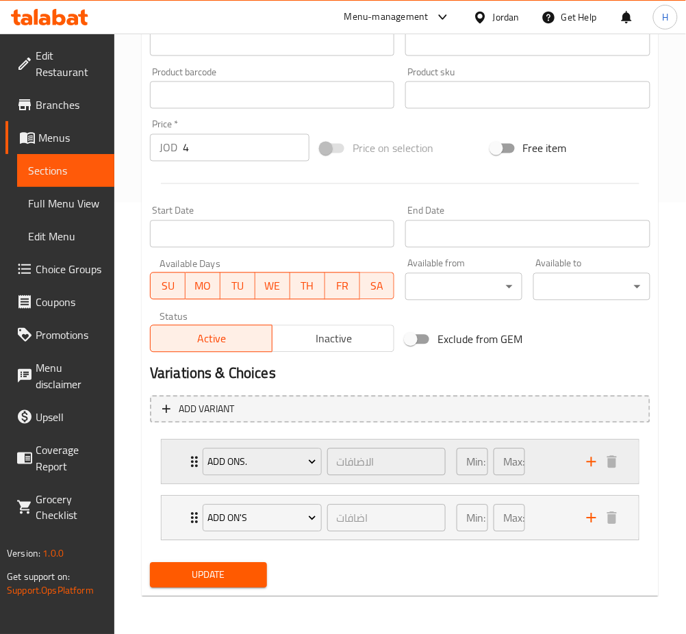
drag, startPoint x: 181, startPoint y: 445, endPoint x: 182, endPoint y: 455, distance: 10.3
click at [181, 446] on div "Add Ons. الاضافات ​ Min: 0 ​ Max: 6 ​" at bounding box center [400, 462] width 477 height 44
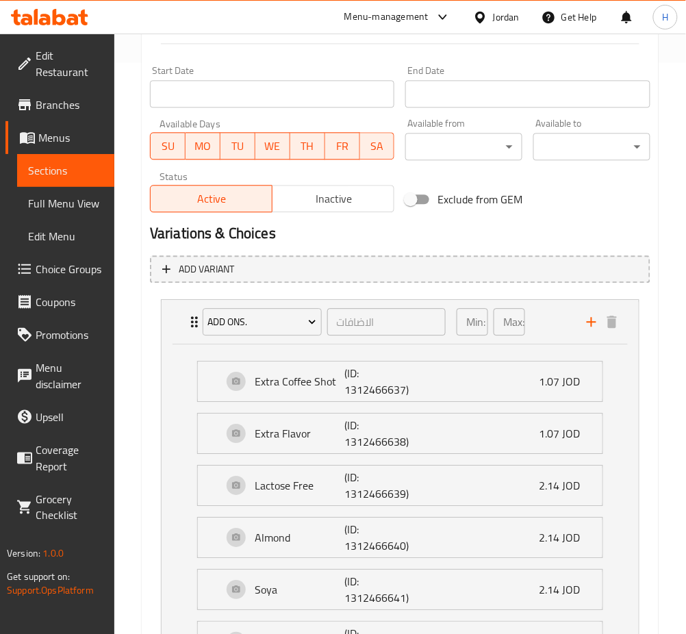
scroll to position [771, 0]
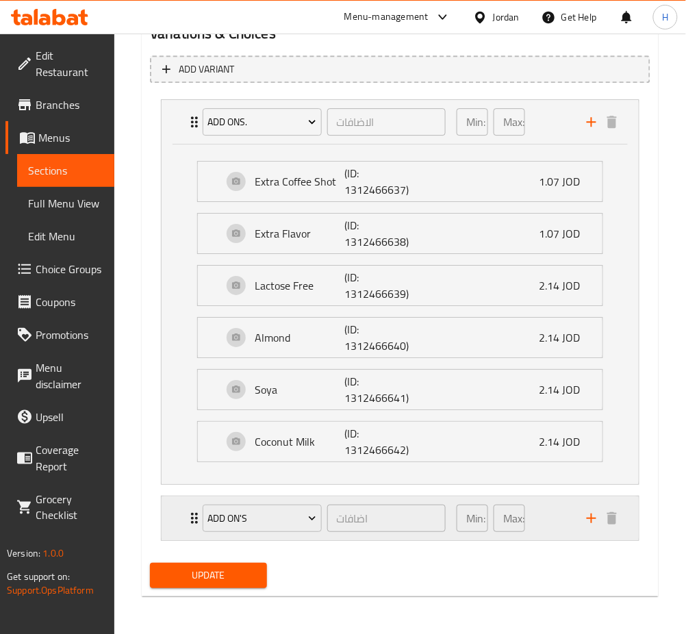
click at [190, 515] on icon "Expand" at bounding box center [194, 518] width 16 height 16
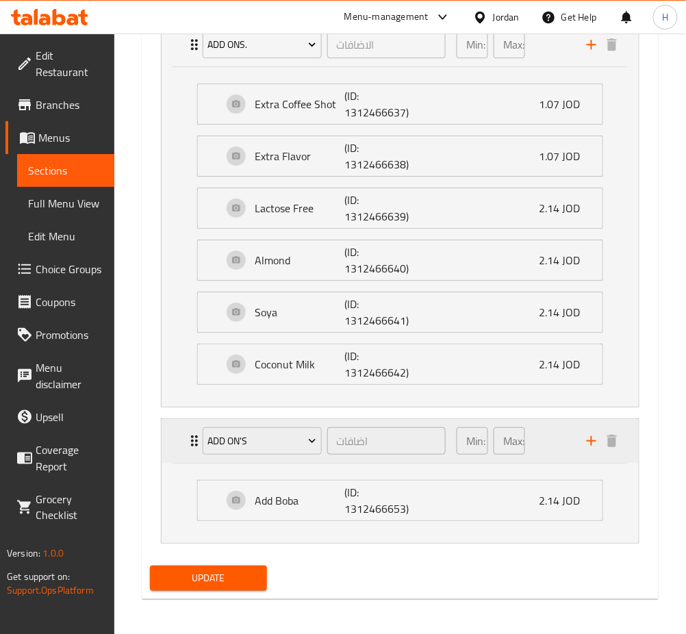
click at [186, 435] on icon "Expand" at bounding box center [194, 441] width 16 height 16
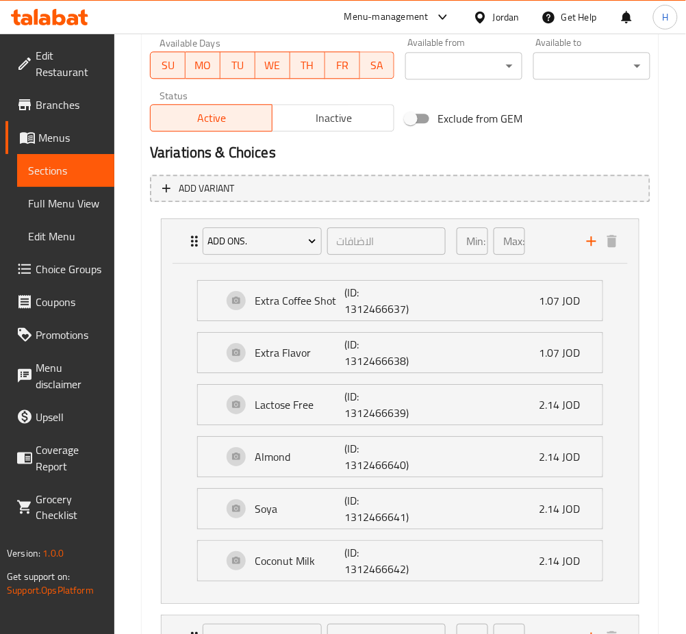
scroll to position [500, 0]
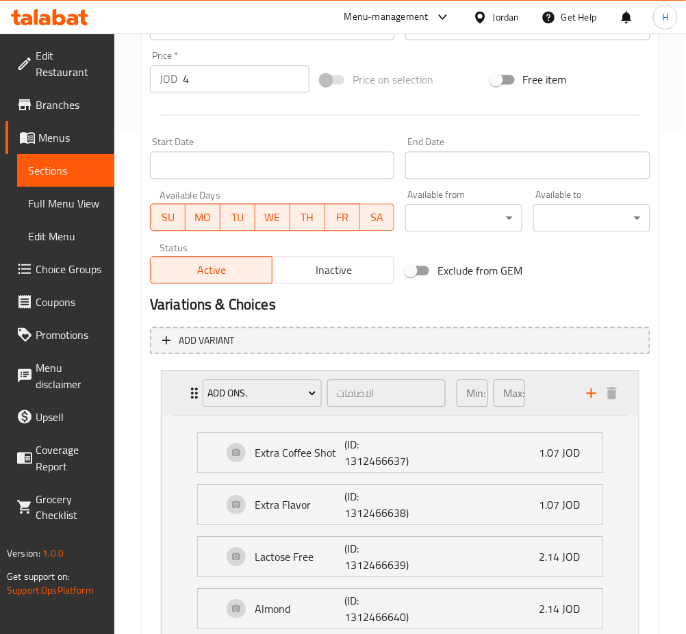
click at [183, 397] on div "Add Ons. الاضافات ​ Min: 0 ​ Max: 6 ​" at bounding box center [400, 394] width 477 height 44
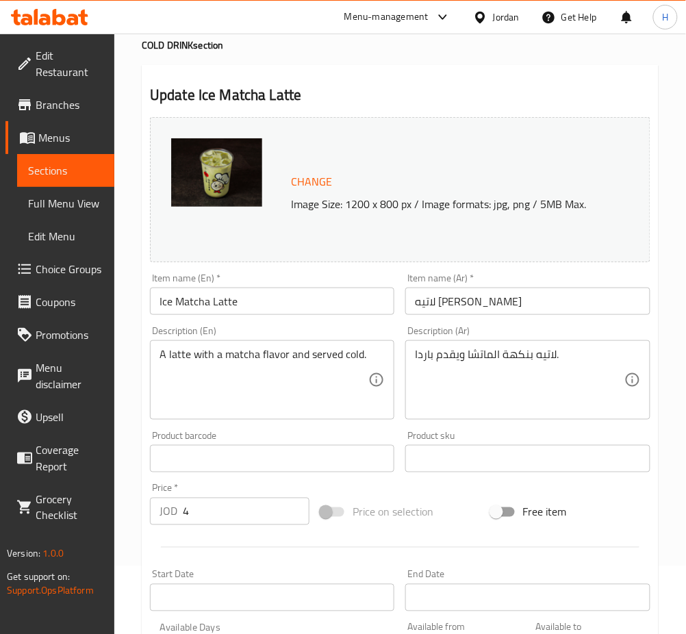
scroll to position [0, 0]
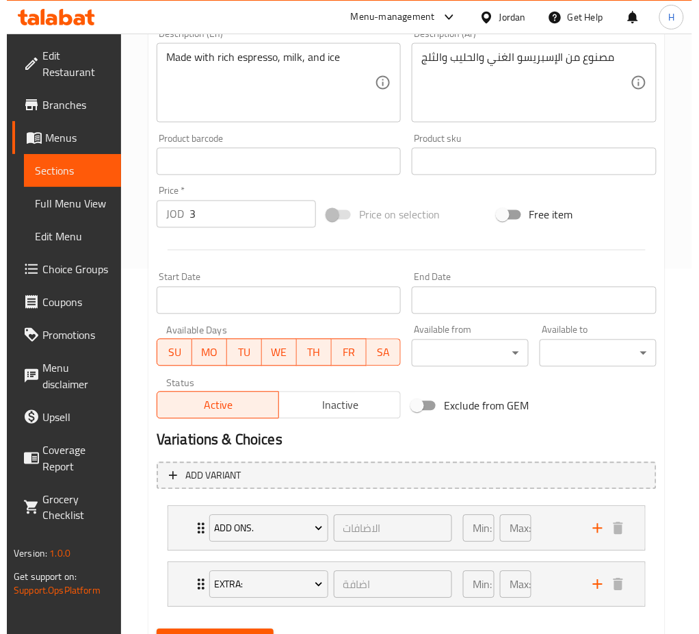
scroll to position [431, 0]
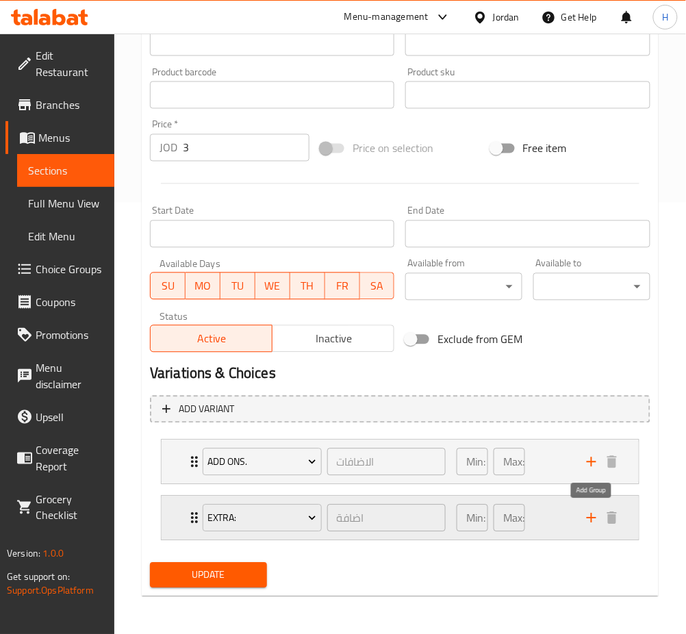
click at [585, 516] on icon "add" at bounding box center [591, 518] width 16 height 16
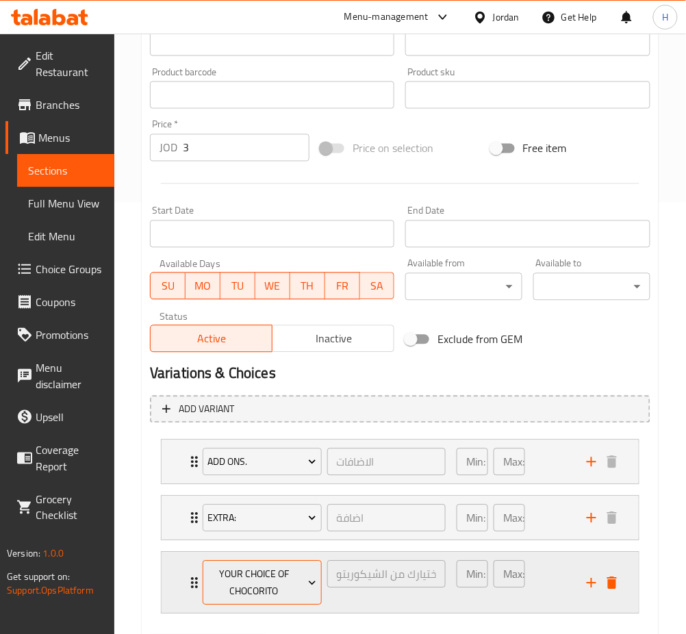
click at [269, 574] on span "your choice of Chocorito" at bounding box center [261, 583] width 109 height 34
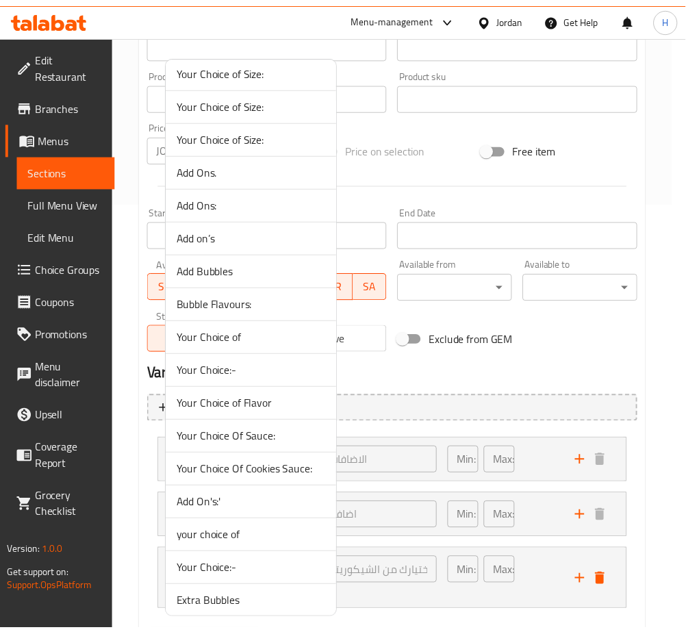
scroll to position [887, 0]
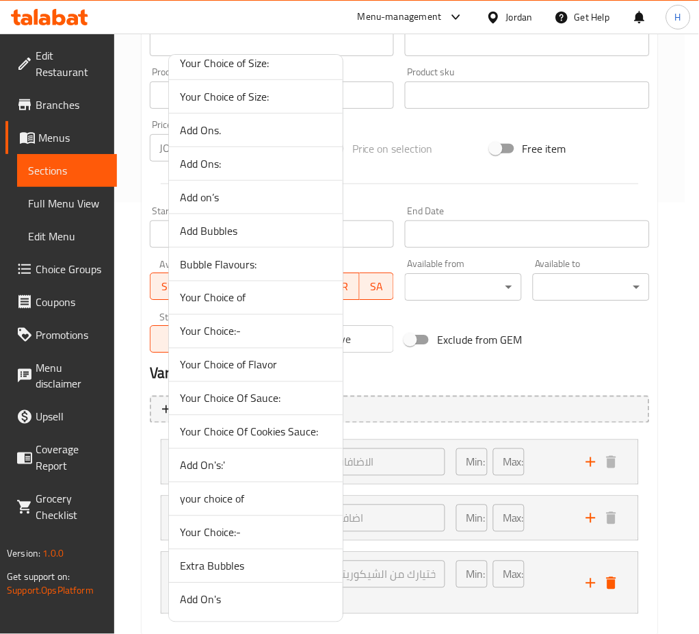
drag, startPoint x: 558, startPoint y: 365, endPoint x: 532, endPoint y: 382, distance: 31.7
click at [557, 365] on div at bounding box center [349, 317] width 699 height 634
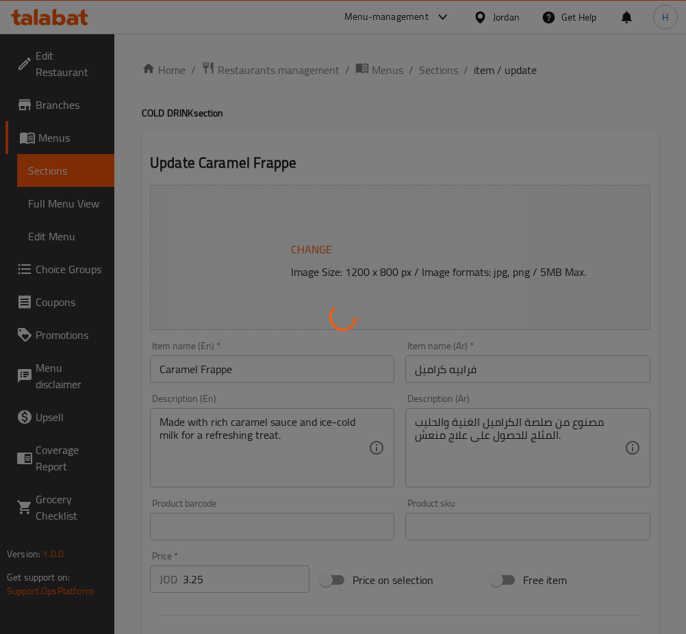
type input "اضافة"
type input "0"
type input "1"
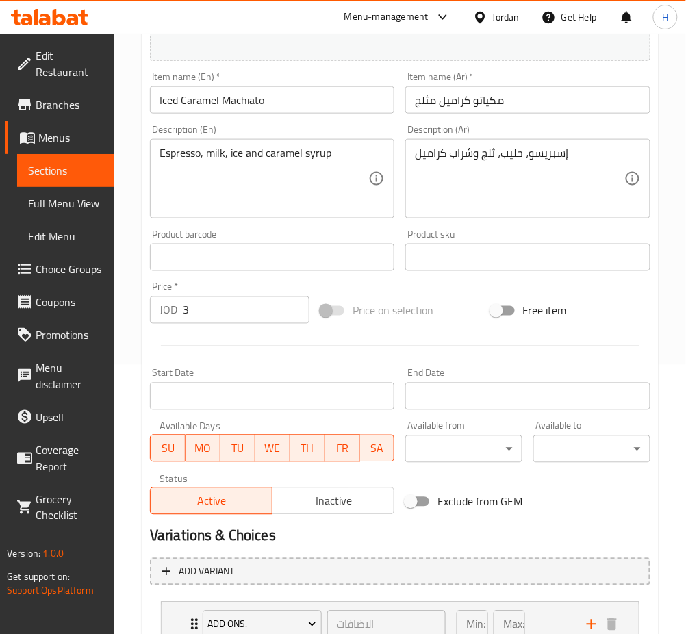
scroll to position [365, 0]
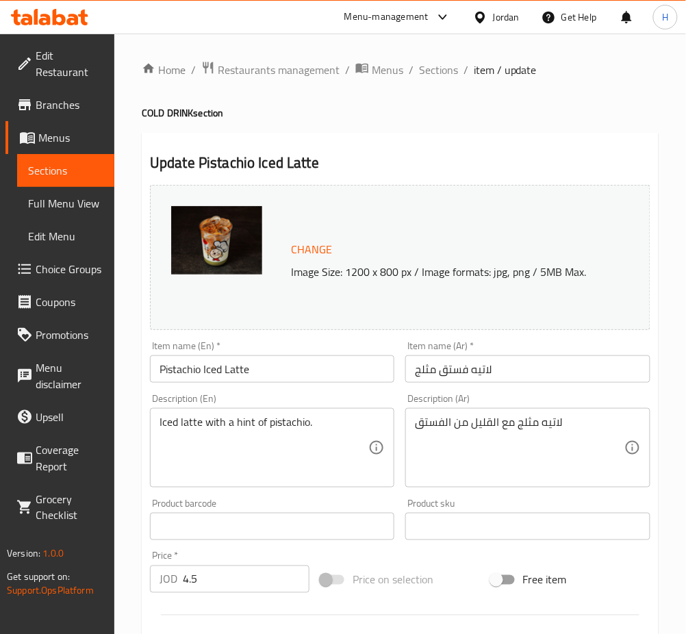
click at [211, 378] on input "Pistachio Iced Latte" at bounding box center [272, 368] width 244 height 27
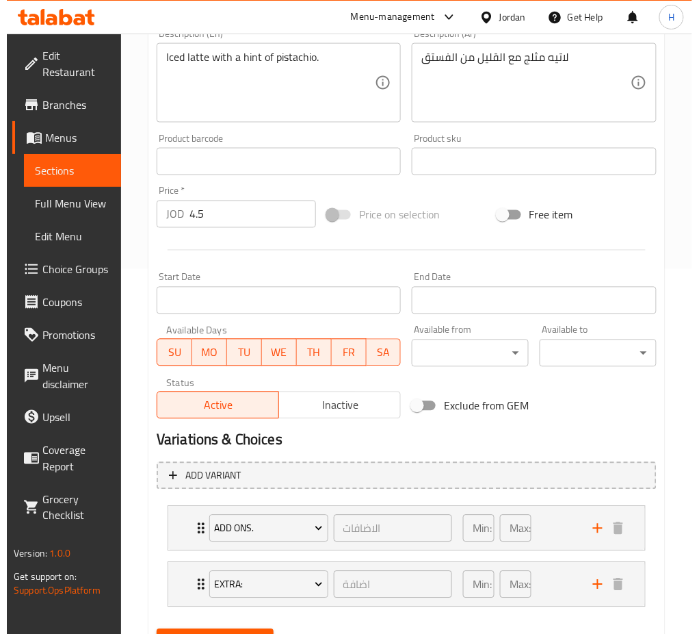
scroll to position [431, 0]
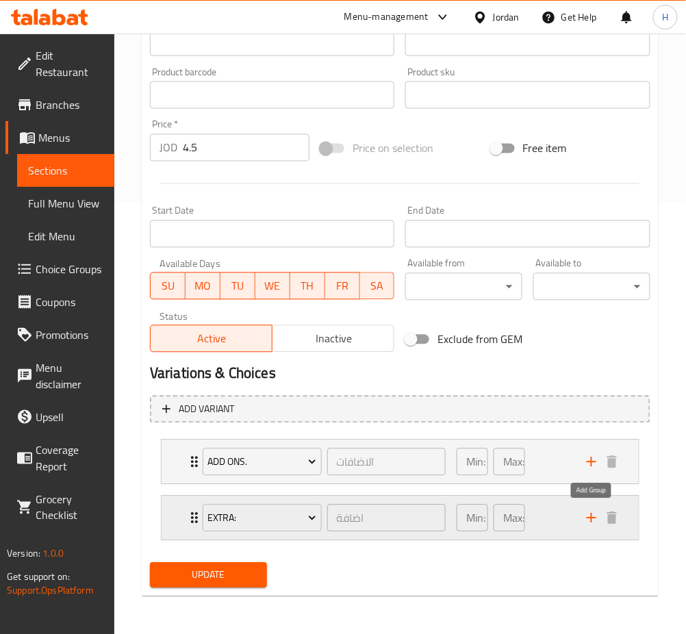
click at [593, 525] on icon "add" at bounding box center [591, 518] width 16 height 16
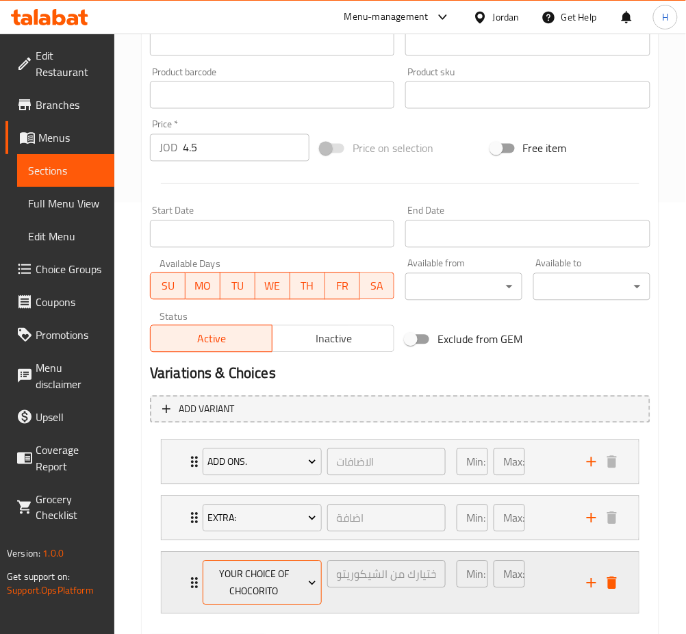
click at [266, 578] on span "your choice of Chocorito" at bounding box center [261, 583] width 109 height 34
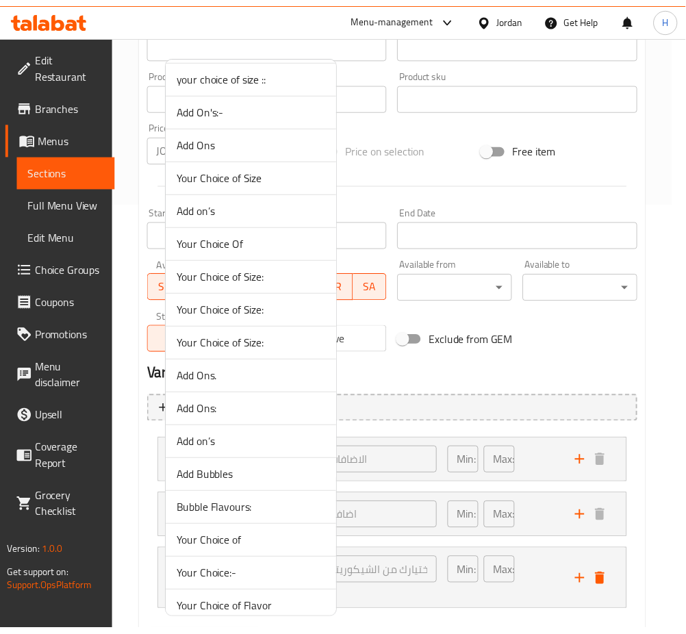
scroll to position [887, 0]
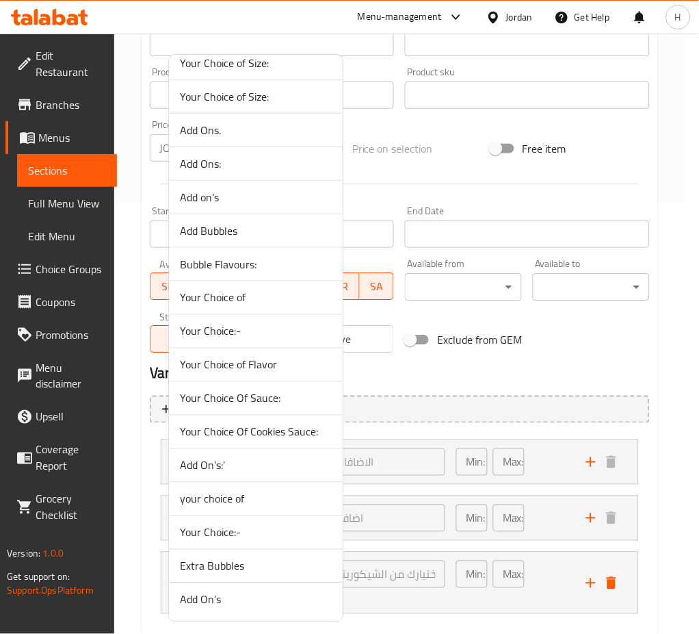
click at [531, 362] on div at bounding box center [349, 317] width 699 height 634
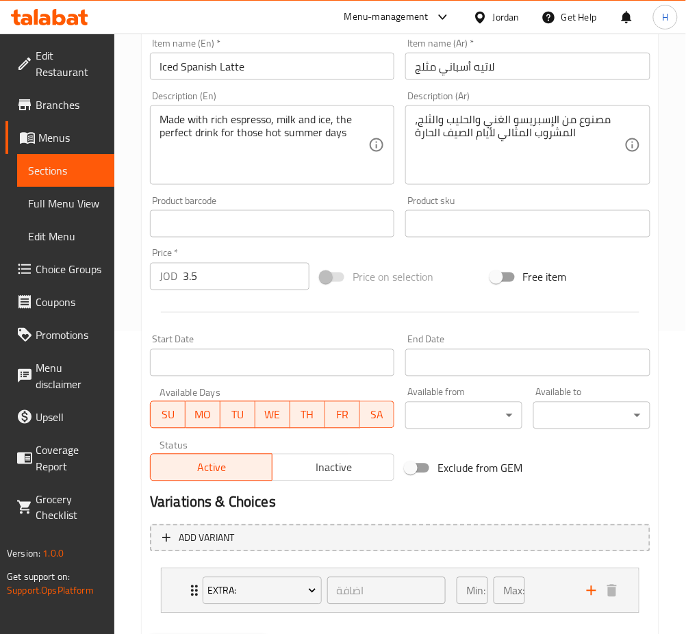
scroll to position [375, 0]
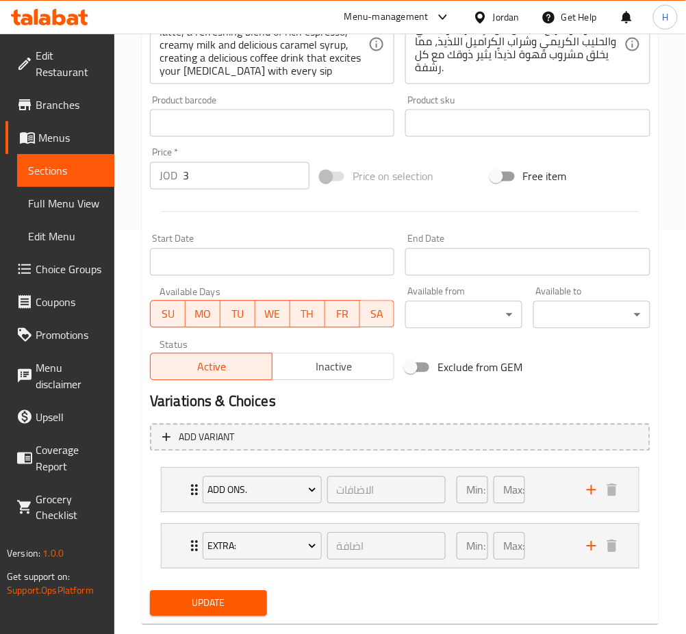
scroll to position [431, 0]
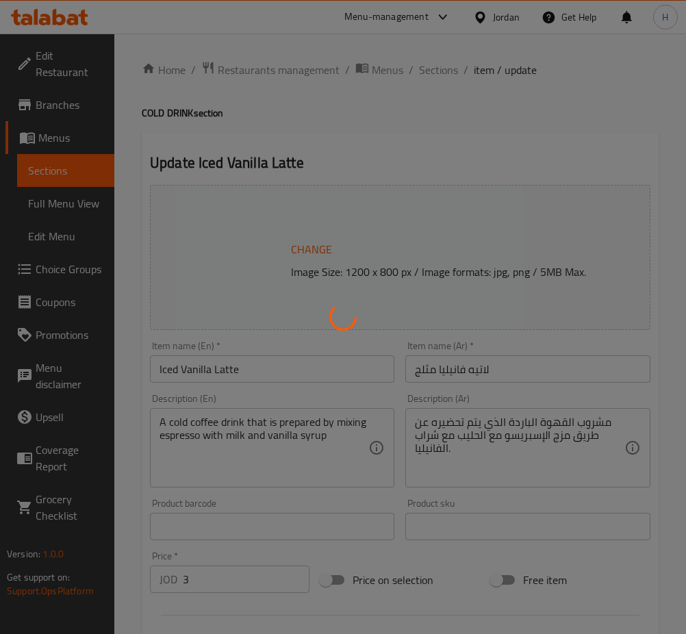
type input "الاضافات"
type input "0"
type input "6"
type input "اضافة"
type input "0"
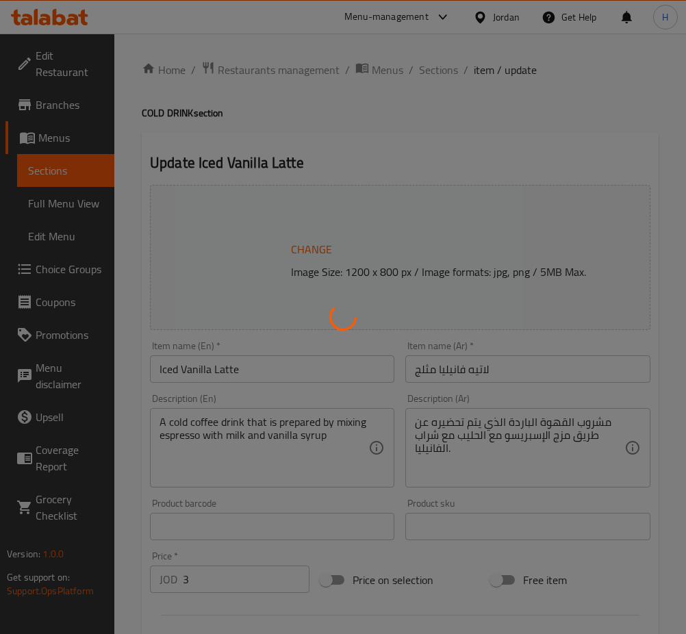
type input "1"
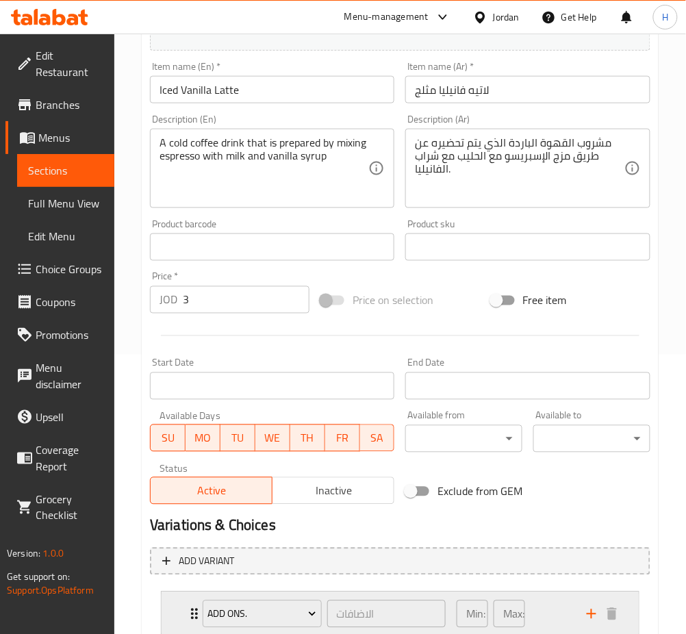
scroll to position [431, 0]
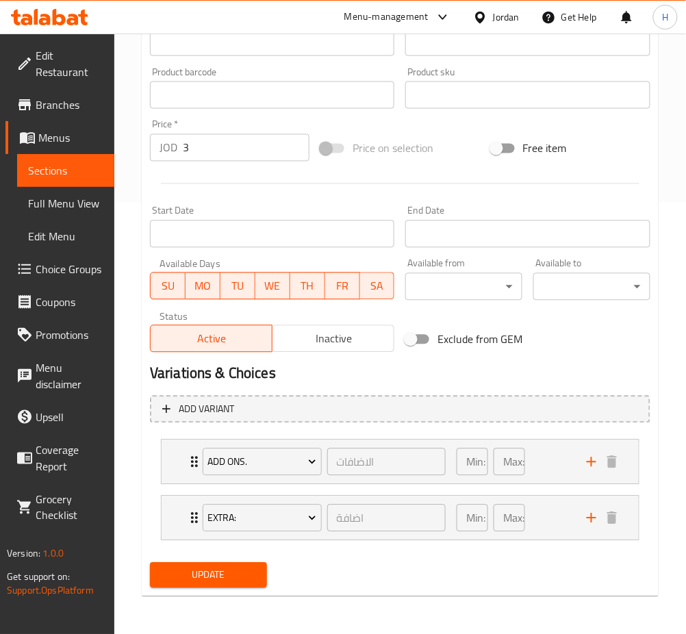
drag, startPoint x: 127, startPoint y: 152, endPoint x: 118, endPoint y: 149, distance: 10.0
click at [127, 151] on div "Home / Restaurants management / Menus / Sections / item / update COLD DRINK sec…" at bounding box center [399, 118] width 571 height 1032
click at [593, 461] on icon "add" at bounding box center [592, 462] width 10 height 10
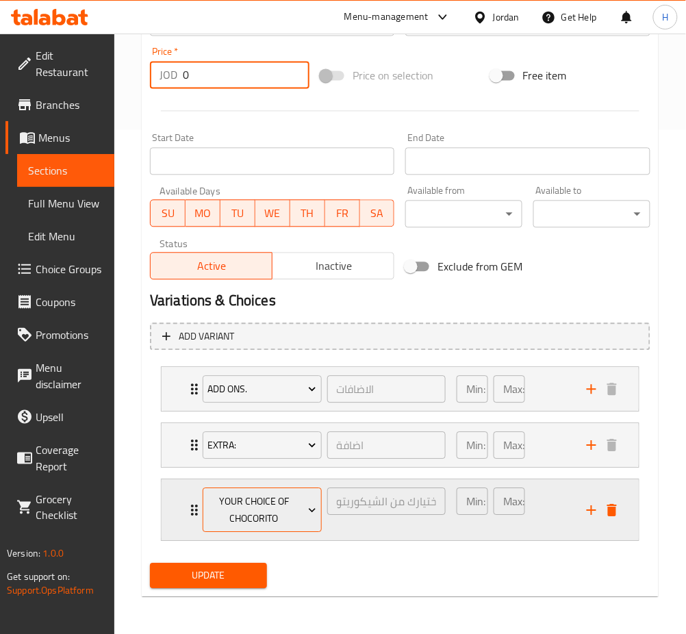
scroll to position [504, 0]
type input "0"
click at [291, 493] on span "your choice of Chocorito" at bounding box center [261, 510] width 109 height 34
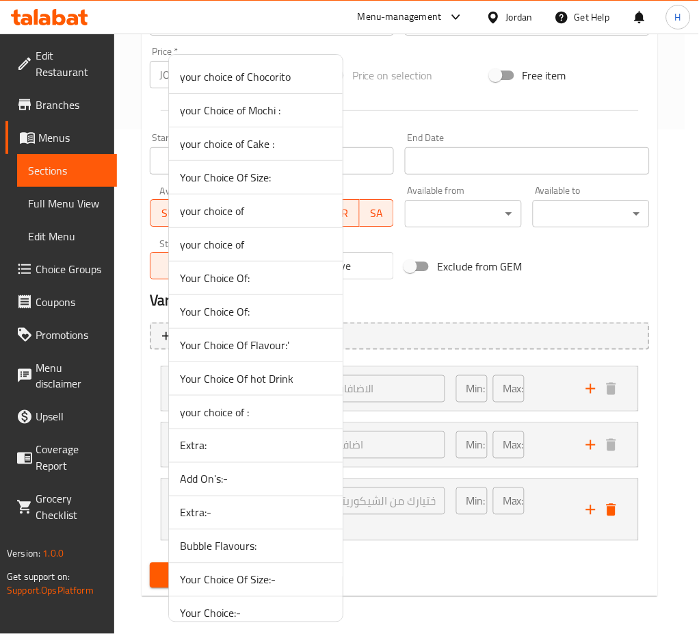
click at [533, 284] on div at bounding box center [349, 317] width 699 height 634
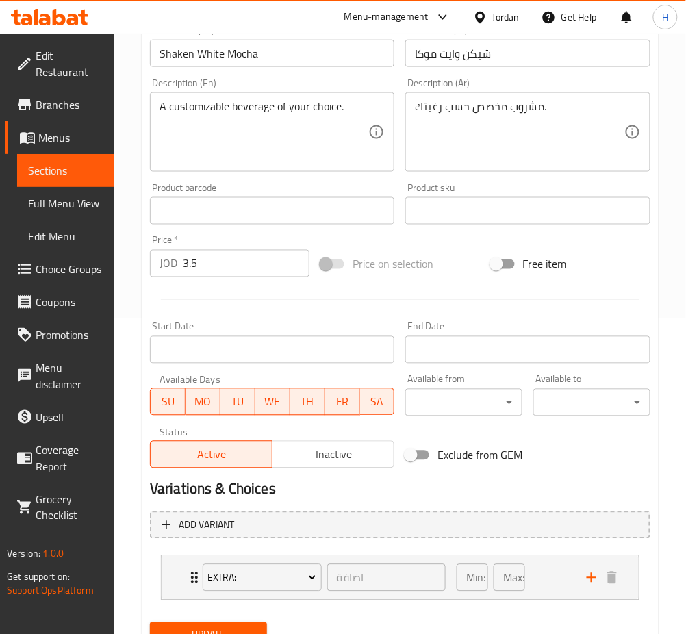
scroll to position [375, 0]
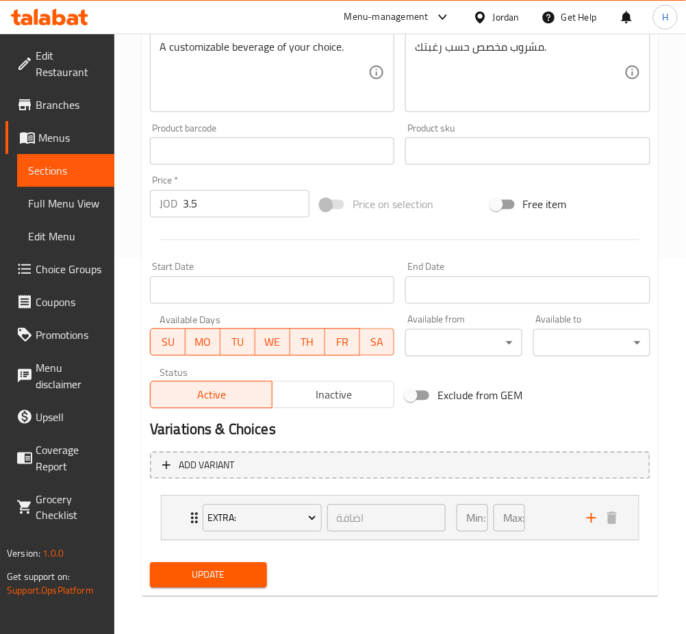
click at [148, 200] on div "Price   * JOD 3.5 Price *" at bounding box center [229, 196] width 170 height 53
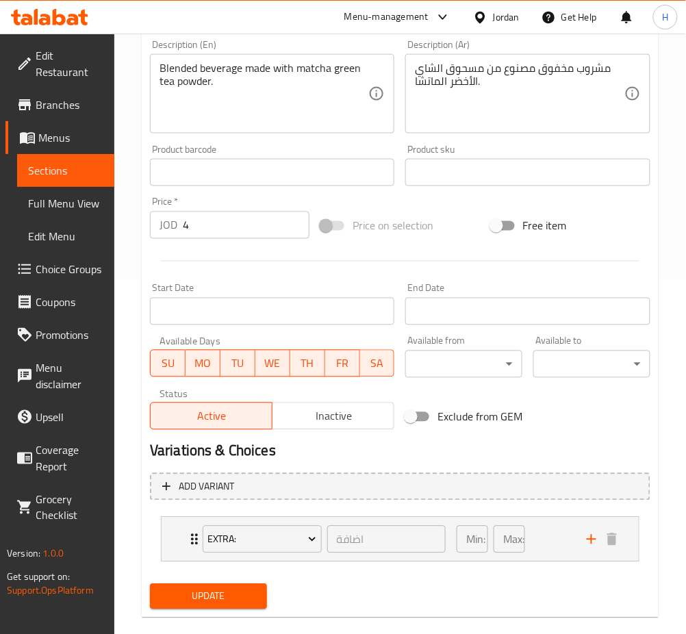
scroll to position [375, 0]
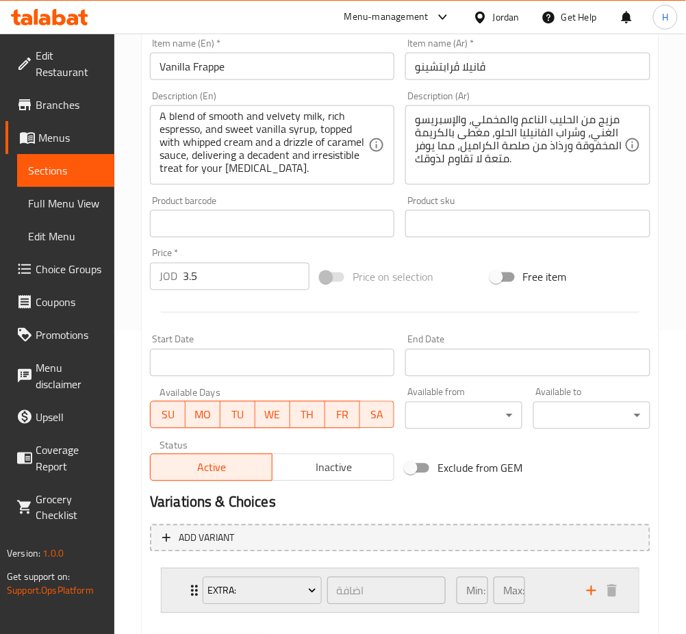
scroll to position [375, 0]
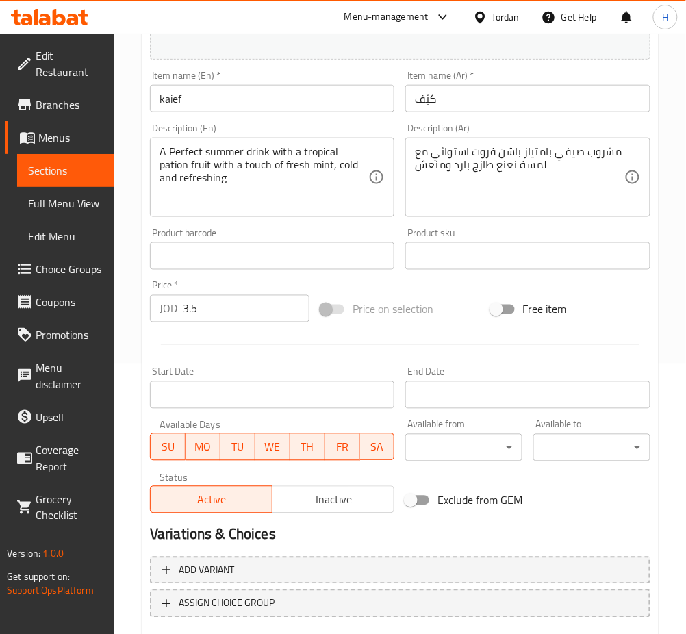
scroll to position [351, 0]
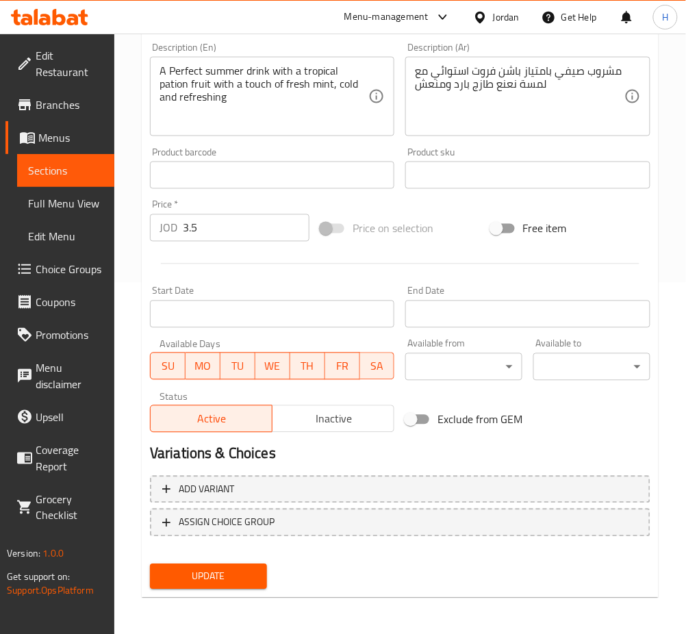
drag, startPoint x: 214, startPoint y: 237, endPoint x: 146, endPoint y: 237, distance: 67.1
click at [150, 237] on div "JOD 3.5 Price *" at bounding box center [229, 227] width 159 height 27
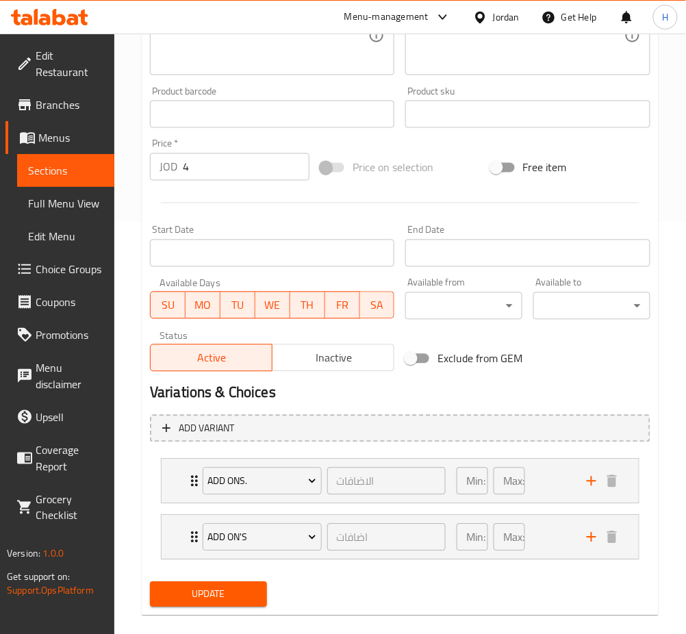
scroll to position [431, 0]
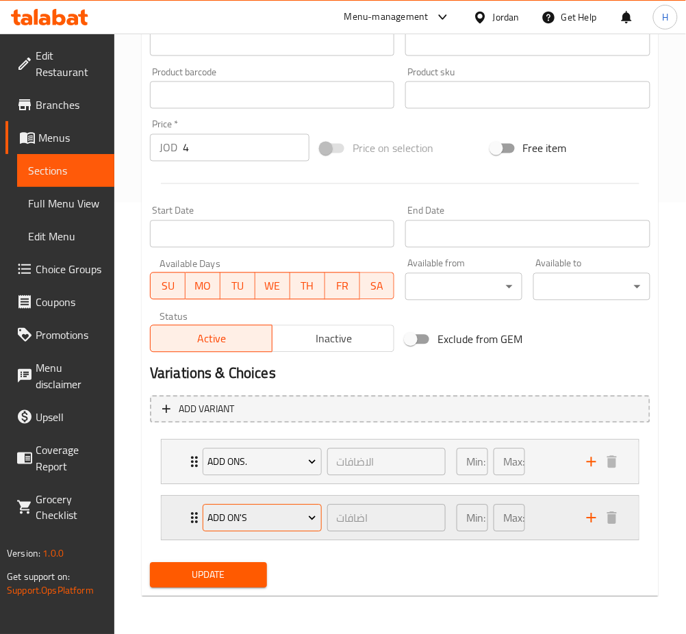
click at [593, 463] on icon "add" at bounding box center [591, 462] width 16 height 16
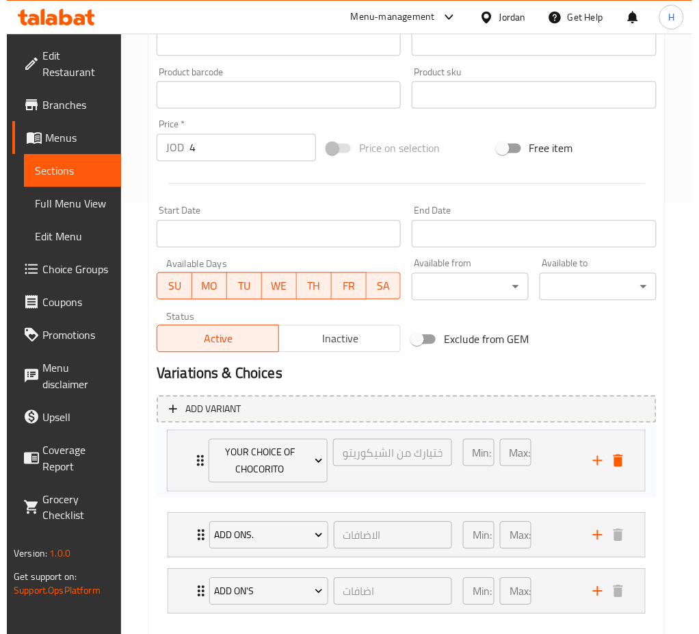
scroll to position [434, 0]
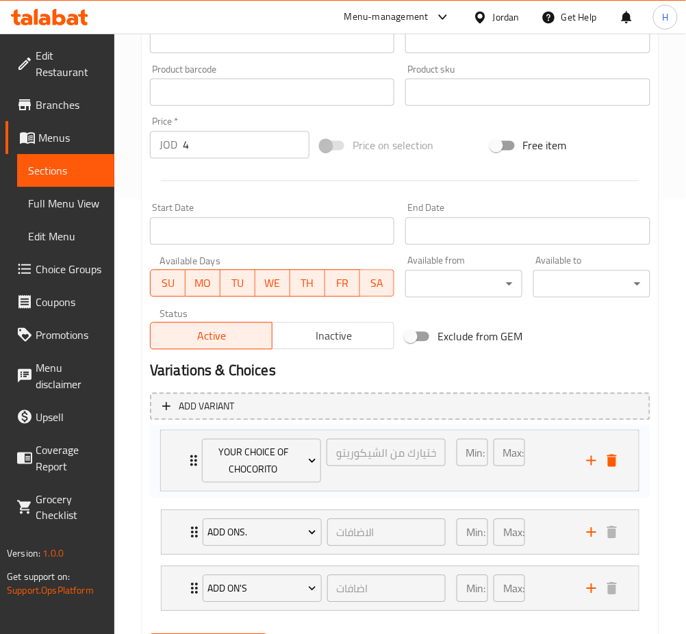
click at [186, 443] on div "Add Ons. الاضافات ​ Min: 0 ​ Max: 6 ​ Extra Coffee Shot (ID: 1312466637) 1.07 J…" at bounding box center [400, 523] width 500 height 185
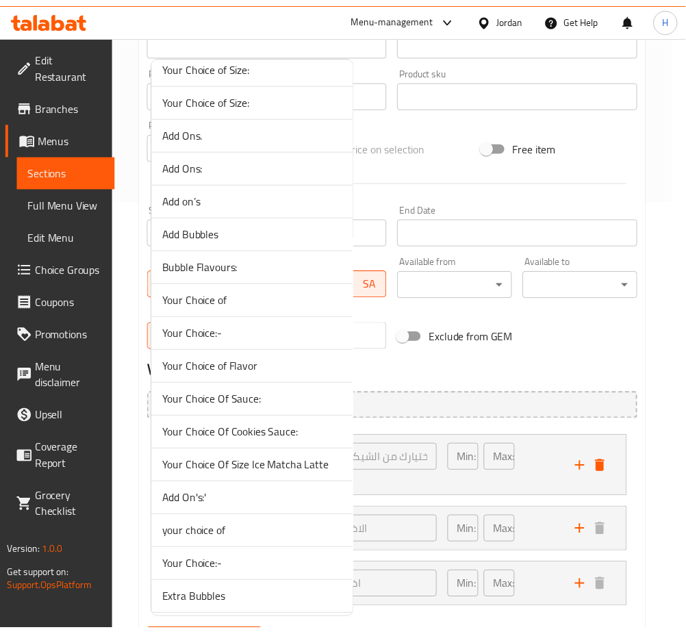
scroll to position [920, 0]
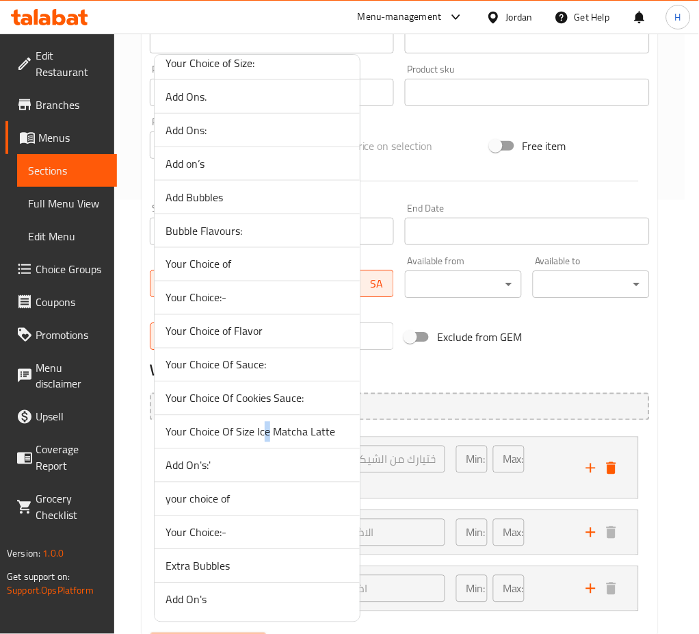
click at [264, 433] on span "Your Choice Of Size Ice Matcha Latte" at bounding box center [257, 432] width 183 height 16
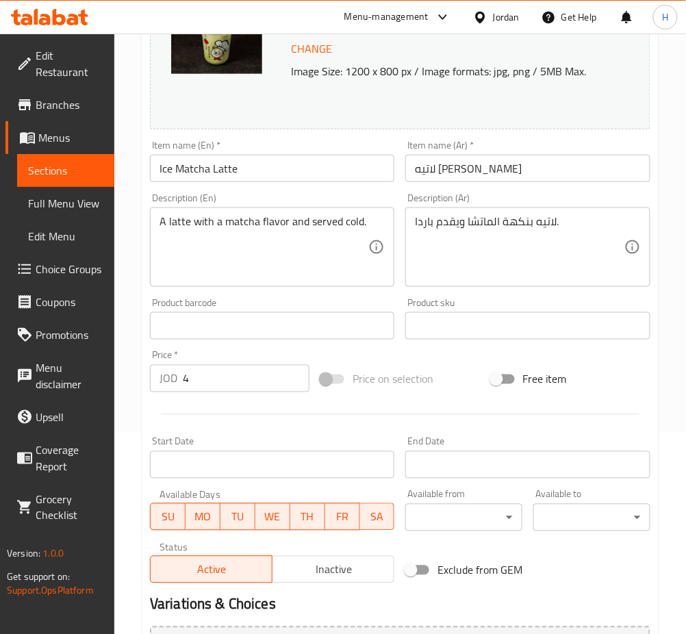
scroll to position [504, 0]
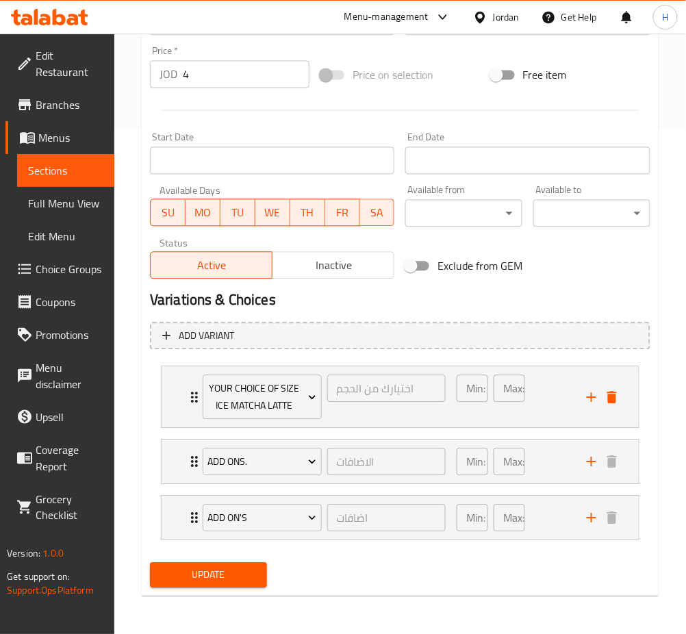
drag, startPoint x: 179, startPoint y: 80, endPoint x: 220, endPoint y: 66, distance: 43.5
click at [220, 66] on div "JOD 4 Price *" at bounding box center [229, 74] width 159 height 27
drag, startPoint x: 180, startPoint y: 74, endPoint x: 149, endPoint y: 73, distance: 30.8
click at [150, 73] on div "JOD 4 Price *" at bounding box center [229, 74] width 159 height 27
type input "0"
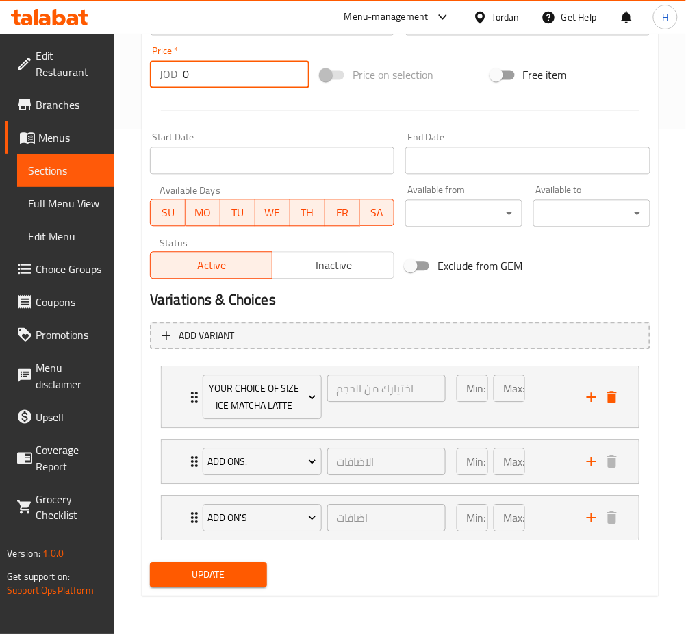
click at [150, 563] on button "Update" at bounding box center [208, 575] width 117 height 25
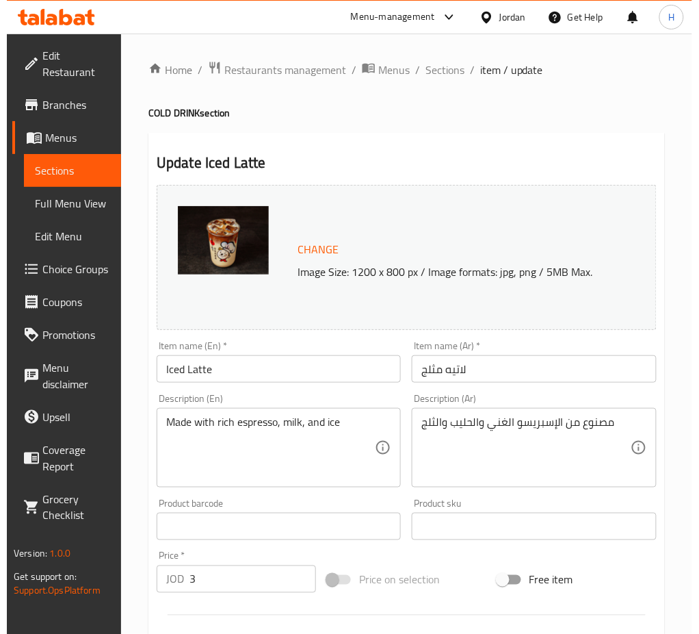
scroll to position [431, 0]
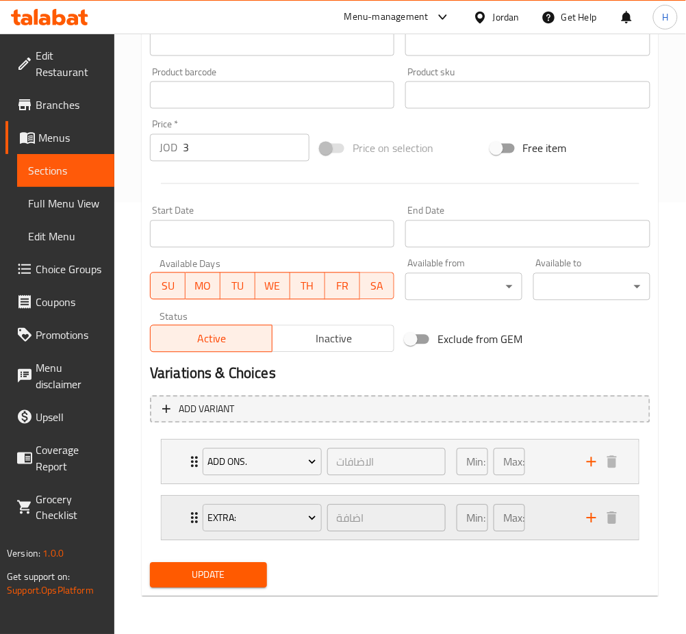
drag, startPoint x: 591, startPoint y: 515, endPoint x: 565, endPoint y: 530, distance: 30.1
click at [590, 515] on icon "add" at bounding box center [591, 518] width 16 height 16
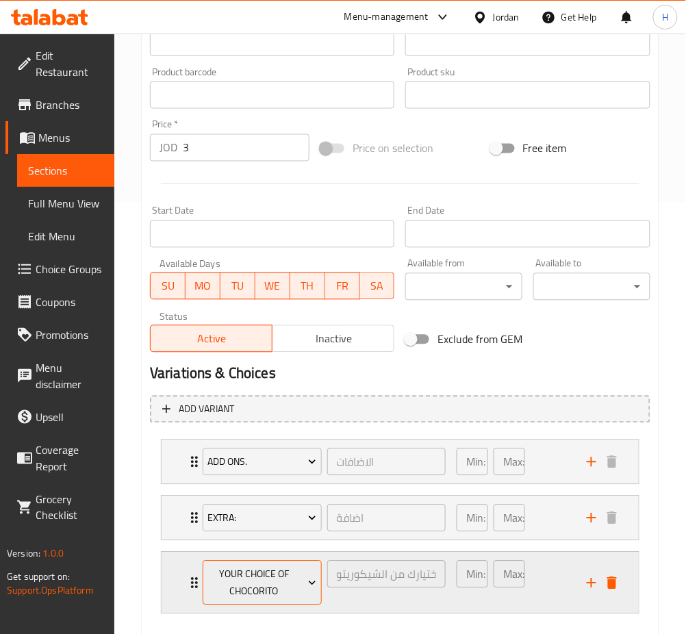
click at [278, 580] on span "your choice of Chocorito" at bounding box center [261, 583] width 109 height 34
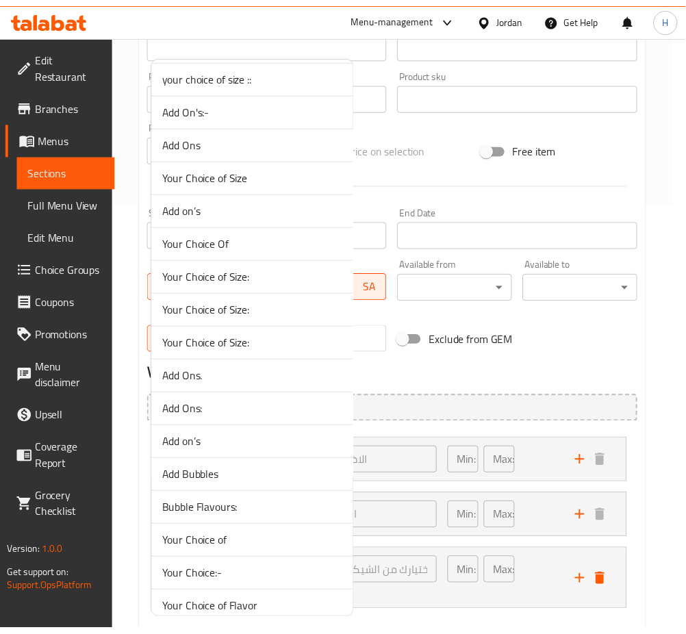
scroll to position [988, 0]
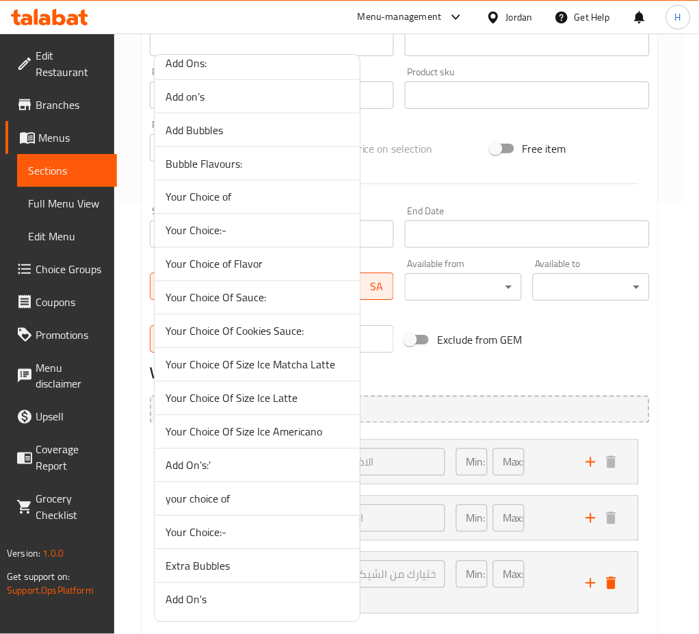
click at [291, 401] on span "Your Choice Of Size Ice Latte" at bounding box center [257, 398] width 183 height 16
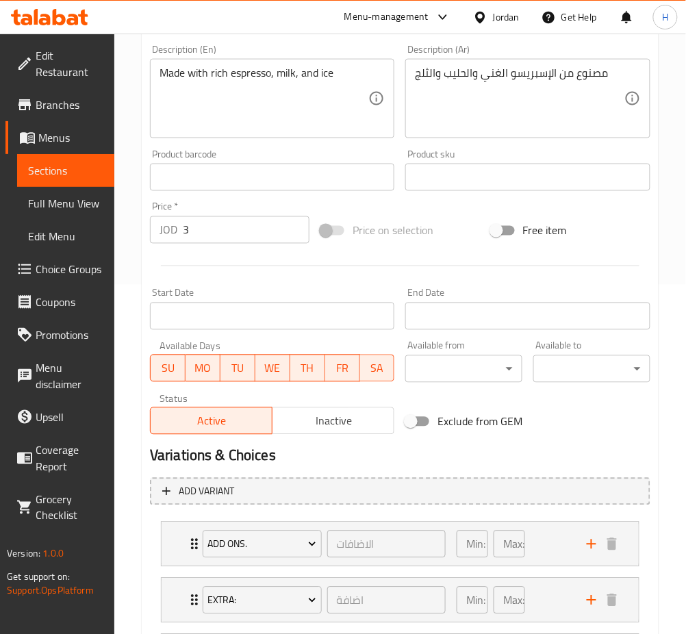
scroll to position [231, 0]
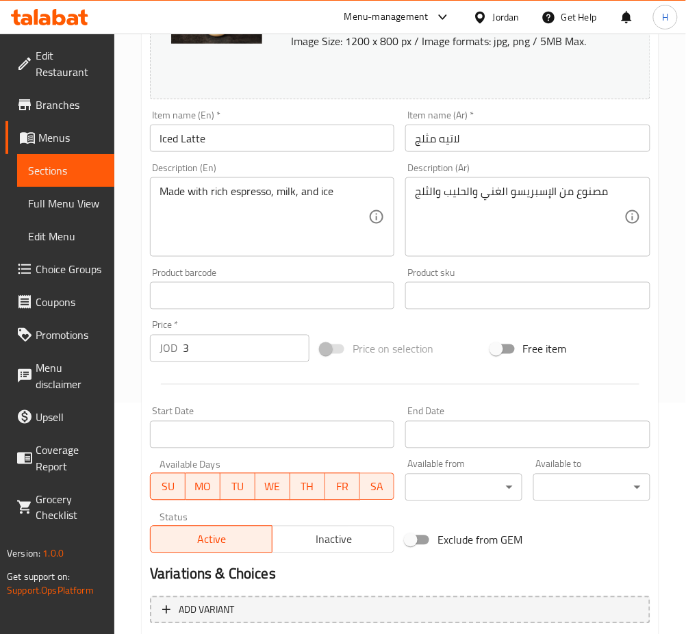
drag, startPoint x: 179, startPoint y: 350, endPoint x: 124, endPoint y: 341, distance: 56.3
click at [124, 346] on div "Home / Restaurants management / Menus / Sections / item / update COLD DRINK sec…" at bounding box center [399, 355] width 571 height 1105
type input "0"
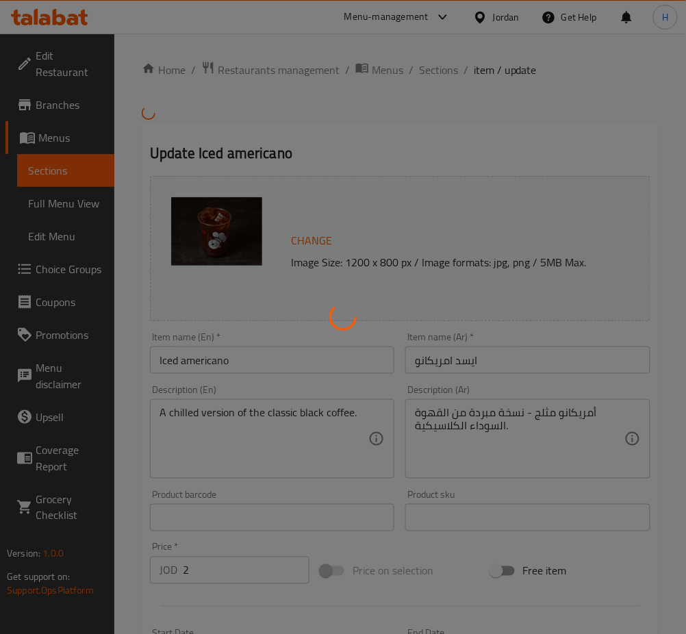
type input "اضافات"
type input "0"
type input "1"
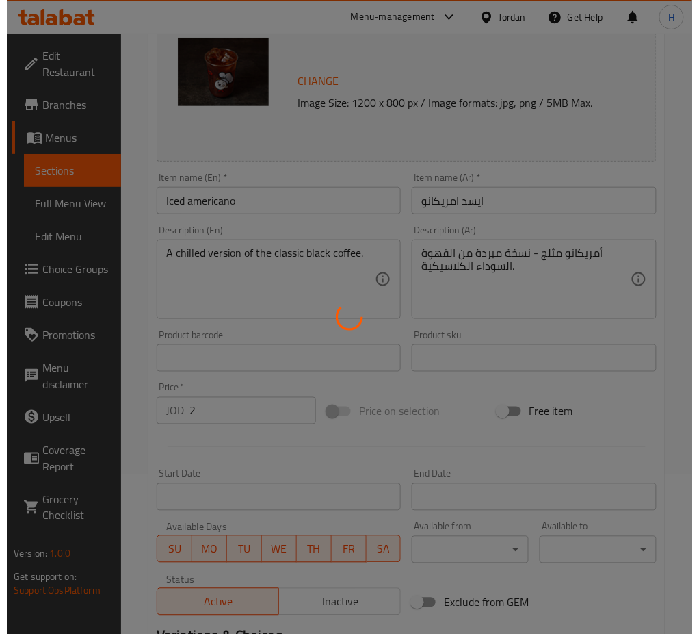
scroll to position [365, 0]
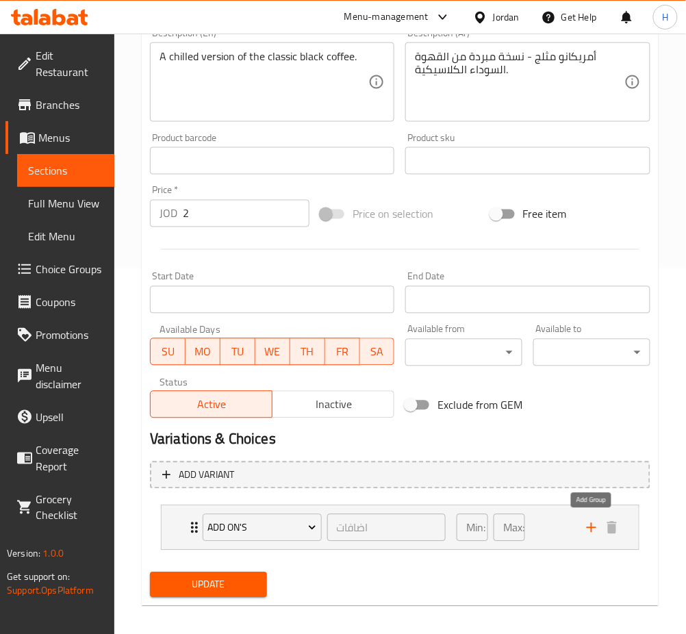
drag, startPoint x: 589, startPoint y: 523, endPoint x: 469, endPoint y: 554, distance: 123.8
click at [589, 523] on icon "add" at bounding box center [591, 527] width 16 height 16
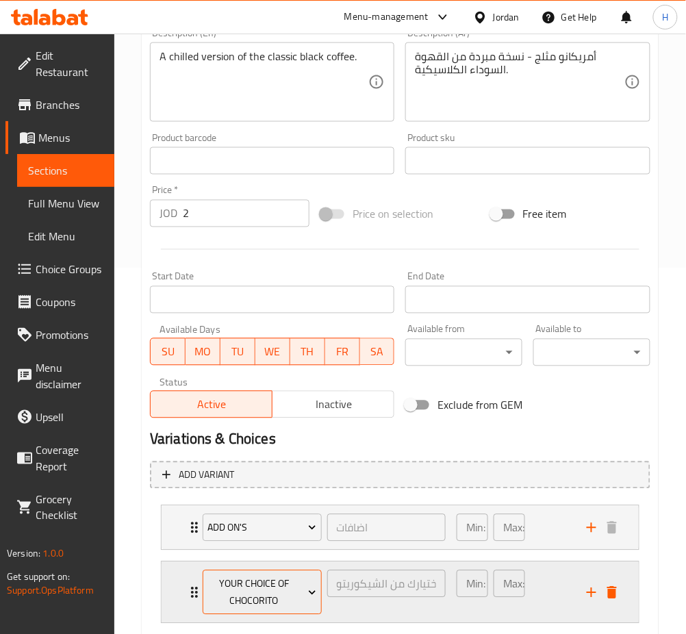
click at [255, 594] on span "your choice of Chocorito" at bounding box center [261, 593] width 109 height 34
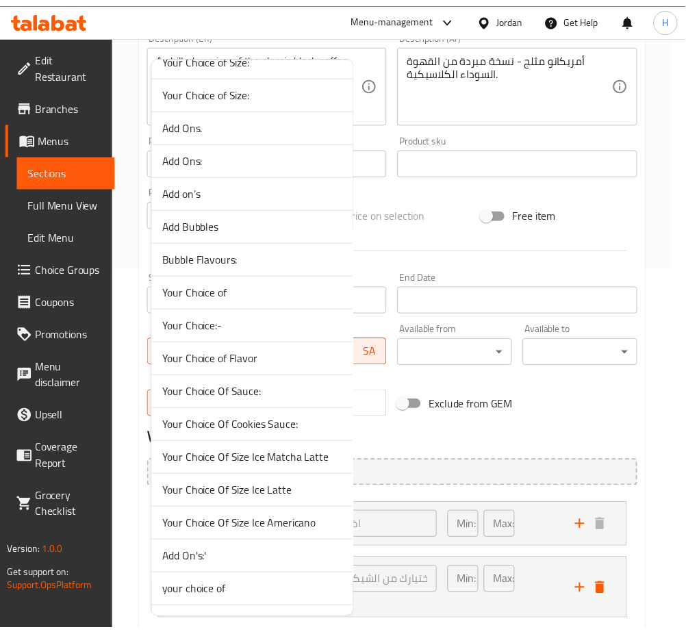
scroll to position [988, 0]
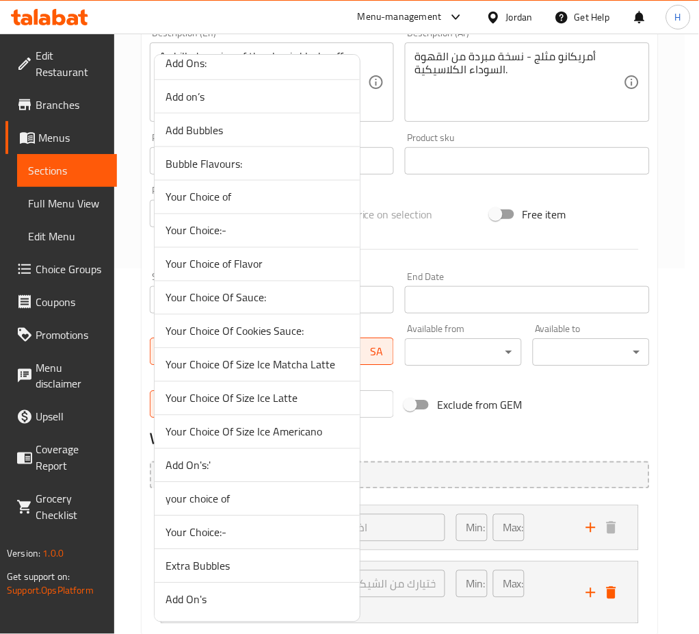
click at [300, 433] on span "Your Choice Of Size Ice Americano" at bounding box center [257, 432] width 183 height 16
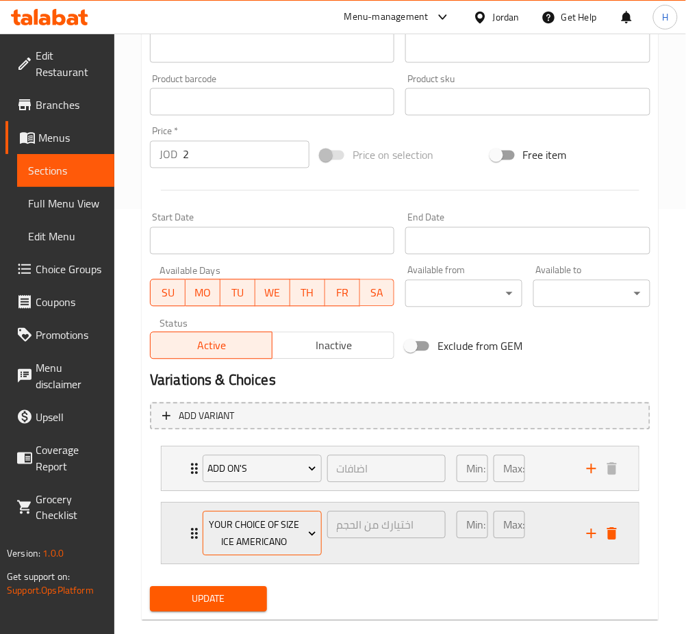
scroll to position [448, 0]
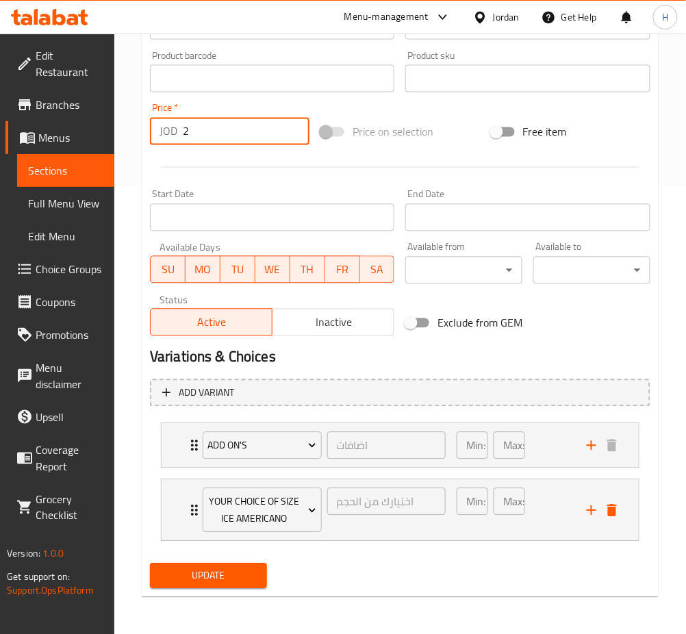
drag, startPoint x: 159, startPoint y: 133, endPoint x: 148, endPoint y: 136, distance: 11.3
click at [148, 136] on div "Price   * JOD 2 Price *" at bounding box center [229, 124] width 170 height 53
type input "0"
click at [150, 563] on button "Update" at bounding box center [208, 575] width 117 height 25
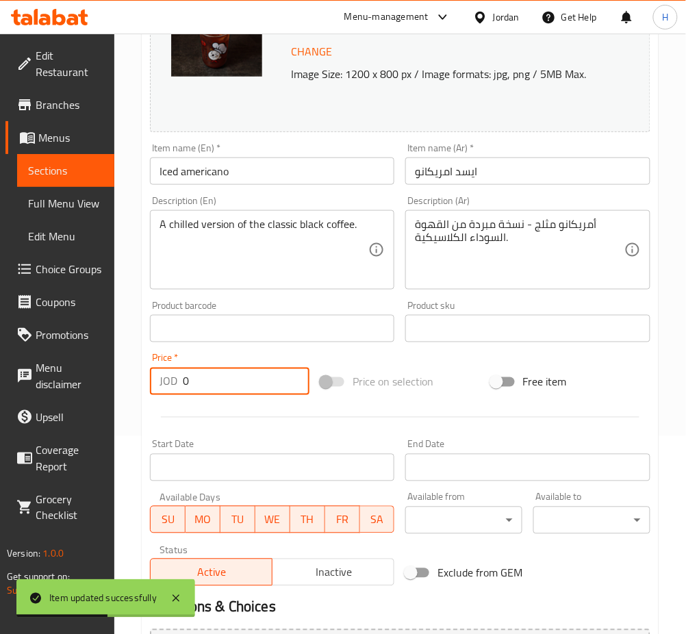
scroll to position [274, 0]
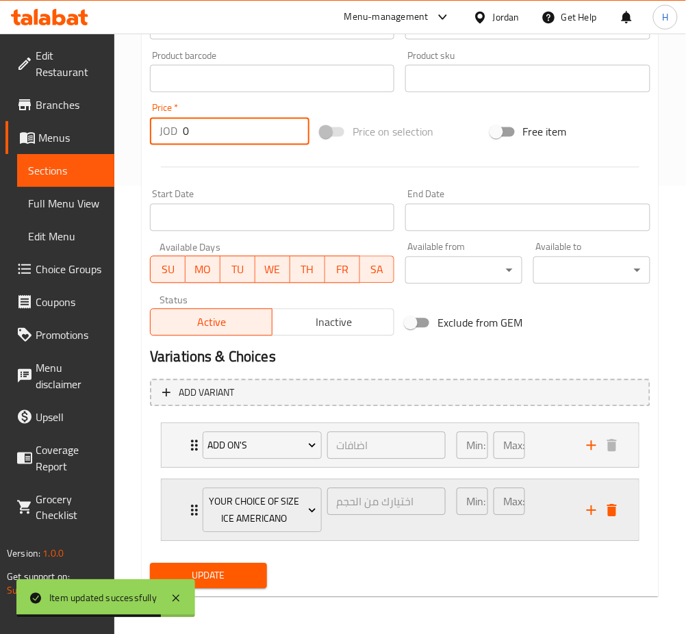
click at [179, 501] on div "Your Choice Of Size Ice Americano اختيارك من الحجم ​ Min: 1 ​ Max: 1 ​" at bounding box center [400, 510] width 477 height 61
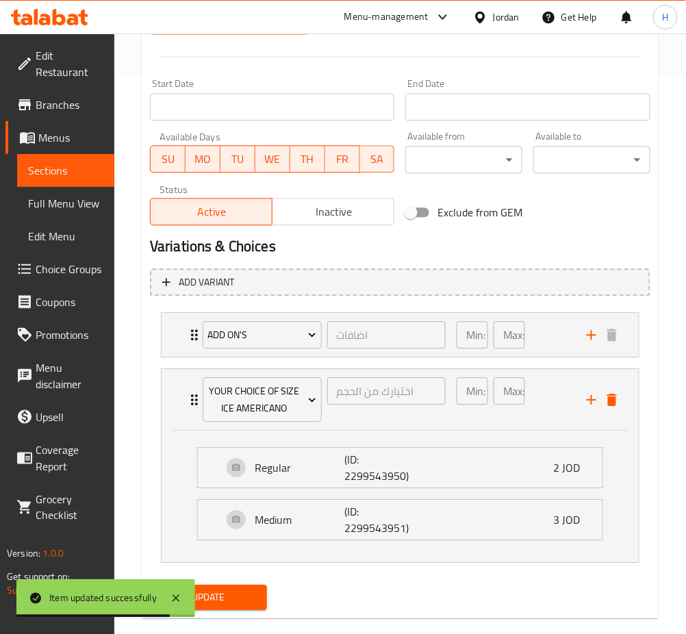
scroll to position [559, 0]
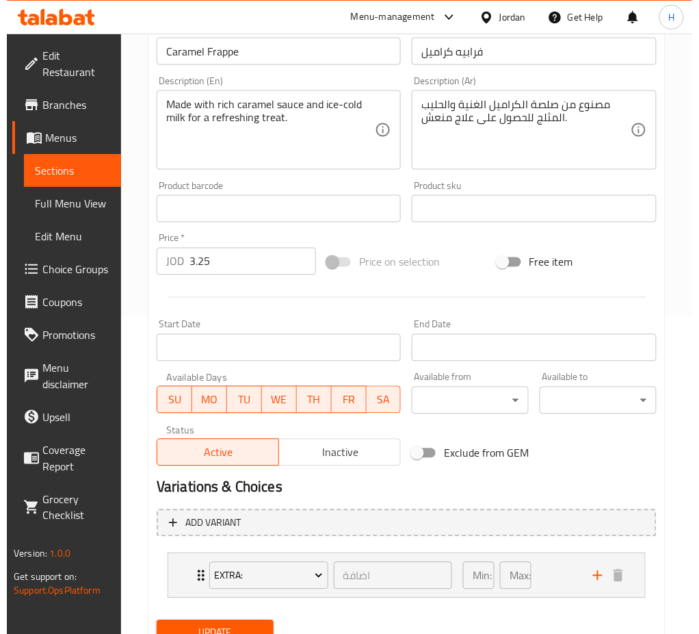
scroll to position [375, 0]
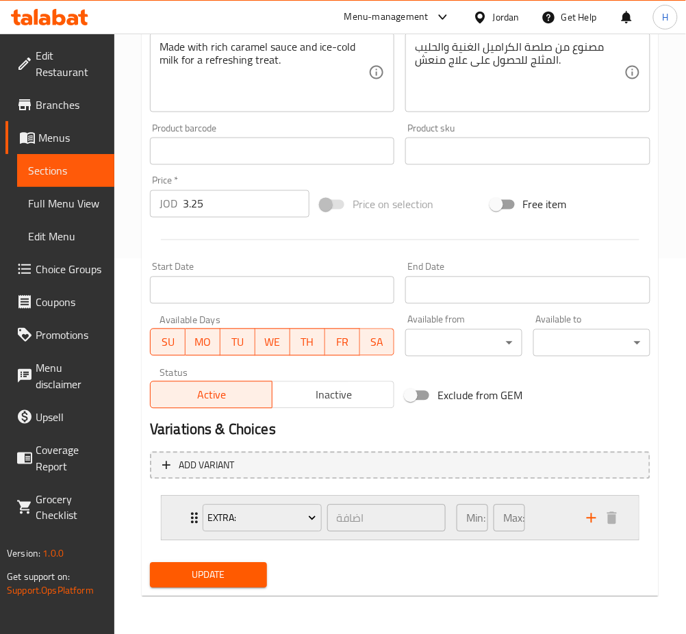
click at [594, 532] on div "Extra: اضافة ​ Min: 0 ​ Max: 1 ​" at bounding box center [404, 518] width 436 height 44
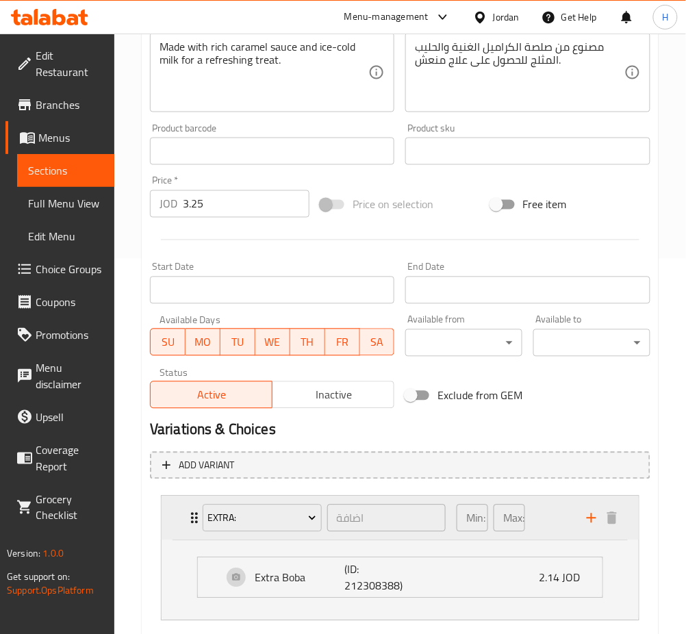
click at [571, 529] on div "Min: 0 ​ Max: 1 ​" at bounding box center [513, 518] width 130 height 44
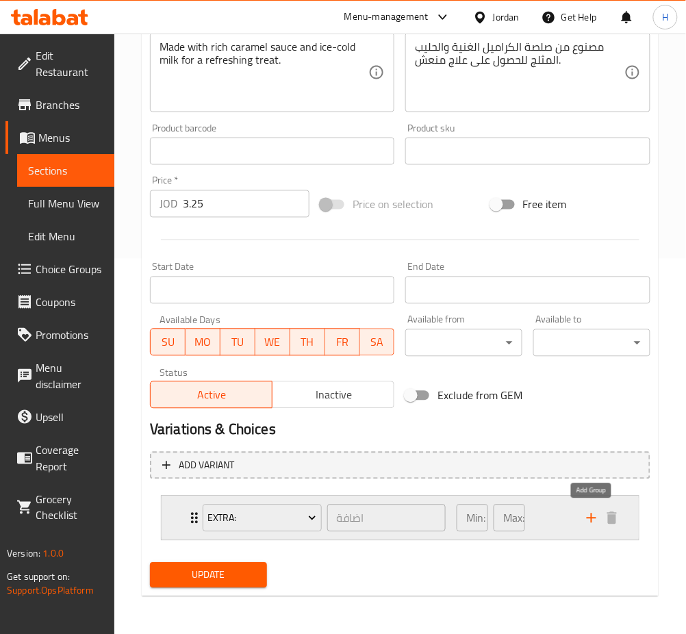
click at [588, 521] on icon "add" at bounding box center [591, 518] width 16 height 16
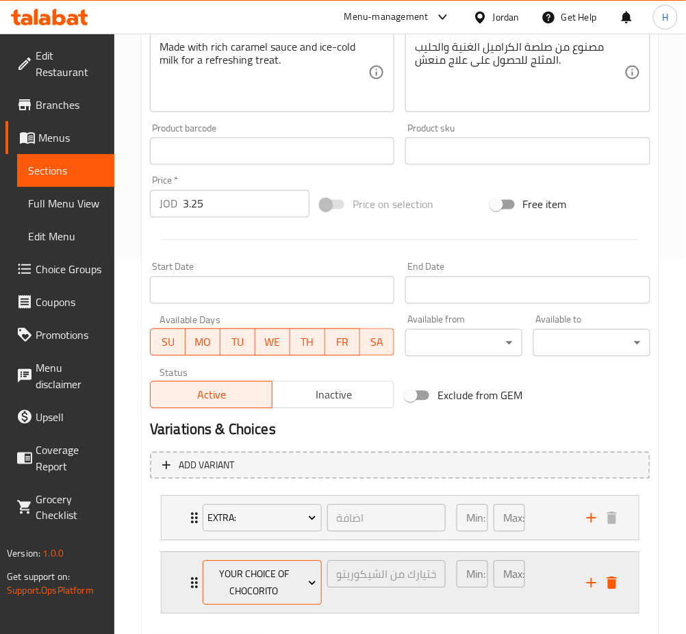
click at [286, 578] on span "your choice of Chocorito" at bounding box center [261, 583] width 109 height 34
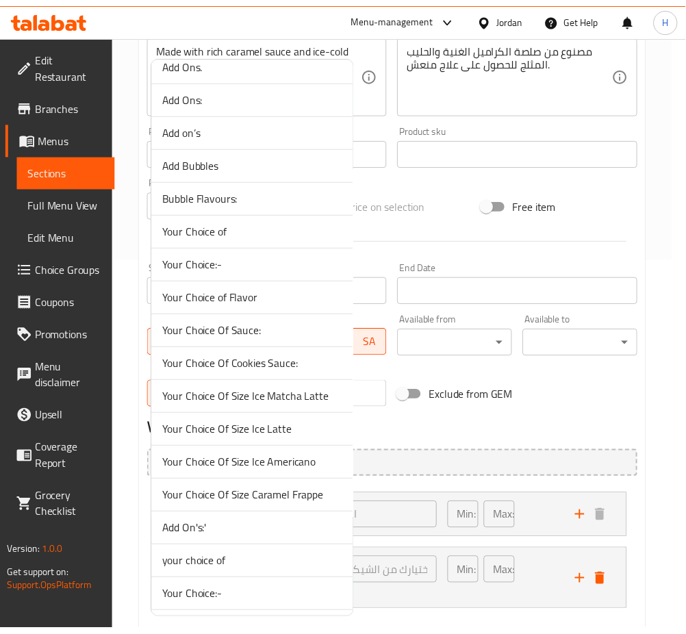
scroll to position [1021, 0]
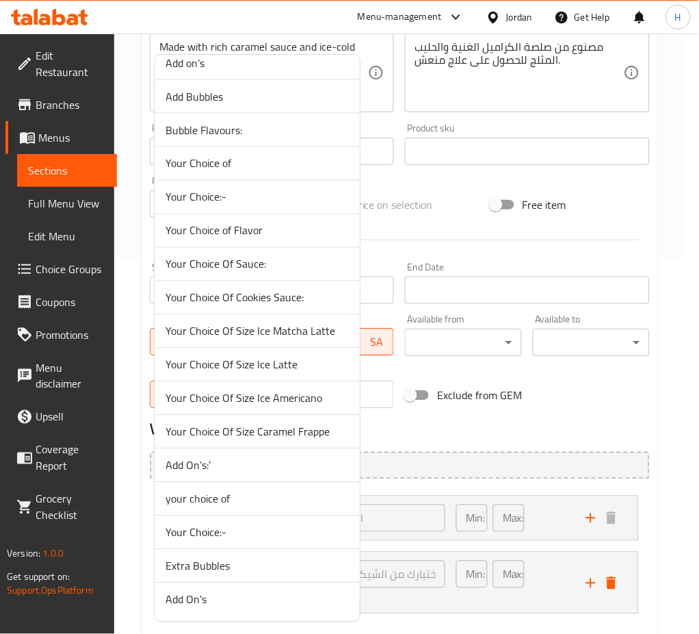
click at [293, 430] on span "Your Choice Of Size Caramel Frappe" at bounding box center [257, 432] width 183 height 16
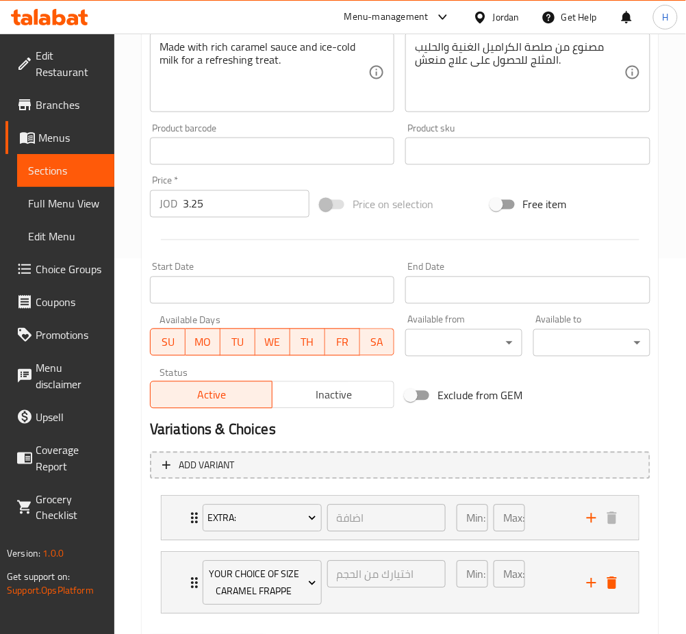
click at [234, 186] on div "Price   * JOD 3.25 Price *" at bounding box center [229, 197] width 159 height 42
click at [222, 196] on input "3.25" at bounding box center [246, 203] width 127 height 27
type input "0"
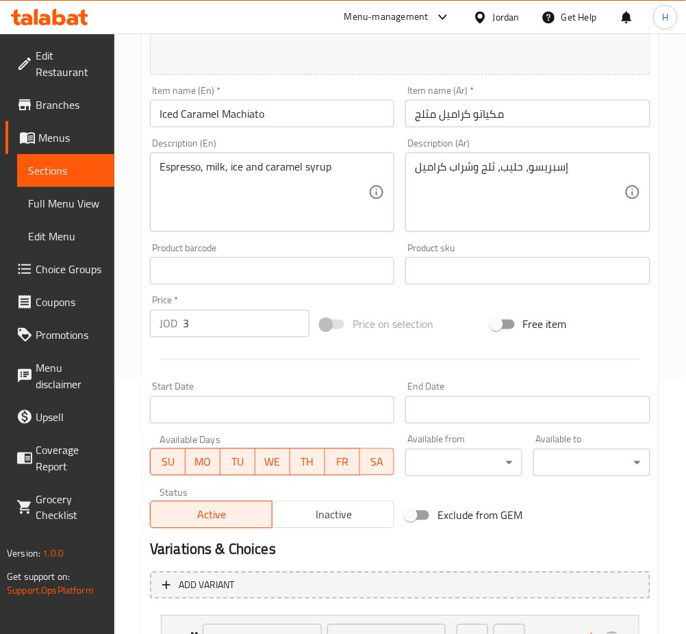
scroll to position [431, 0]
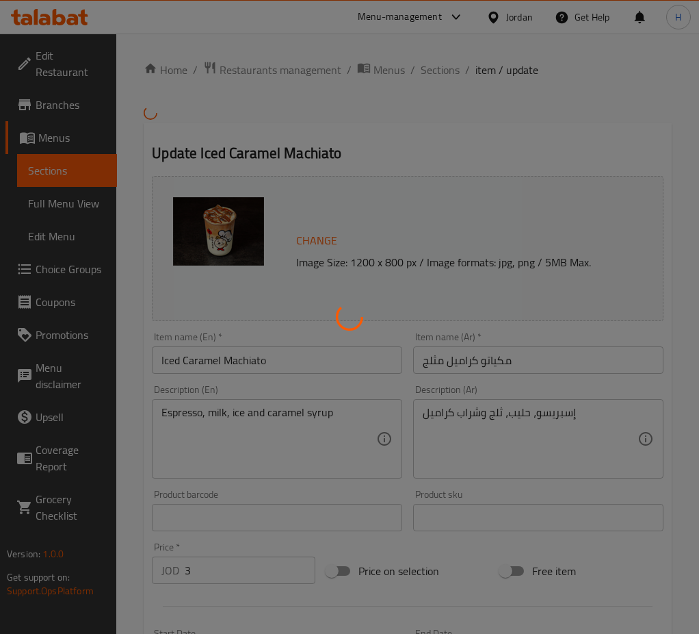
type input "الاضافات"
type input "0"
type input "6"
type input "اضافة"
type input "0"
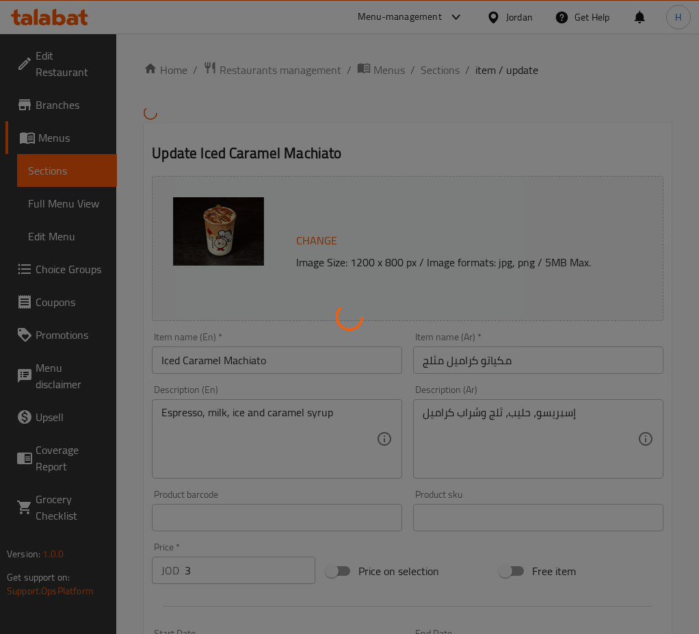
type input "1"
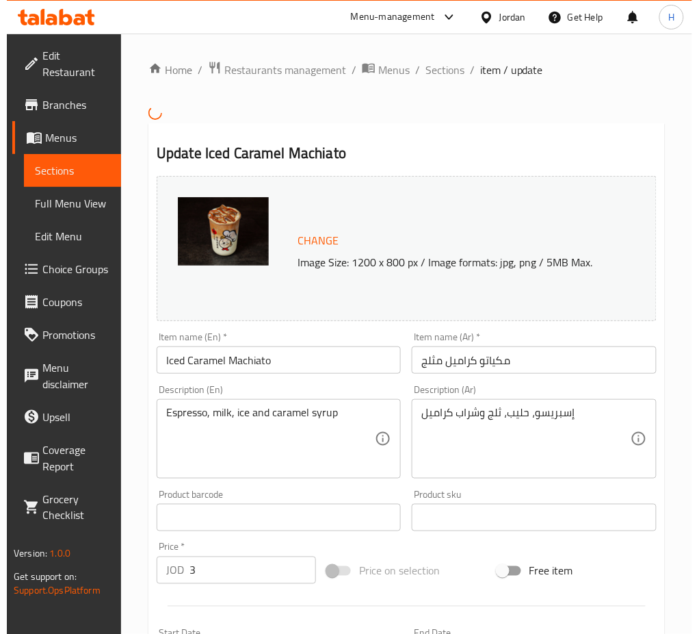
scroll to position [422, 0]
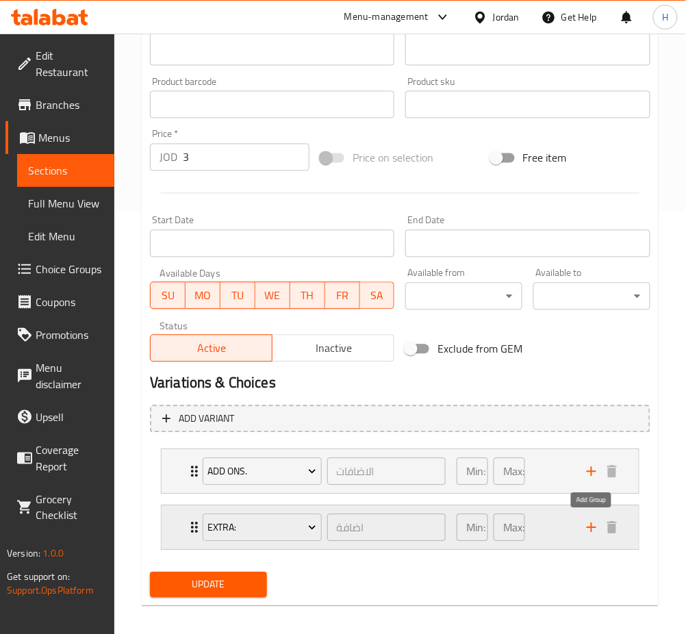
click at [591, 526] on icon "add" at bounding box center [592, 528] width 10 height 10
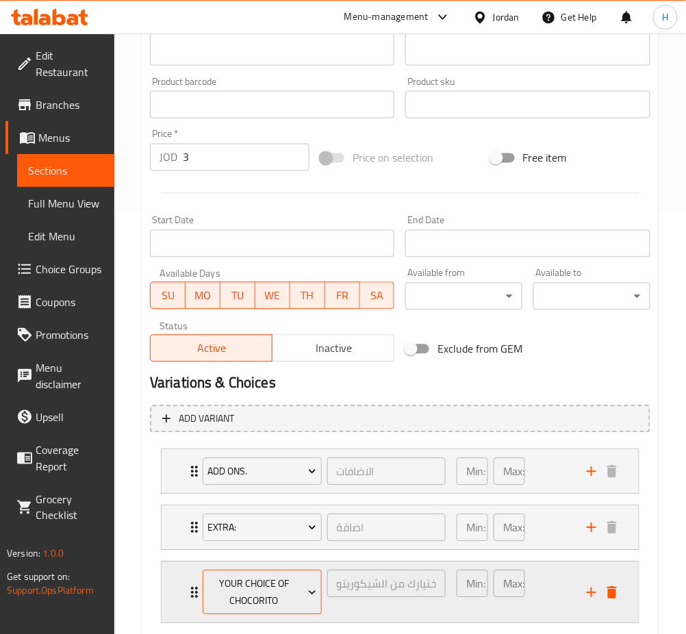
click at [254, 591] on span "your choice of Chocorito" at bounding box center [261, 593] width 109 height 34
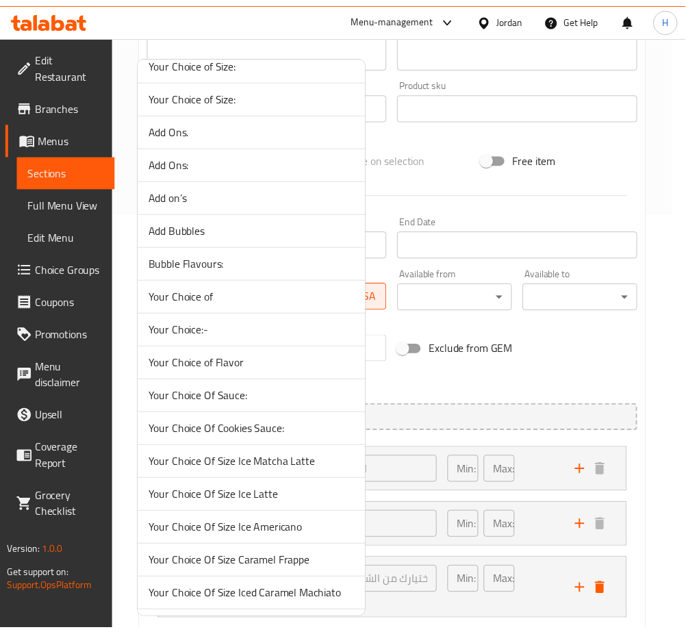
scroll to position [1055, 0]
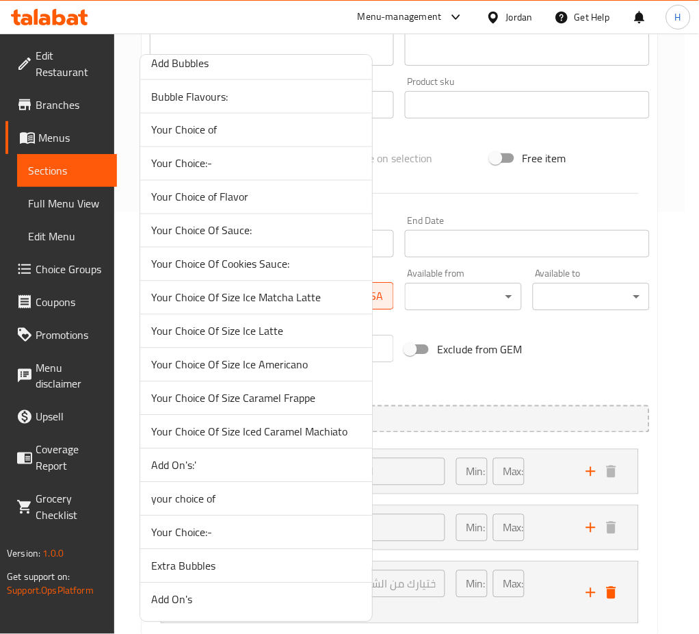
click at [283, 430] on span "Your Choice Of Size Iced Caramel Machiato" at bounding box center [256, 432] width 210 height 16
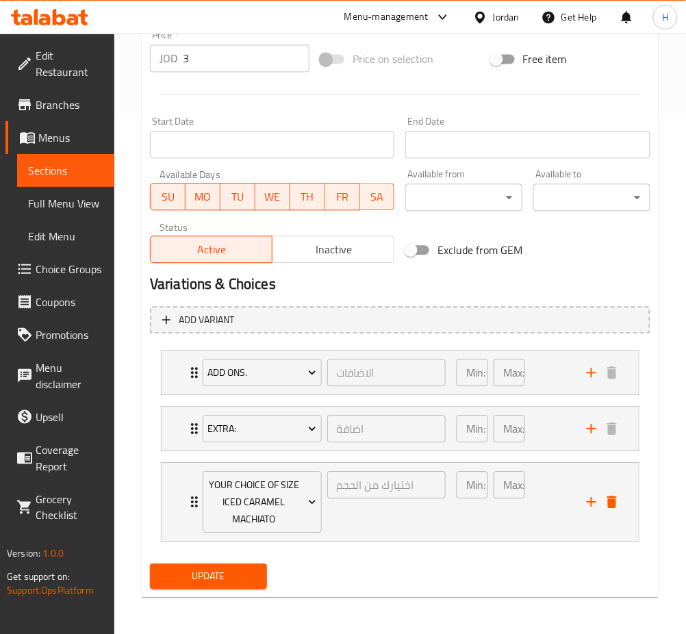
click at [181, 569] on span "Update" at bounding box center [208, 575] width 95 height 17
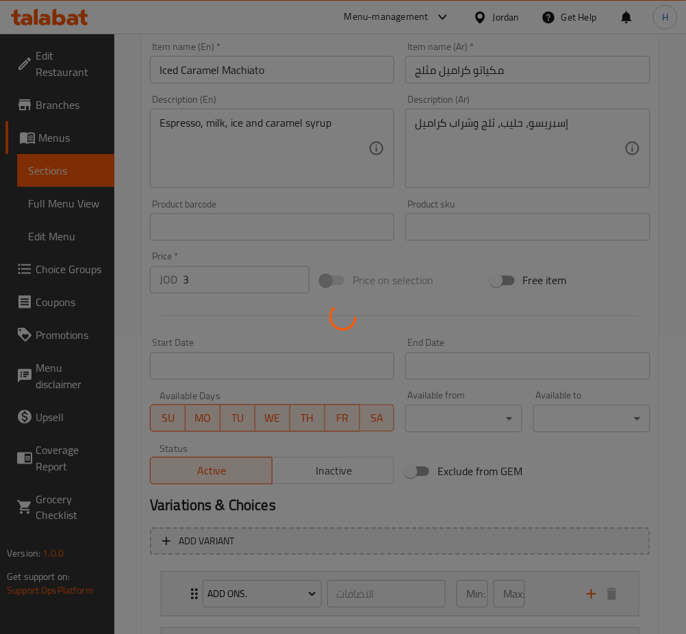
scroll to position [64, 0]
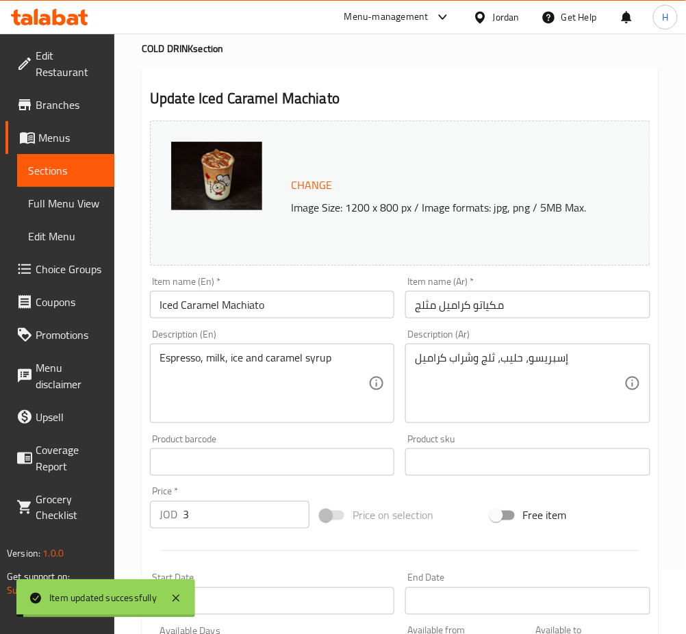
drag, startPoint x: 219, startPoint y: 515, endPoint x: 81, endPoint y: 511, distance: 138.3
click at [86, 511] on div "Edit Restaurant Branches Menus Sections Full Menu View Edit Menu Choice Groups …" at bounding box center [343, 530] width 686 height 1122
type input "0"
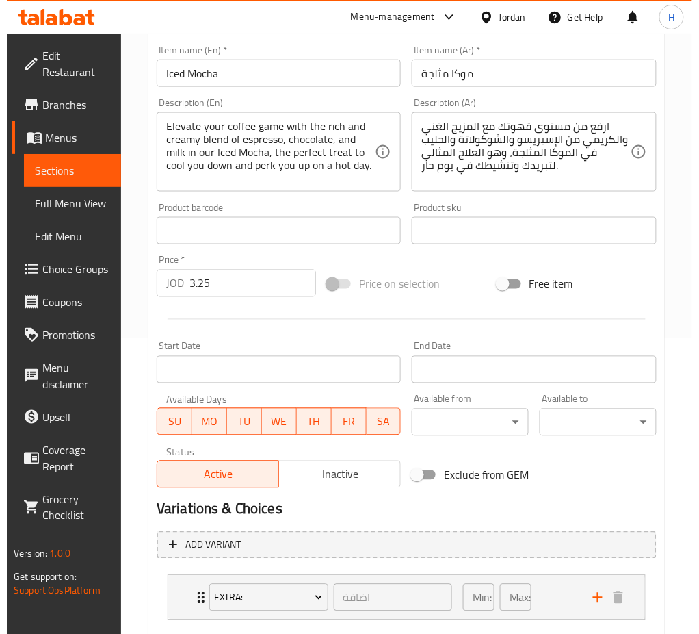
scroll to position [375, 0]
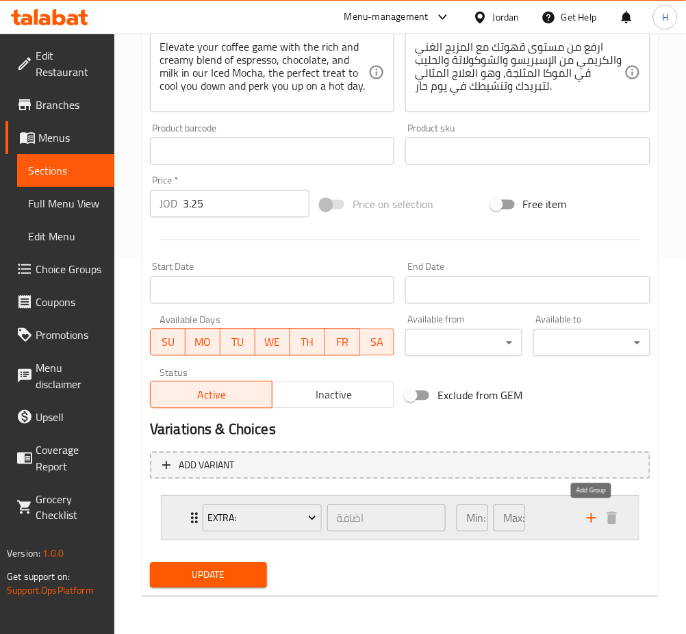
click at [591, 516] on icon "add" at bounding box center [592, 518] width 10 height 10
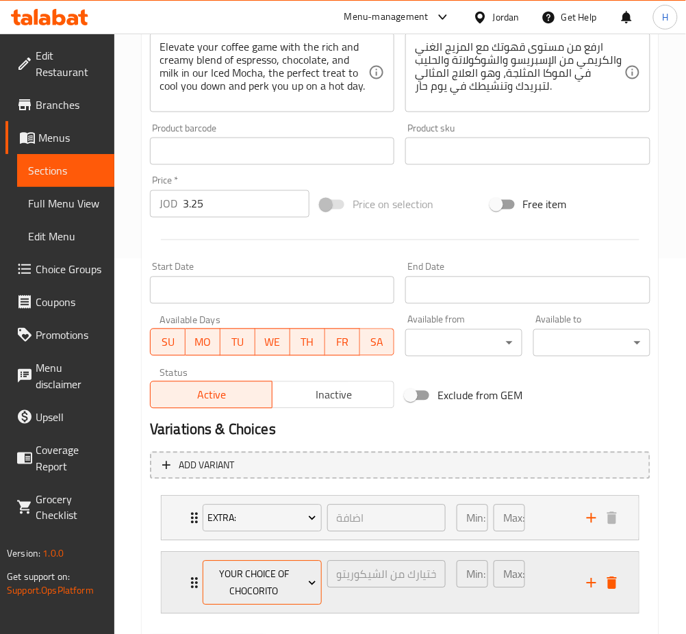
click at [276, 582] on span "your choice of Chocorito" at bounding box center [261, 583] width 109 height 34
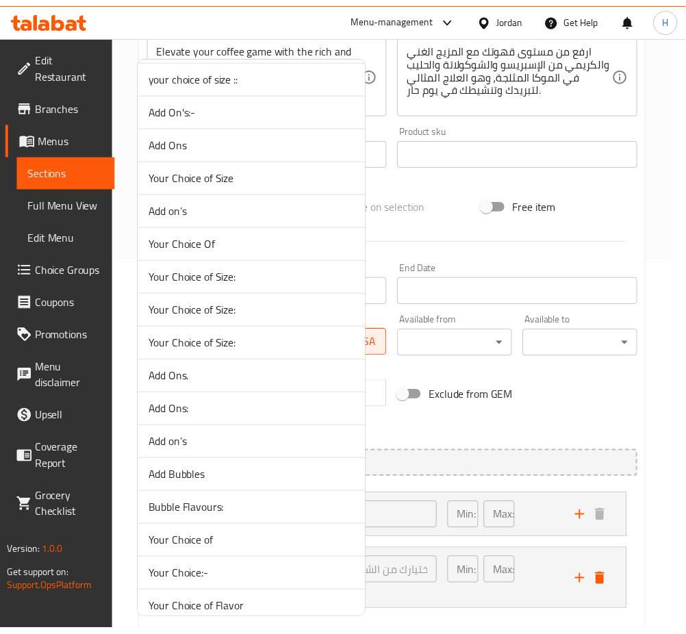
scroll to position [1088, 0]
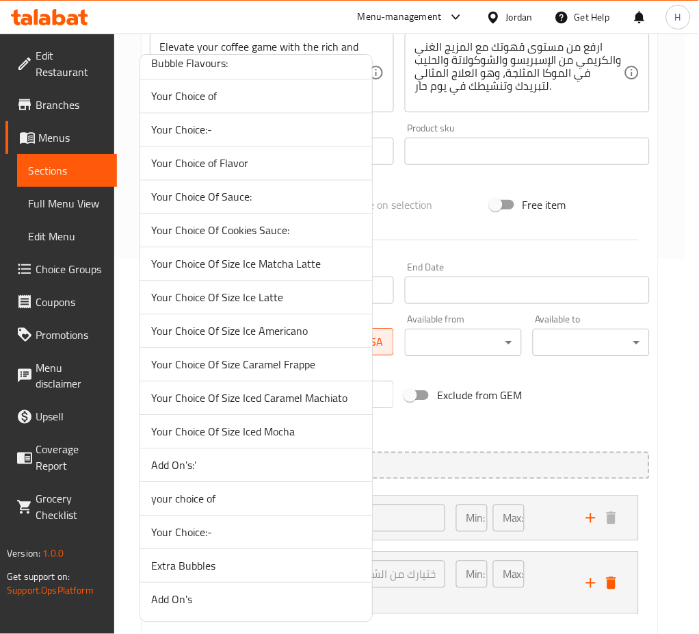
click at [604, 417] on div at bounding box center [349, 317] width 699 height 634
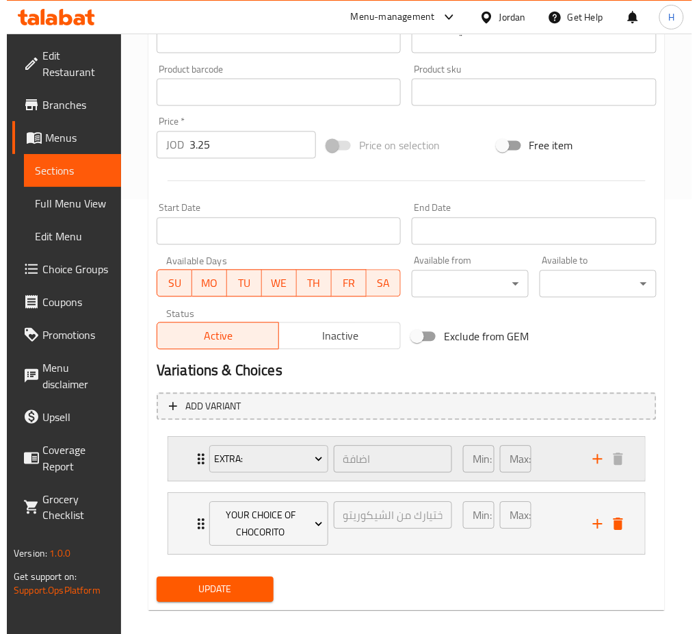
scroll to position [448, 0]
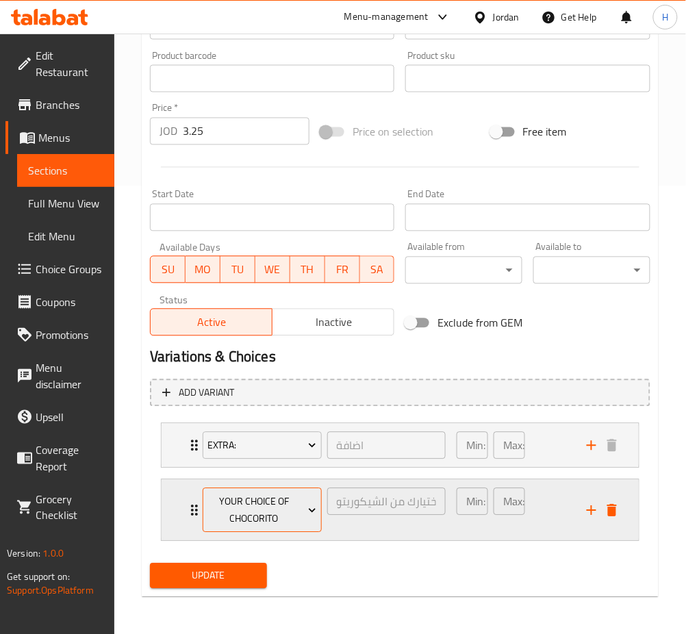
click at [239, 497] on span "your choice of Chocorito" at bounding box center [261, 510] width 109 height 34
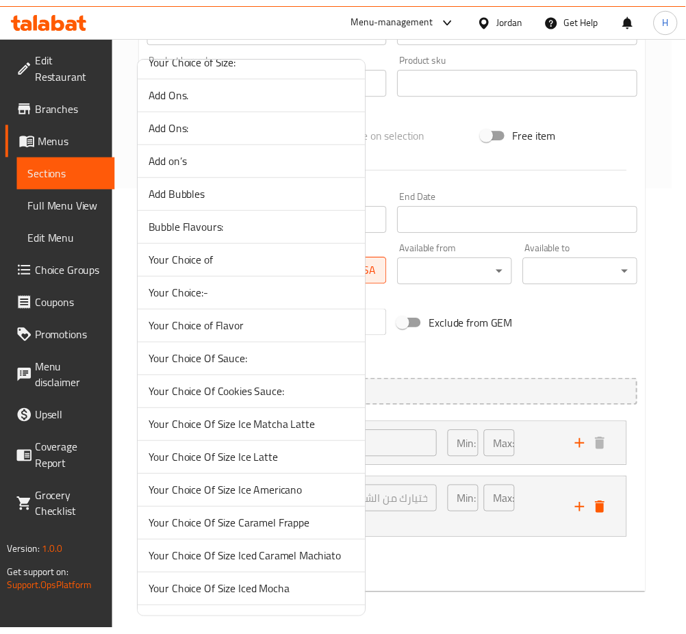
scroll to position [1088, 0]
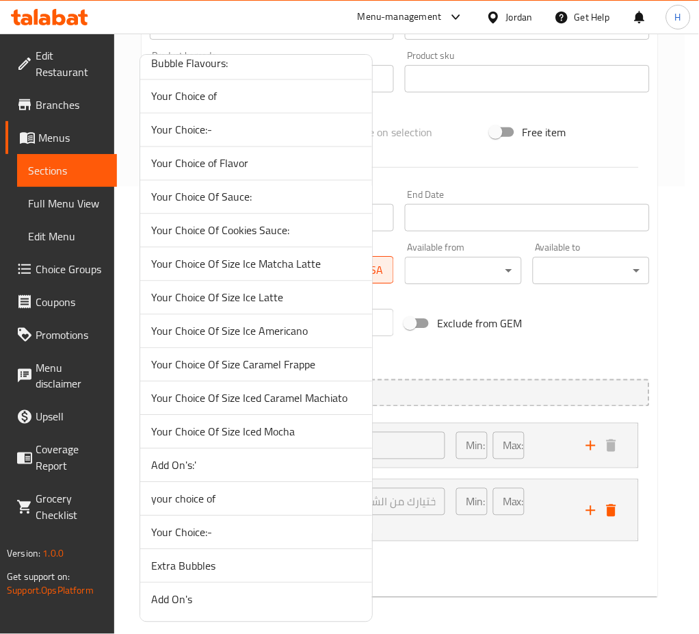
click at [261, 430] on span "Your Choice Of Size Iced Mocha" at bounding box center [256, 432] width 210 height 16
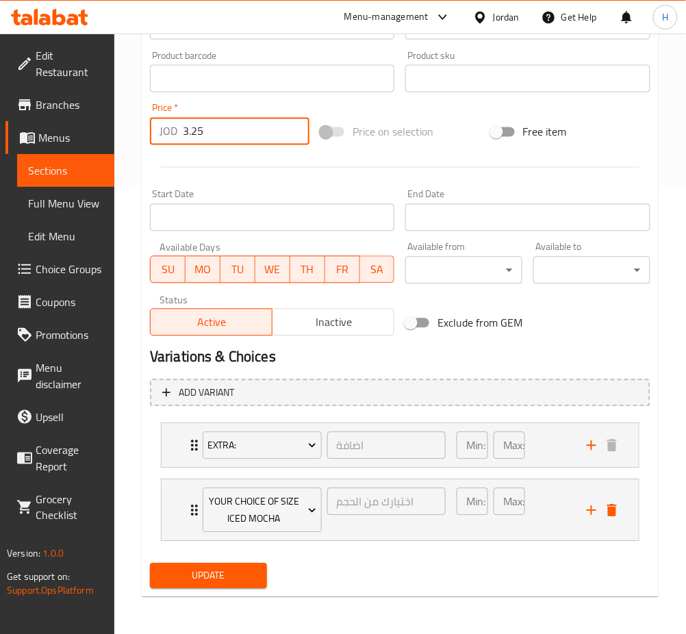
drag, startPoint x: 215, startPoint y: 132, endPoint x: 114, endPoint y: 136, distance: 100.7
click at [114, 136] on div "Home / Restaurants management / Menus / Sections / item / update COLD DRINK sec…" at bounding box center [399, 110] width 571 height 1049
type input "0"
click at [150, 563] on button "Update" at bounding box center [208, 575] width 117 height 25
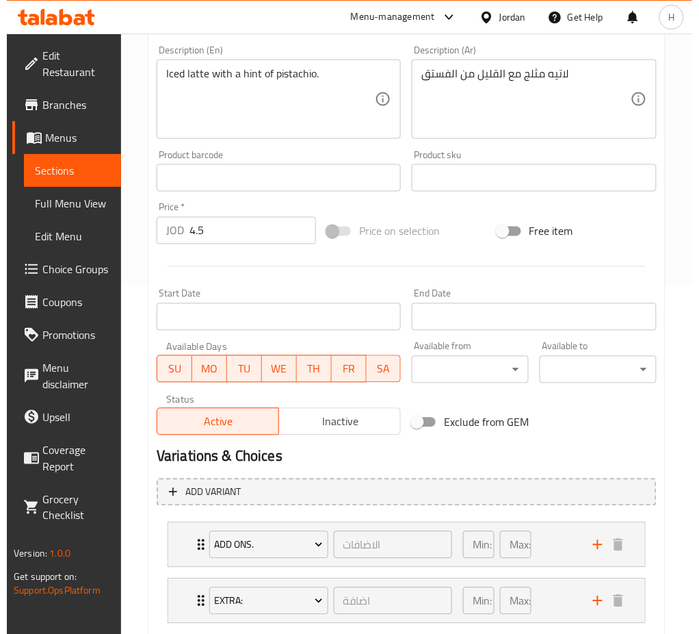
scroll to position [431, 0]
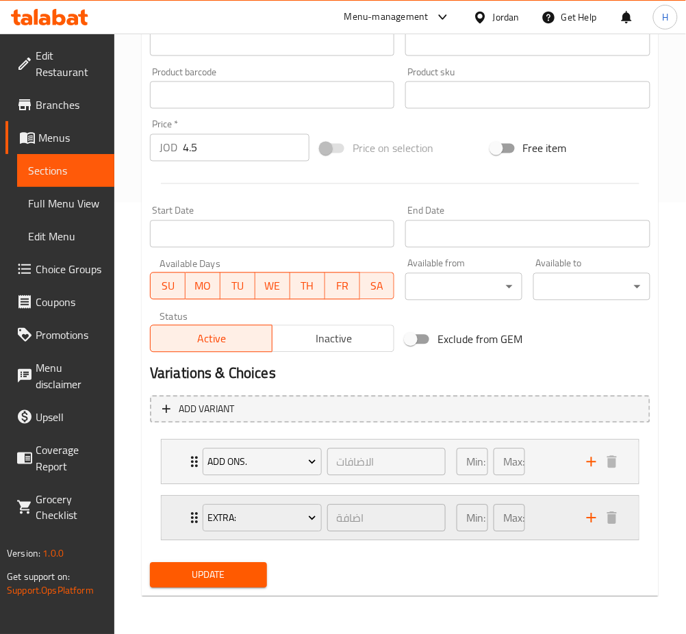
click at [593, 521] on icon "add" at bounding box center [591, 518] width 16 height 16
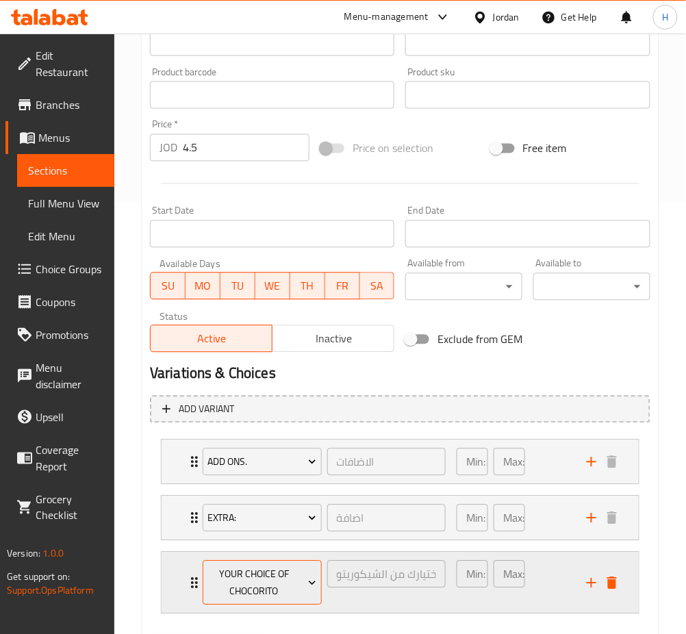
click at [252, 563] on button "your choice of Chocorito" at bounding box center [262, 583] width 119 height 44
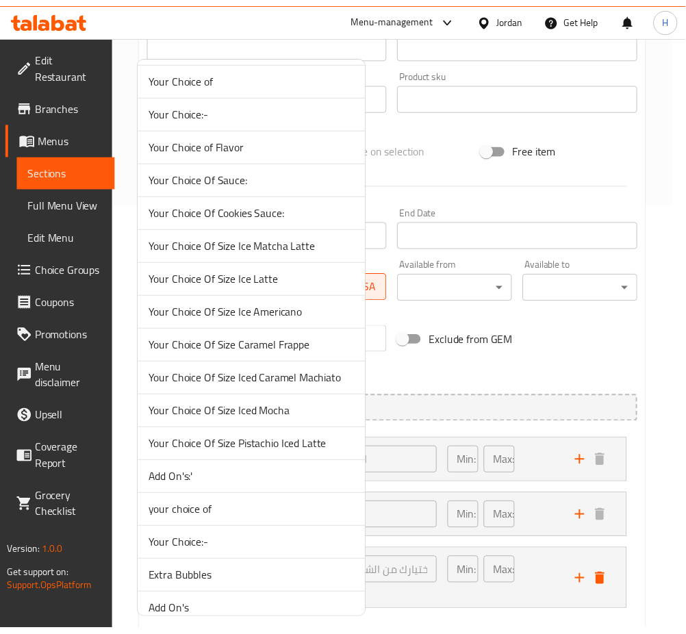
scroll to position [1122, 0]
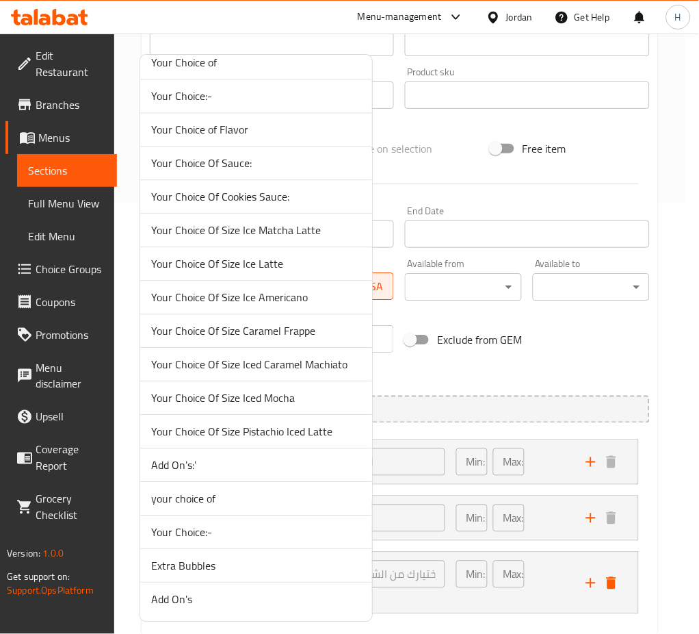
click at [294, 436] on span "Your Choice Of Size Pistachio Iced Latte" at bounding box center [256, 432] width 210 height 16
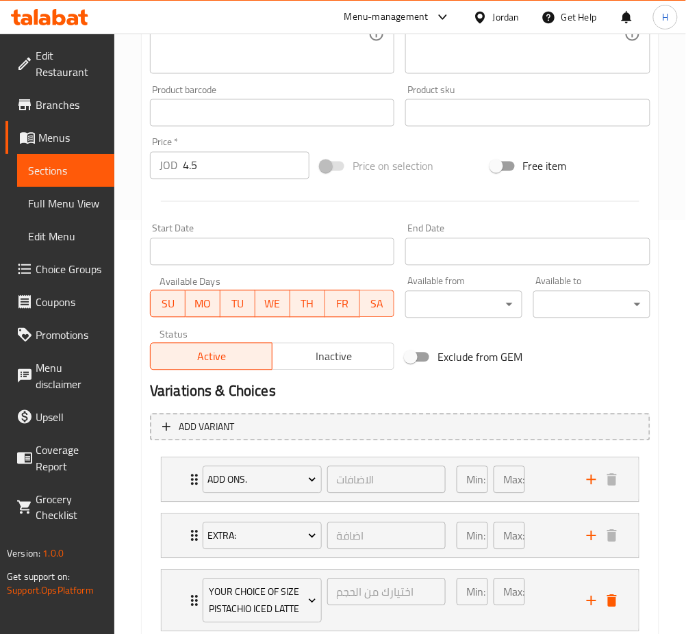
scroll to position [413, 0]
drag, startPoint x: 96, startPoint y: 183, endPoint x: 66, endPoint y: 179, distance: 30.5
click at [66, 179] on div "Edit Restaurant Branches Menus Sections Full Menu View Edit Menu Choice Groups …" at bounding box center [343, 173] width 686 height 1105
type input "0"
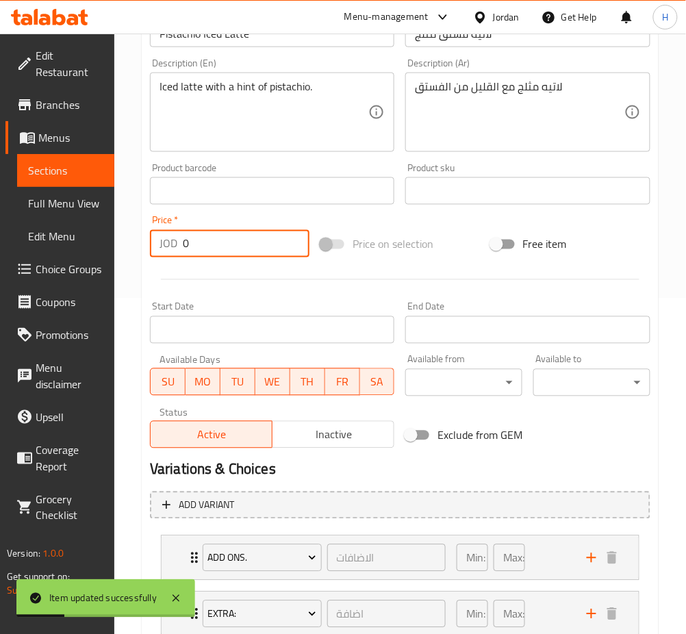
scroll to position [504, 0]
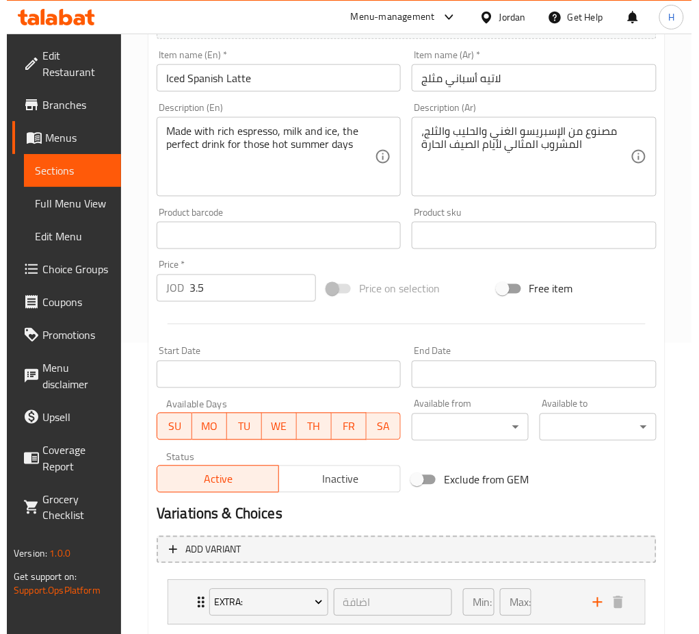
scroll to position [375, 0]
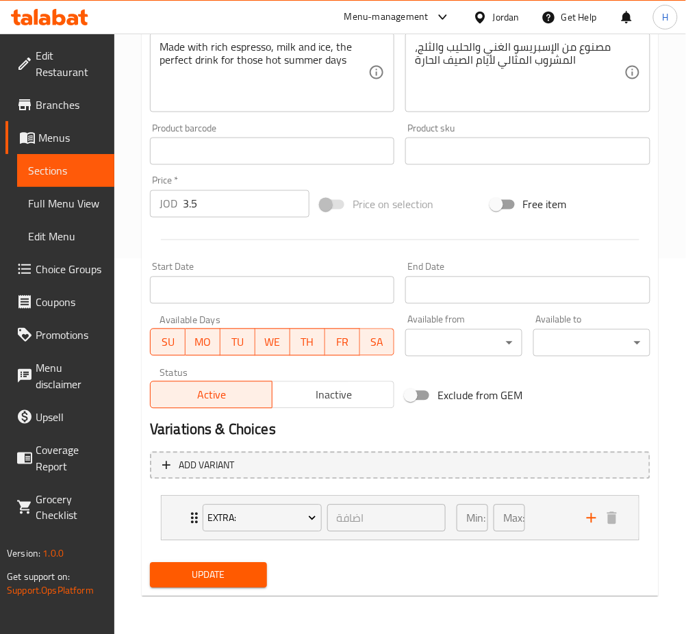
click at [591, 517] on icon "add" at bounding box center [592, 518] width 10 height 10
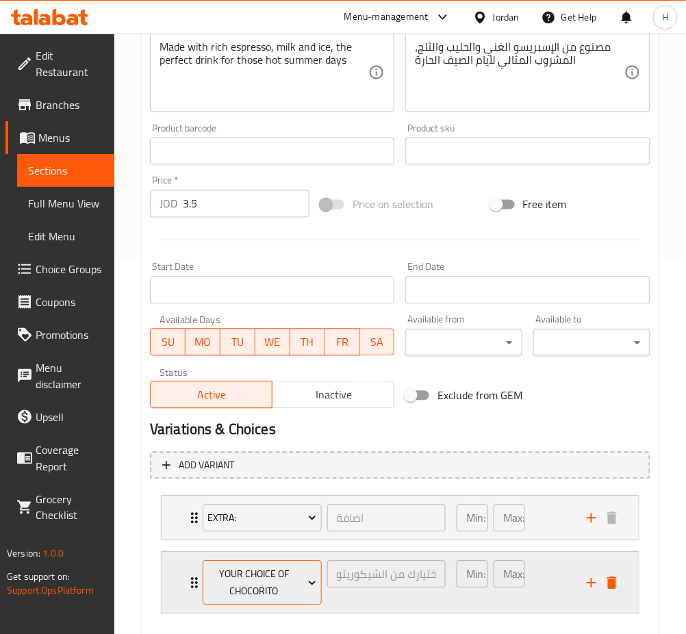
click at [214, 575] on span "your choice of Chocorito" at bounding box center [261, 583] width 109 height 34
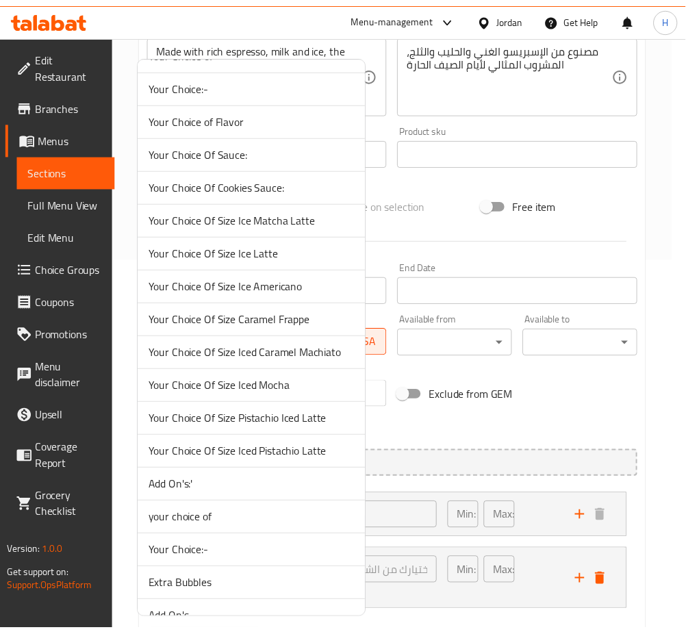
scroll to position [1155, 0]
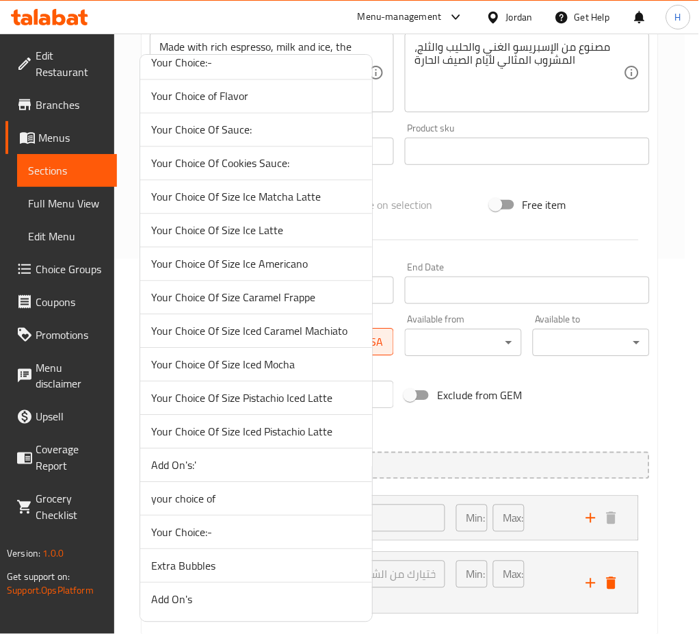
click at [313, 428] on span "Your Choice Of Size Iced Pistachio Latte" at bounding box center [256, 432] width 210 height 16
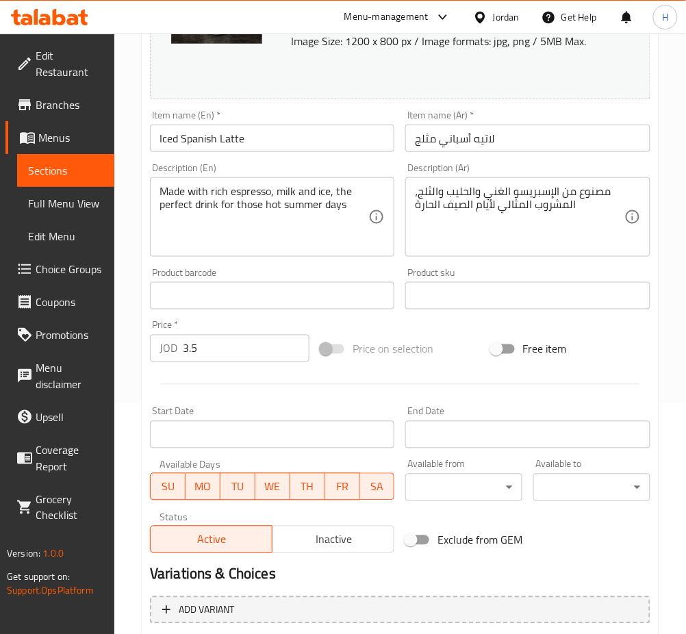
scroll to position [83, 0]
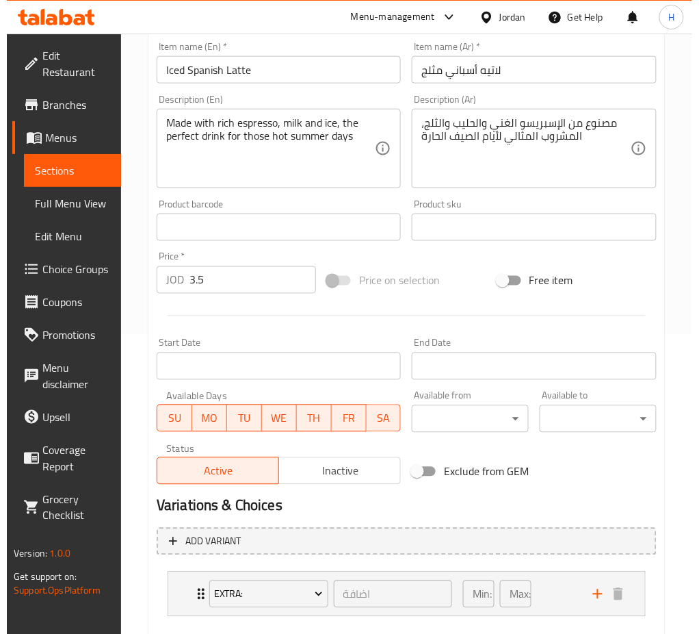
scroll to position [375, 0]
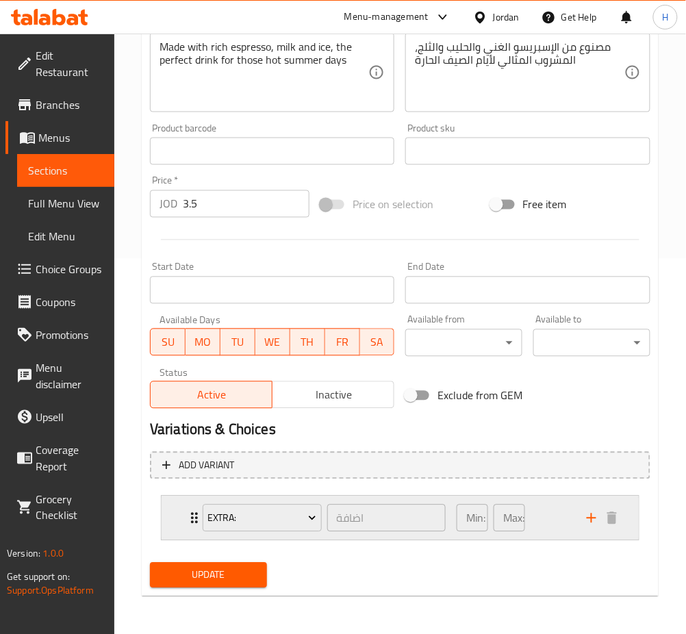
drag, startPoint x: 582, startPoint y: 517, endPoint x: 576, endPoint y: 530, distance: 13.8
click at [584, 517] on button "add" at bounding box center [591, 518] width 21 height 21
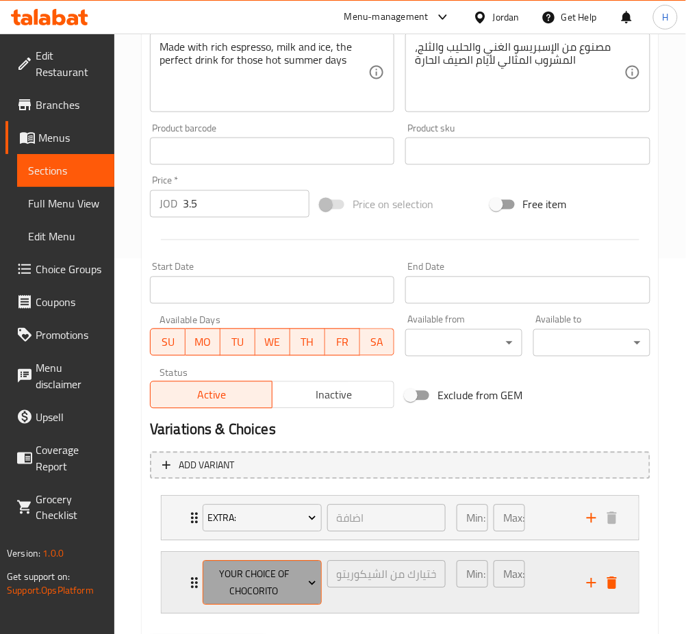
click at [253, 580] on span "your choice of Chocorito" at bounding box center [261, 583] width 109 height 34
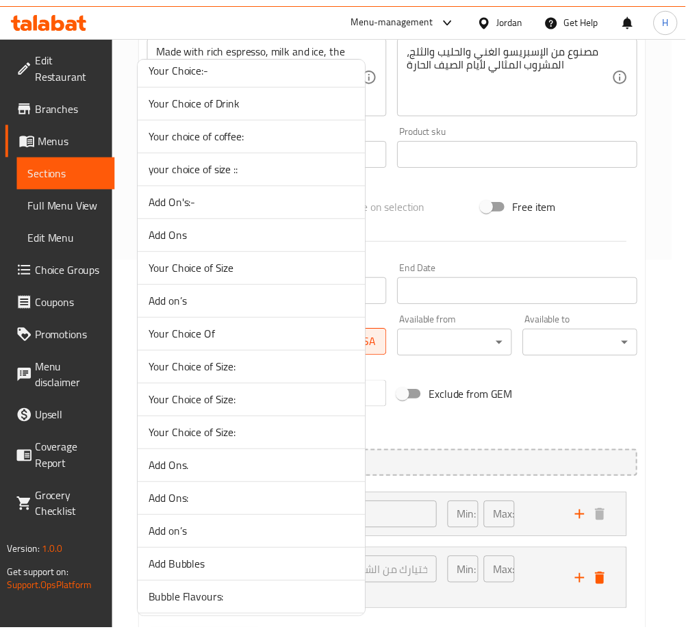
scroll to position [1155, 0]
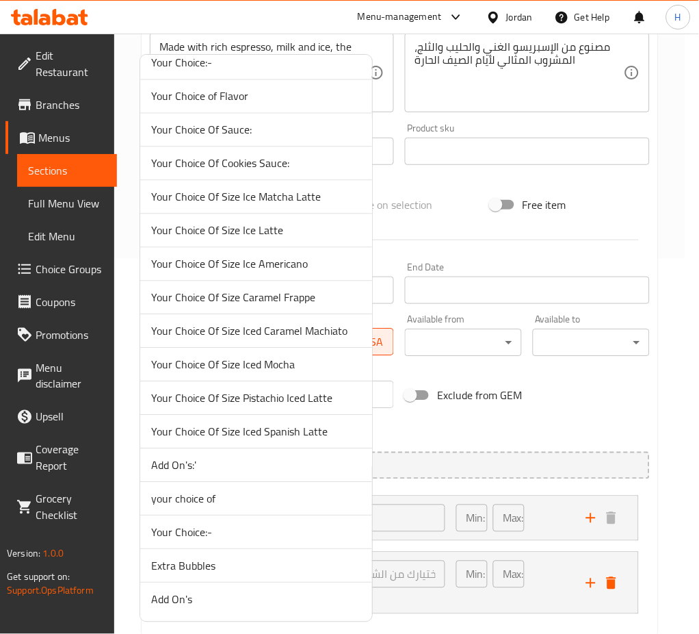
click at [261, 430] on span "Your Choice Of Size Iced Spanish Latte" at bounding box center [256, 432] width 210 height 16
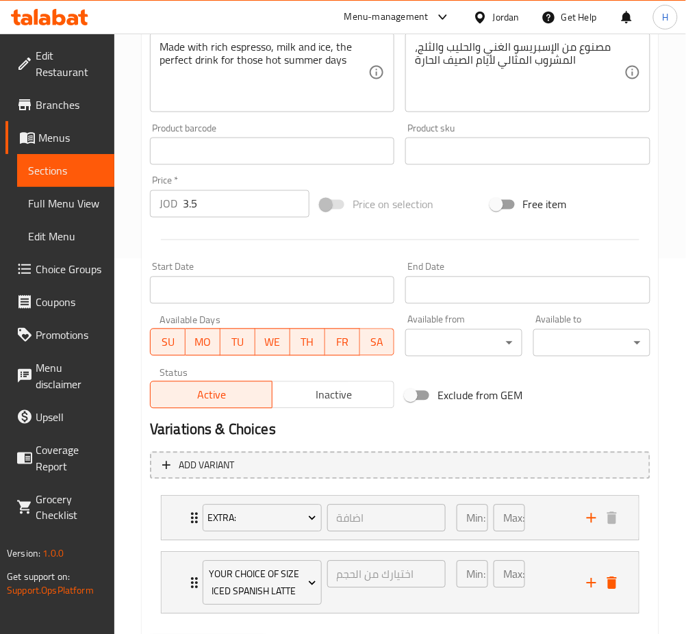
drag, startPoint x: 169, startPoint y: 229, endPoint x: 1, endPoint y: 241, distance: 168.8
click at [1, 241] on div "Edit Restaurant Branches Menus Sections Full Menu View Edit Menu Choice Groups …" at bounding box center [343, 182] width 686 height 1049
type input "0"
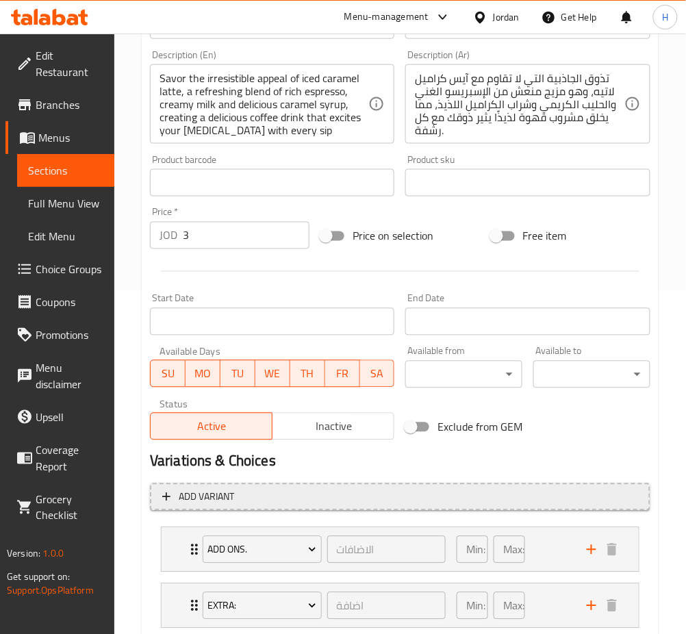
scroll to position [431, 0]
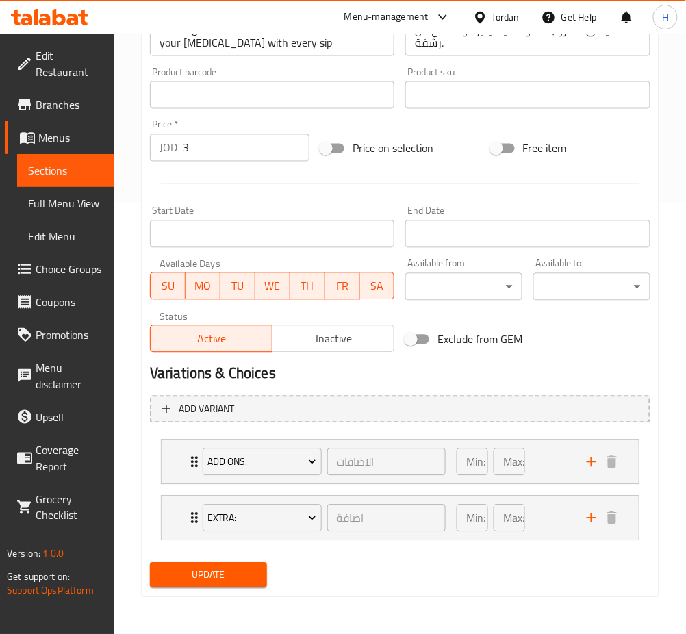
click at [197, 154] on input "3" at bounding box center [246, 147] width 127 height 27
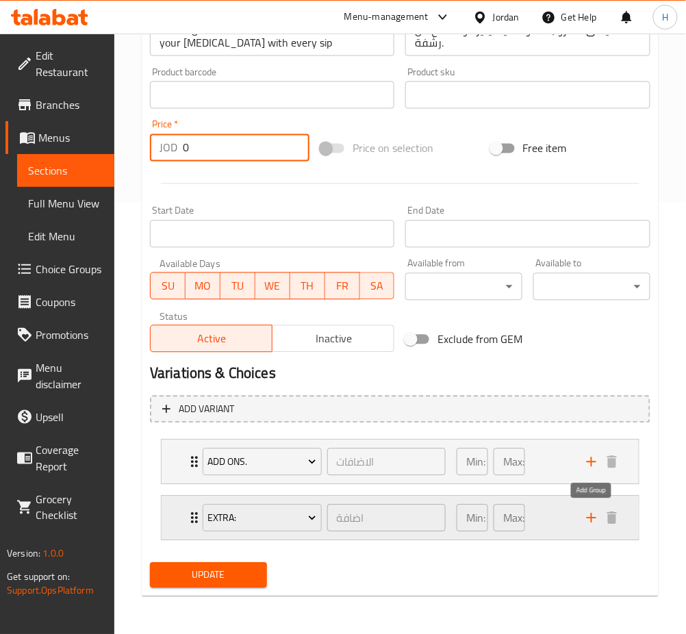
click at [592, 515] on icon "add" at bounding box center [592, 518] width 10 height 10
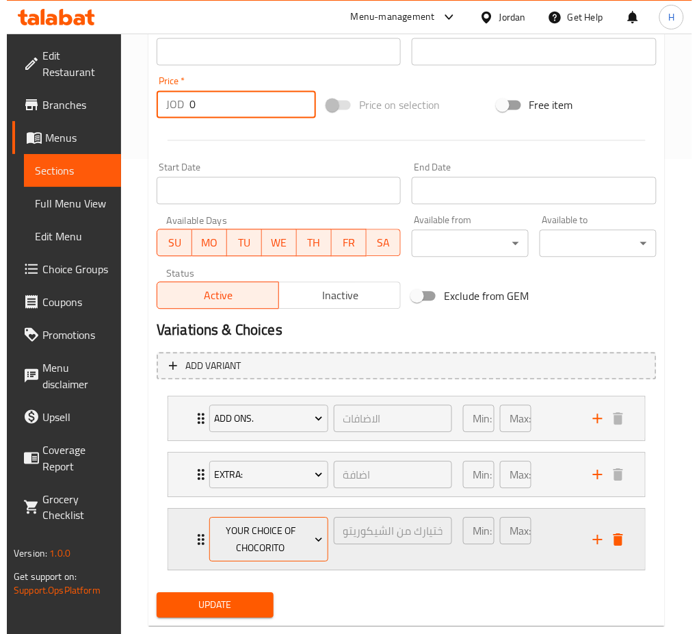
scroll to position [504, 0]
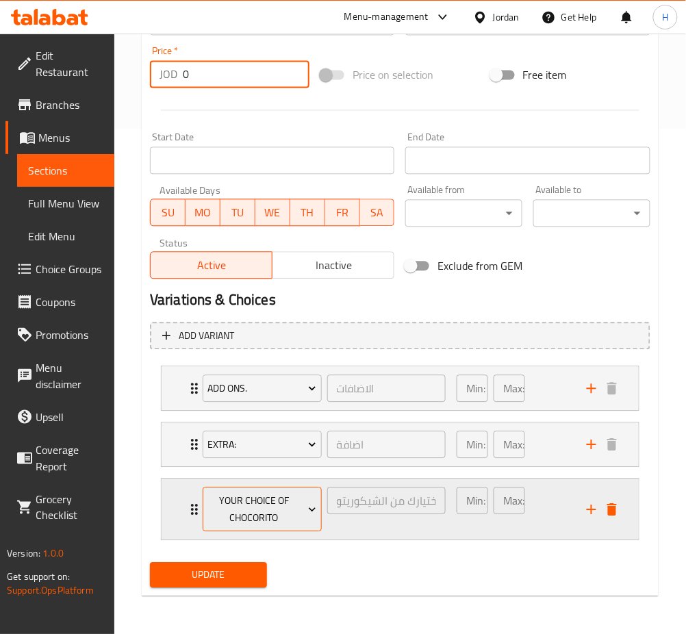
type input "0"
click at [270, 508] on span "your choice of Chocorito" at bounding box center [261, 510] width 109 height 34
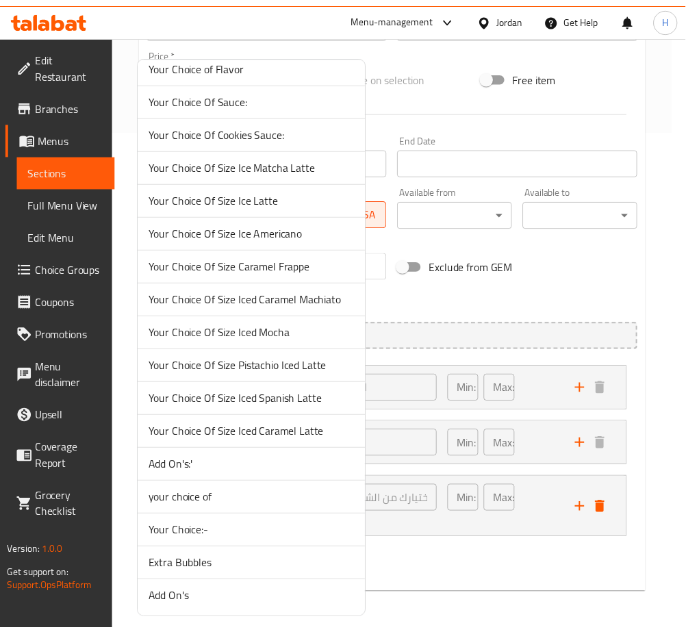
scroll to position [1189, 0]
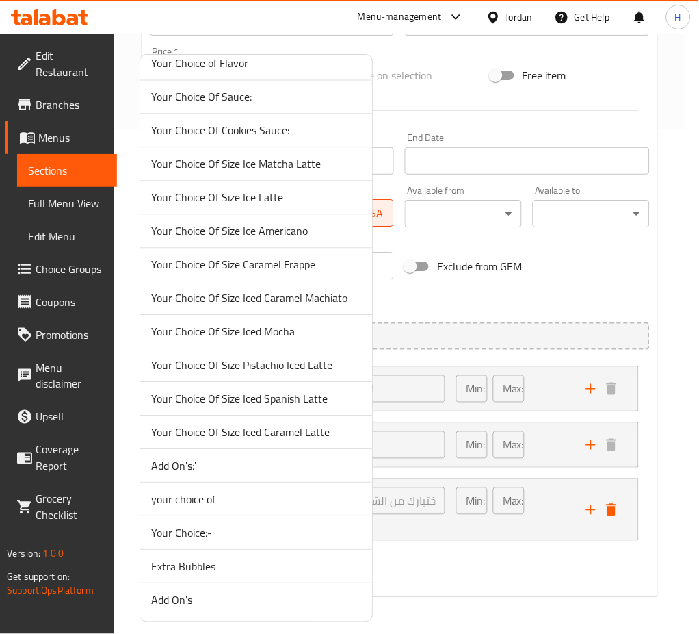
click at [269, 437] on span "Your Choice Of Size Iced Caramel Latte" at bounding box center [256, 432] width 210 height 16
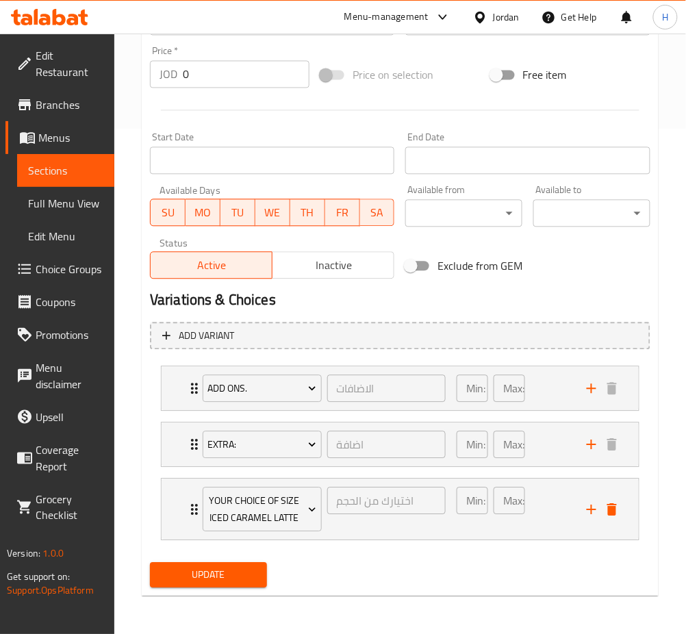
click at [196, 583] on span "Update" at bounding box center [208, 575] width 95 height 17
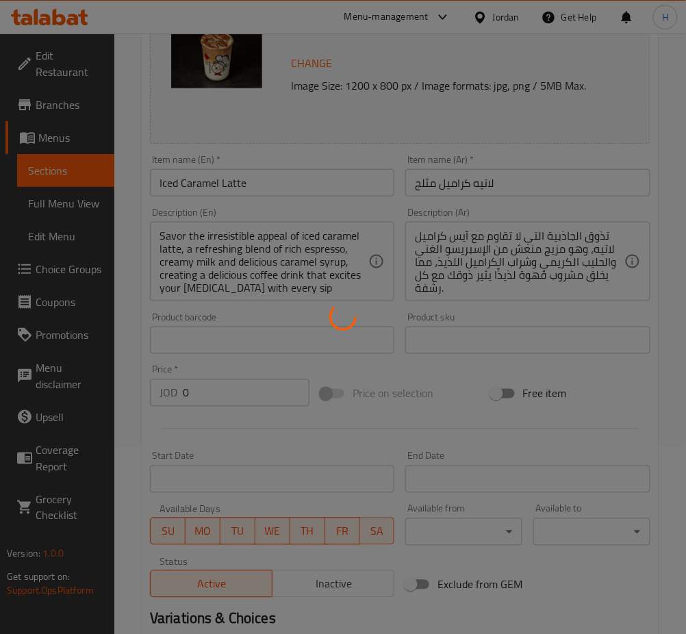
scroll to position [0, 0]
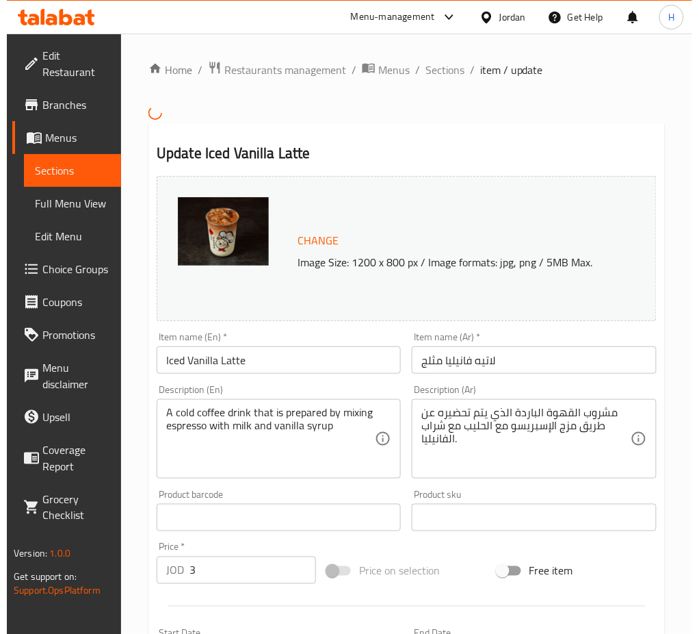
scroll to position [422, 0]
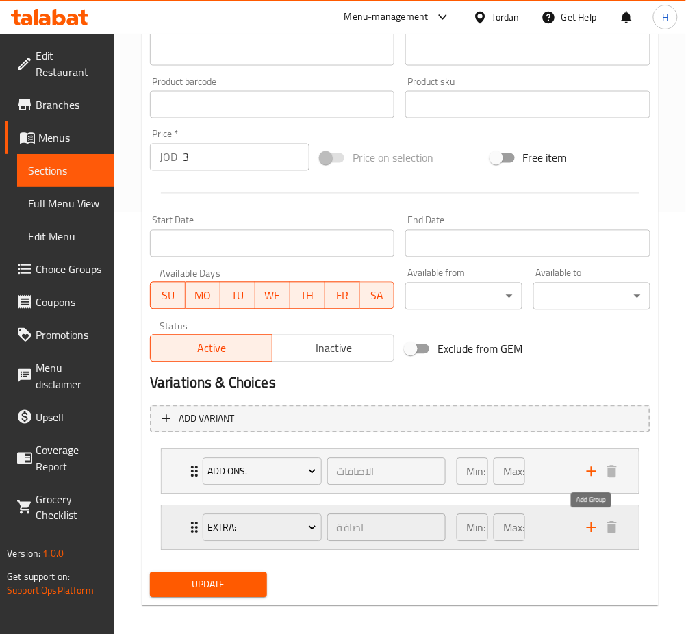
click at [595, 525] on icon "add" at bounding box center [591, 527] width 16 height 16
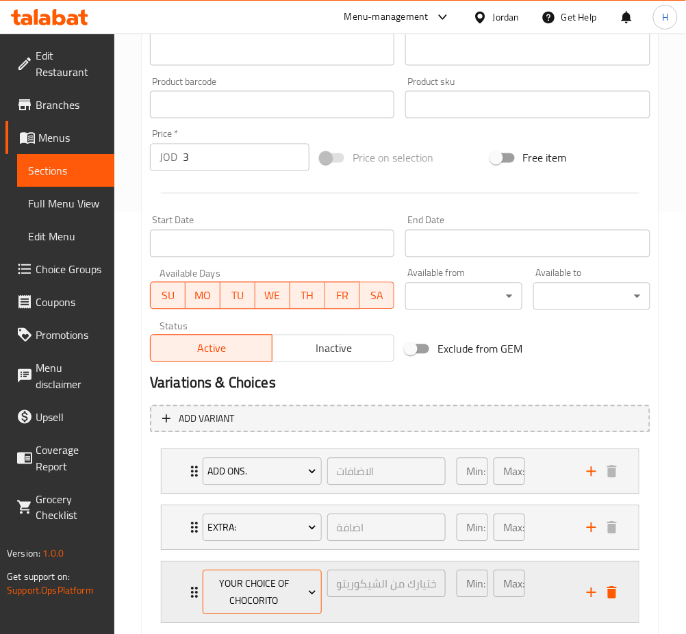
click at [227, 586] on span "your choice of Chocorito" at bounding box center [261, 593] width 109 height 34
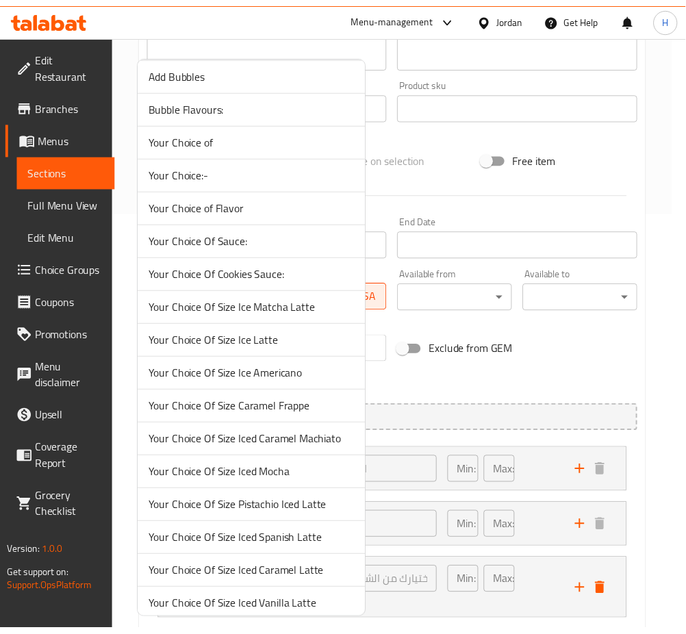
scroll to position [1222, 0]
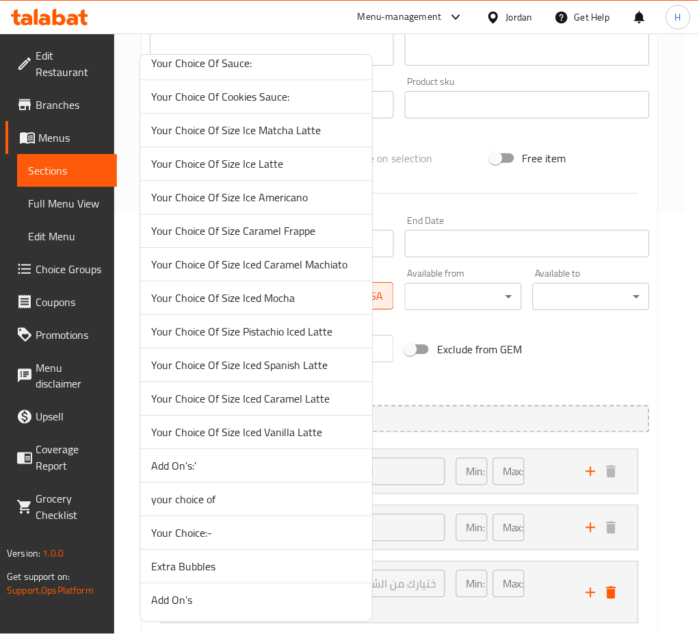
click at [326, 423] on li "Your Choice Of Size Iced Vanilla Latte" at bounding box center [256, 432] width 232 height 34
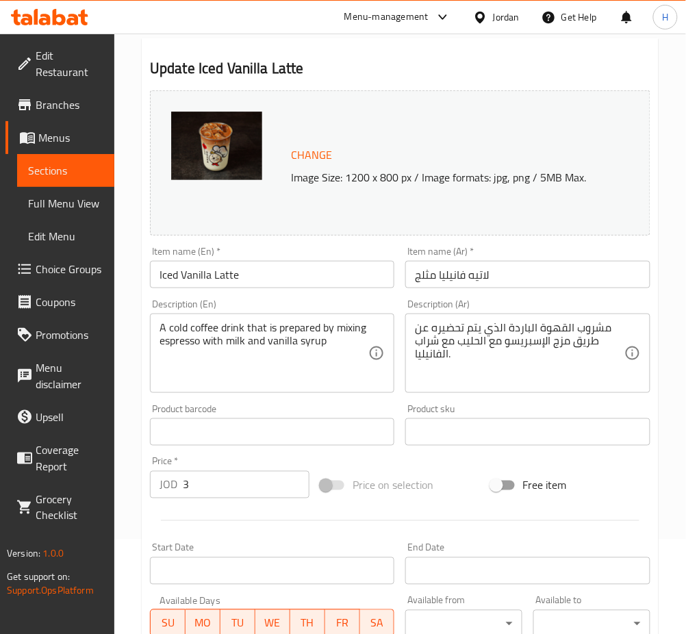
scroll to position [0, 0]
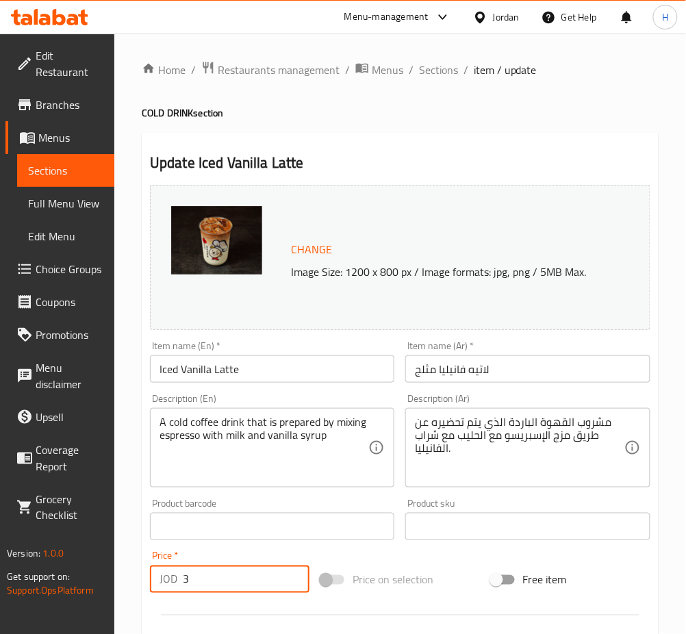
drag, startPoint x: 213, startPoint y: 576, endPoint x: -29, endPoint y: 540, distance: 244.3
click at [0, 540] on html "​ Menu-management Jordan Get Help H Edit Restaurant Branches Menus Sections Ful…" at bounding box center [343, 317] width 686 height 634
type input "0"
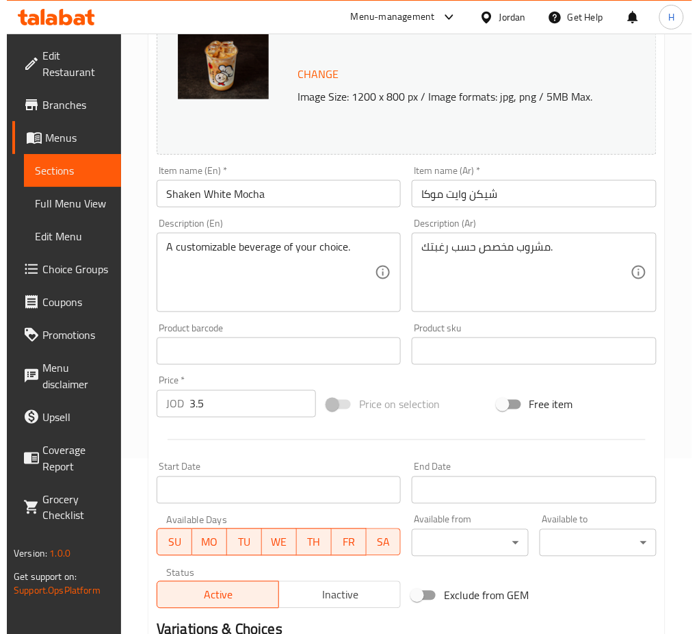
scroll to position [375, 0]
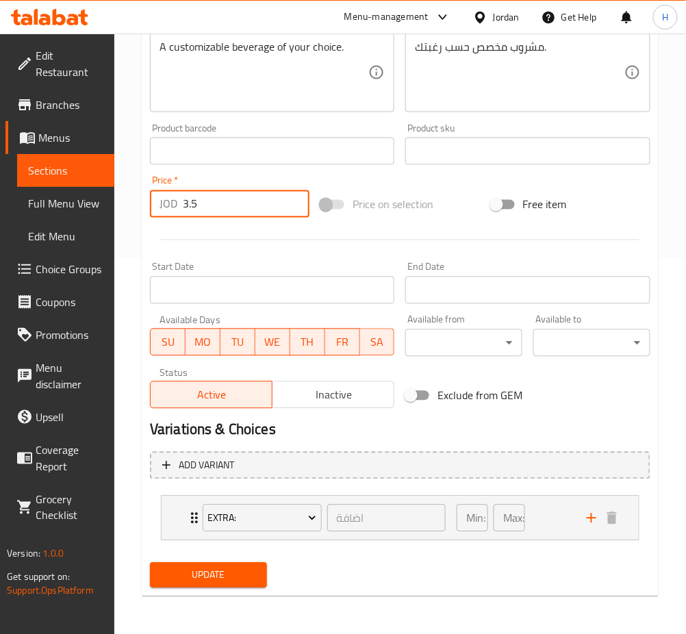
drag, startPoint x: 150, startPoint y: 217, endPoint x: 114, endPoint y: 220, distance: 36.4
click at [125, 218] on div "Home / Restaurants management / Menus / Sections / item / update COLD DRINK sec…" at bounding box center [399, 146] width 571 height 976
click at [589, 519] on icon "add" at bounding box center [591, 518] width 16 height 16
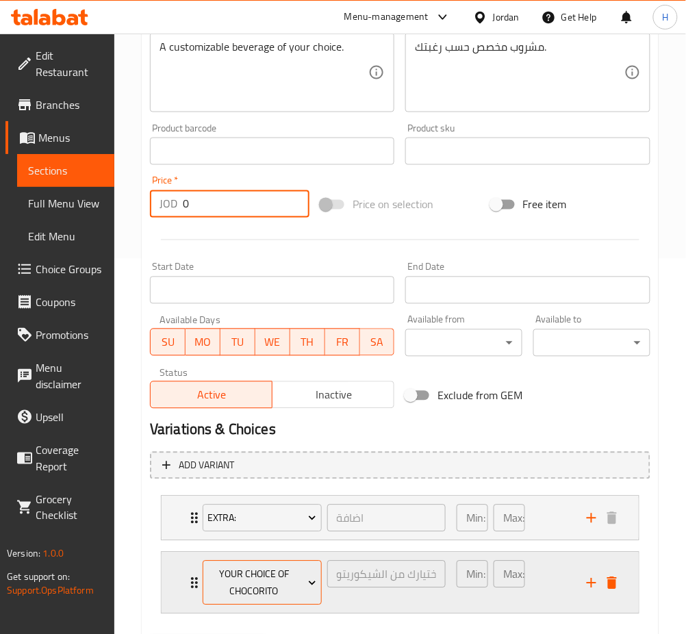
type input "0"
click at [281, 576] on span "your choice of Chocorito" at bounding box center [261, 583] width 109 height 34
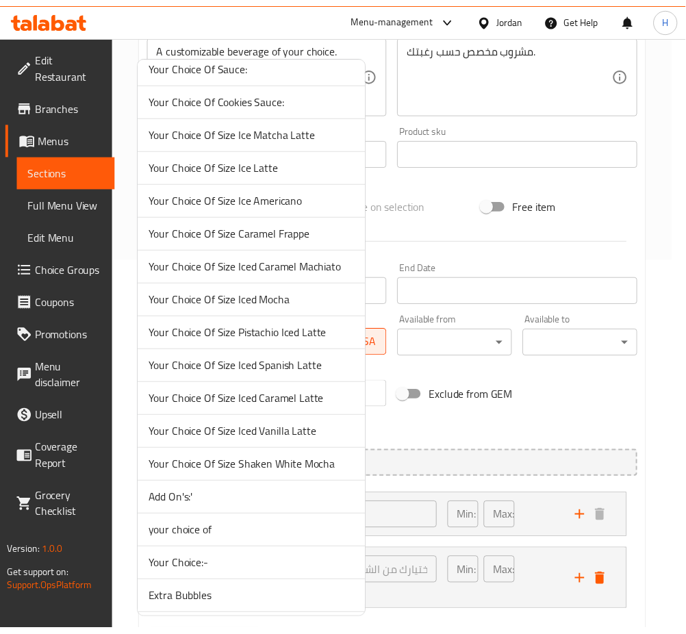
scroll to position [1256, 0]
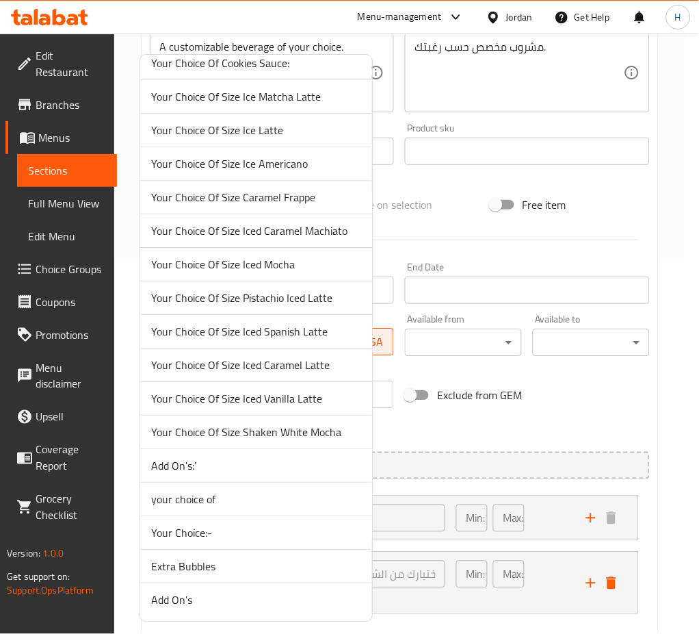
click at [309, 437] on span "Your Choice Of Size Shaken White Mocha" at bounding box center [256, 432] width 210 height 16
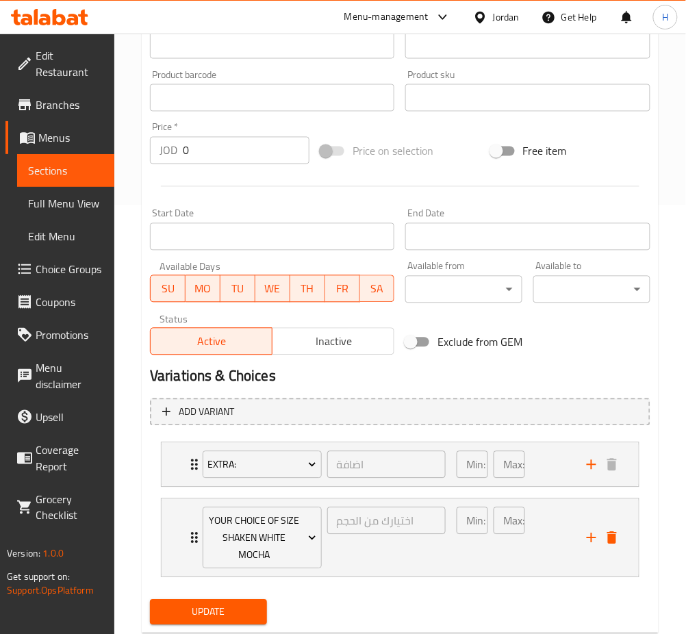
scroll to position [465, 0]
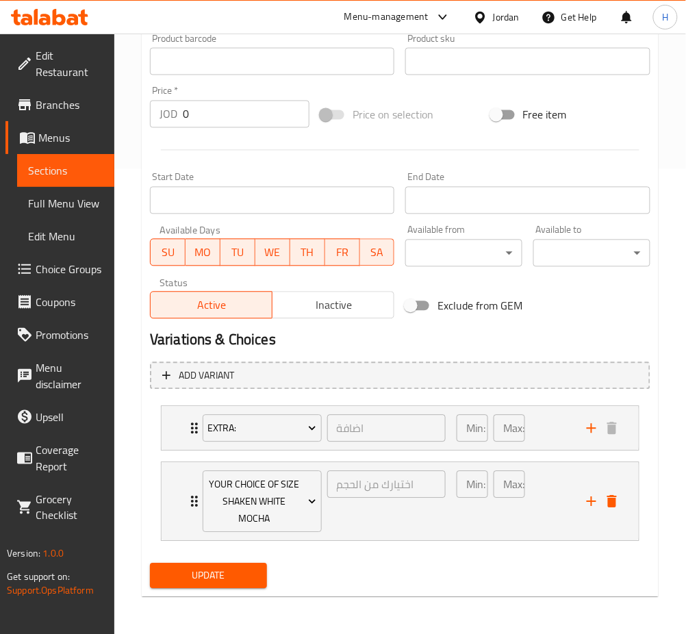
drag, startPoint x: 216, startPoint y: 573, endPoint x: 213, endPoint y: 566, distance: 7.4
click at [216, 572] on span "Update" at bounding box center [208, 575] width 95 height 17
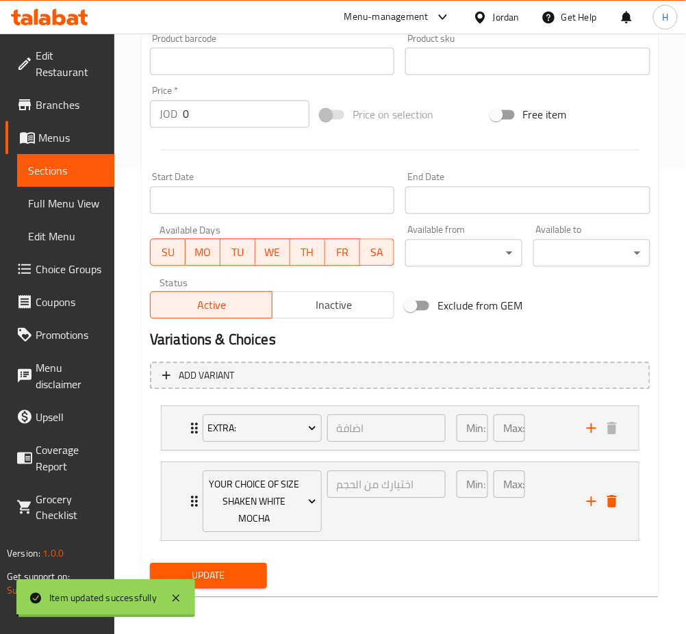
scroll to position [0, 0]
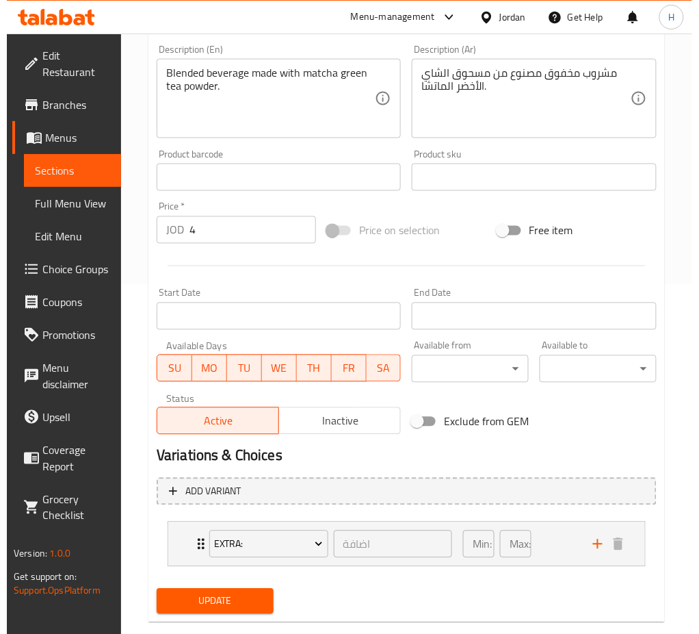
scroll to position [375, 0]
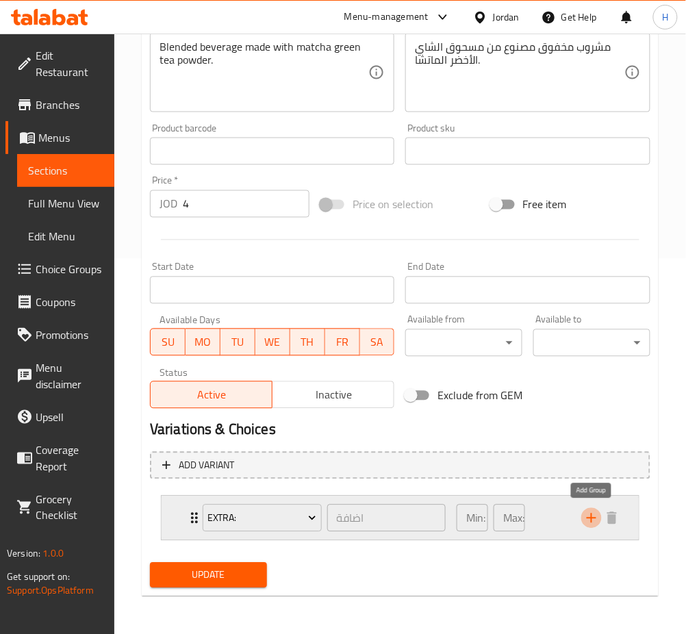
click at [595, 521] on icon "add" at bounding box center [591, 518] width 16 height 16
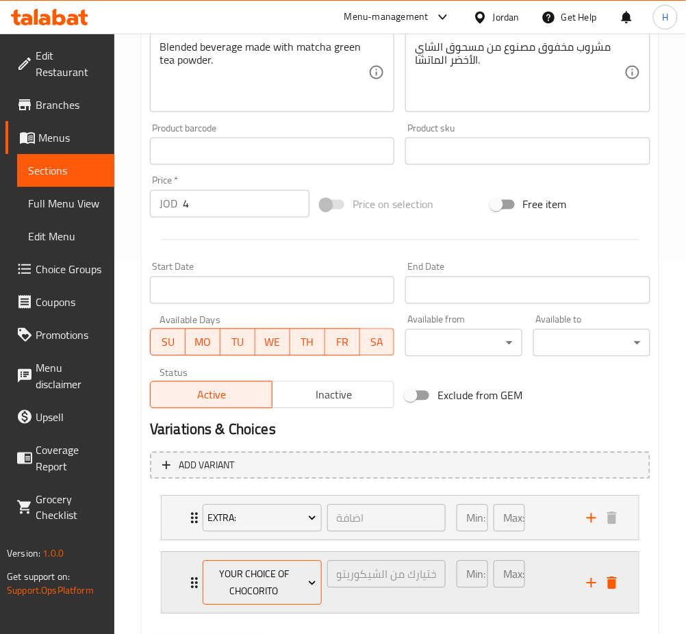
click at [283, 589] on span "your choice of Chocorito" at bounding box center [261, 583] width 109 height 34
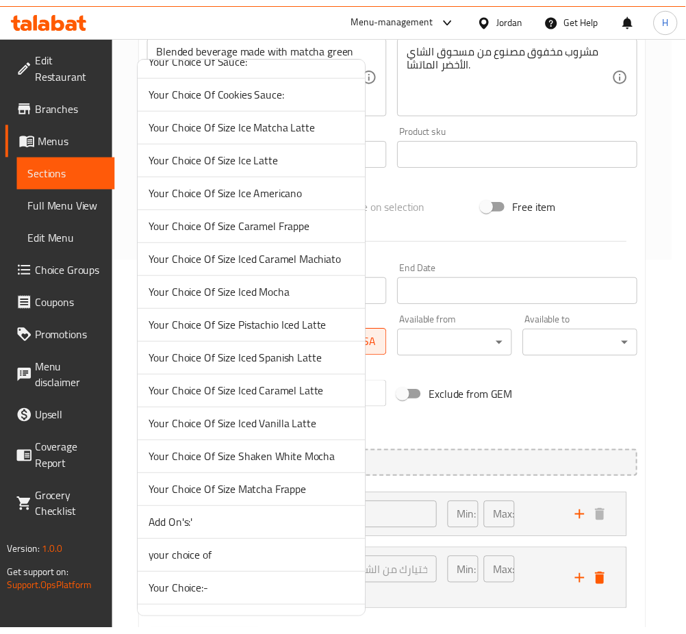
scroll to position [1277, 0]
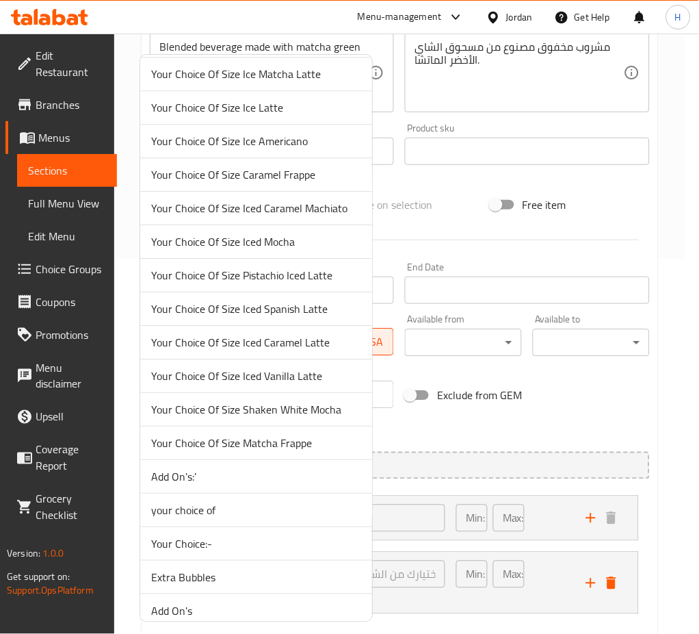
click at [274, 450] on span "Your Choice Of Size Matcha Frappe" at bounding box center [256, 443] width 210 height 16
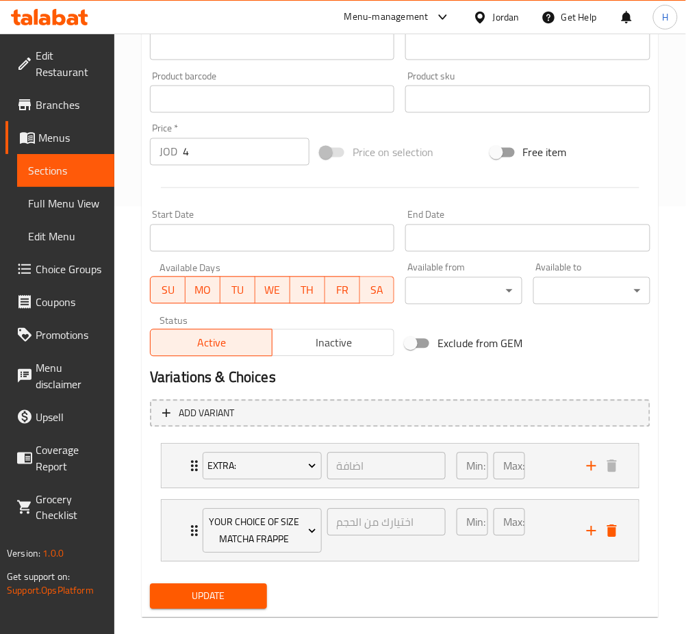
scroll to position [448, 0]
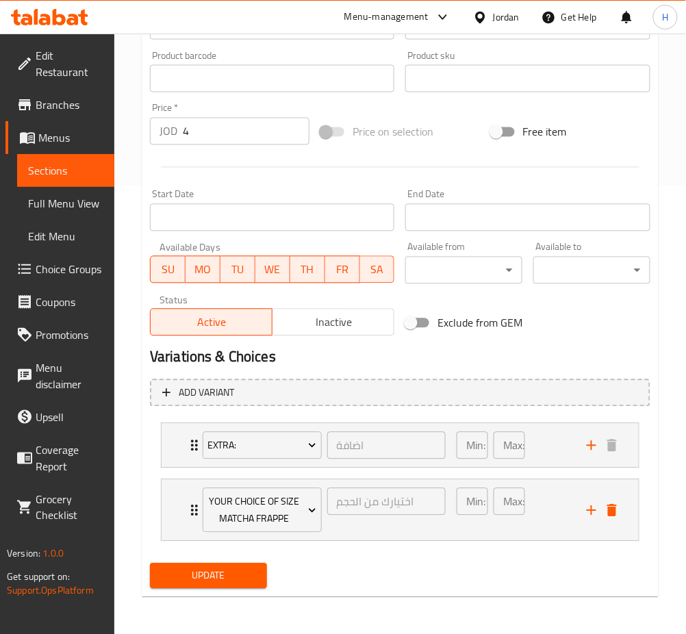
click at [140, 132] on div "Home / Restaurants management / Menus / Sections / item / update COLD DRINK sec…" at bounding box center [399, 110] width 571 height 1049
type input "0"
click at [150, 563] on button "Update" at bounding box center [208, 575] width 117 height 25
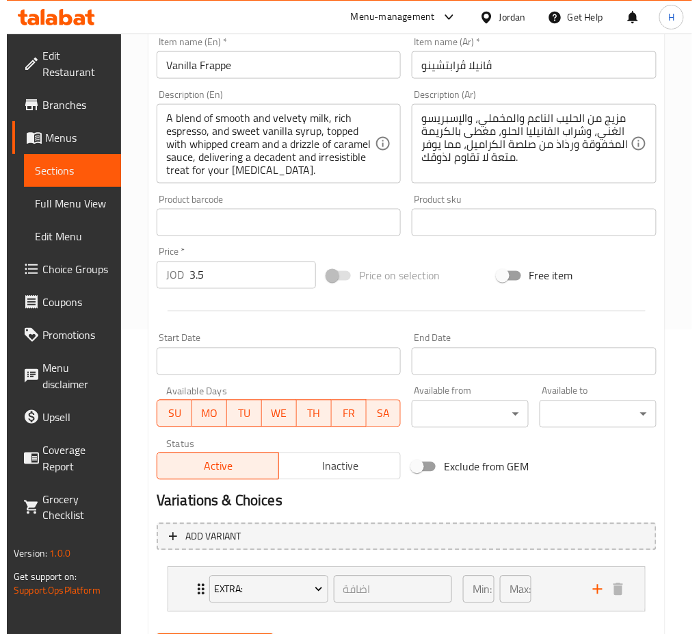
scroll to position [375, 0]
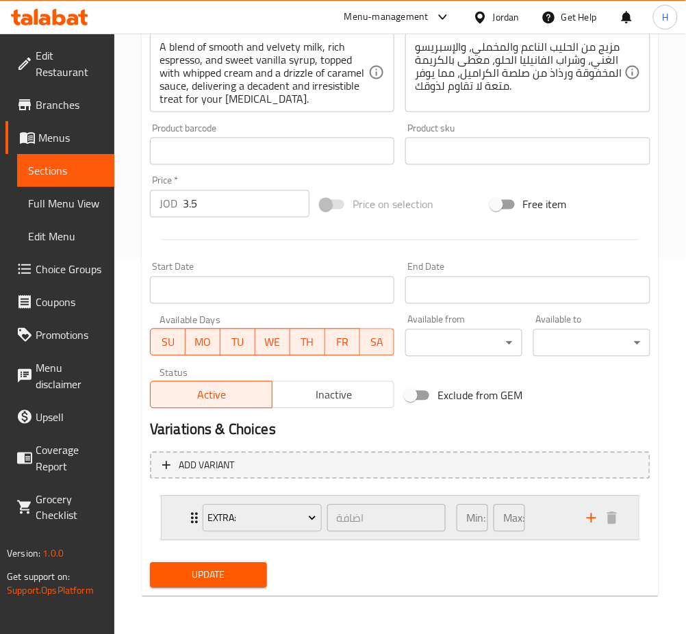
drag, startPoint x: 590, startPoint y: 516, endPoint x: 556, endPoint y: 524, distance: 34.5
click at [590, 515] on icon "add" at bounding box center [591, 518] width 16 height 16
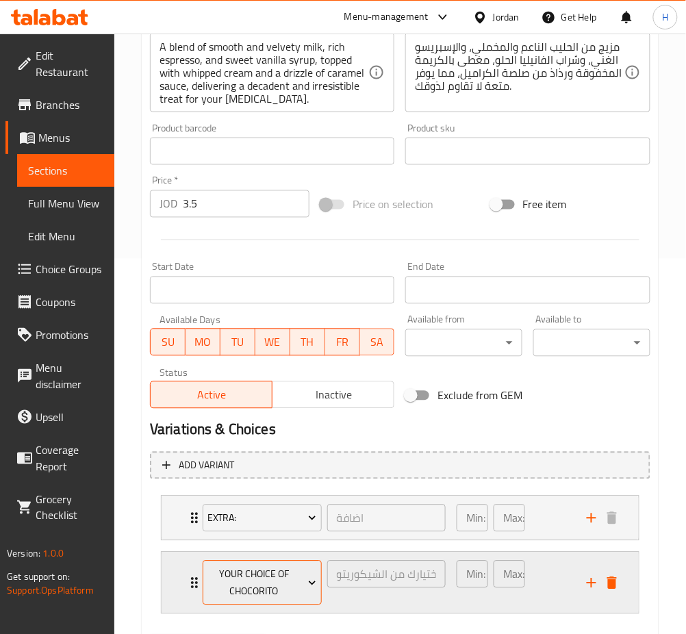
click at [287, 581] on span "your choice of Chocorito" at bounding box center [261, 583] width 109 height 34
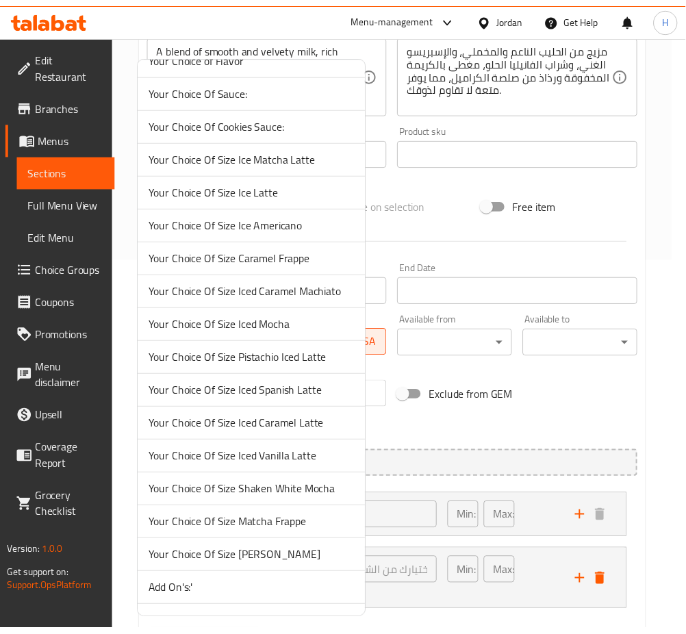
scroll to position [1323, 0]
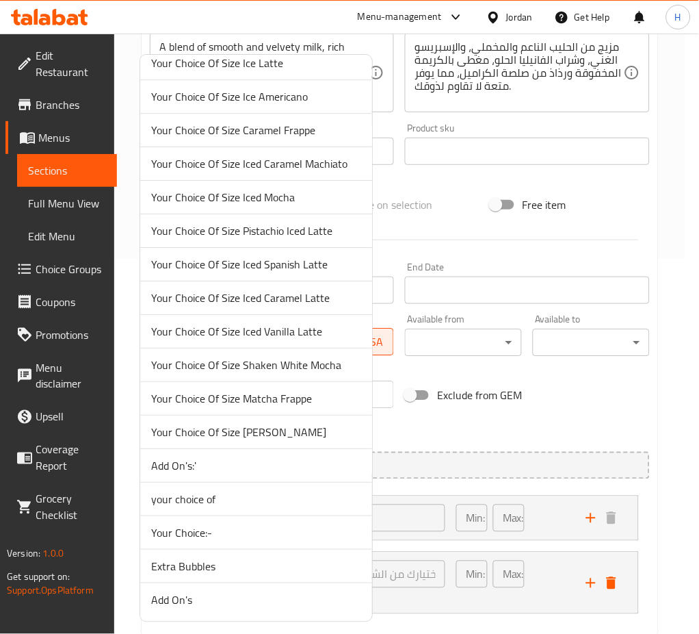
drag, startPoint x: 274, startPoint y: 432, endPoint x: 339, endPoint y: 434, distance: 65.0
click at [274, 430] on span "Your Choice Of Size Vanilla Frappe" at bounding box center [256, 432] width 210 height 16
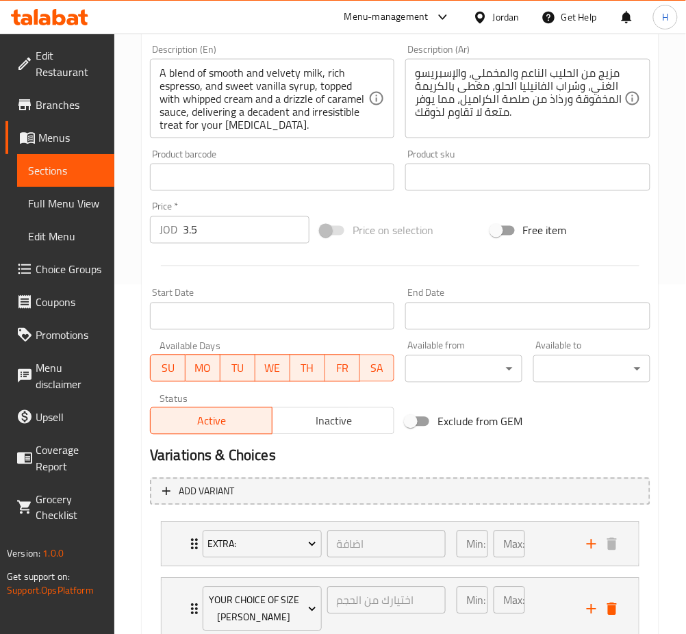
scroll to position [0, 0]
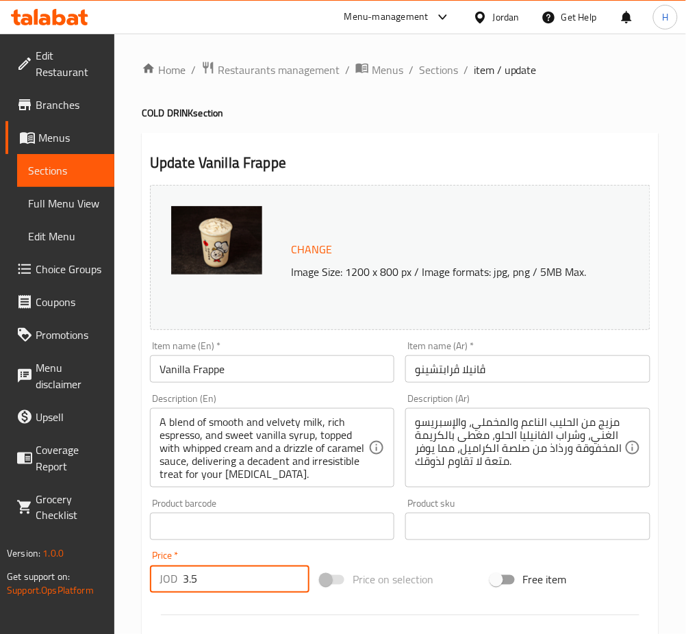
drag, startPoint x: 203, startPoint y: 573, endPoint x: 57, endPoint y: 490, distance: 168.2
click at [133, 542] on div "Home / Restaurants management / Menus / Sections / item / update COLD DRINK sec…" at bounding box center [399, 558] width 571 height 1049
type input "0"
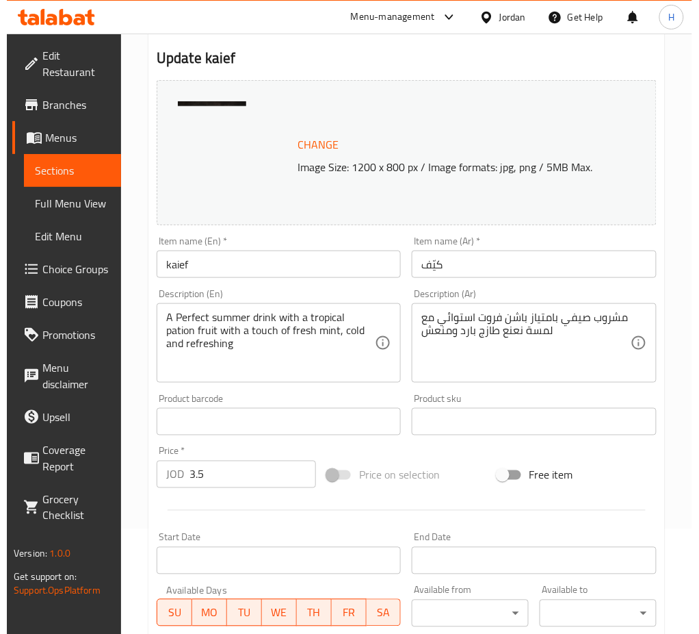
scroll to position [351, 0]
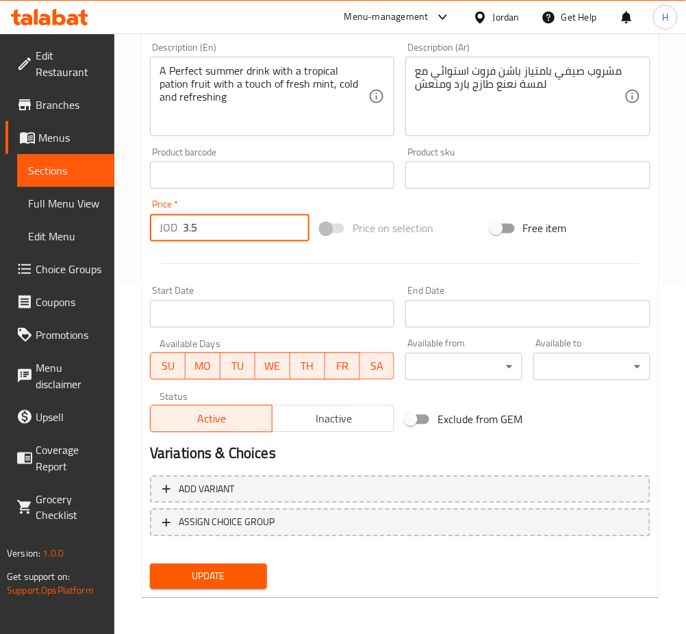
drag, startPoint x: 110, startPoint y: 239, endPoint x: 81, endPoint y: 234, distance: 29.1
click at [93, 230] on div "Edit Restaurant Branches Menus Sections Full Menu View Edit Menu Choice Groups …" at bounding box center [343, 158] width 686 height 953
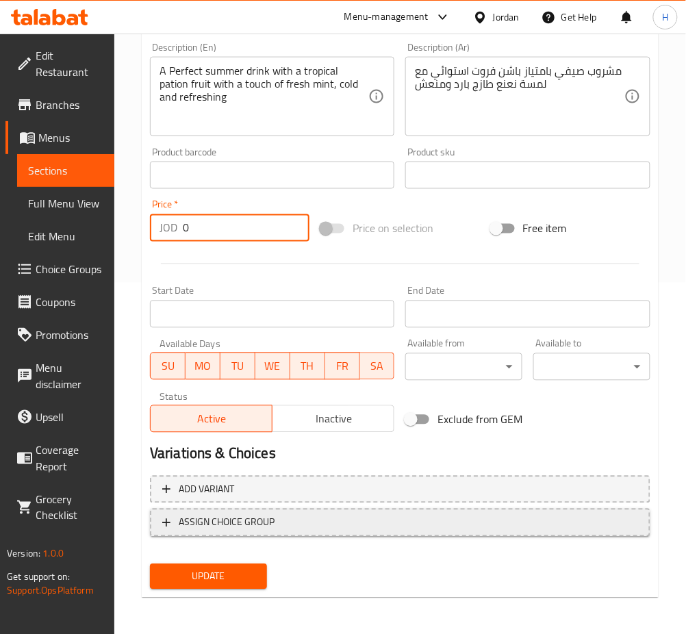
type input "0"
click at [228, 516] on span "ASSIGN CHOICE GROUP" at bounding box center [227, 522] width 96 height 17
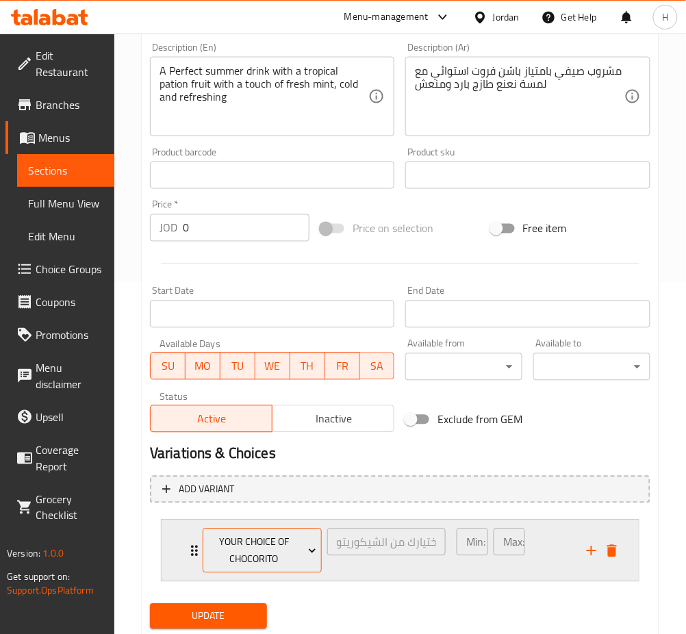
click at [236, 559] on span "your choice of Chocorito" at bounding box center [261, 551] width 109 height 34
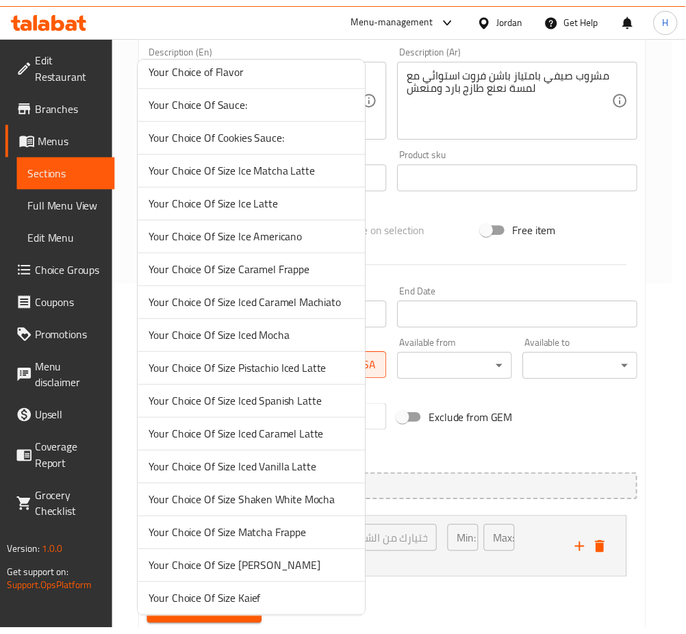
scroll to position [1356, 0]
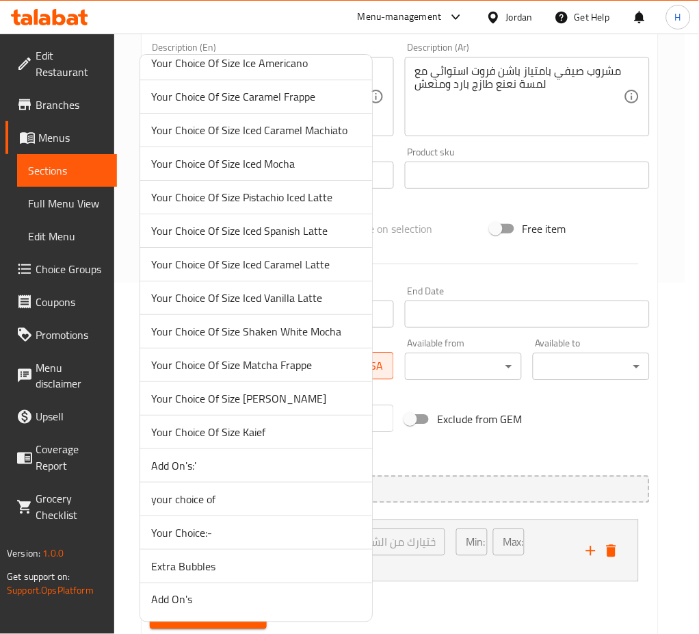
click at [238, 432] on span "Your Choice Of Size Kaief" at bounding box center [256, 432] width 210 height 16
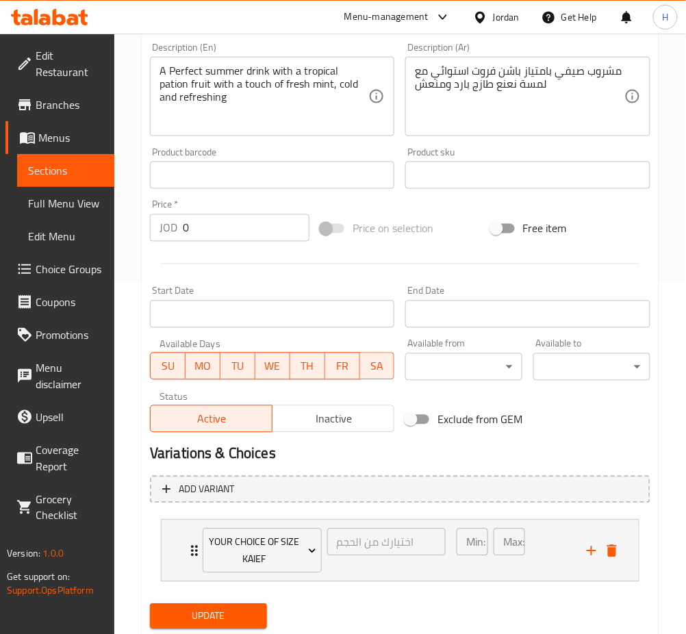
scroll to position [391, 0]
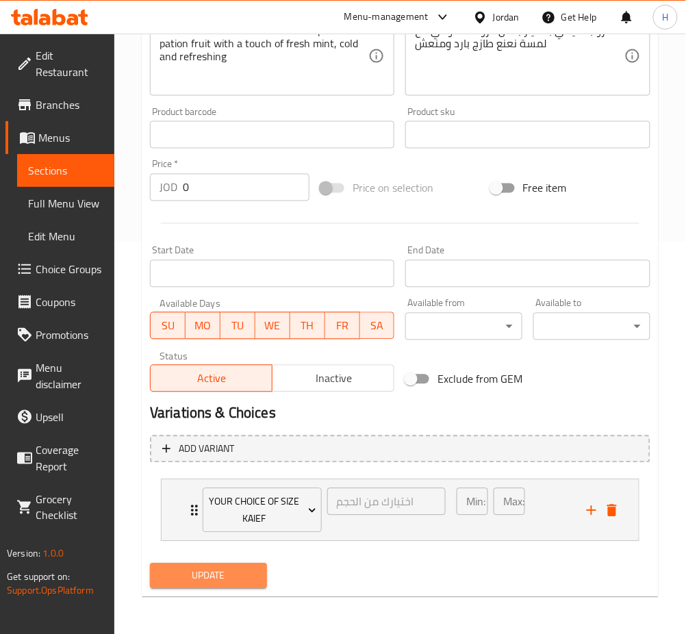
click at [213, 574] on span "Update" at bounding box center [208, 575] width 95 height 17
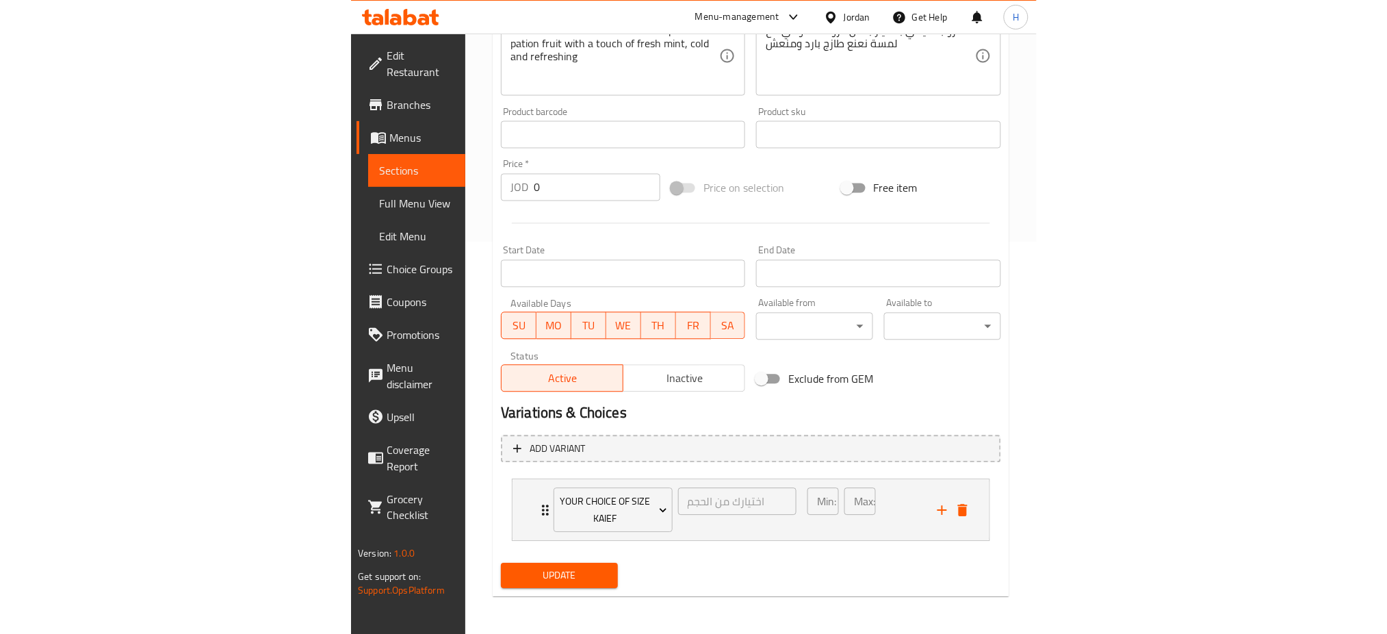
scroll to position [375, 0]
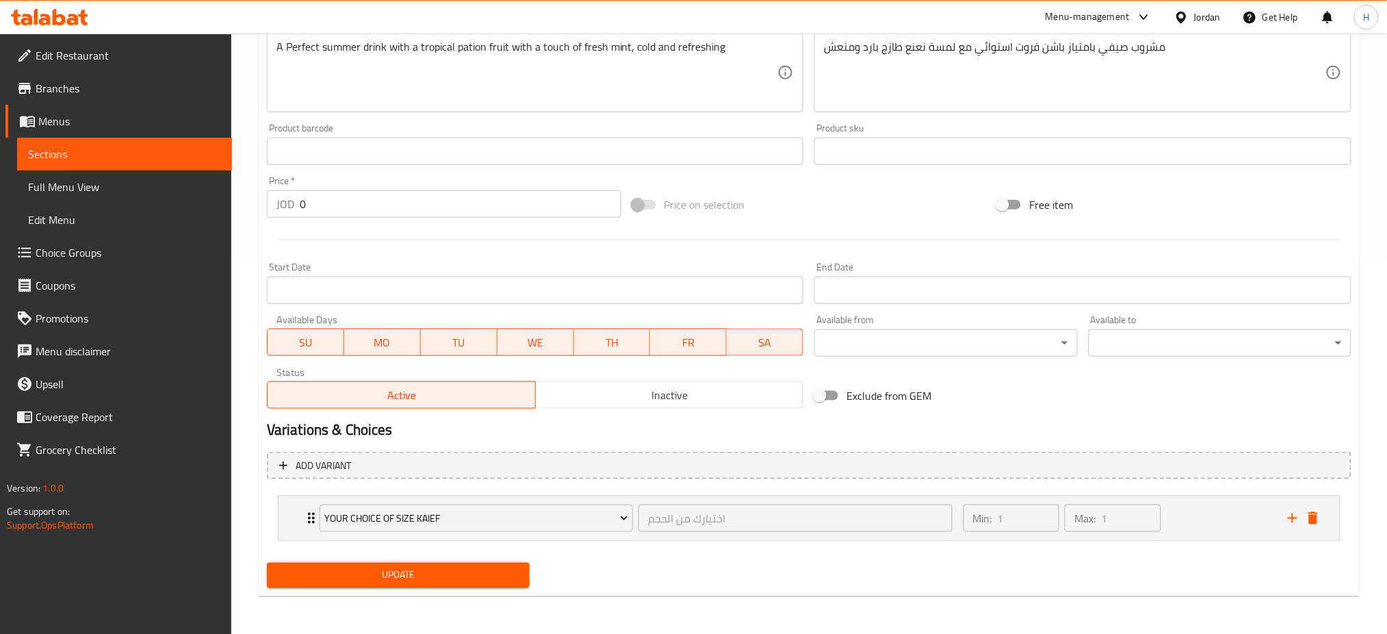
click at [60, 17] on icon at bounding box center [59, 17] width 13 height 16
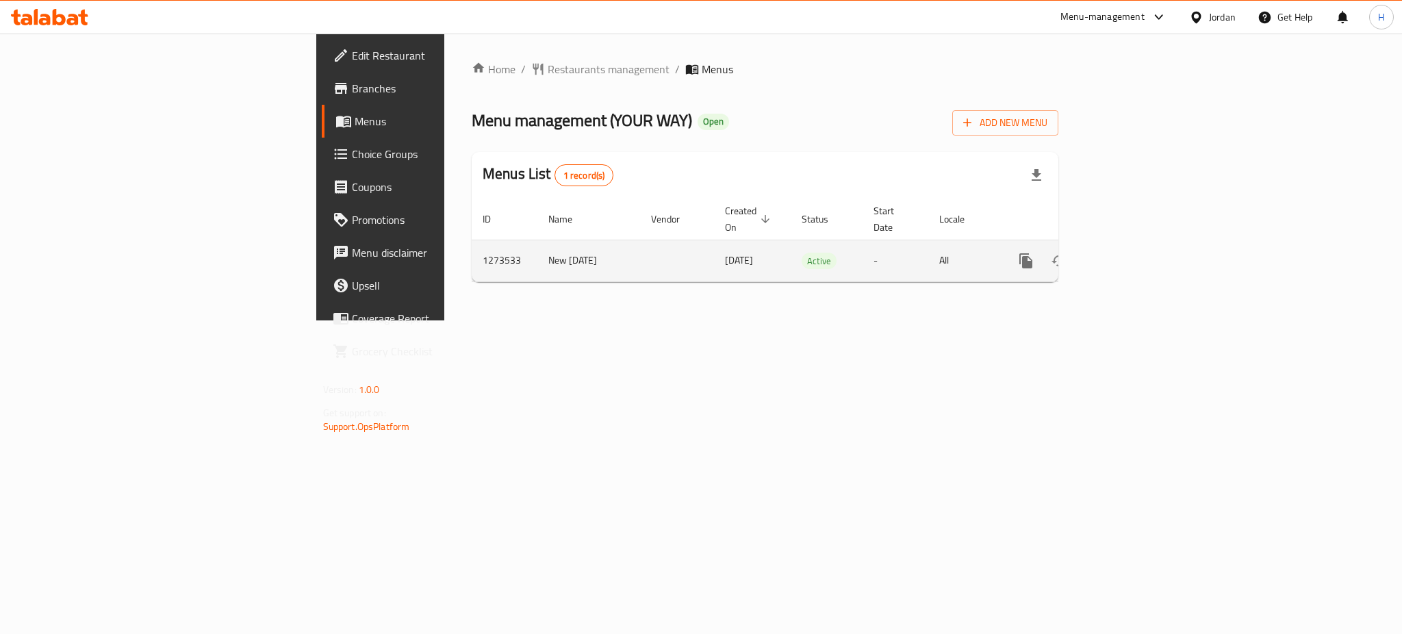
click at [1141, 250] on link "enhanced table" at bounding box center [1124, 260] width 33 height 33
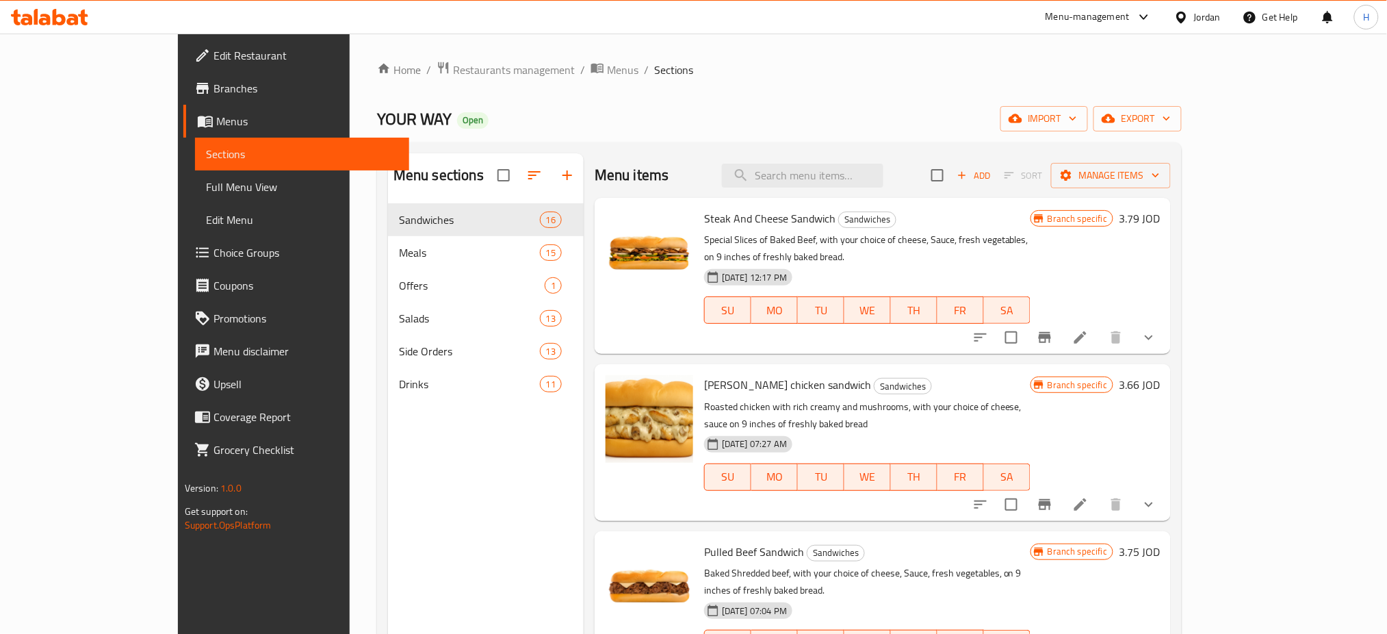
click at [214, 94] on span "Branches" at bounding box center [306, 88] width 185 height 16
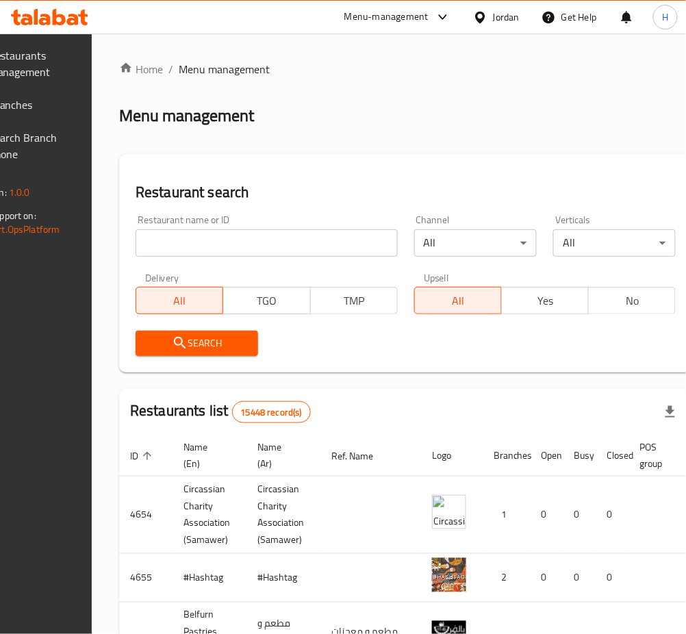
click at [34, 121] on link "Search Branch Phone" at bounding box center [20, 145] width 122 height 49
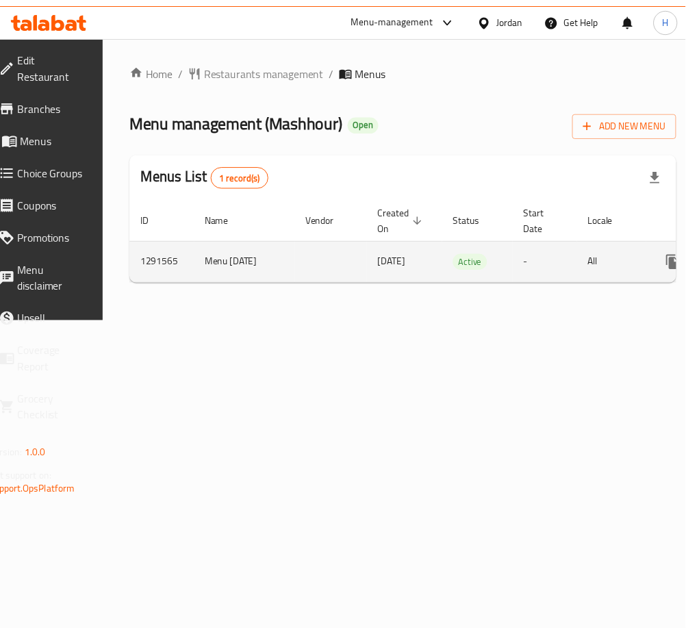
scroll to position [0, 151]
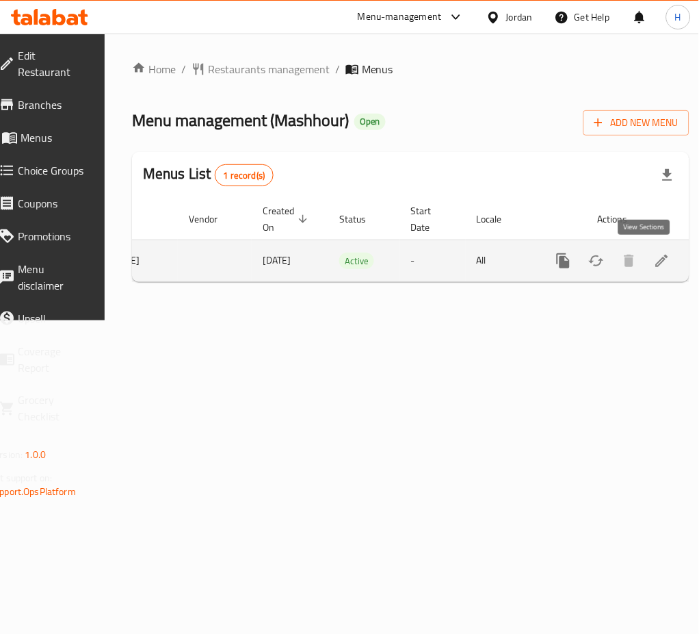
click at [656, 266] on icon "enhanced table" at bounding box center [662, 261] width 12 height 12
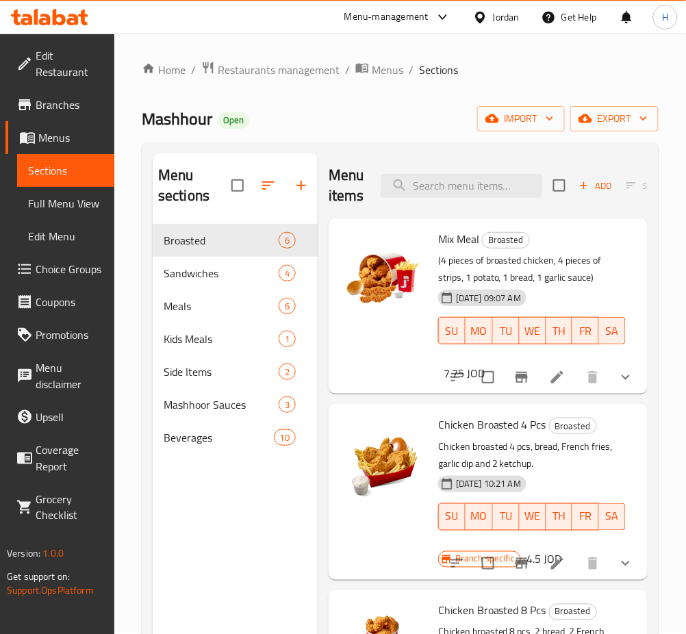
click at [302, 193] on icon "button" at bounding box center [301, 185] width 16 height 16
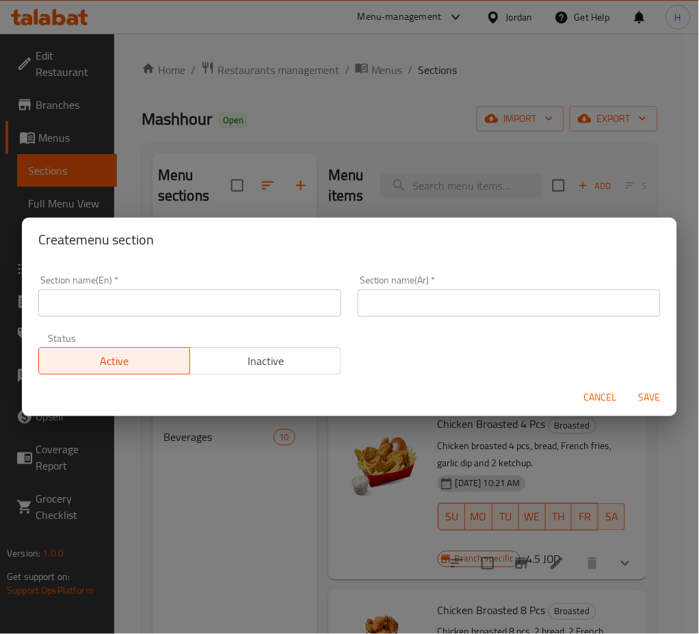
click at [461, 260] on div "Create menu section" at bounding box center [350, 240] width 656 height 44
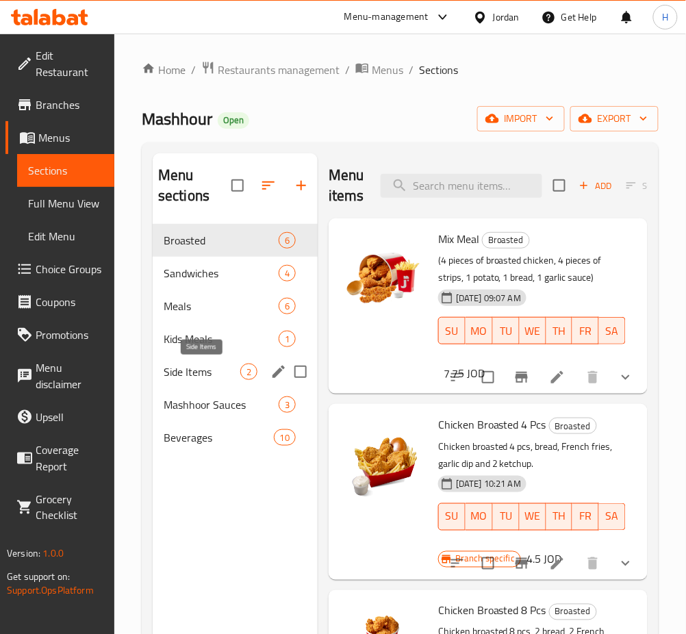
click at [210, 367] on span "Side Items" at bounding box center [202, 371] width 77 height 16
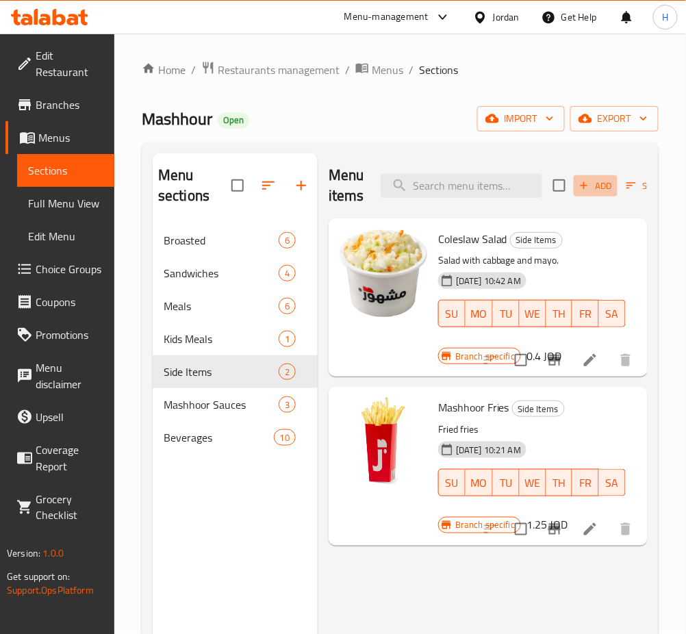
click at [587, 194] on span "Add" at bounding box center [595, 186] width 37 height 16
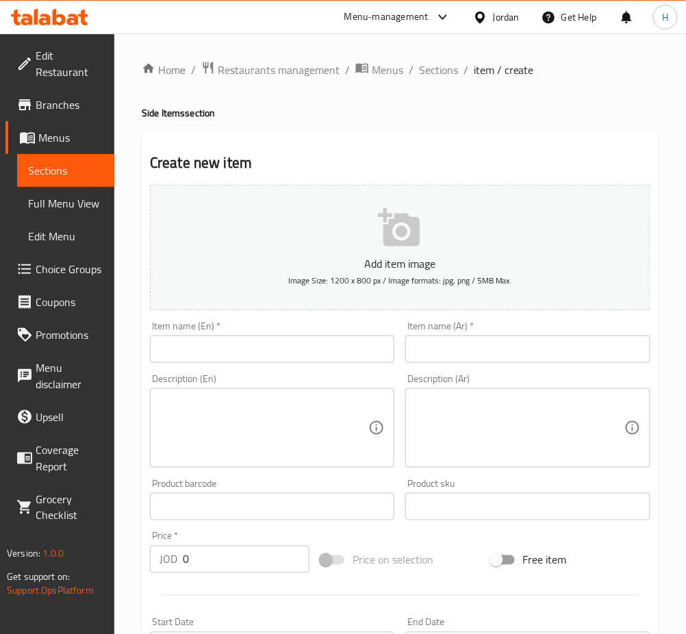
click at [311, 357] on input "text" at bounding box center [272, 348] width 244 height 27
paste input "Mashhoor Chicken Fries"
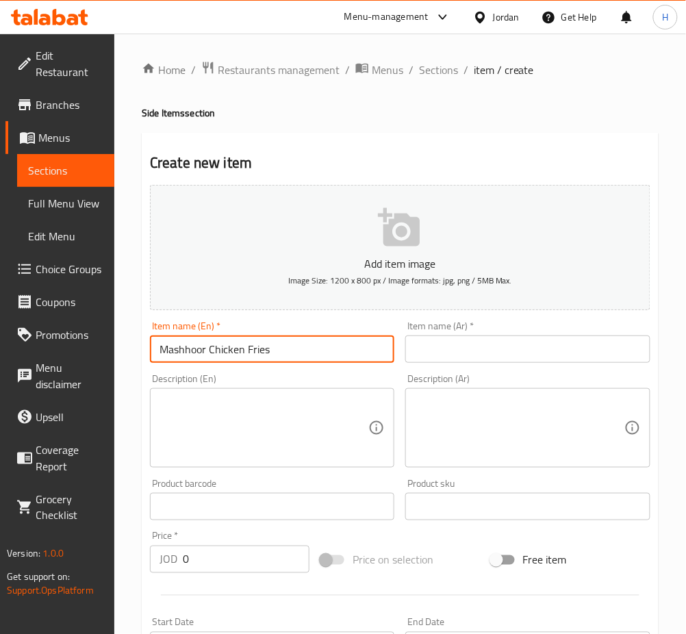
type input "Mashhoor Chicken Fries"
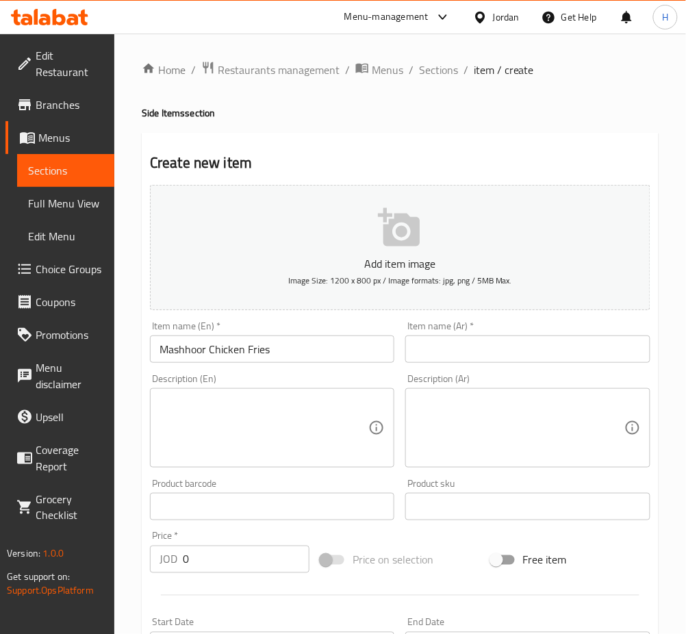
click at [453, 359] on input "text" at bounding box center [527, 348] width 244 height 27
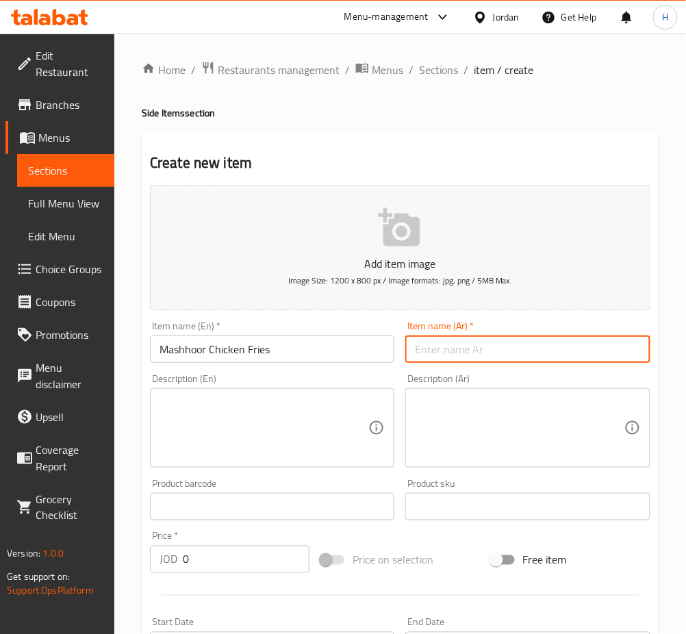
paste input "مشهور تشيكن فرايز"
type input "مشهور تشيكن فرايز"
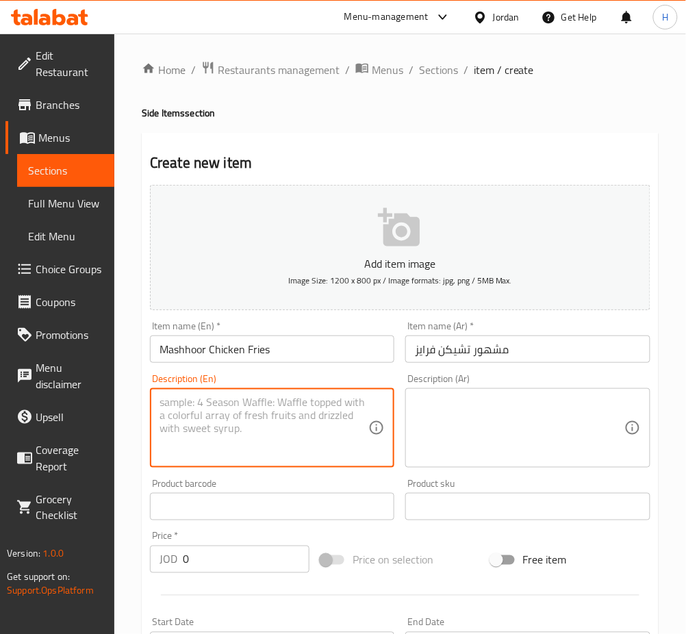
click at [276, 432] on textarea at bounding box center [263, 428] width 209 height 65
paste textarea "Potatoes – Strips – Mayonnaise – Ketchup – Cheese"
type textarea "Potatoes – Strips – Mayonnaise – Ketchup – Cheese"
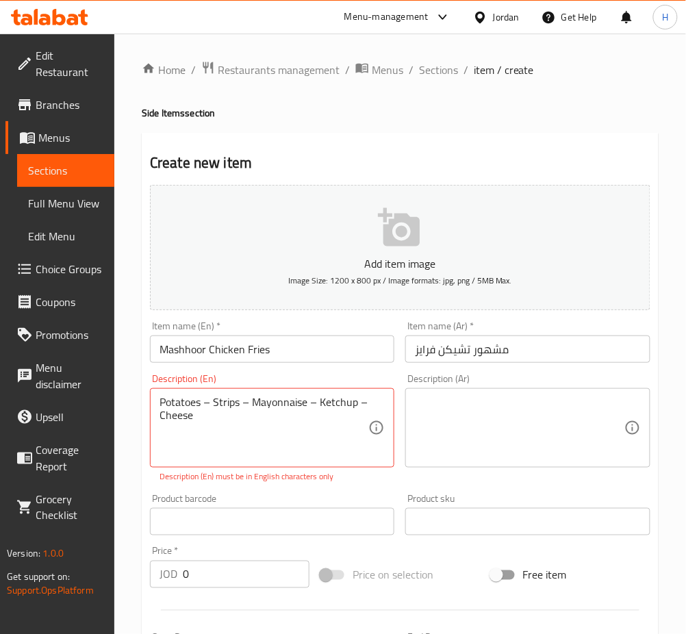
click at [480, 415] on textarea at bounding box center [519, 428] width 209 height 65
paste textarea "بطاطا - ستريبس - مايونيز - كاتشب - جبنة"
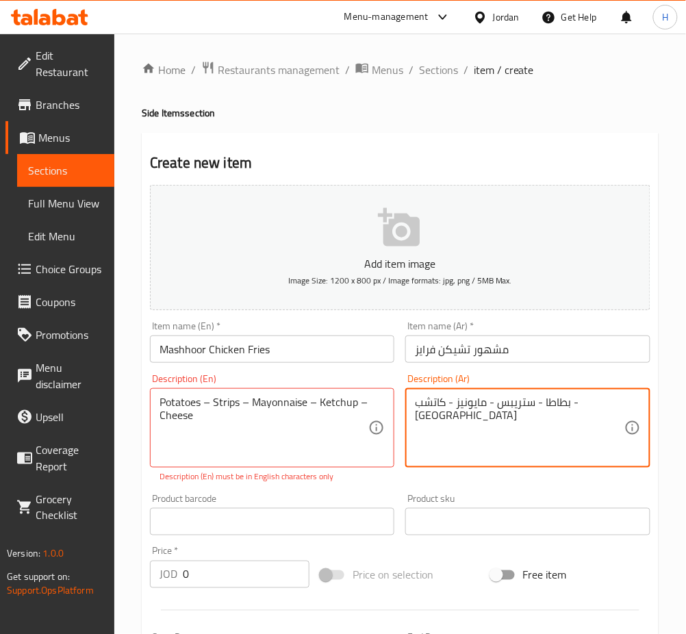
type textarea "بطاطا - ستريبس - مايونيز - كاتشب - جبنة"
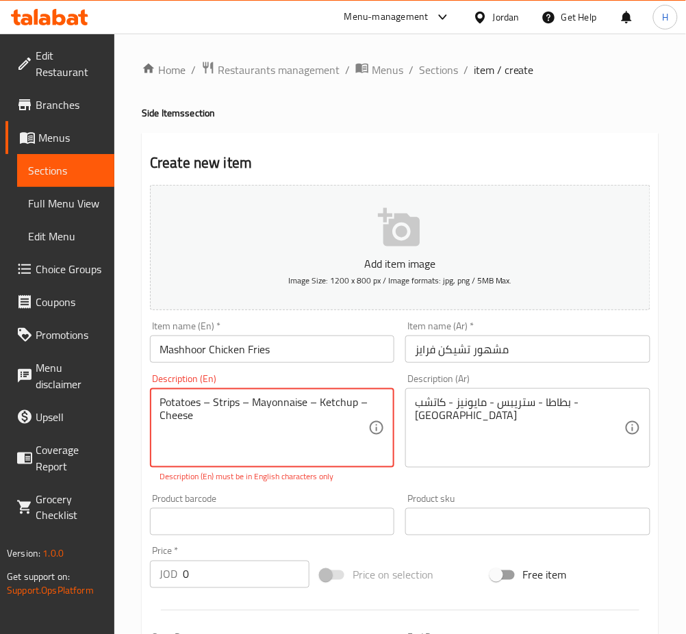
click at [209, 403] on textarea "Potatoes – Strips – Mayonnaise – Ketchup – Cheese" at bounding box center [263, 428] width 209 height 65
click at [350, 402] on textarea "Potatoes Strips Mayonnaise Ketchup – Cheese" at bounding box center [263, 428] width 209 height 65
type textarea "Potatoes Strips Mayonnaise Ketchup Cheese"
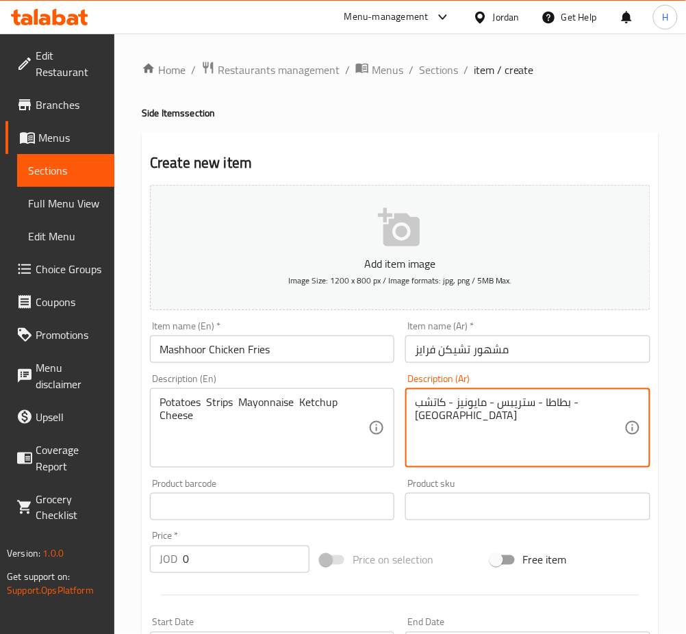
click at [211, 559] on input "0" at bounding box center [246, 558] width 127 height 27
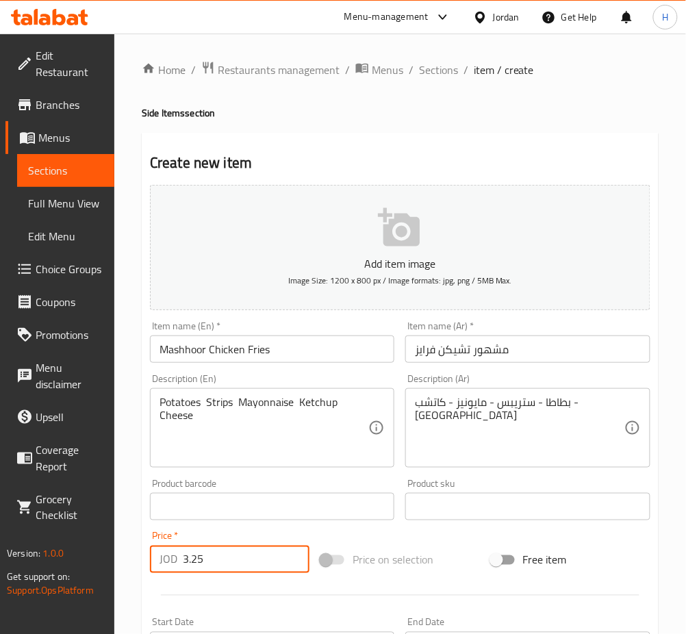
type input "3.25"
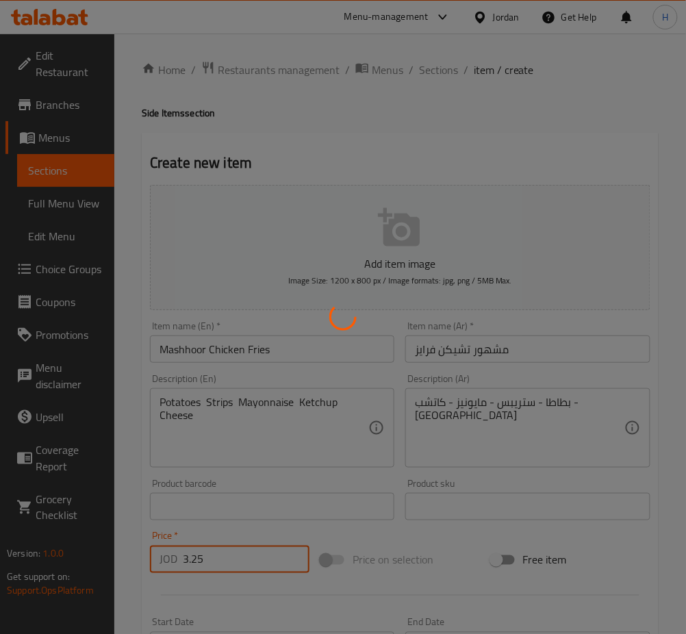
type input "0"
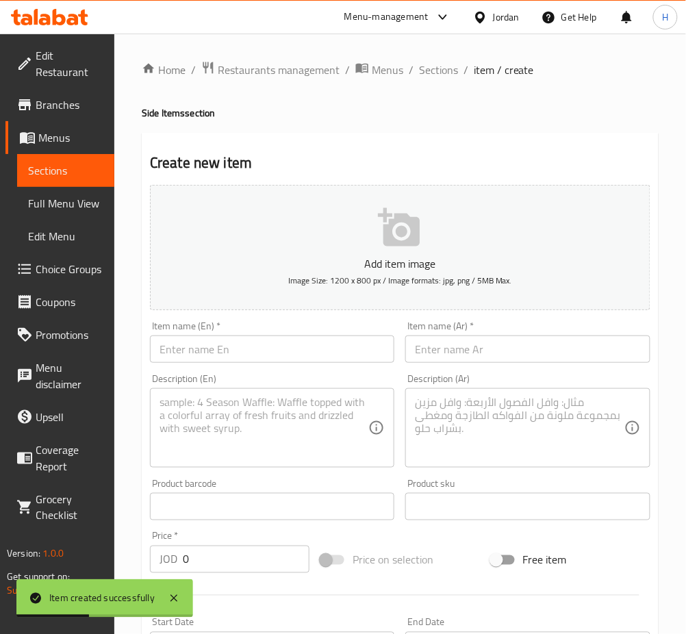
click at [239, 346] on input "text" at bounding box center [272, 348] width 244 height 27
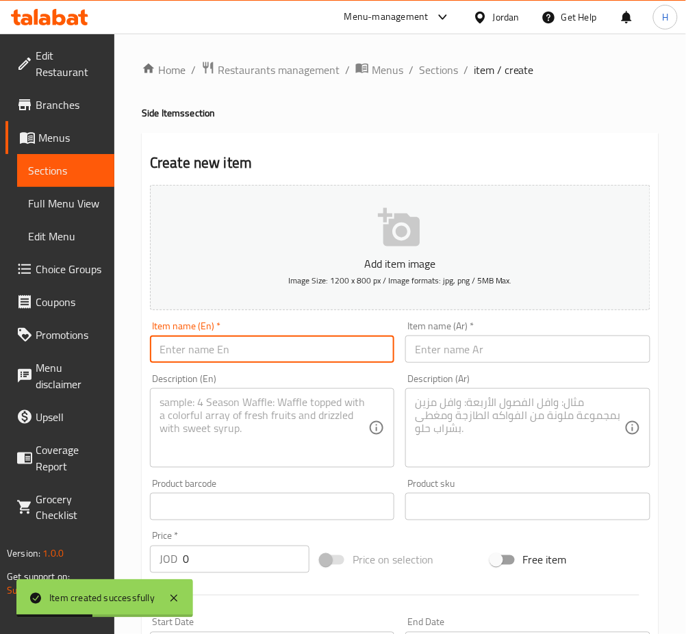
paste input "cheese fries"
type input "cheese fries"
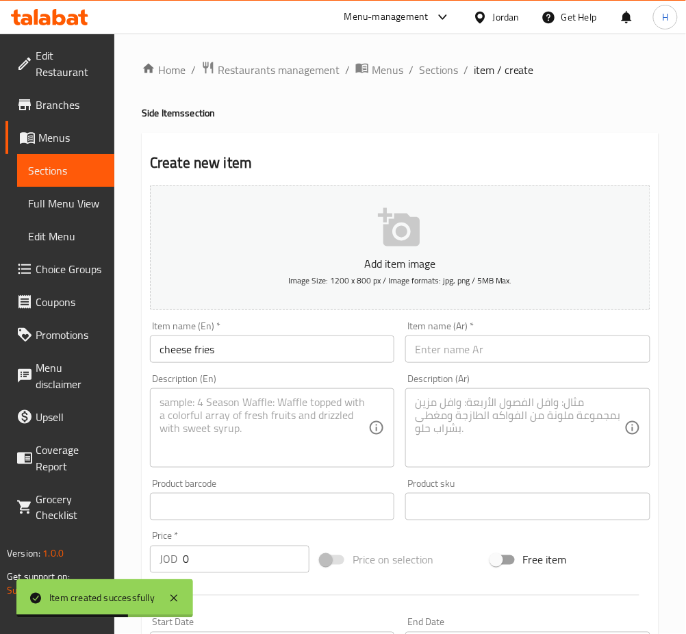
drag, startPoint x: 477, startPoint y: 347, endPoint x: 484, endPoint y: 348, distance: 7.0
click at [477, 348] on input "text" at bounding box center [527, 348] width 244 height 27
paste input "تشيز فرايز"
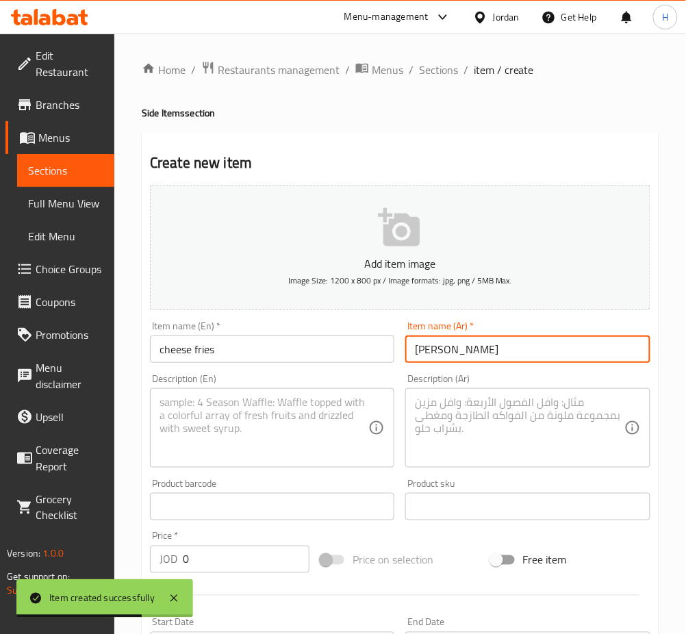
type input "تشيز فرايز"
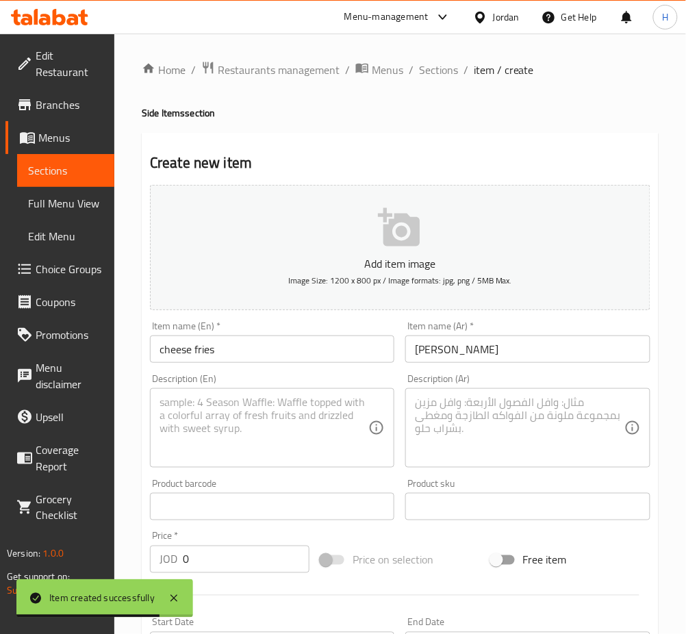
click at [308, 403] on textarea at bounding box center [263, 428] width 209 height 65
paste textarea "Potatoes – Mayonnaise – Cheese – Jalapeño"
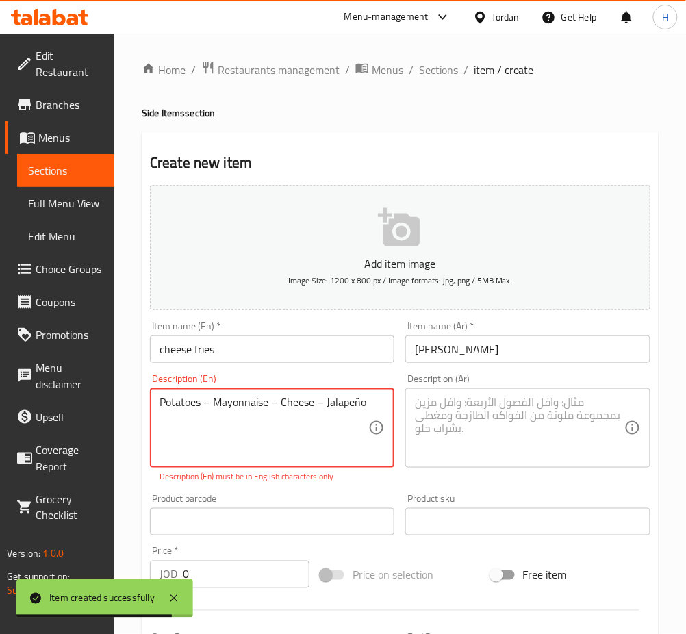
click at [209, 398] on textarea "Potatoes – Mayonnaise – Cheese – Jalapeño" at bounding box center [263, 428] width 209 height 65
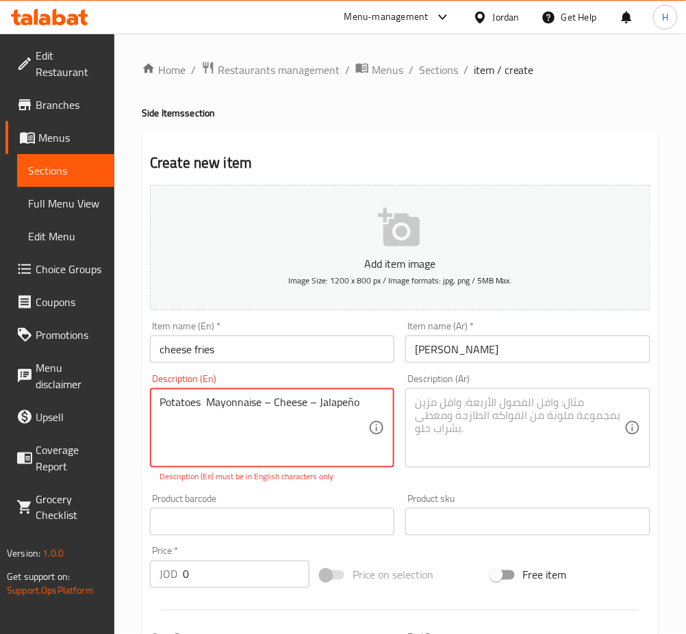
click at [267, 405] on textarea "Potatoes Mayonnaise – Cheese – Jalapeño" at bounding box center [263, 428] width 209 height 65
type textarea "Potatoes Mayonnaise Cheese Jalapeño"
click at [527, 479] on div "Description (Ar) Description (Ar)" at bounding box center [527, 428] width 255 height 120
click at [544, 457] on textarea at bounding box center [519, 428] width 209 height 65
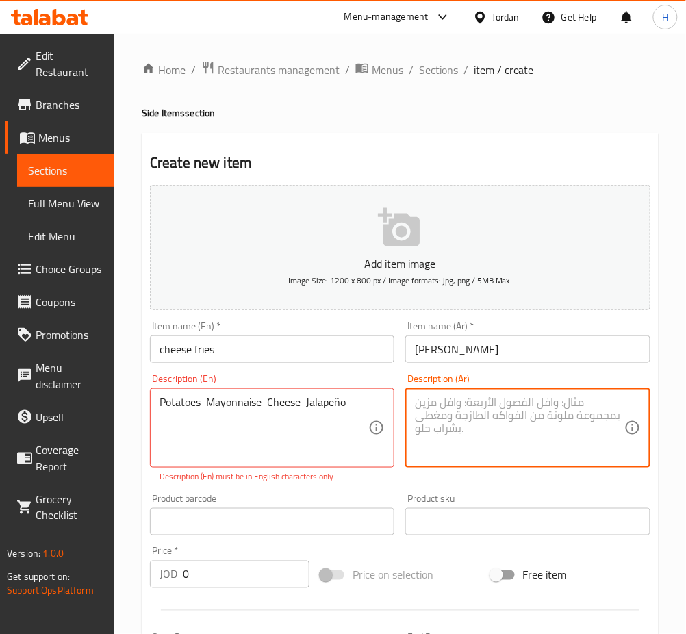
paste textarea "بطاطا - مايونيز - جبنة - هلابينو"
type textarea "بطاطا - مايونيز - جبنة - هلابينو"
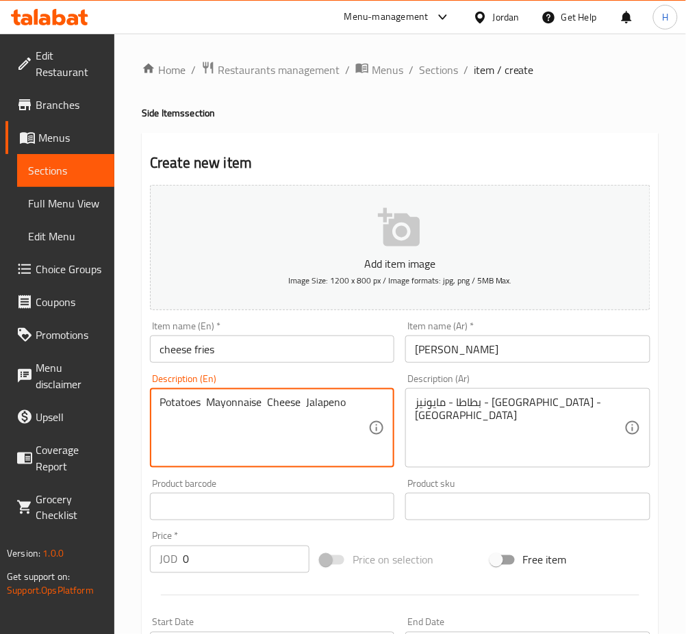
type textarea "Potatoes Mayonnaise Cheese Jalapeno"
click at [236, 563] on input "0" at bounding box center [246, 558] width 127 height 27
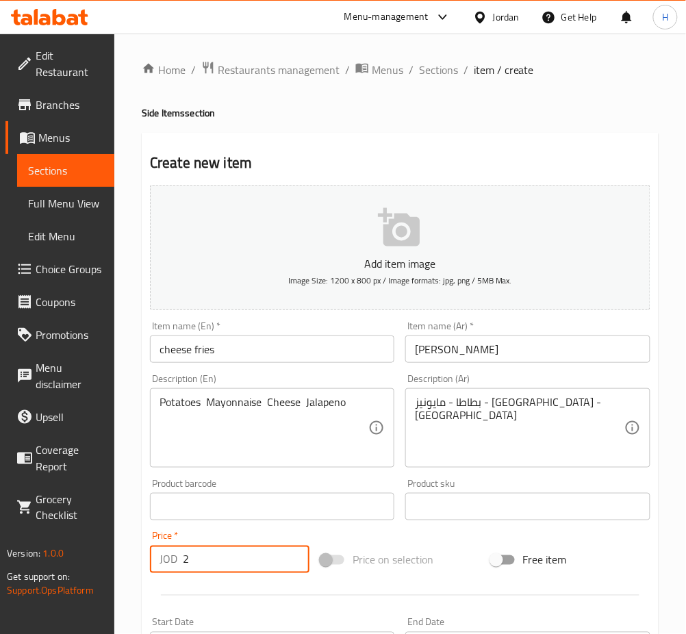
type input "2"
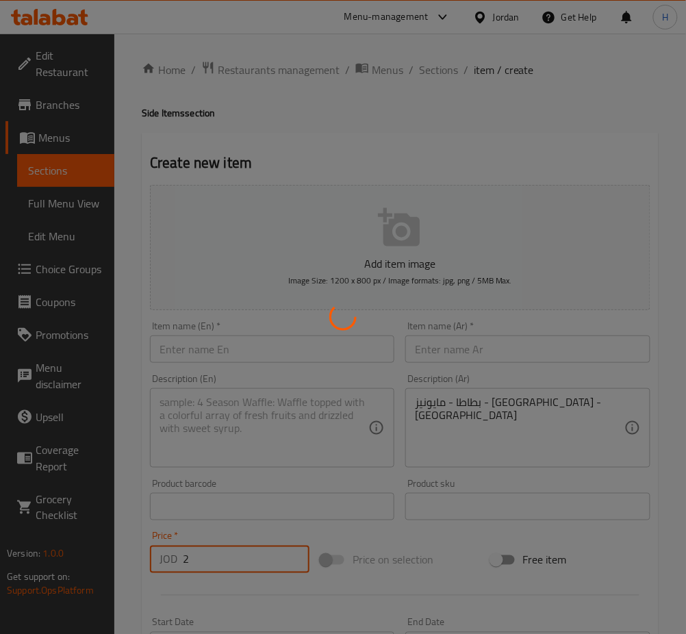
type input "0"
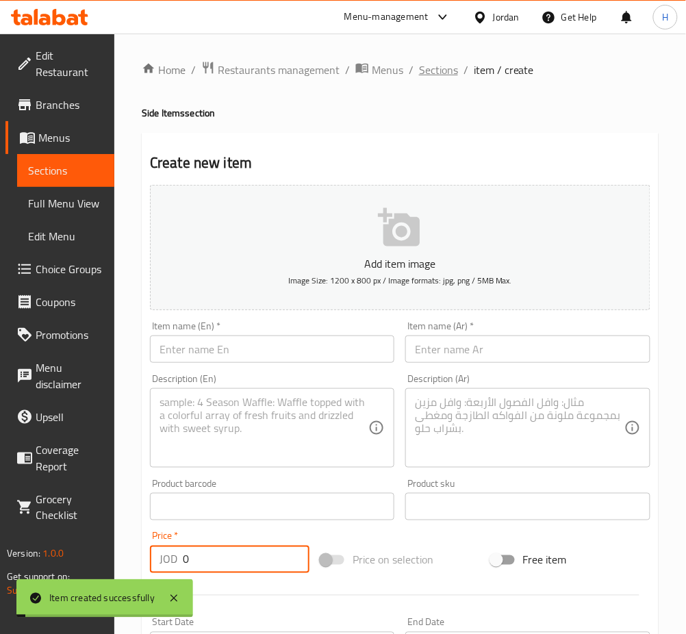
click at [446, 71] on span "Sections" at bounding box center [438, 70] width 39 height 16
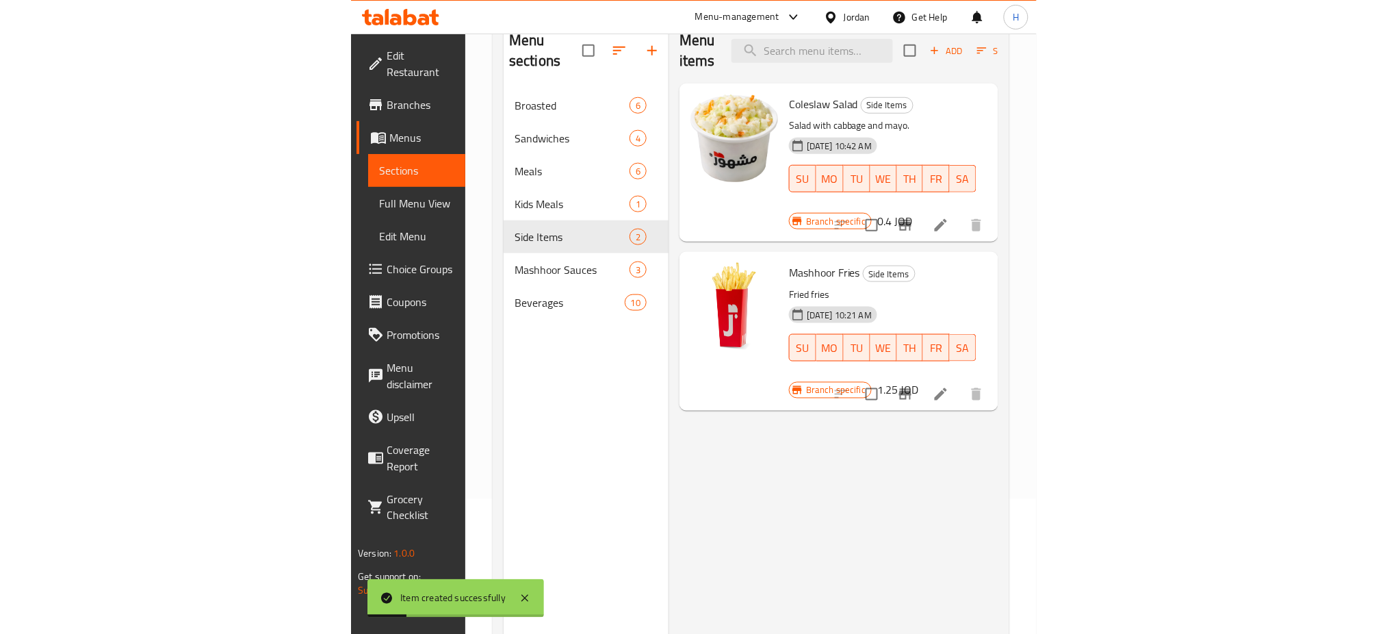
scroll to position [192, 0]
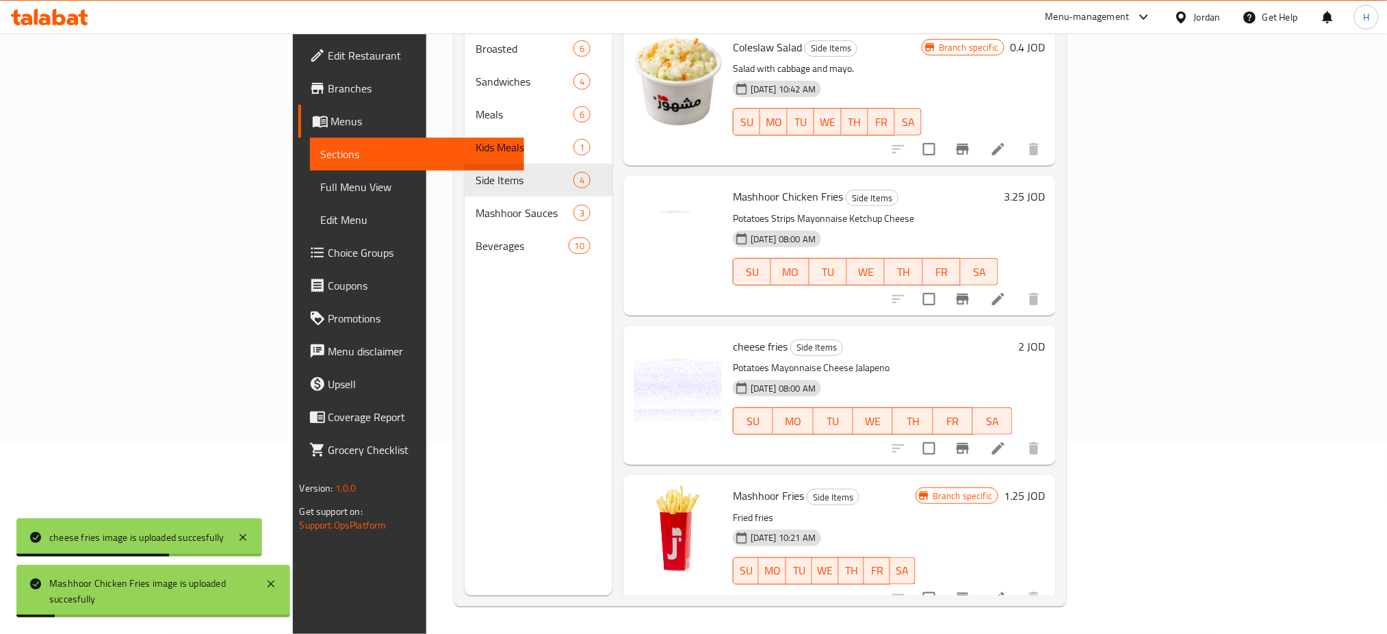
click at [66, 25] on div at bounding box center [49, 17] width 77 height 16
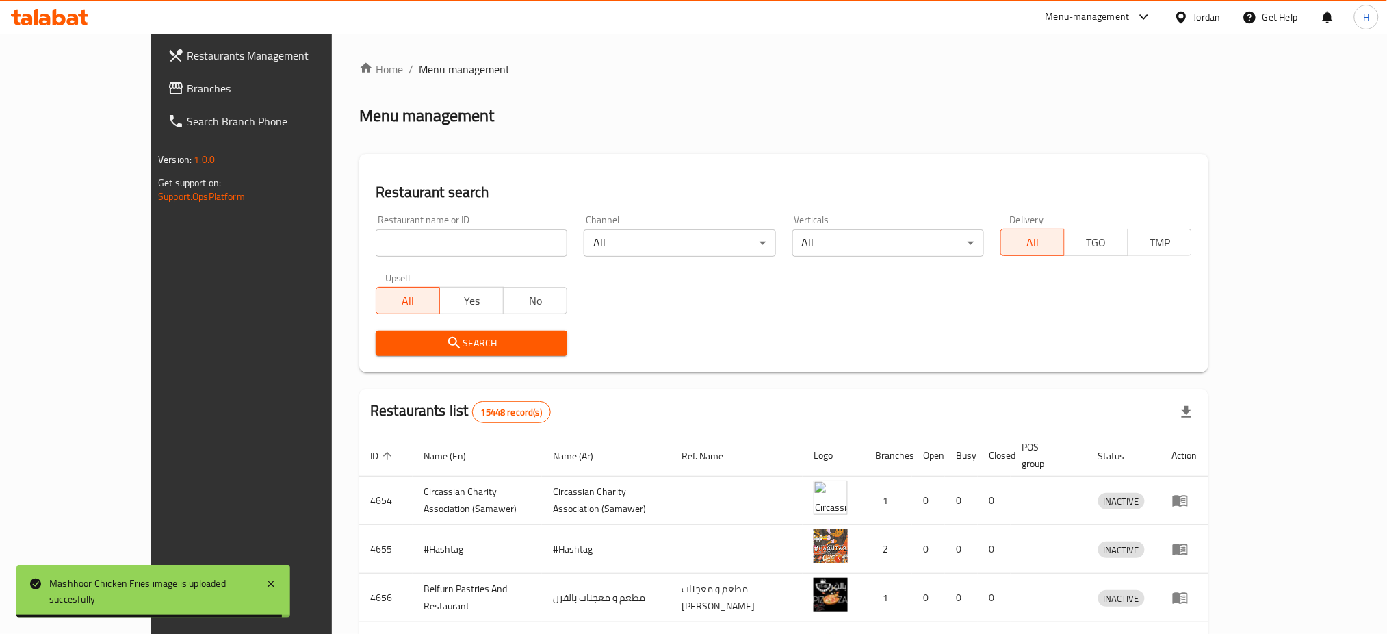
click at [187, 90] on span "Branches" at bounding box center [279, 88] width 185 height 16
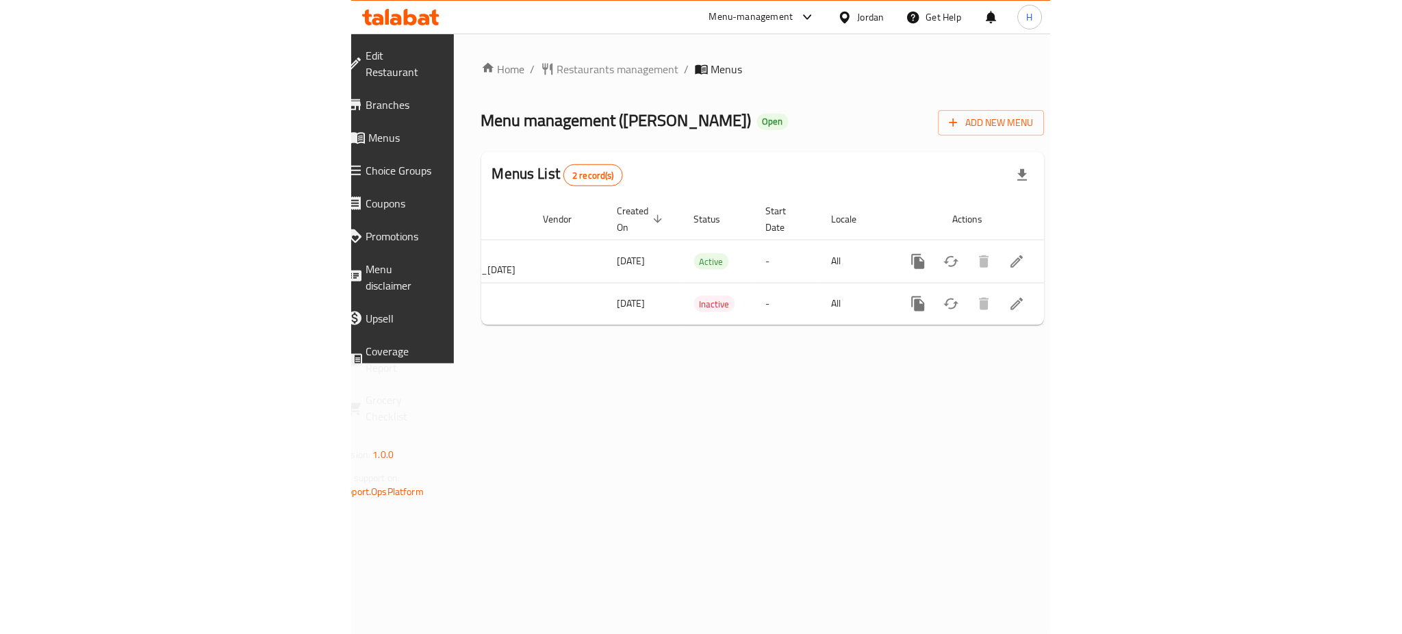
scroll to position [0, 181]
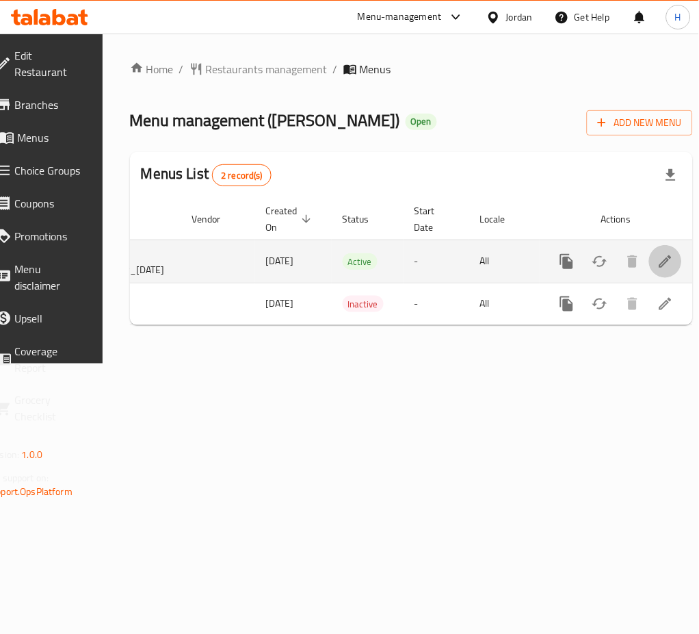
click at [649, 257] on link "enhanced table" at bounding box center [665, 261] width 33 height 33
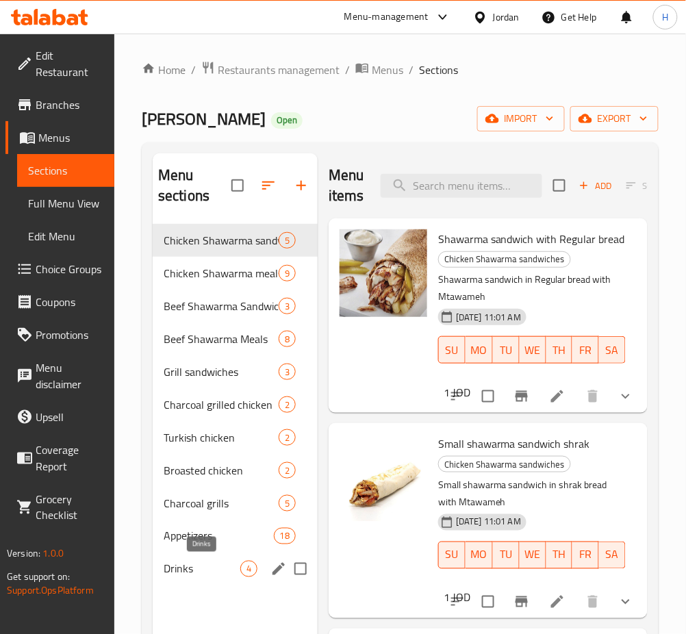
click at [190, 550] on div "Appetizers 18" at bounding box center [235, 535] width 165 height 33
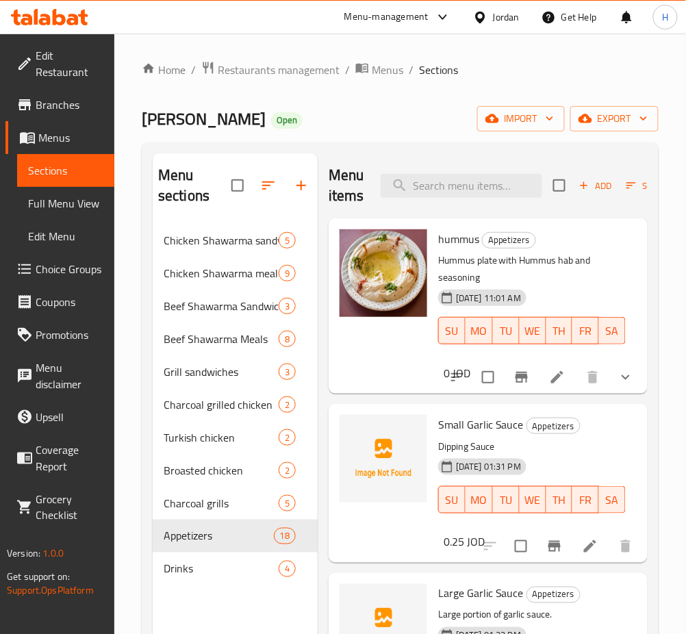
click at [605, 185] on span "Add" at bounding box center [595, 186] width 37 height 16
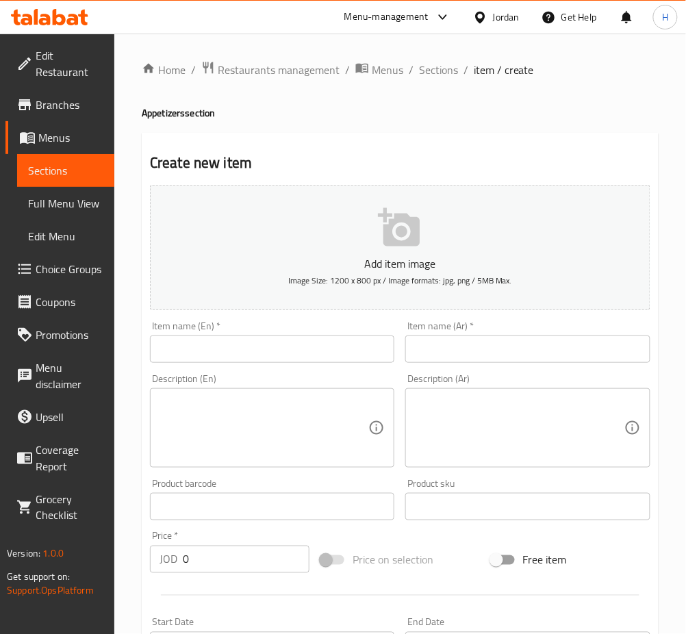
click at [292, 337] on div at bounding box center [343, 317] width 686 height 634
click at [291, 350] on input "text" at bounding box center [272, 348] width 244 height 27
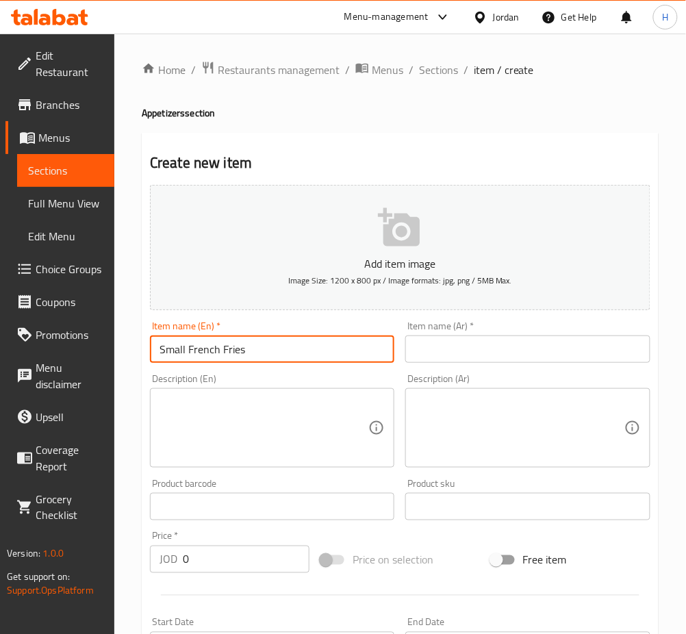
type input "Small French Fries"
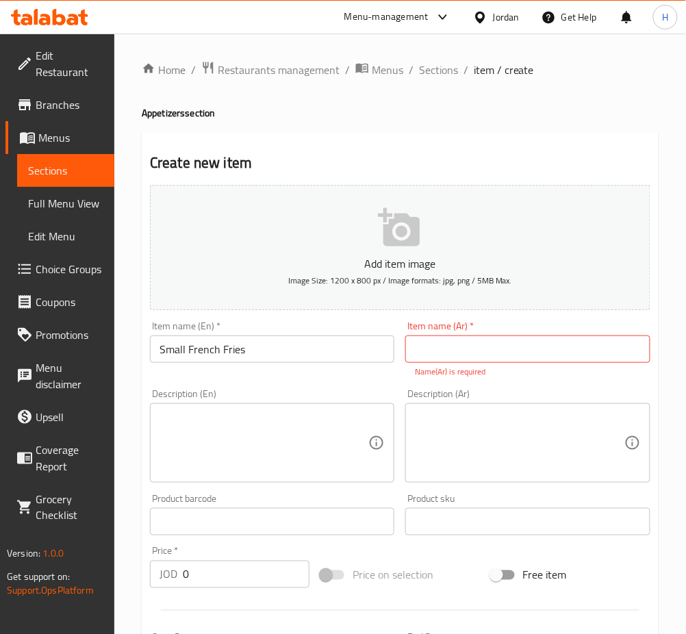
click at [576, 355] on input "text" at bounding box center [527, 348] width 244 height 27
paste input "علبة بطاطا صغير"
type input "علبة بطاطا صغير"
click at [260, 581] on div "Add item image Image Size: 1200 x 800 px / Image formats: jpg, png / 5MB Max. I…" at bounding box center [399, 481] width 511 height 605
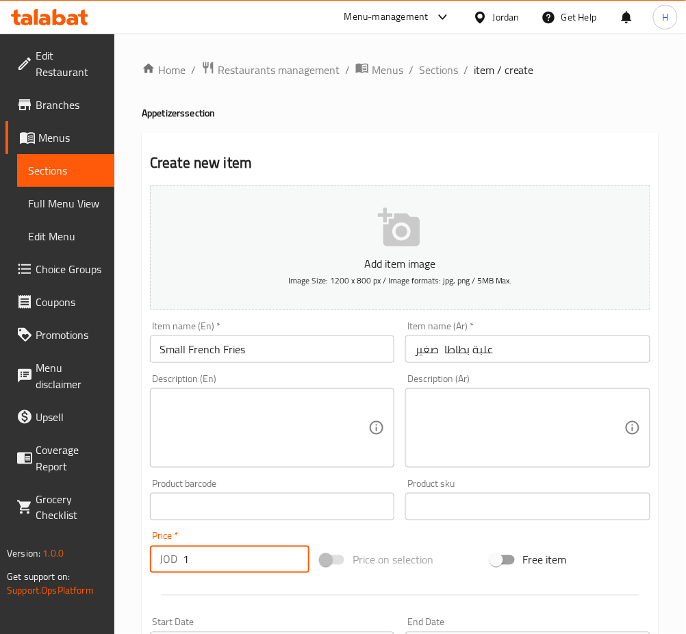
type input "1"
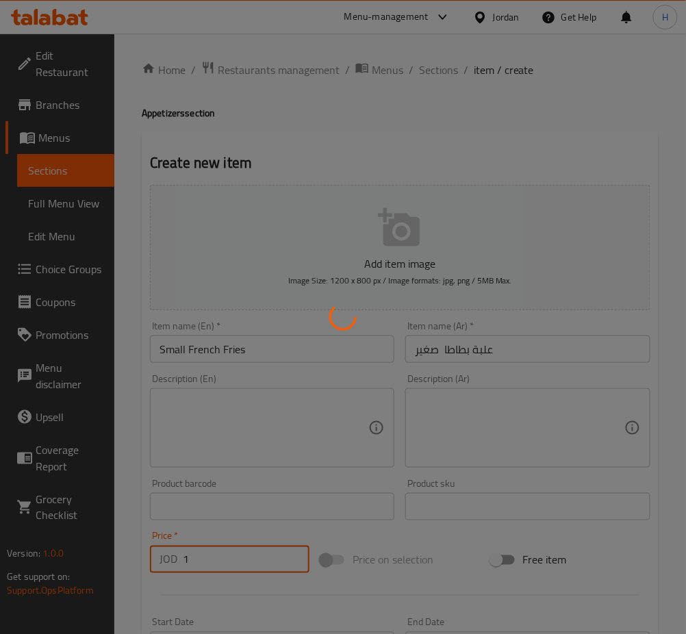
type input "0"
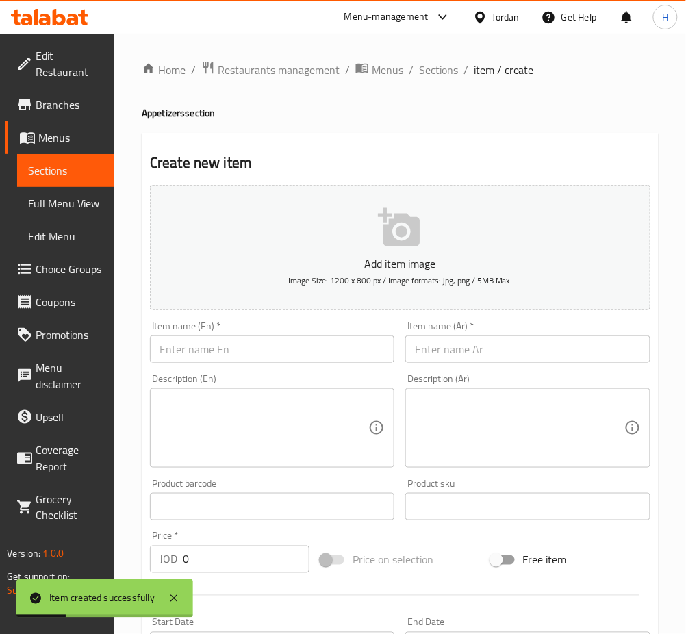
click at [474, 339] on input "text" at bounding box center [527, 348] width 244 height 27
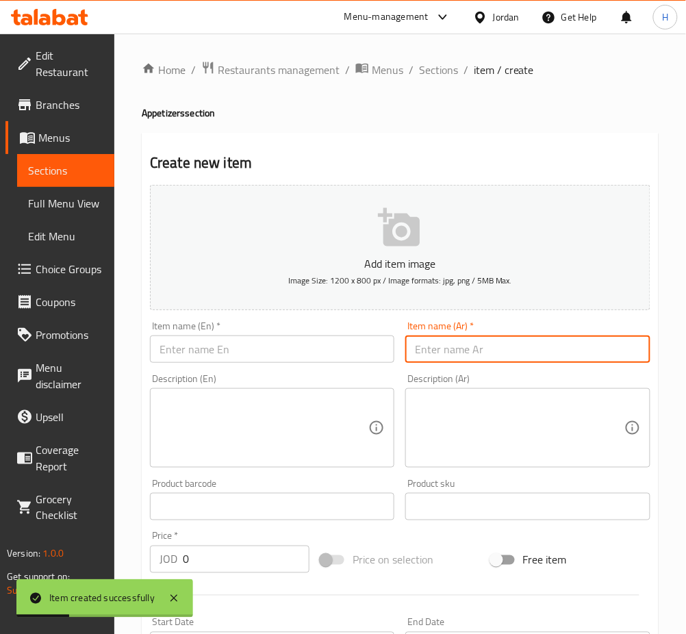
paste input "علبة بطاطا وسط"
type input "علبة بطاطا وسط"
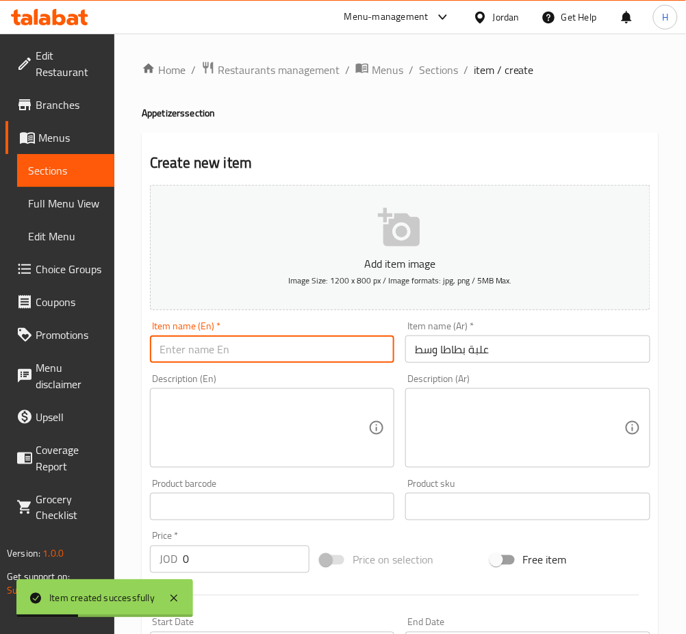
drag, startPoint x: 340, startPoint y: 357, endPoint x: 339, endPoint y: 347, distance: 10.3
click at [339, 357] on input "text" at bounding box center [272, 348] width 244 height 27
type input "Medium French Fries"
drag, startPoint x: 247, startPoint y: 540, endPoint x: 243, endPoint y: 548, distance: 8.6
click at [248, 539] on div "Price   * JOD 0 Price *" at bounding box center [229, 552] width 159 height 42
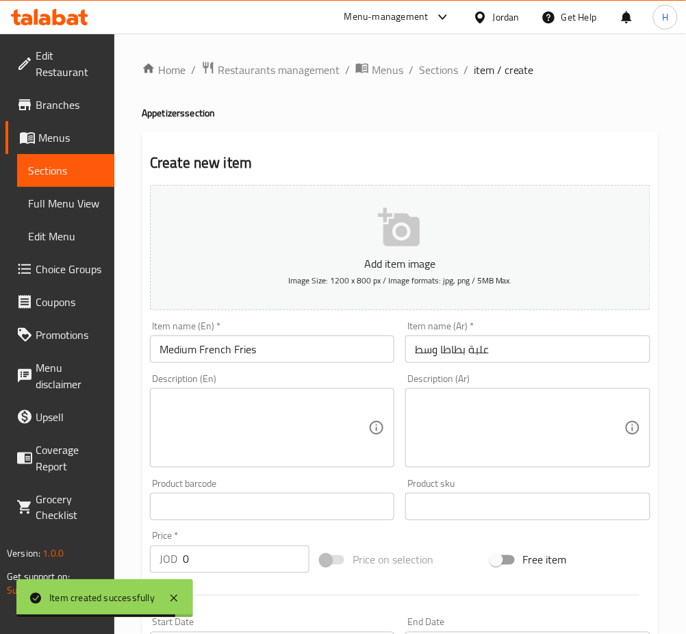
click at [237, 552] on input "0" at bounding box center [246, 558] width 127 height 27
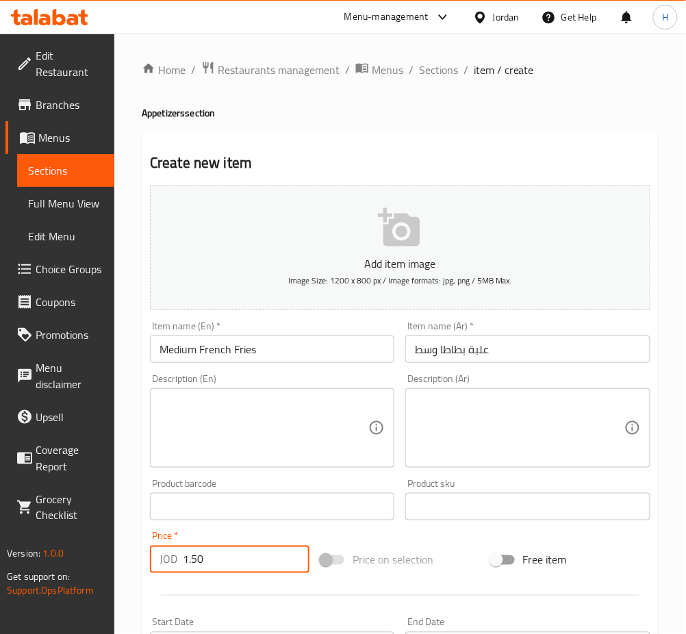
type input "1.50"
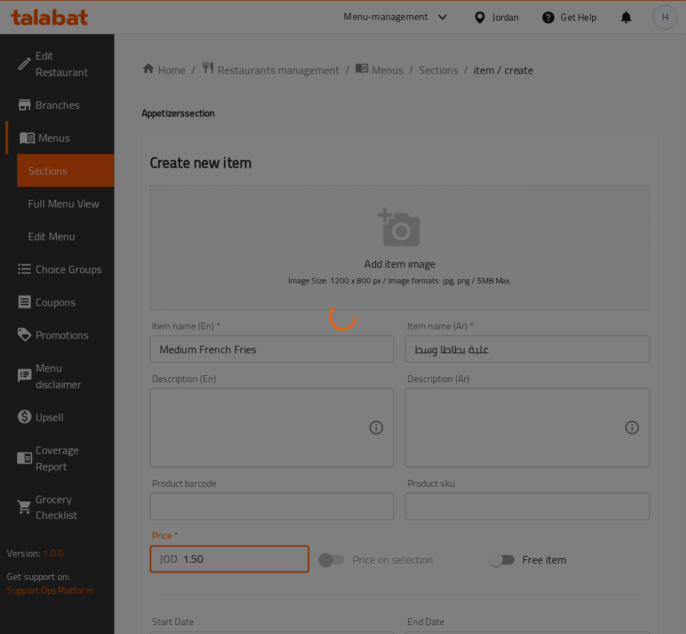
type input "0"
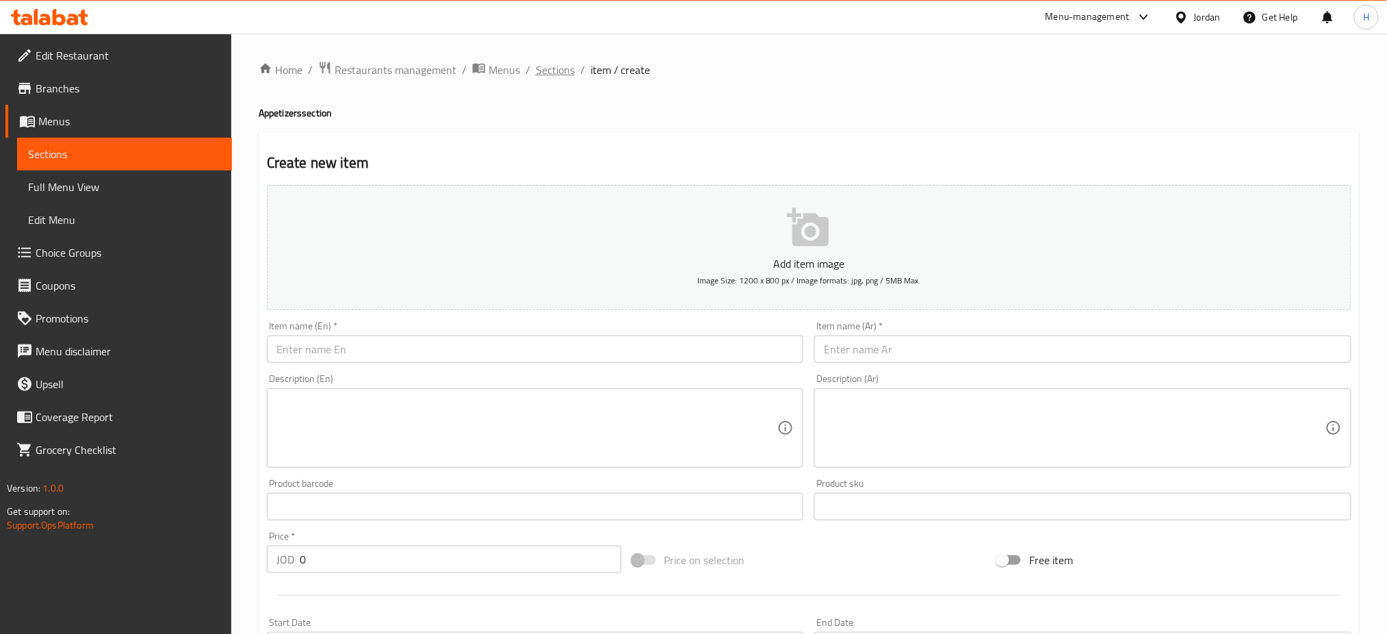
click at [558, 69] on span "Sections" at bounding box center [555, 70] width 39 height 16
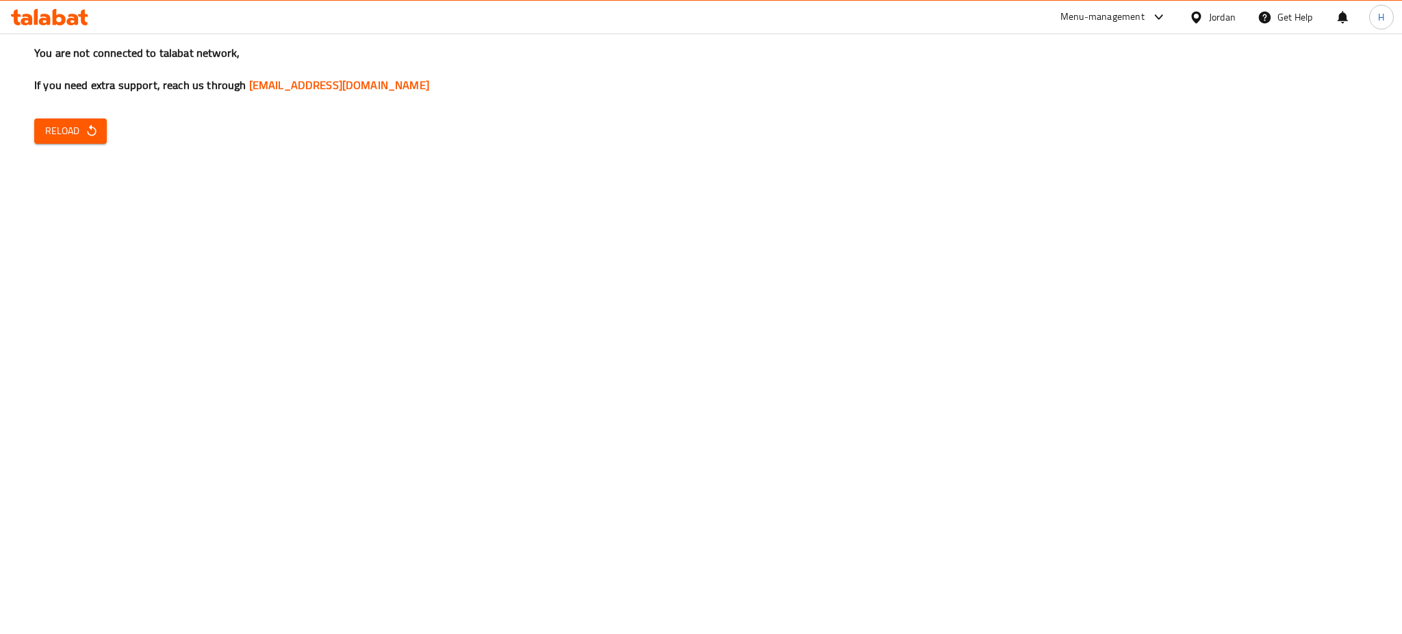
click at [524, 476] on div "You are not connected to talabat network, If you need extra support, reach us t…" at bounding box center [701, 317] width 1402 height 634
click at [515, 378] on div "You are not connected to talabat network, If you need extra support, reach us t…" at bounding box center [701, 317] width 1402 height 634
click at [699, 448] on div "You are not connected to talabat network, If you need extra support, reach us t…" at bounding box center [701, 317] width 1402 height 634
click at [94, 142] on button "Reload" at bounding box center [70, 130] width 73 height 25
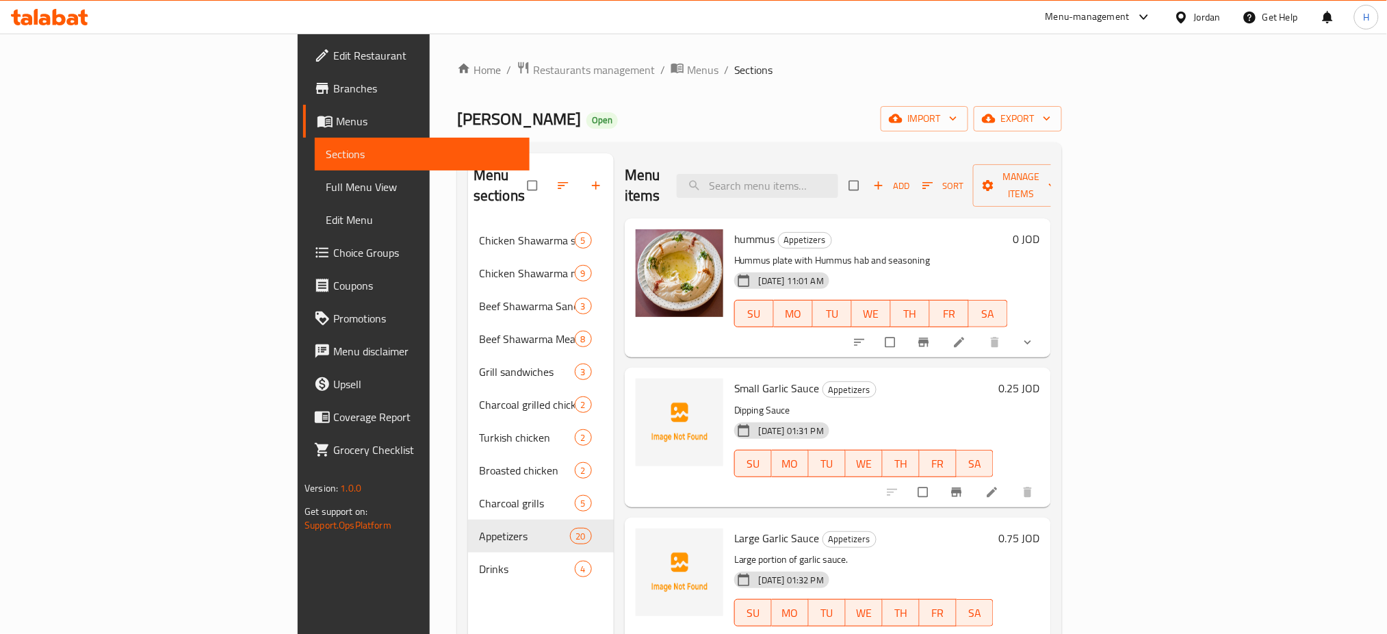
drag, startPoint x: 643, startPoint y: 138, endPoint x: 692, endPoint y: 178, distance: 63.7
click at [643, 137] on div "Home / Restaurants management / Menus / Sections Rawabi Rouche Open import expo…" at bounding box center [759, 429] width 605 height 737
